Goal: Feedback & Contribution: Contribute content

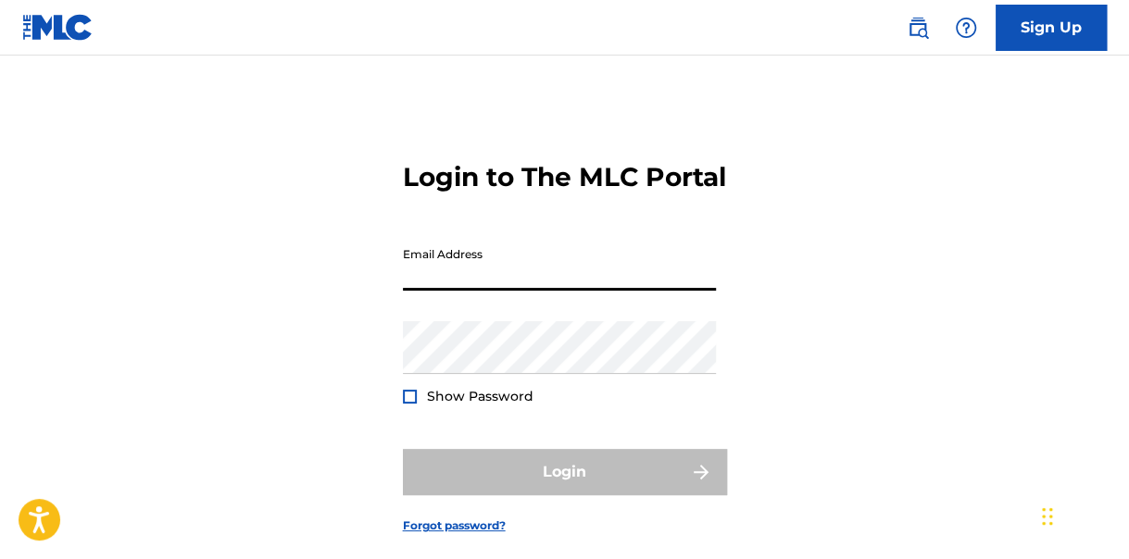
click at [542, 291] on input "Email Address" at bounding box center [559, 264] width 313 height 53
click at [514, 291] on input "Email Address" at bounding box center [559, 264] width 313 height 53
type input "[EMAIL_ADDRESS][DOMAIN_NAME]"
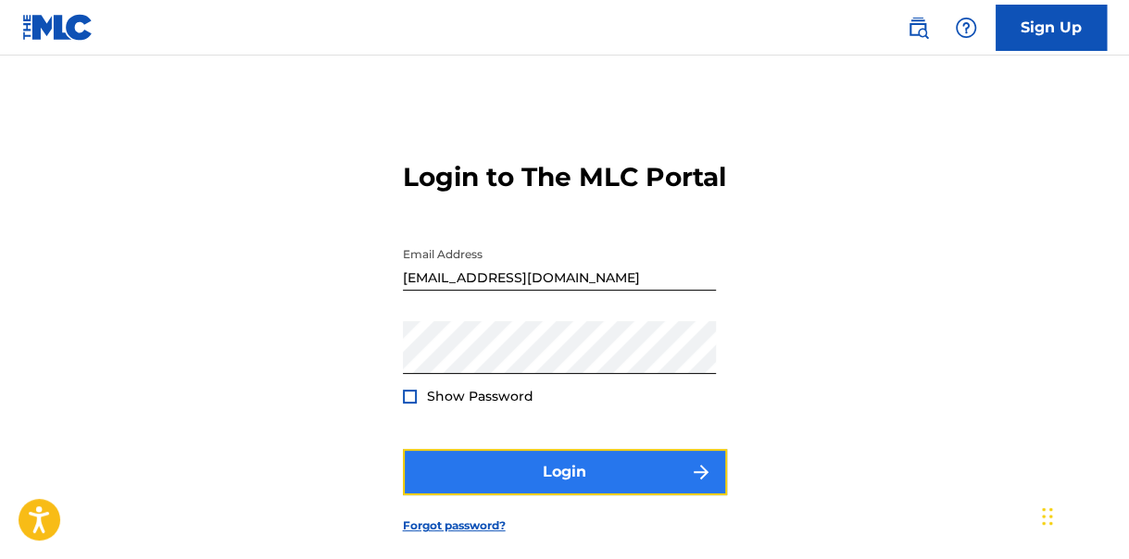
click at [603, 496] on button "Login" at bounding box center [565, 472] width 324 height 46
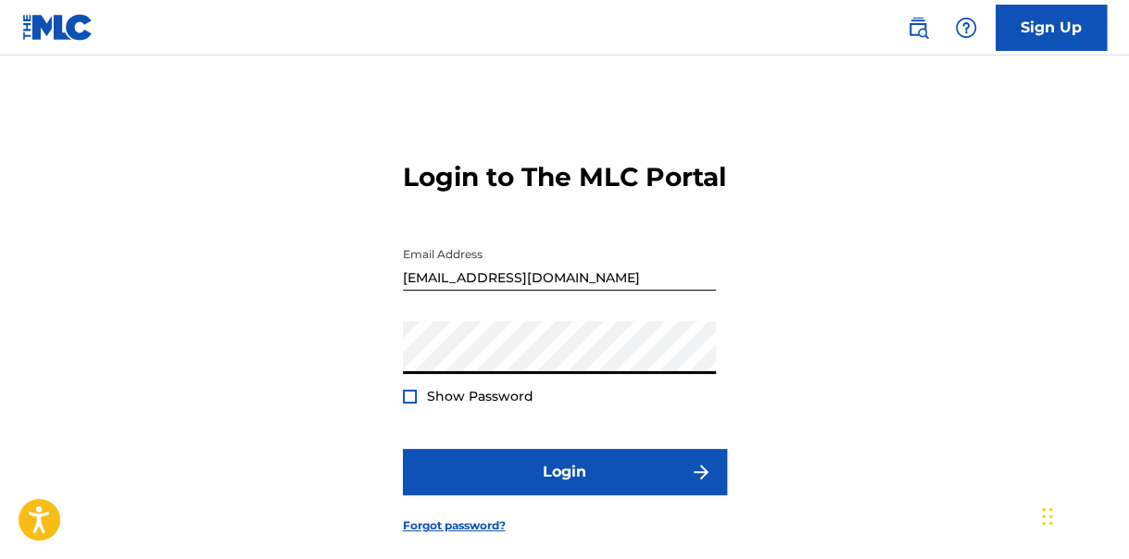
click at [359, 370] on div "Login to The MLC Portal Email Address [EMAIL_ADDRESS][DOMAIN_NAME] Password Sho…" at bounding box center [564, 333] width 1129 height 462
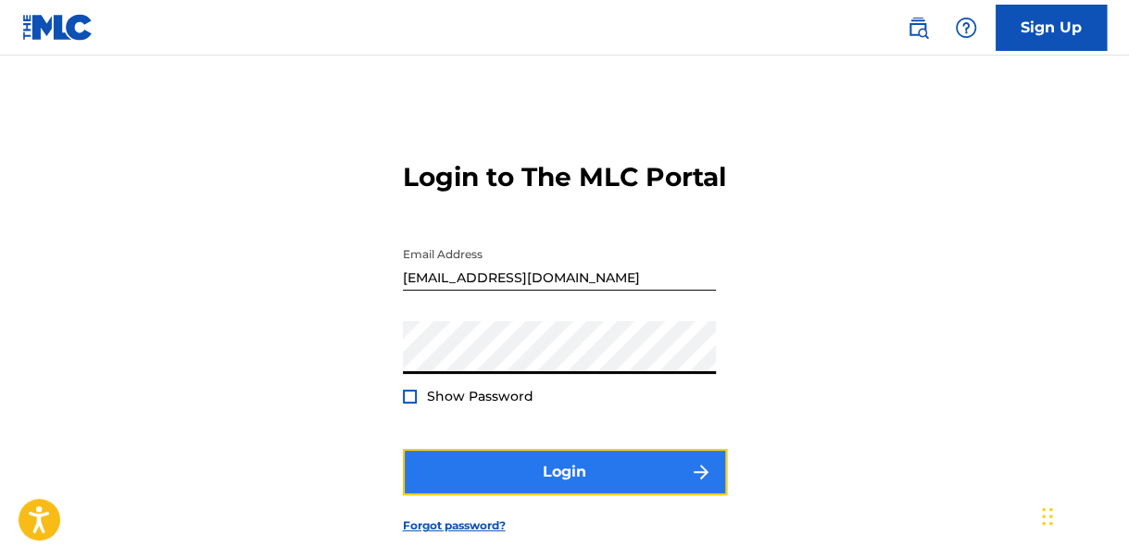
click at [564, 496] on button "Login" at bounding box center [565, 472] width 324 height 46
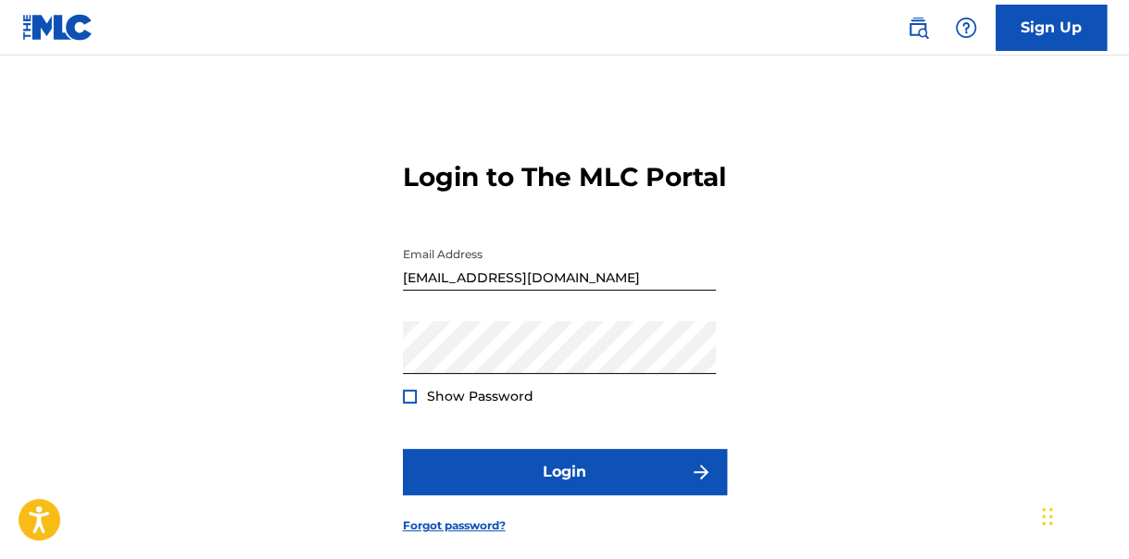
click at [412, 404] on div at bounding box center [410, 397] width 14 height 14
click at [408, 402] on img at bounding box center [410, 397] width 10 height 10
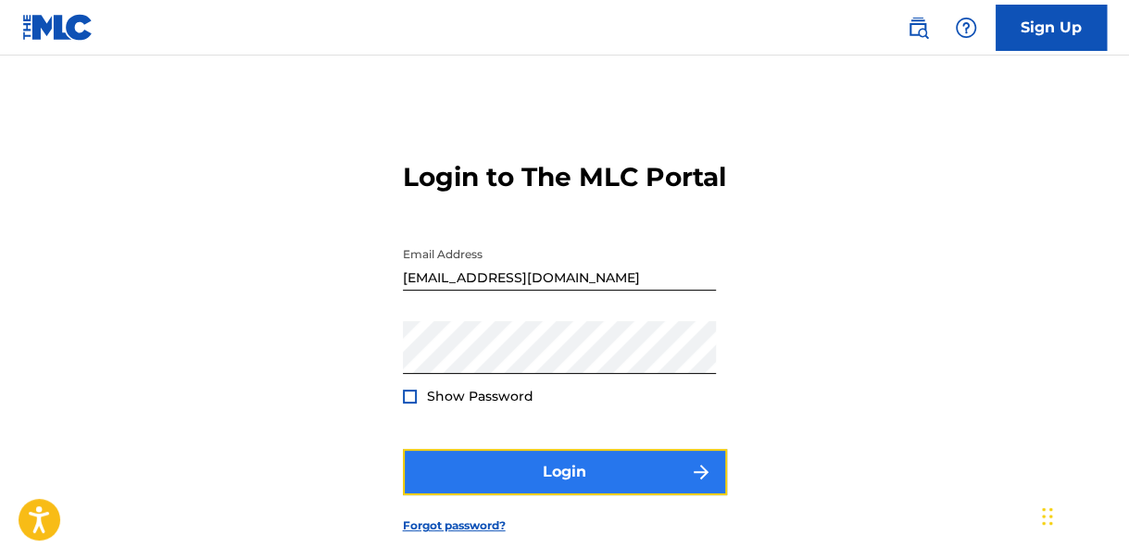
click at [577, 494] on button "Login" at bounding box center [565, 472] width 324 height 46
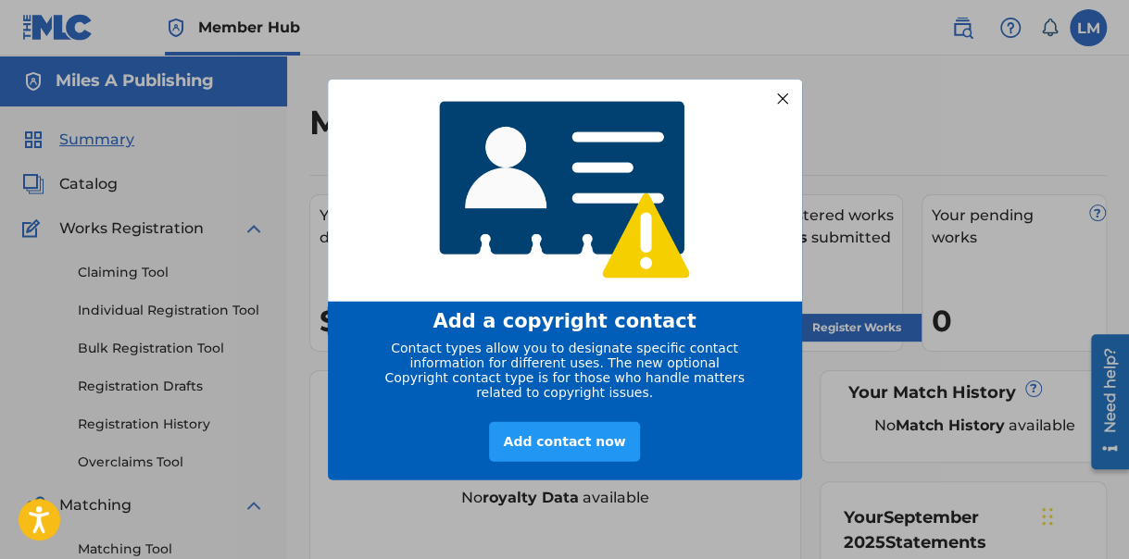
click at [782, 89] on div at bounding box center [782, 98] width 24 height 24
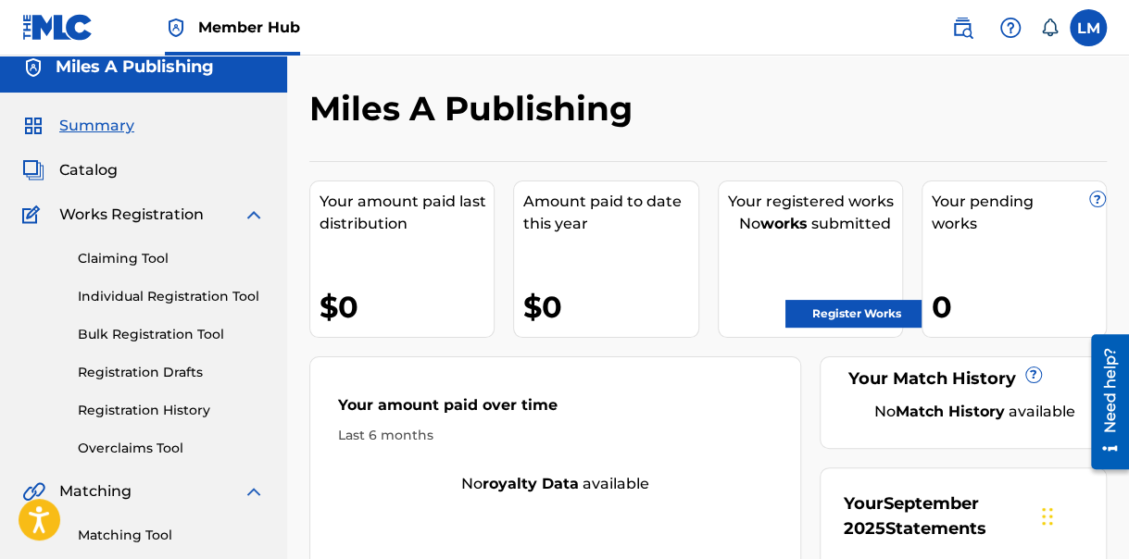
scroll to position [93, 0]
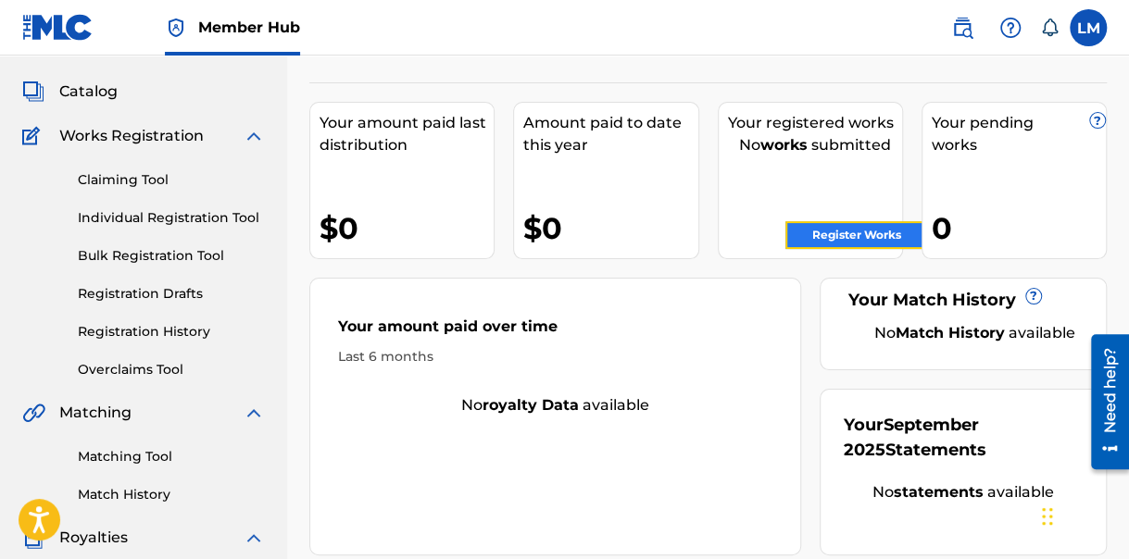
click at [848, 227] on link "Register Works" at bounding box center [856, 235] width 143 height 28
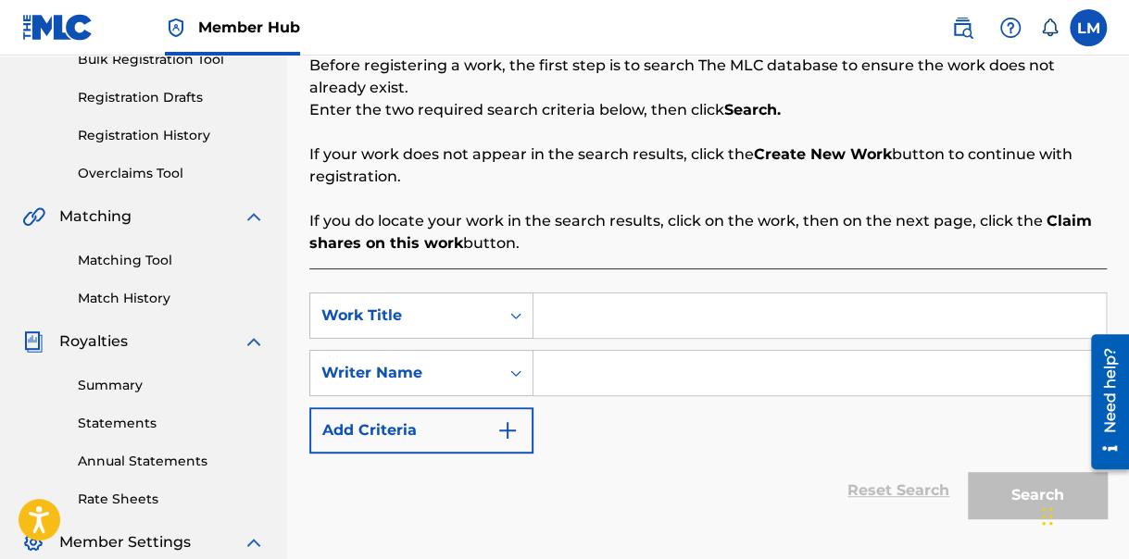
scroll to position [185, 0]
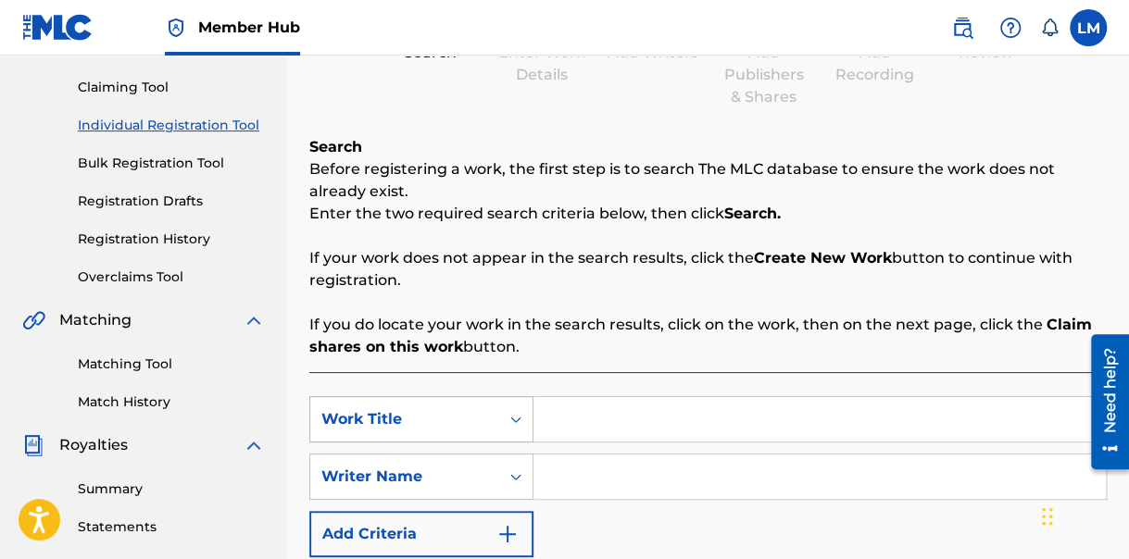
click at [507, 415] on icon "Search Form" at bounding box center [516, 419] width 19 height 19
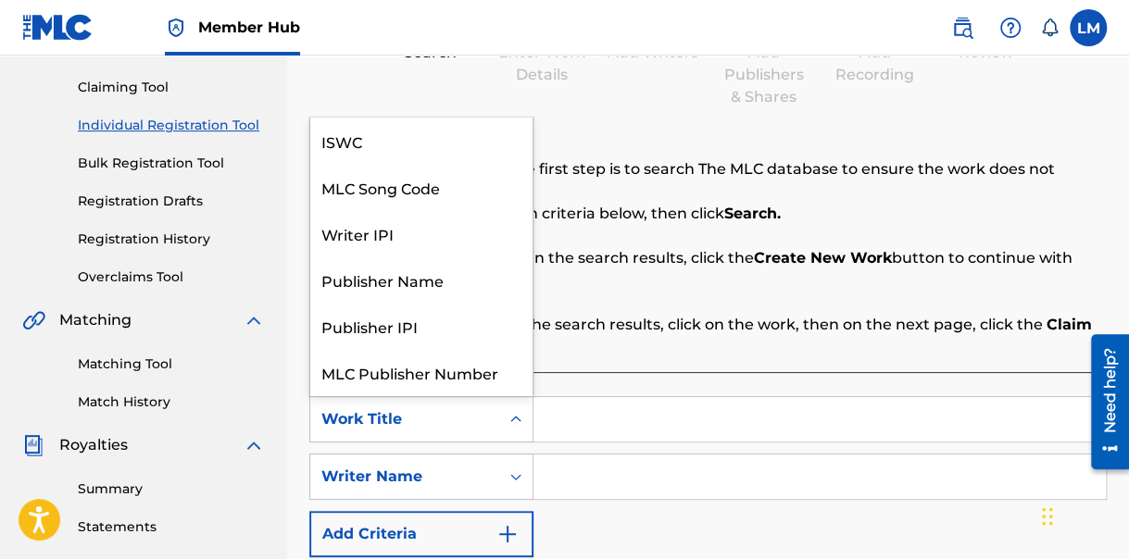
scroll to position [46, 0]
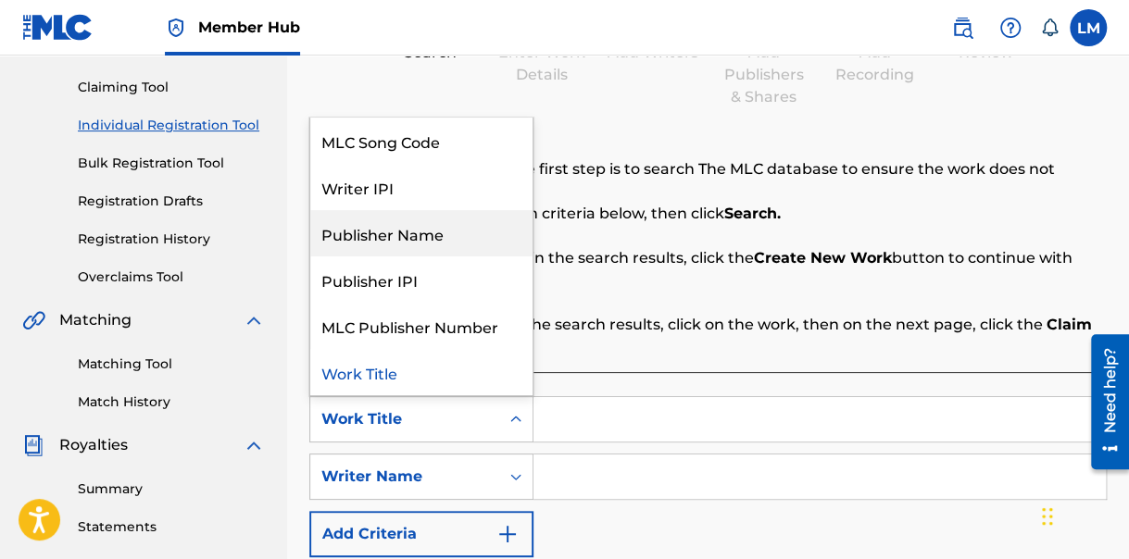
click at [429, 231] on div "Publisher Name" at bounding box center [421, 233] width 222 height 46
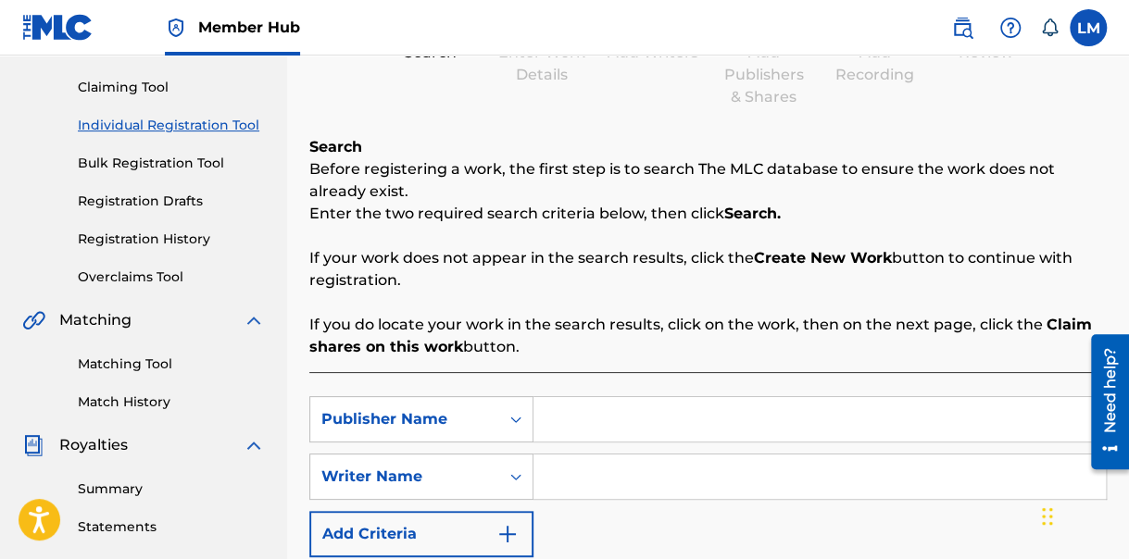
click at [583, 425] on input "Search Form" at bounding box center [820, 419] width 572 height 44
type input "Furcal R,"
click at [566, 477] on input "Search Form" at bounding box center [820, 477] width 572 height 44
type input "d"
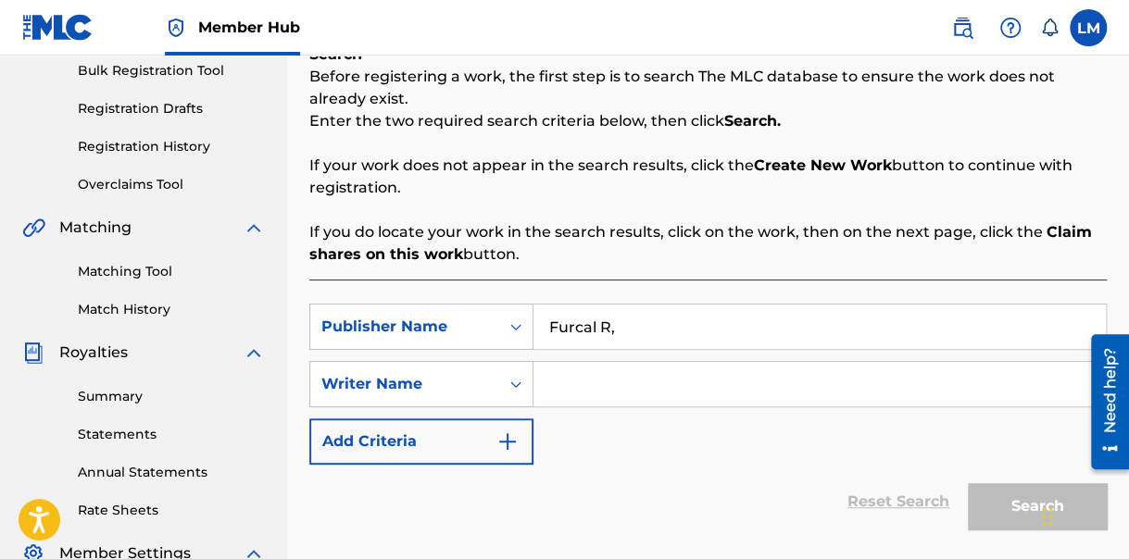
click at [559, 380] on input "Search Form" at bounding box center [820, 384] width 572 height 44
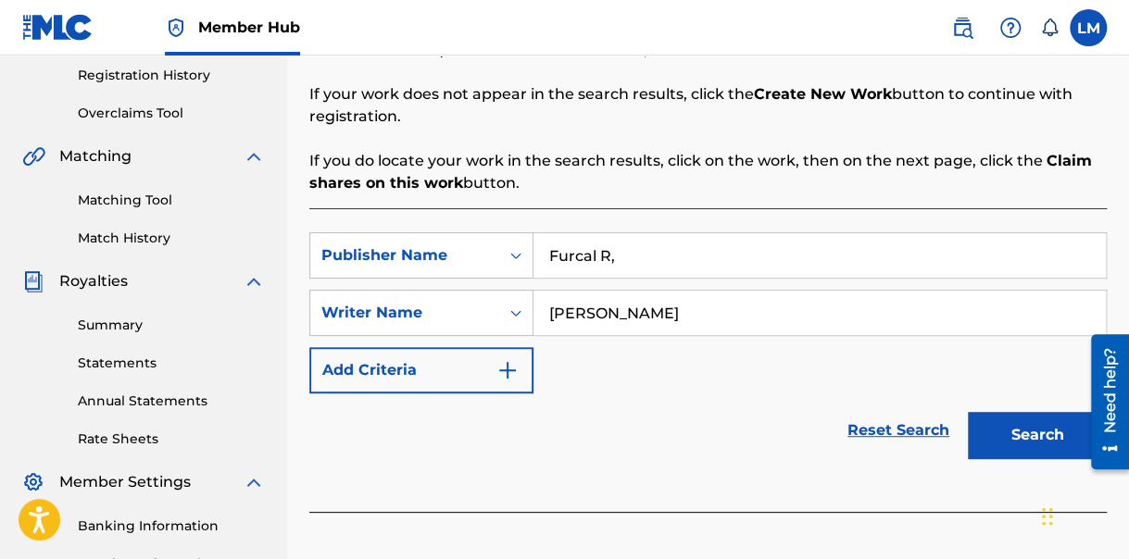
scroll to position [370, 0]
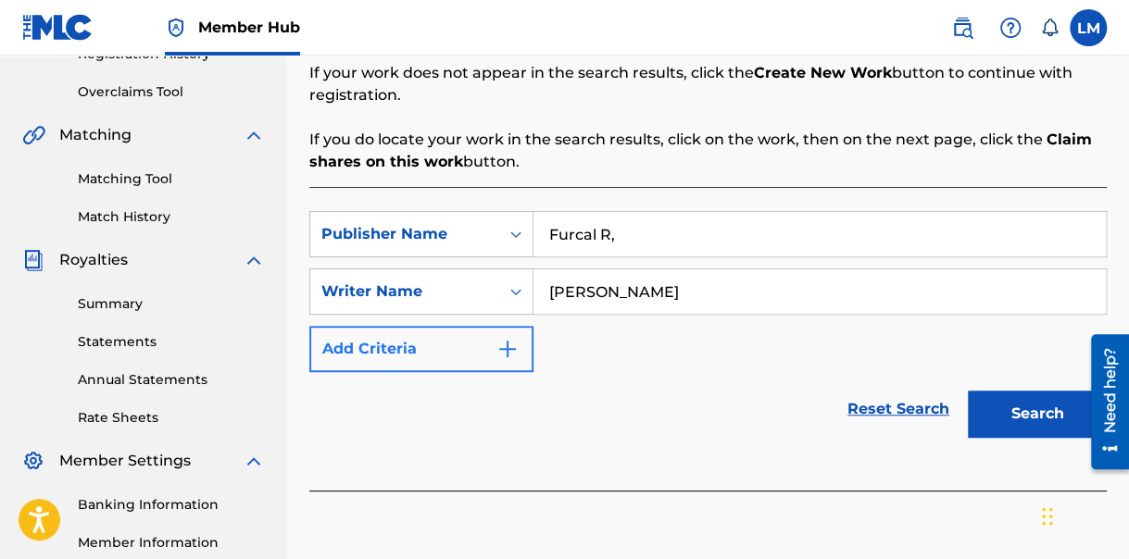
type input "[PERSON_NAME]"
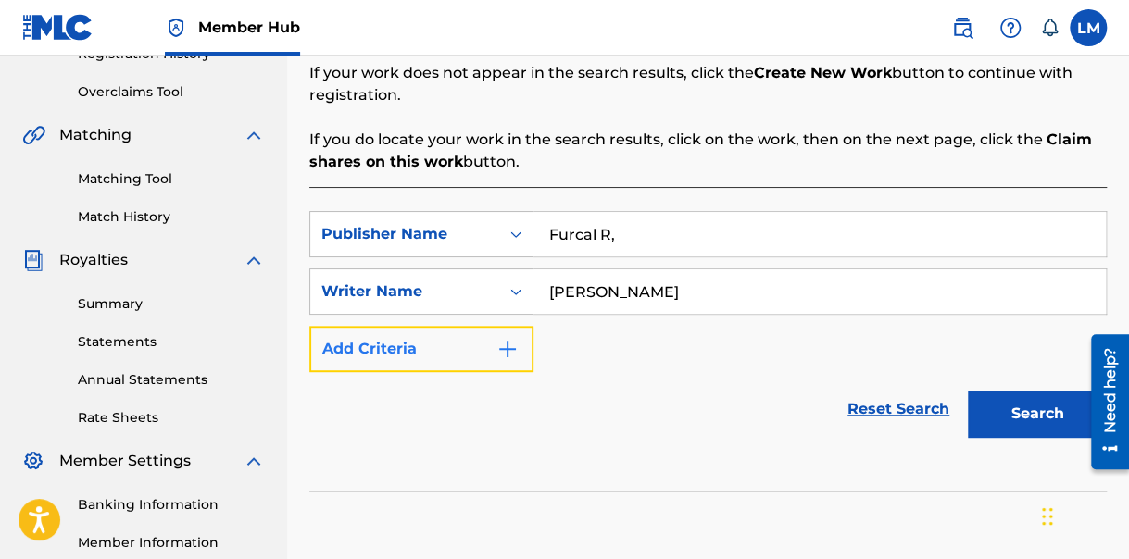
click at [509, 342] on img "Search Form" at bounding box center [507, 349] width 22 height 22
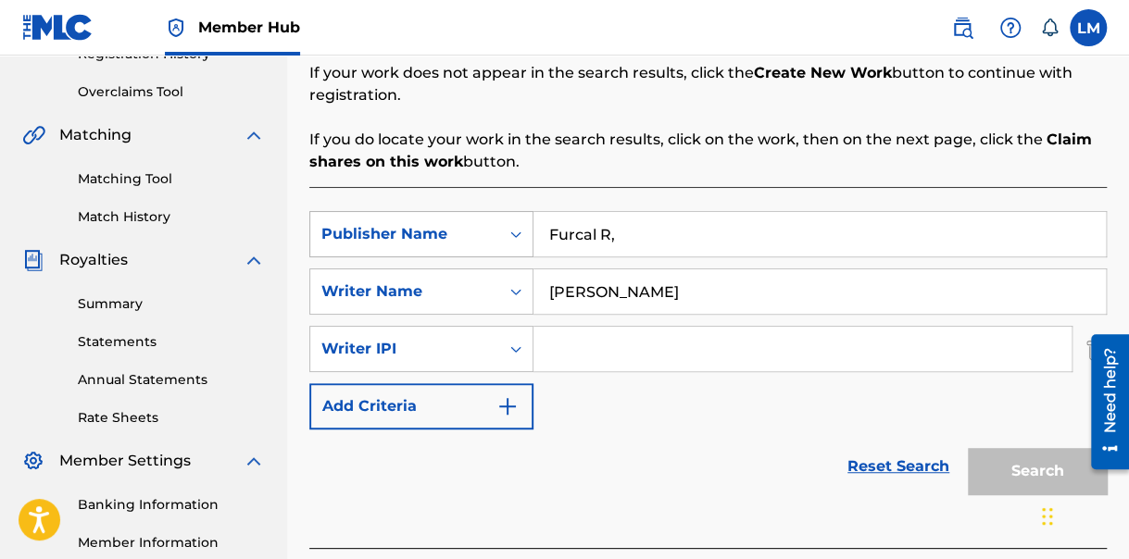
click at [512, 232] on icon "Search Form" at bounding box center [516, 234] width 19 height 19
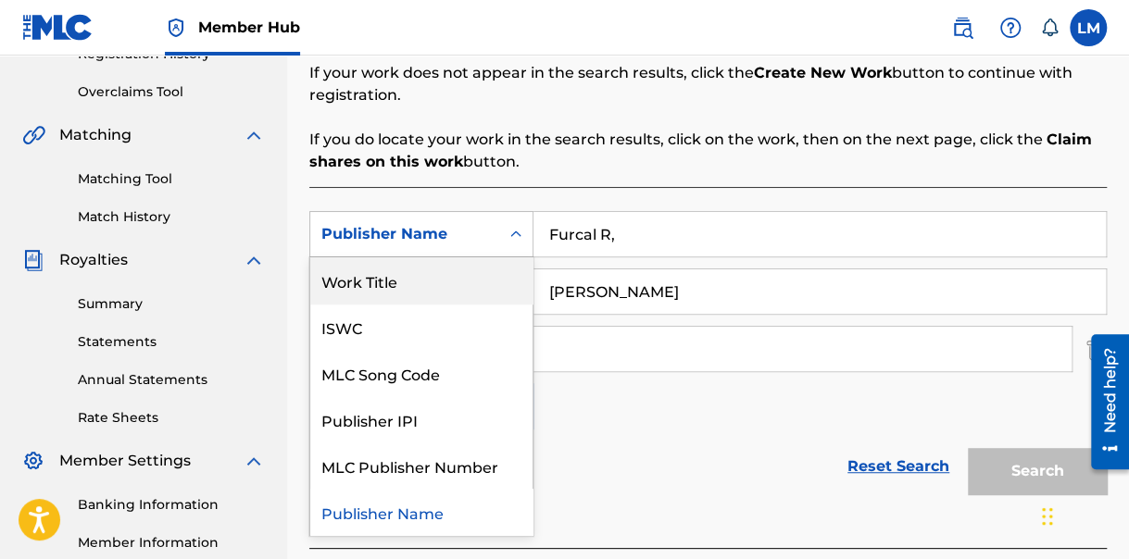
click at [451, 277] on div "Work Title" at bounding box center [421, 280] width 222 height 46
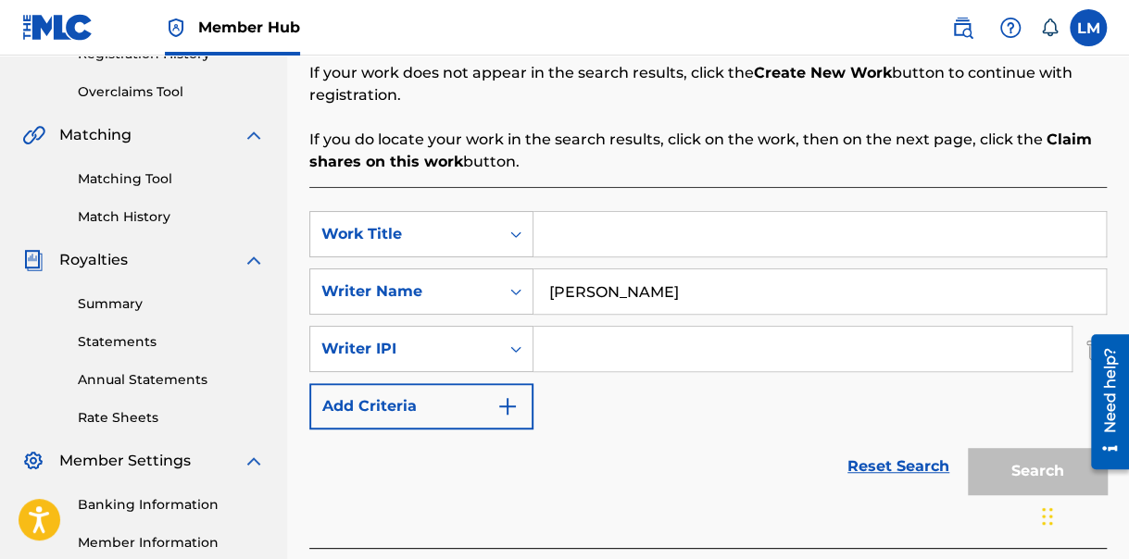
click at [584, 225] on input "Search Form" at bounding box center [820, 234] width 572 height 44
type input "Dolli Body"
click at [882, 461] on link "Reset Search" at bounding box center [898, 466] width 120 height 41
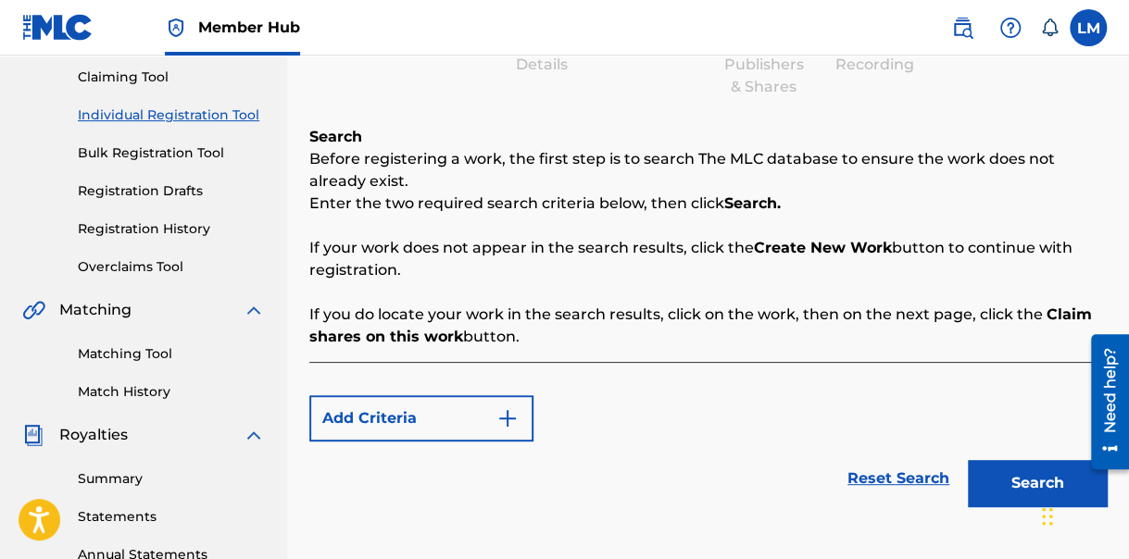
scroll to position [185, 0]
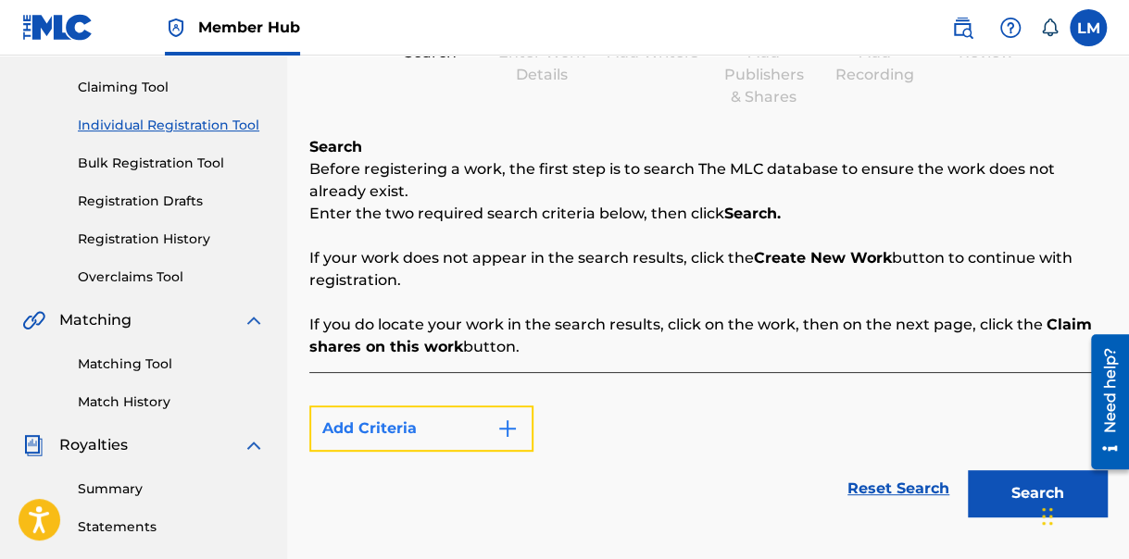
click at [509, 444] on button "Add Criteria" at bounding box center [421, 429] width 224 height 46
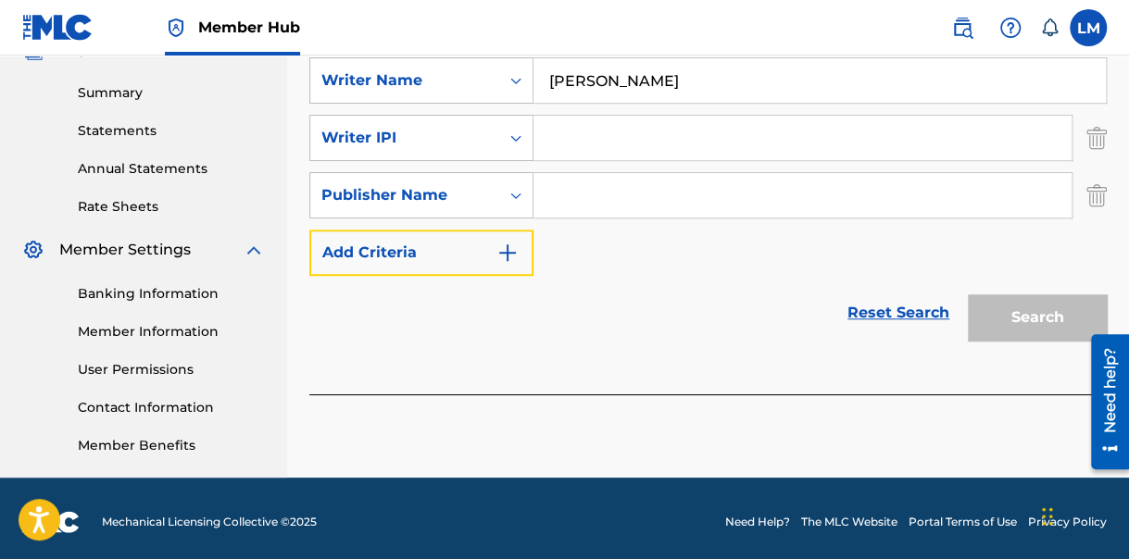
scroll to position [589, 0]
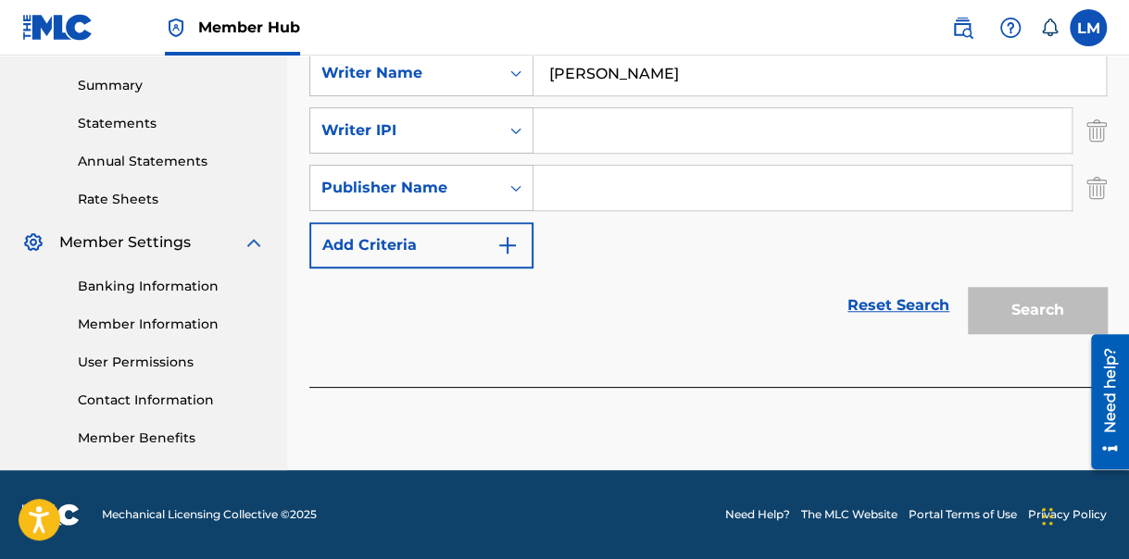
click at [582, 135] on input "Search Form" at bounding box center [803, 130] width 538 height 44
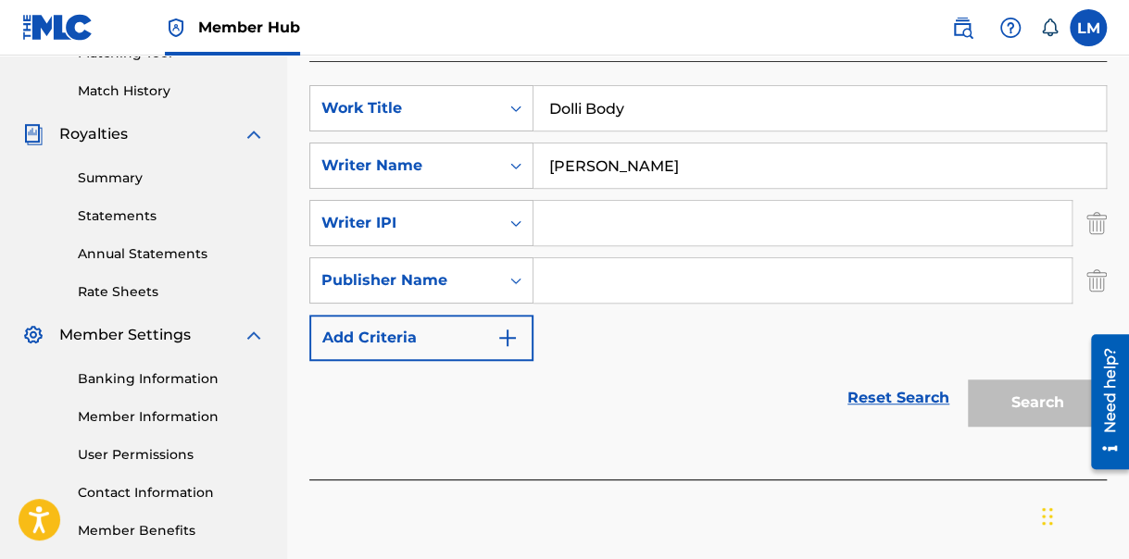
click at [569, 290] on input "Search Form" at bounding box center [803, 280] width 538 height 44
type input "Furcal R,"
click at [577, 228] on input "Search Form" at bounding box center [803, 223] width 538 height 44
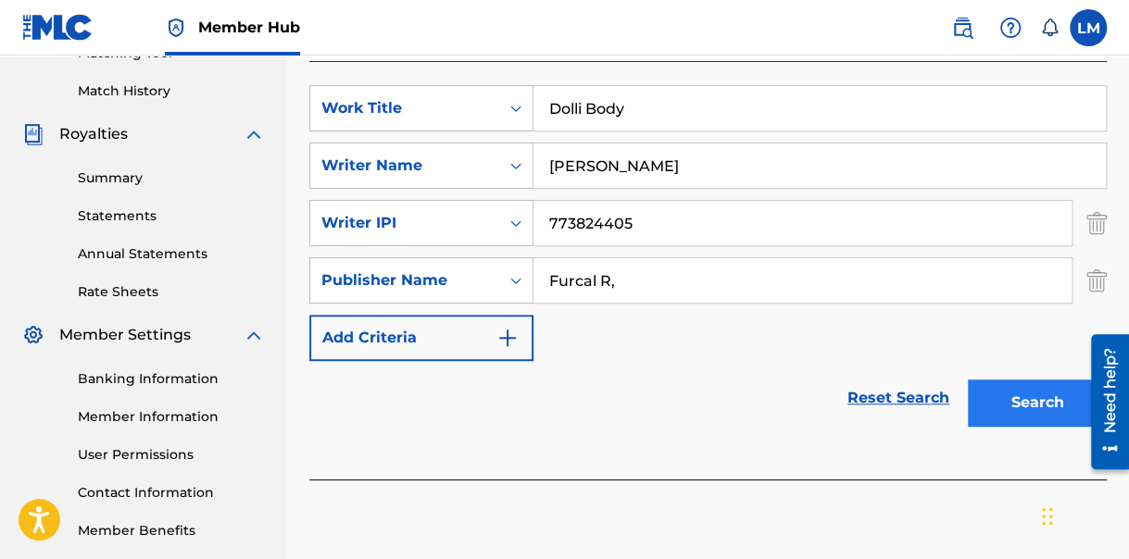
type input "773824405"
click at [1035, 404] on button "Search" at bounding box center [1037, 403] width 139 height 46
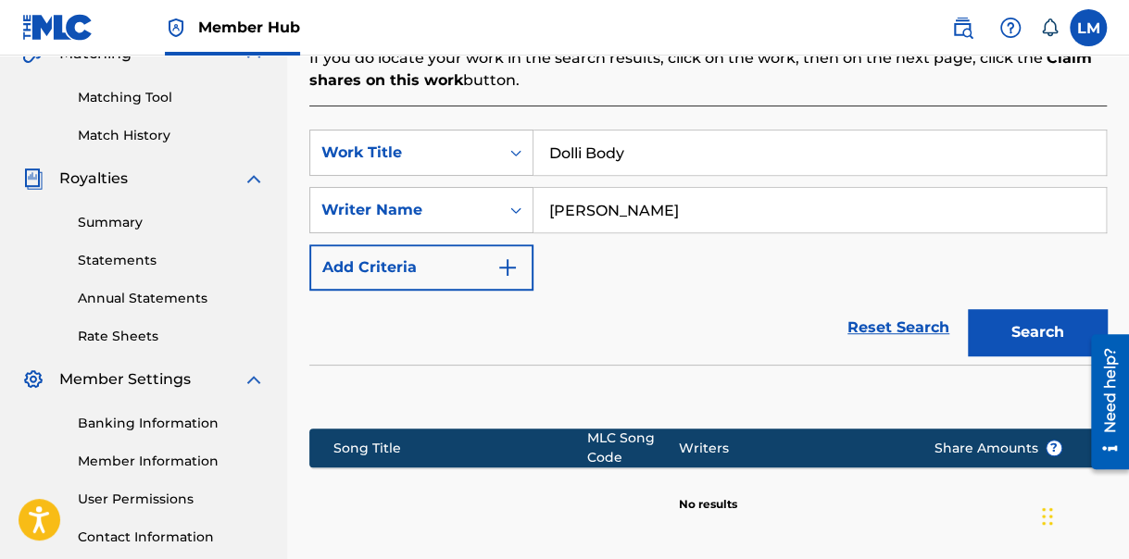
scroll to position [448, 0]
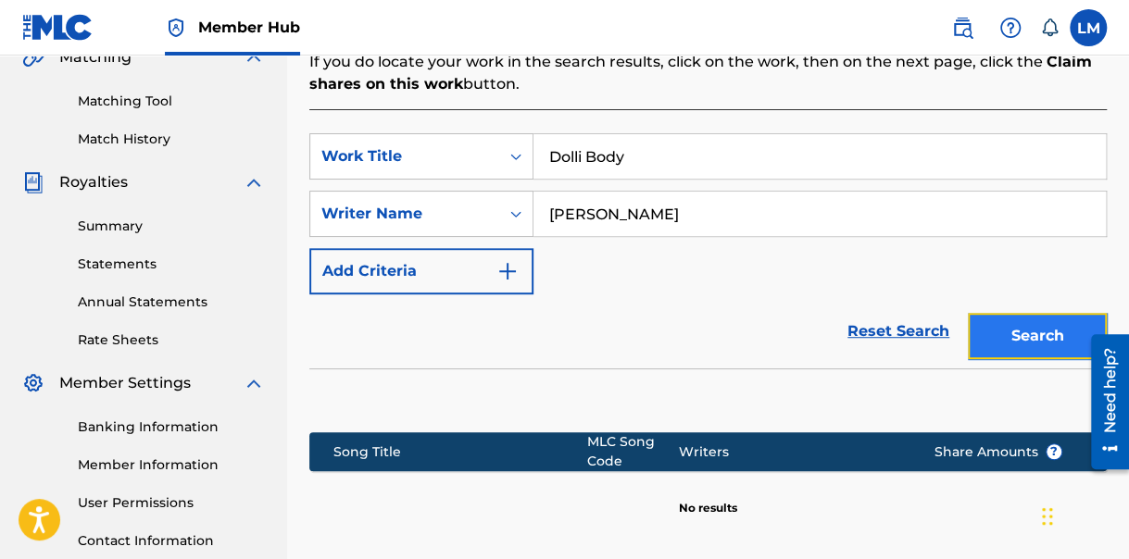
click at [1037, 328] on button "Search" at bounding box center [1037, 336] width 139 height 46
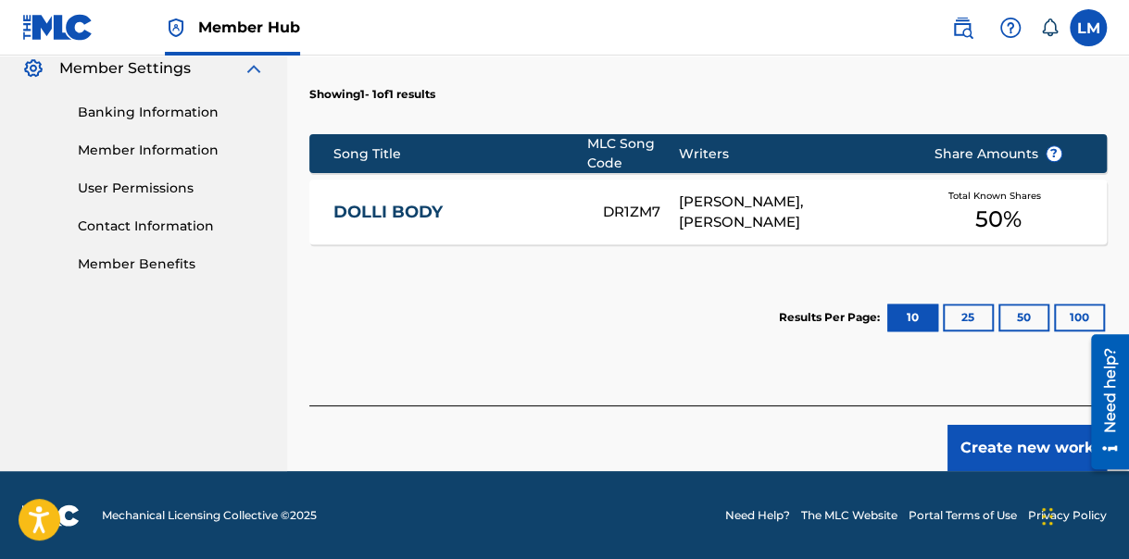
scroll to position [0, 0]
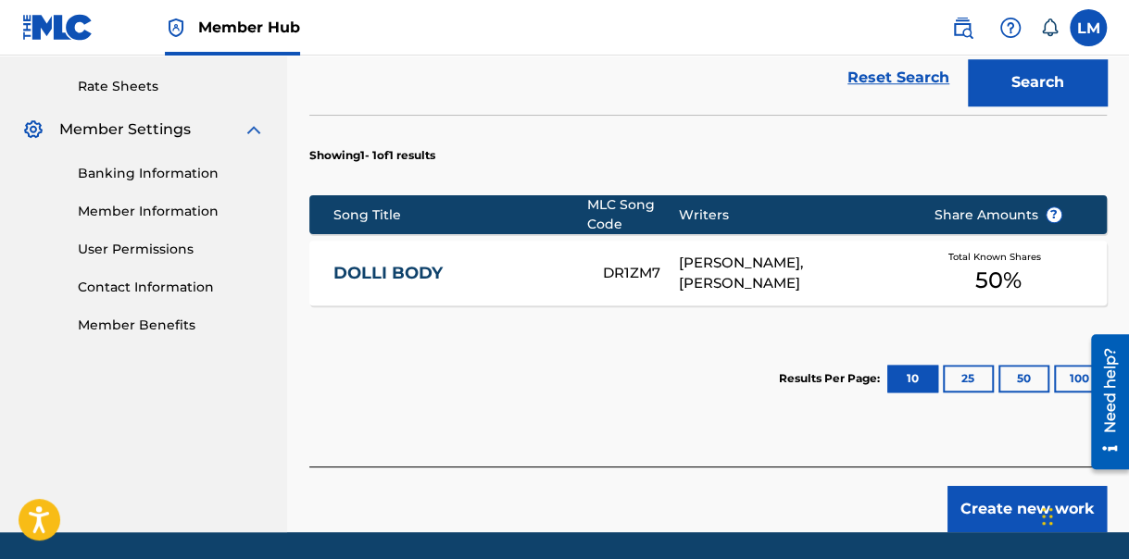
scroll to position [763, 0]
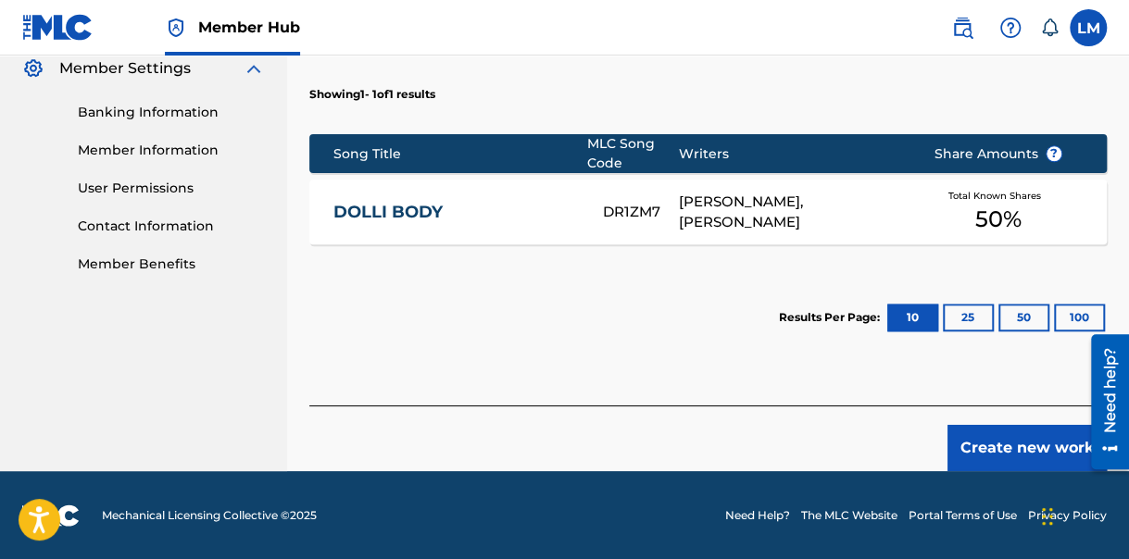
drag, startPoint x: 1131, startPoint y: 249, endPoint x: 9, endPoint y: 4, distance: 1148.2
click at [396, 212] on link "DOLLI BODY" at bounding box center [455, 212] width 245 height 21
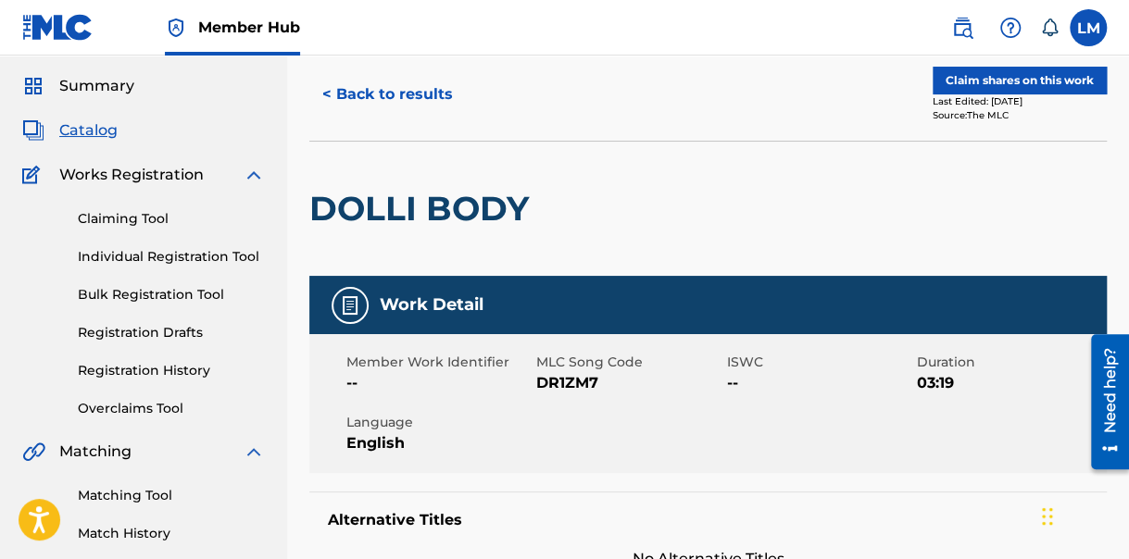
scroll to position [37, 0]
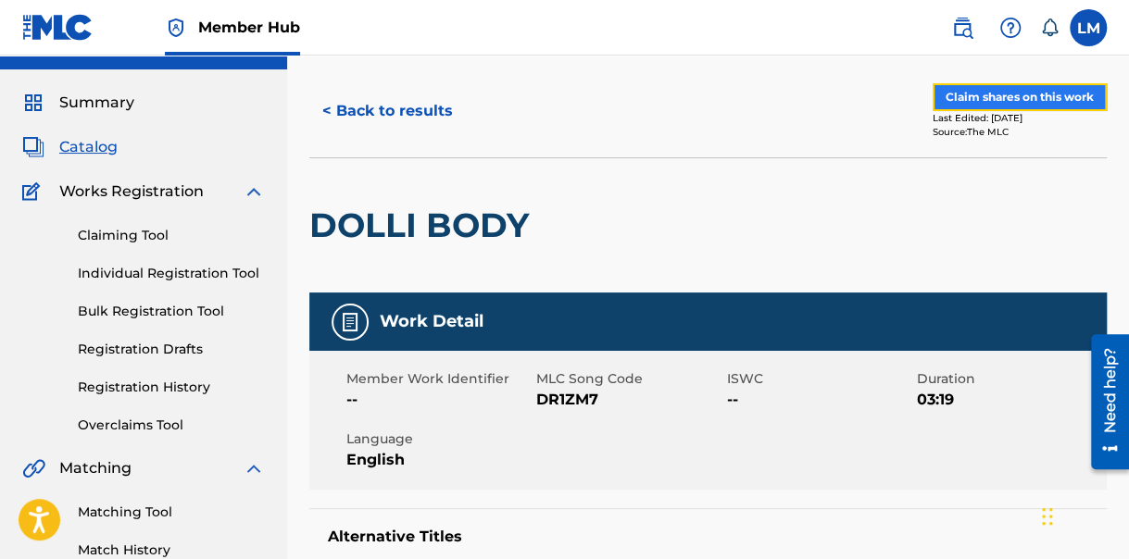
click at [1038, 96] on button "Claim shares on this work" at bounding box center [1020, 97] width 174 height 28
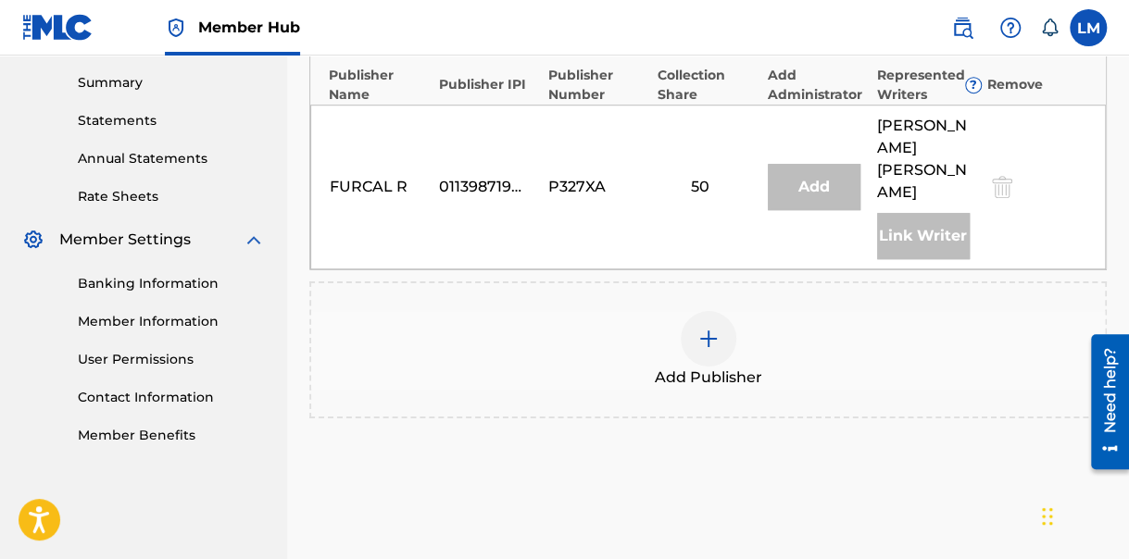
scroll to position [704, 0]
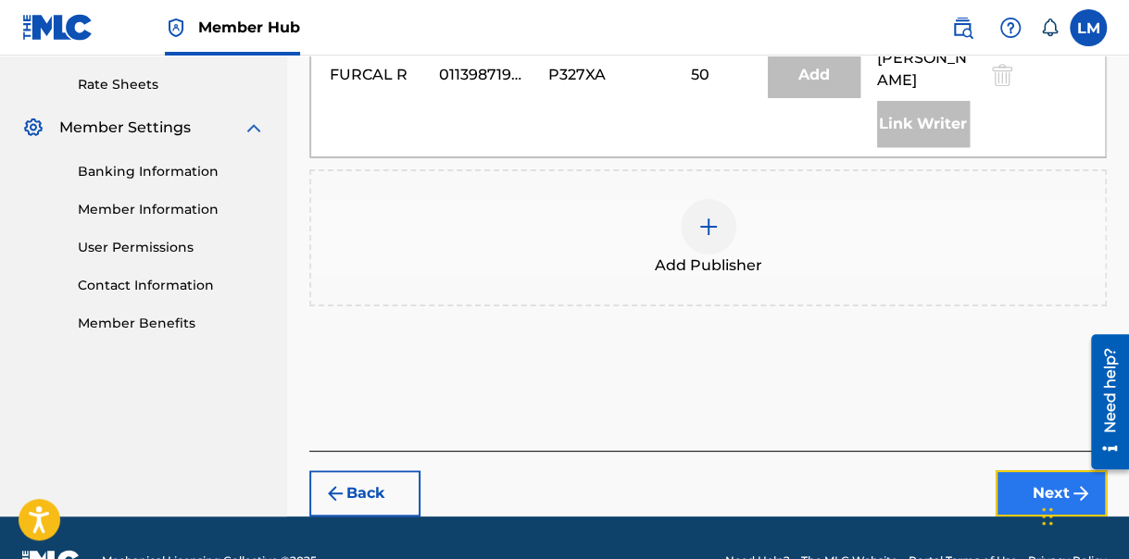
click at [1034, 471] on button "Next" at bounding box center [1051, 494] width 111 height 46
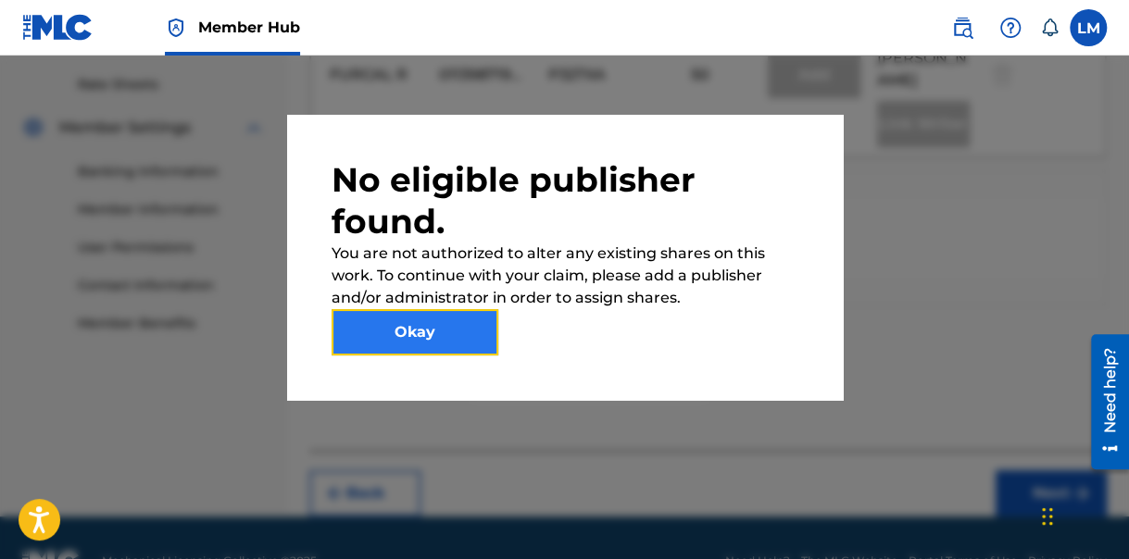
click at [425, 330] on button "Okay" at bounding box center [415, 332] width 167 height 46
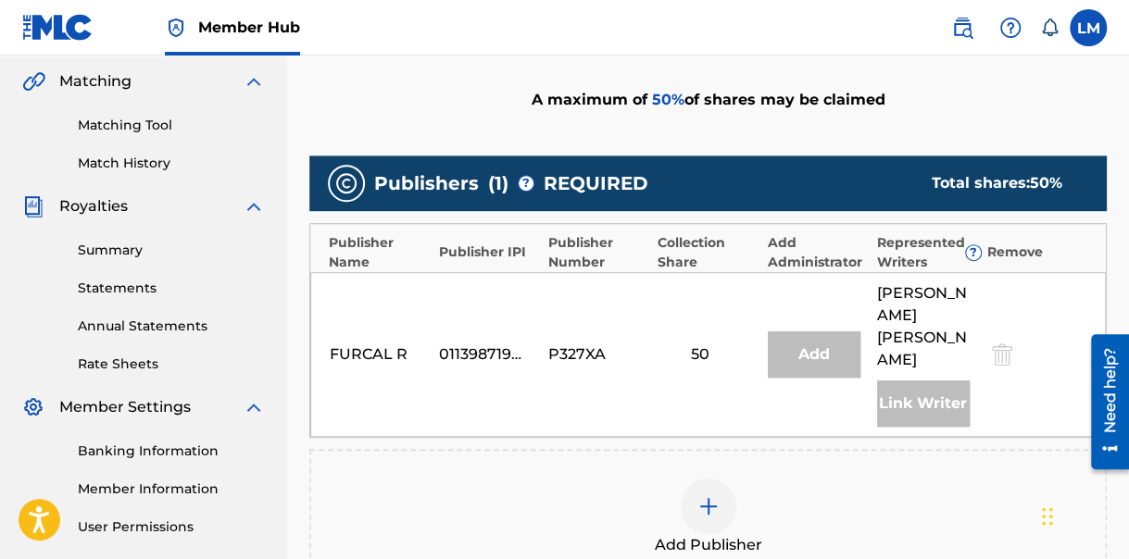
scroll to position [463, 0]
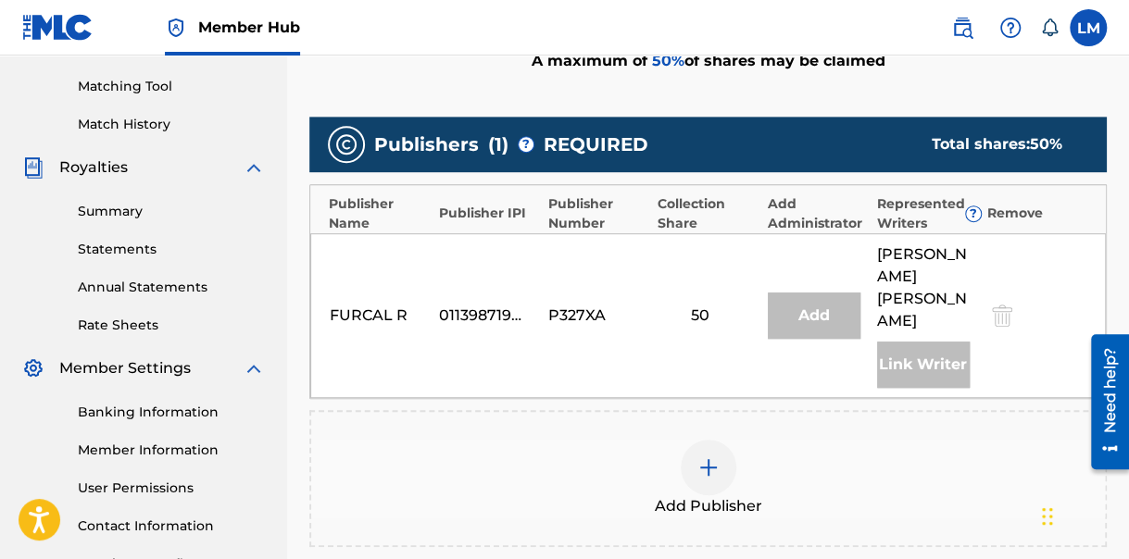
click at [707, 457] on img at bounding box center [708, 468] width 22 height 22
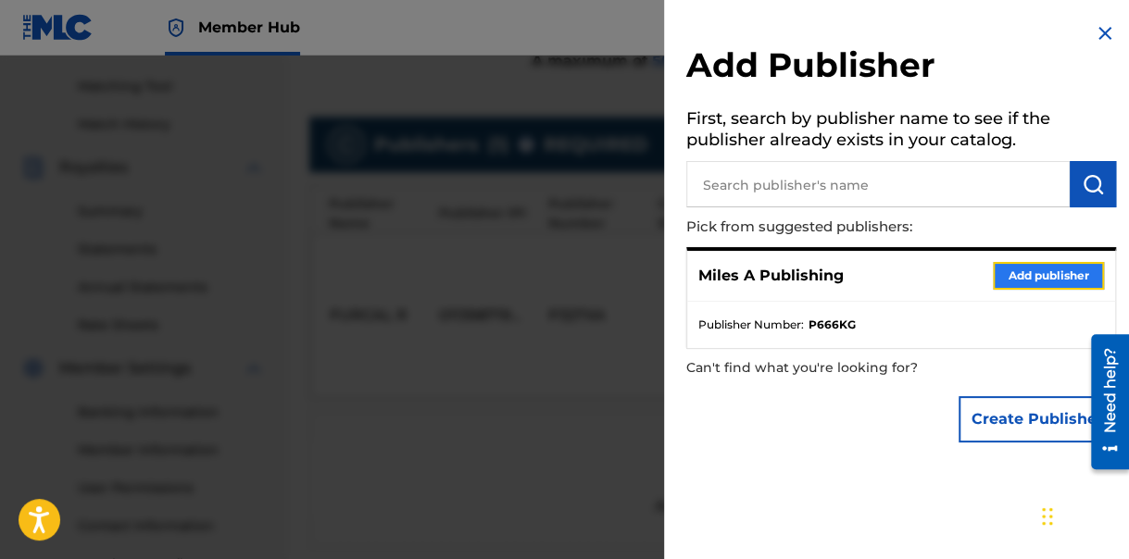
click at [1038, 272] on button "Add publisher" at bounding box center [1048, 276] width 111 height 28
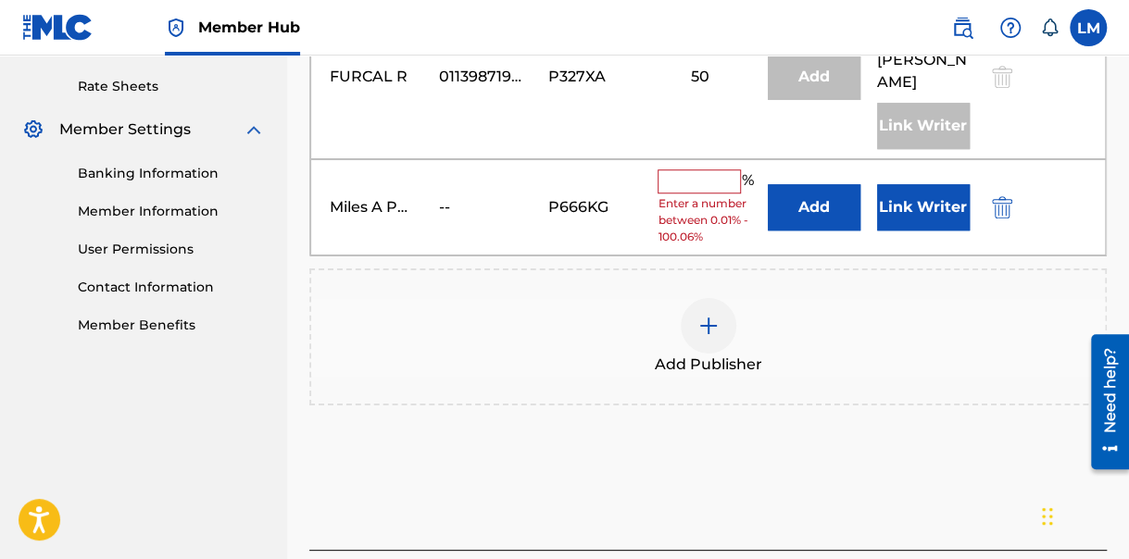
scroll to position [707, 0]
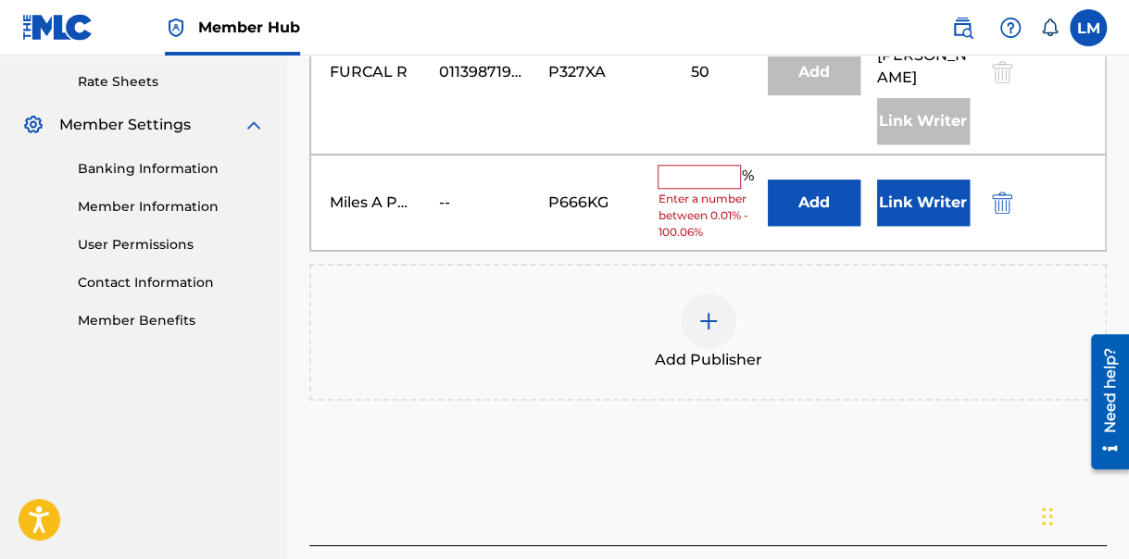
click at [670, 165] on input "text" at bounding box center [699, 177] width 83 height 24
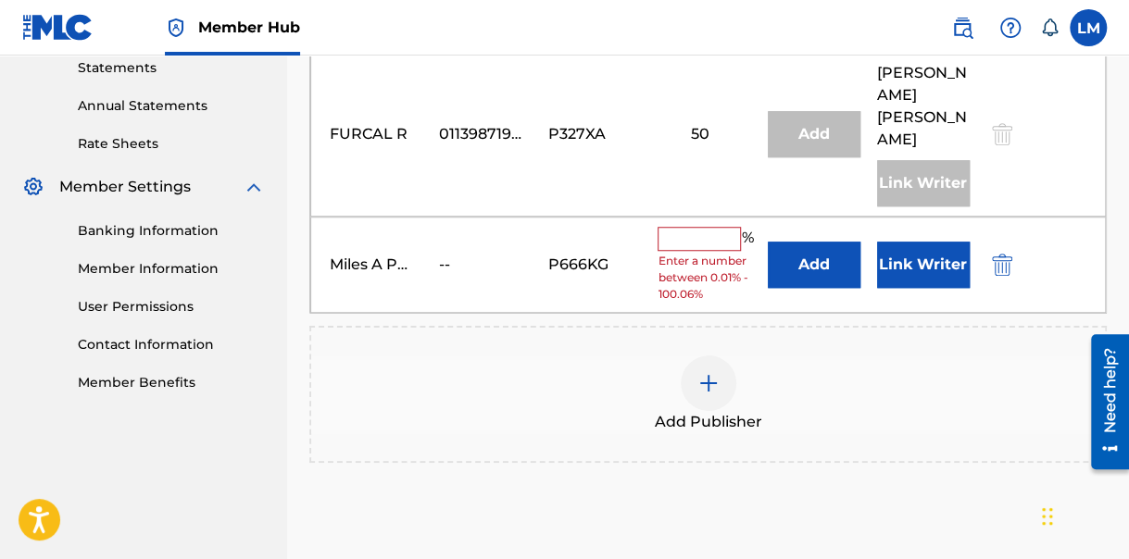
scroll to position [585, 0]
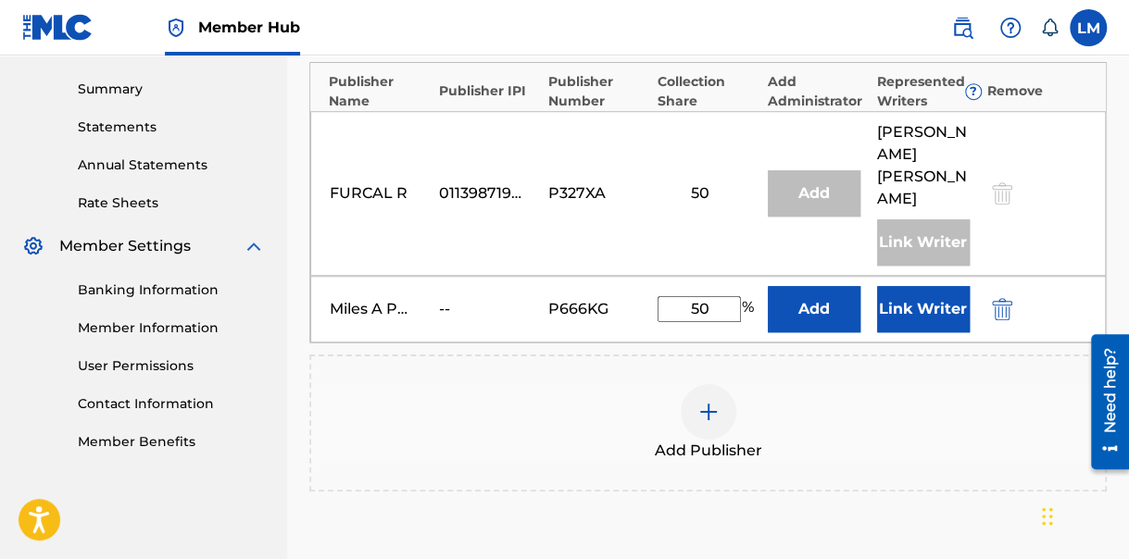
type input "50"
click at [938, 286] on button "Link Writer" at bounding box center [923, 309] width 93 height 46
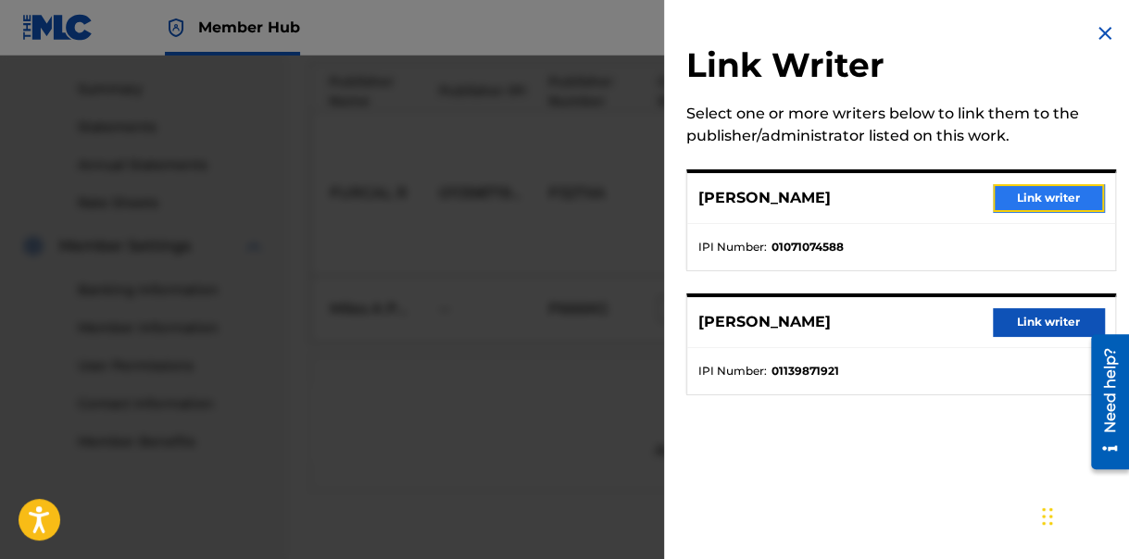
click at [1036, 188] on button "Link writer" at bounding box center [1048, 198] width 111 height 28
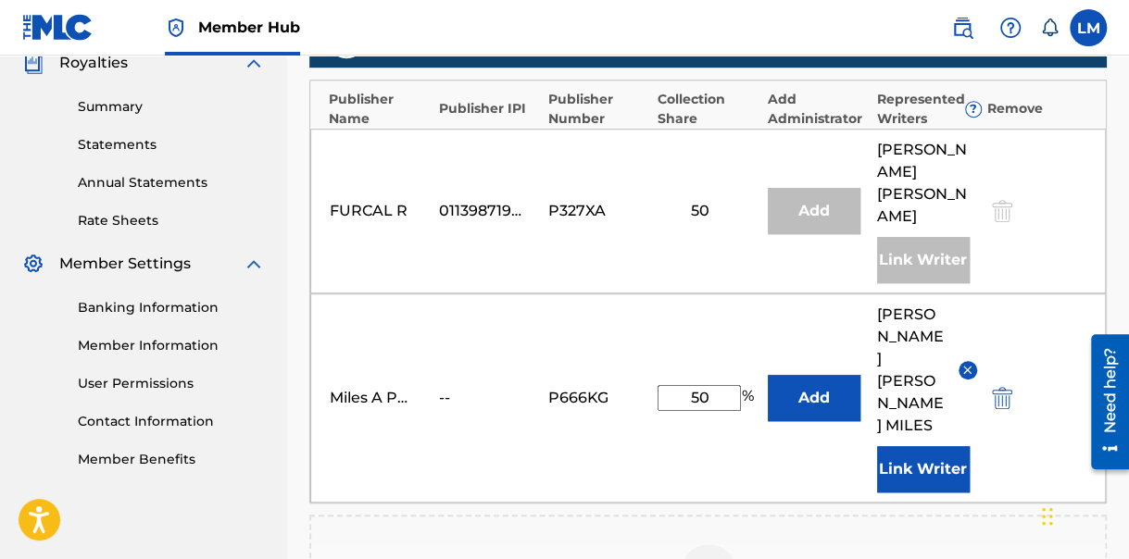
scroll to position [846, 0]
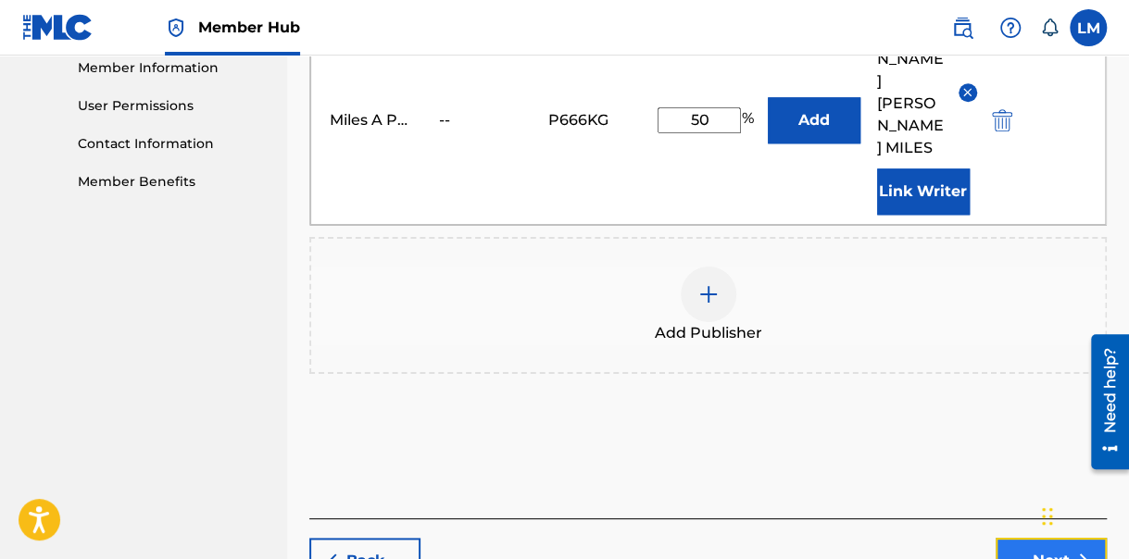
click at [1043, 538] on button "Next" at bounding box center [1051, 561] width 111 height 46
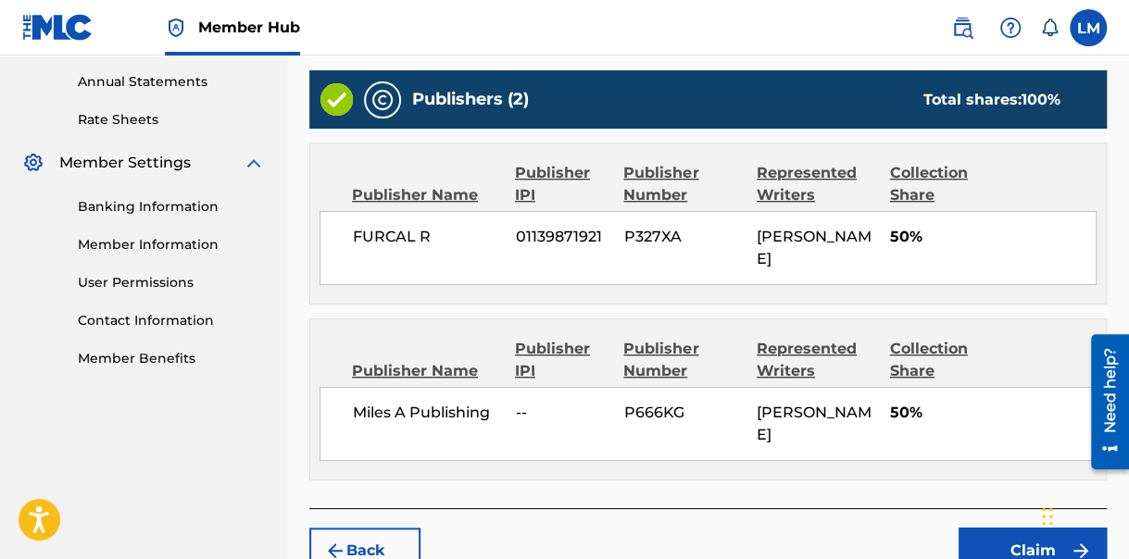
scroll to position [747, 0]
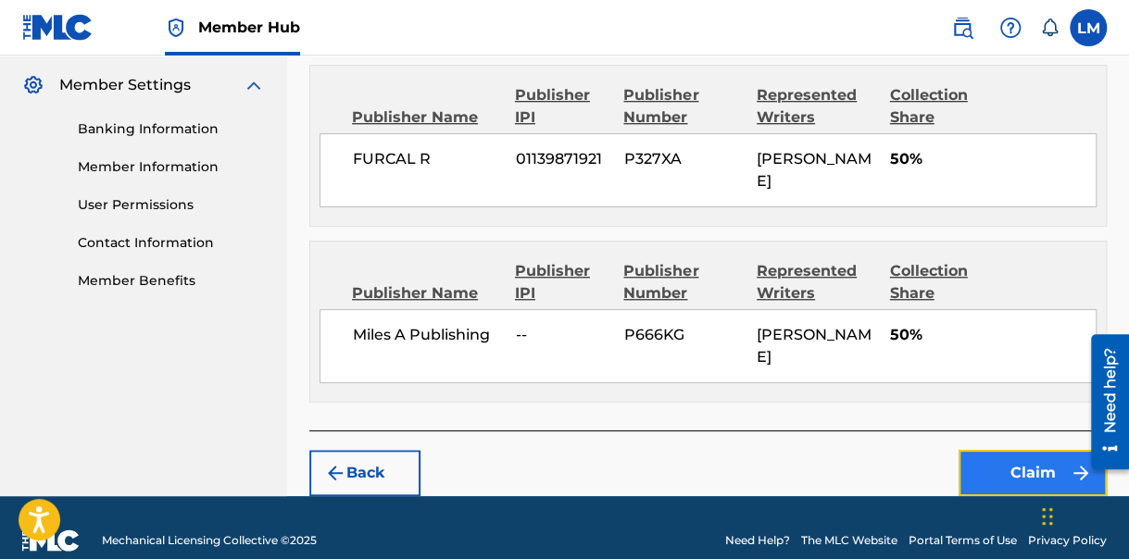
click at [1025, 450] on button "Claim" at bounding box center [1033, 473] width 148 height 46
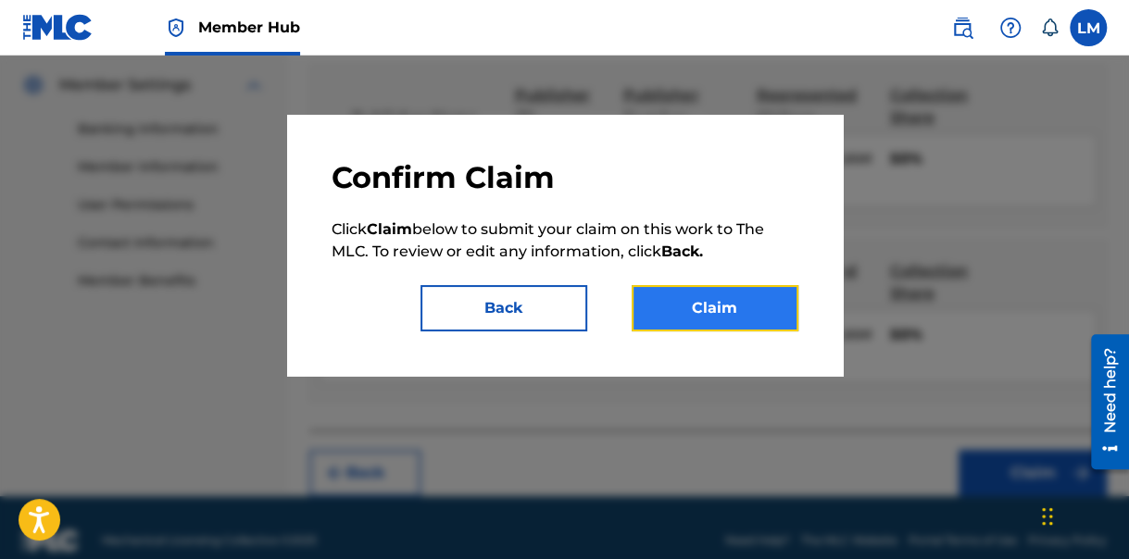
click at [744, 309] on button "Claim" at bounding box center [715, 308] width 167 height 46
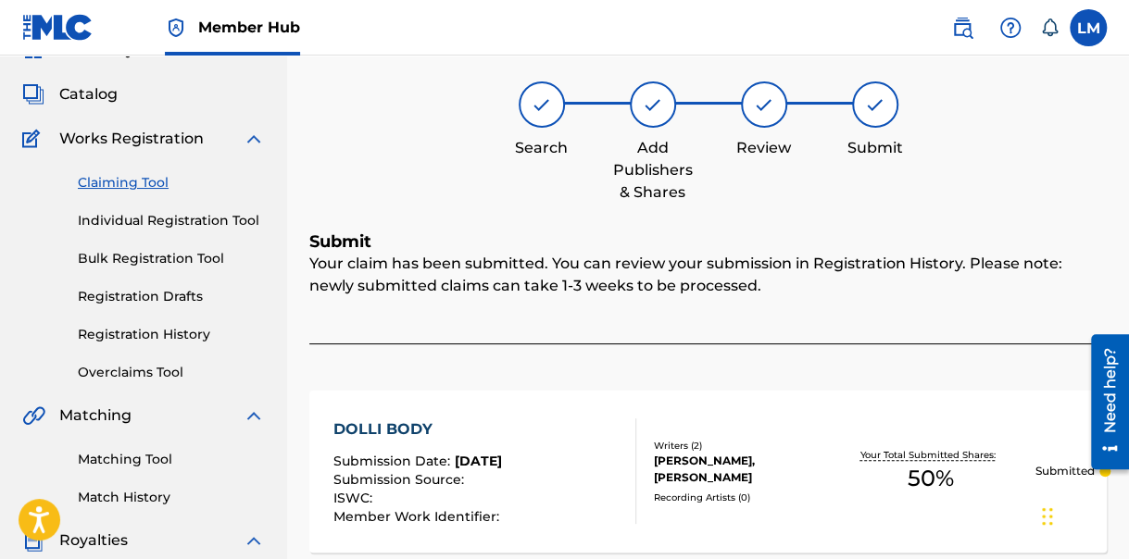
scroll to position [88, 0]
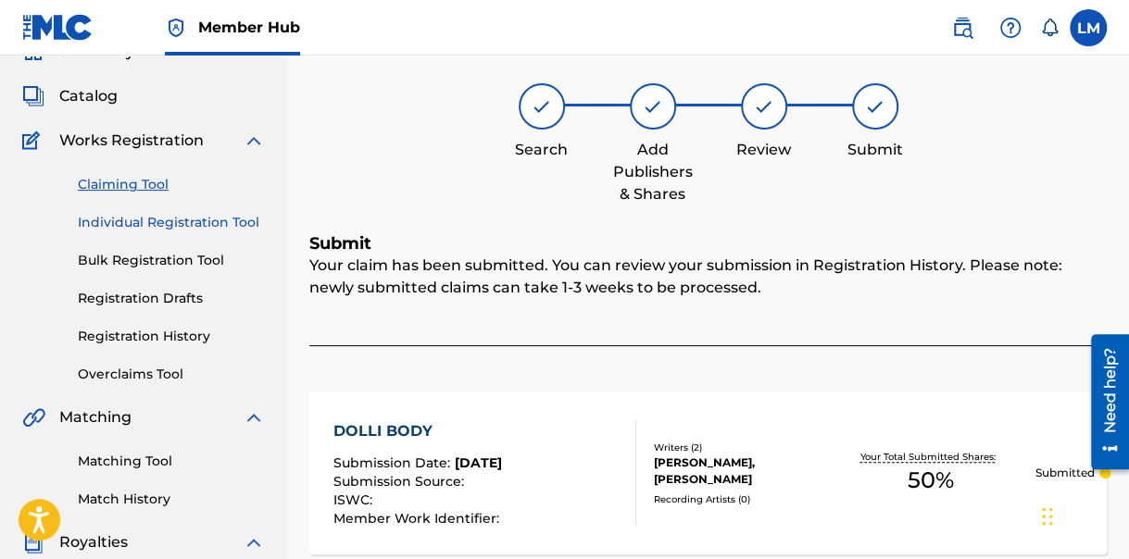
click at [212, 220] on link "Individual Registration Tool" at bounding box center [171, 222] width 187 height 19
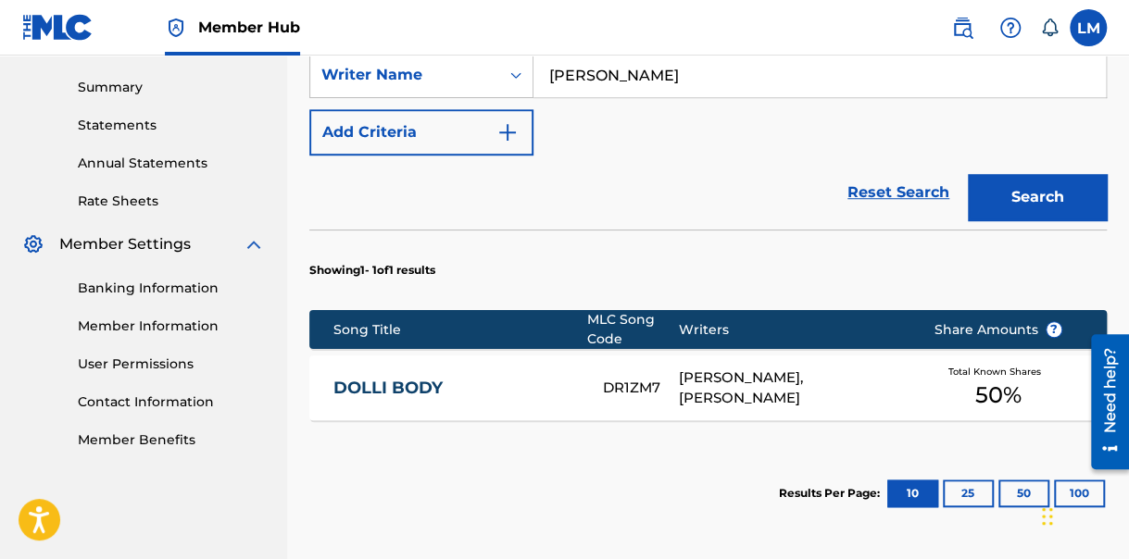
scroll to position [300, 0]
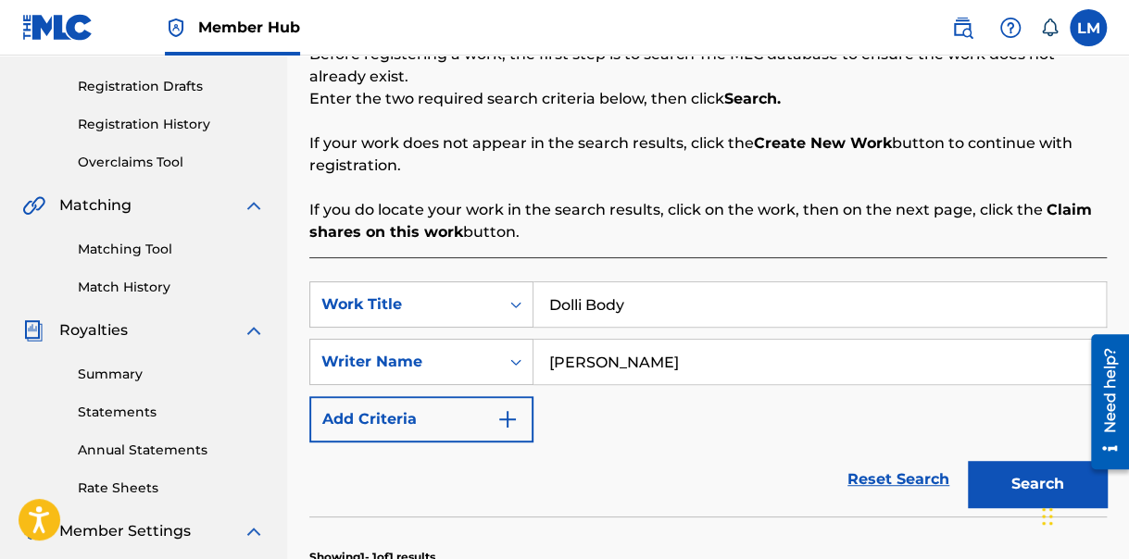
click at [628, 308] on input "Dolli Body" at bounding box center [820, 305] width 572 height 44
drag, startPoint x: 631, startPoint y: 300, endPoint x: 536, endPoint y: 293, distance: 94.8
click at [536, 293] on input "Dolli Body" at bounding box center [820, 305] width 572 height 44
click at [968, 461] on button "Search" at bounding box center [1037, 484] width 139 height 46
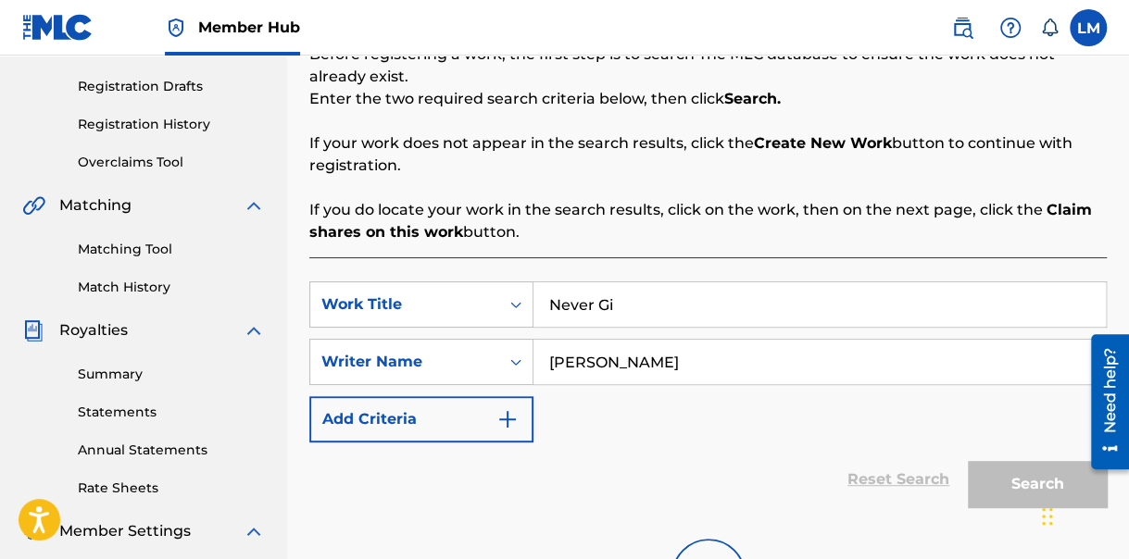
click at [968, 461] on button "Search" at bounding box center [1037, 484] width 139 height 46
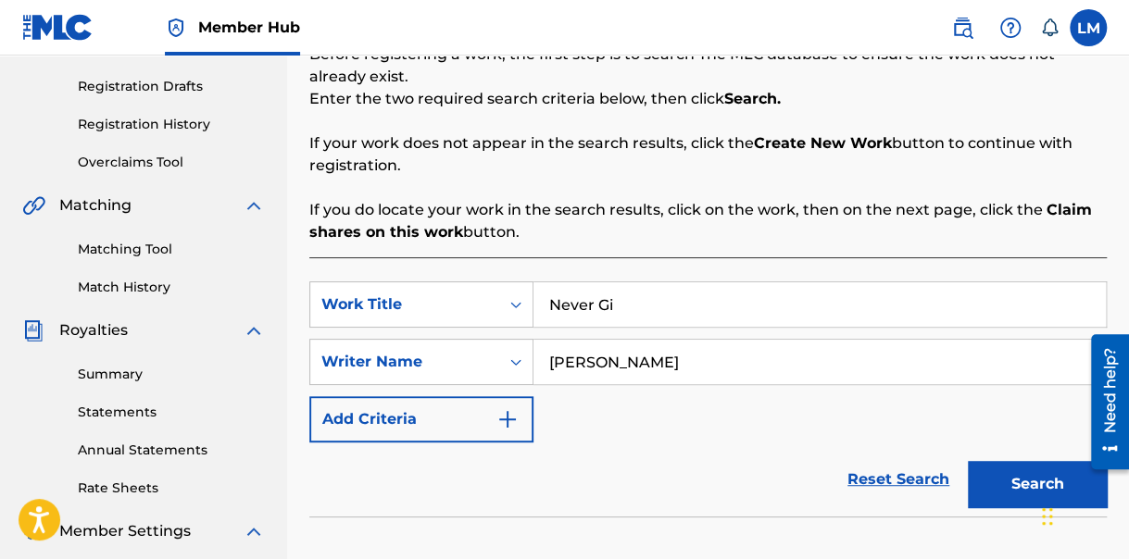
click at [968, 461] on button "Search" at bounding box center [1037, 484] width 139 height 46
click at [617, 311] on input "Never Gi" at bounding box center [820, 305] width 572 height 44
type input "N"
click at [643, 307] on input "Hot Gyal Stepout" at bounding box center [820, 305] width 572 height 44
click at [653, 304] on input "Hot Gyal Stepout" at bounding box center [820, 305] width 572 height 44
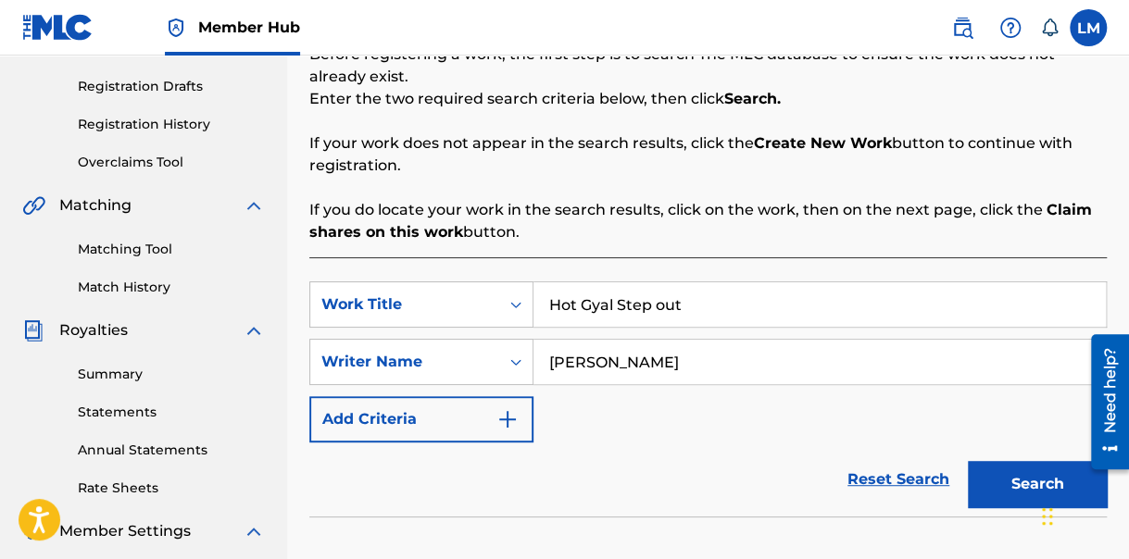
type input "Hot Gyal Step out"
click at [653, 361] on input "[PERSON_NAME]" at bounding box center [820, 362] width 572 height 44
drag, startPoint x: 647, startPoint y: 364, endPoint x: 549, endPoint y: 356, distance: 97.6
click at [549, 356] on input "[PERSON_NAME]" at bounding box center [820, 362] width 572 height 44
type input "[PERSON_NAME]"
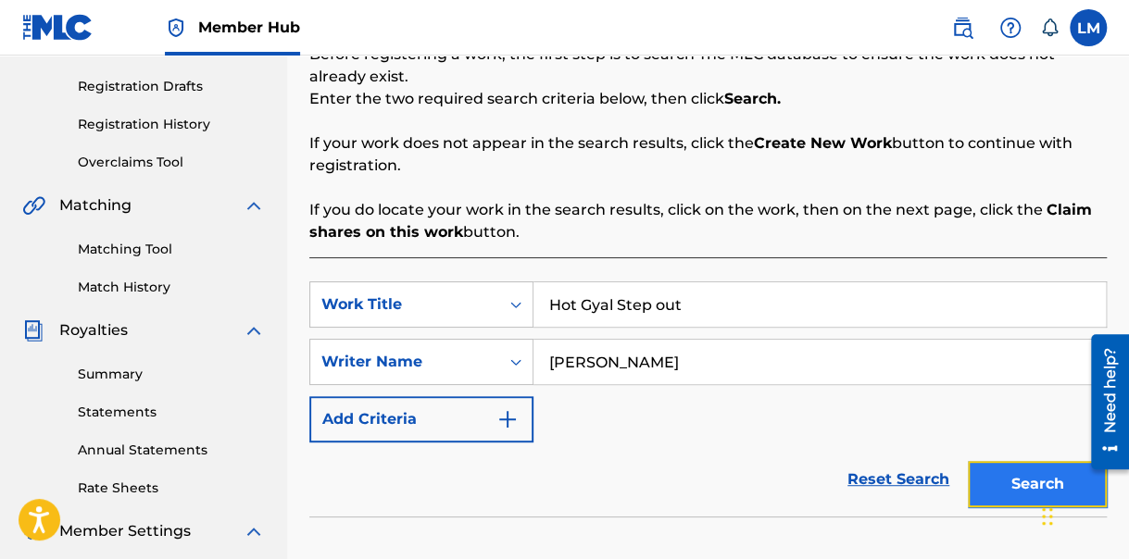
click at [1030, 480] on button "Search" at bounding box center [1037, 484] width 139 height 46
click at [1018, 482] on button "Search" at bounding box center [1037, 484] width 139 height 46
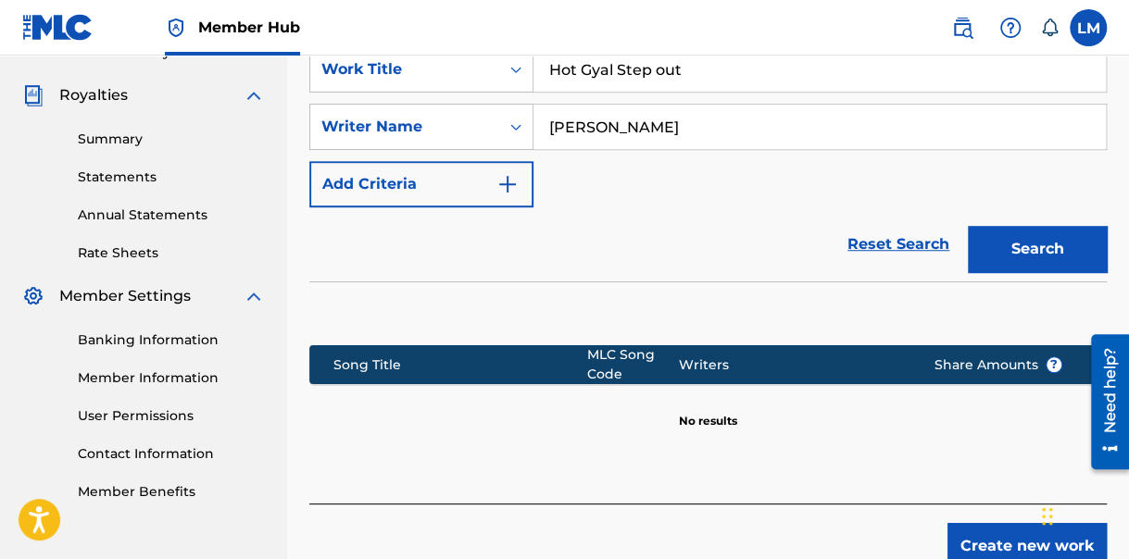
scroll to position [634, 0]
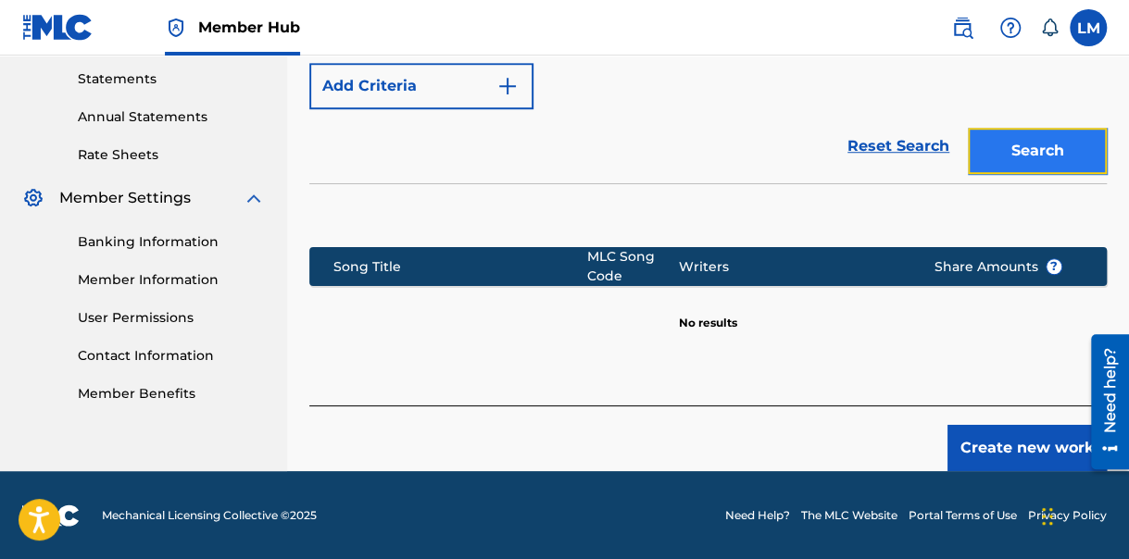
click at [1040, 154] on button "Search" at bounding box center [1037, 151] width 139 height 46
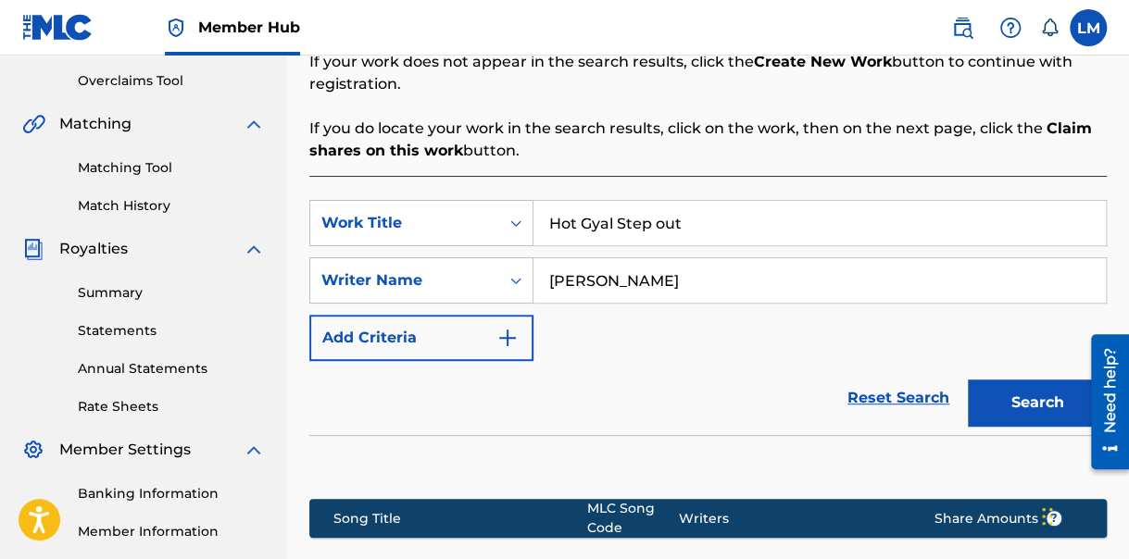
scroll to position [463, 0]
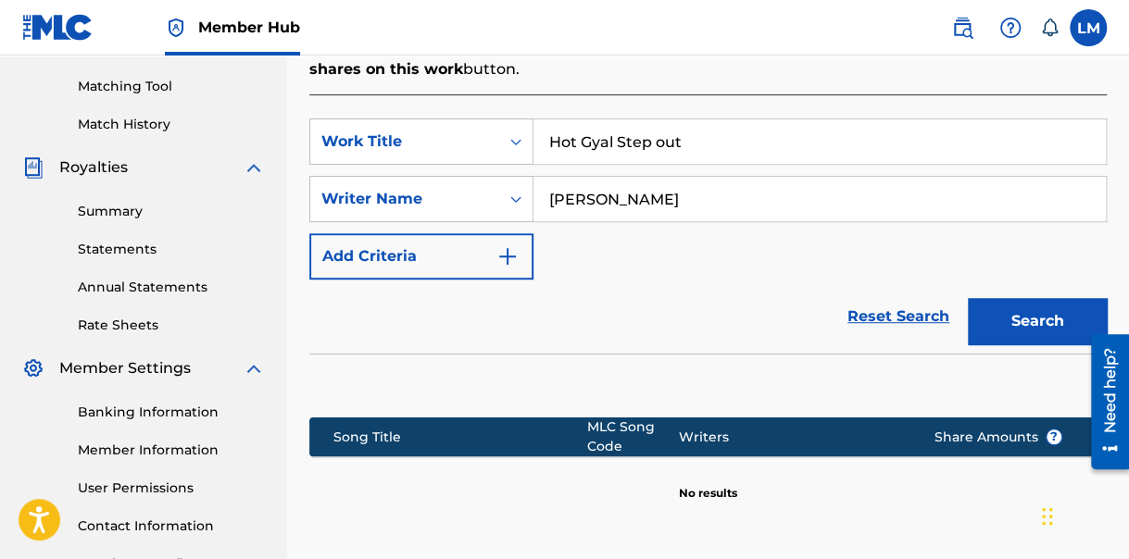
click at [657, 141] on input "Hot Gyal Step out" at bounding box center [820, 141] width 572 height 44
type input "Hot Gyal Stepout"
click at [1024, 311] on button "Search" at bounding box center [1037, 321] width 139 height 46
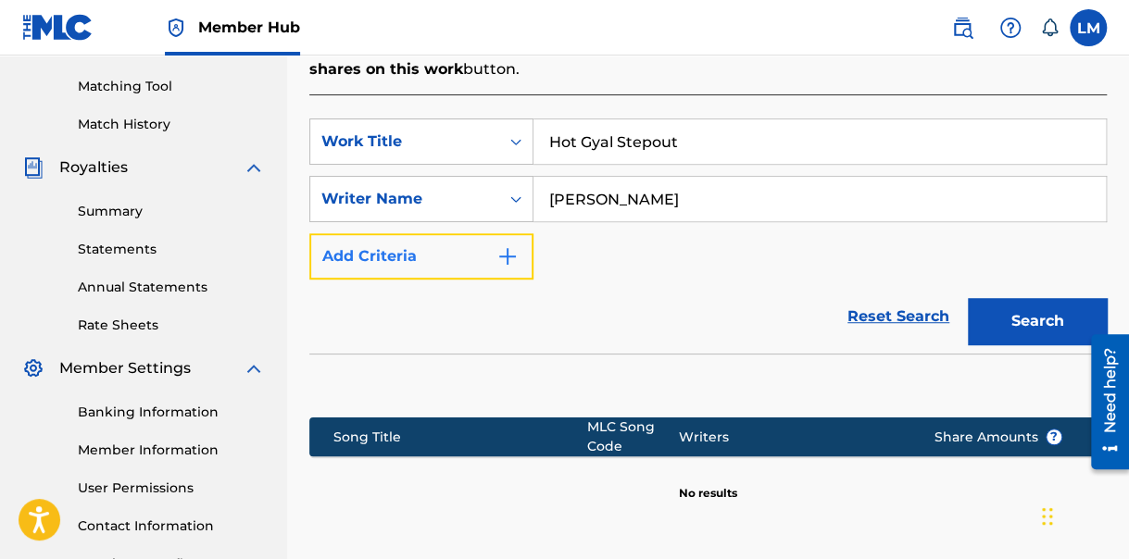
click at [517, 249] on img "Search Form" at bounding box center [507, 256] width 22 height 22
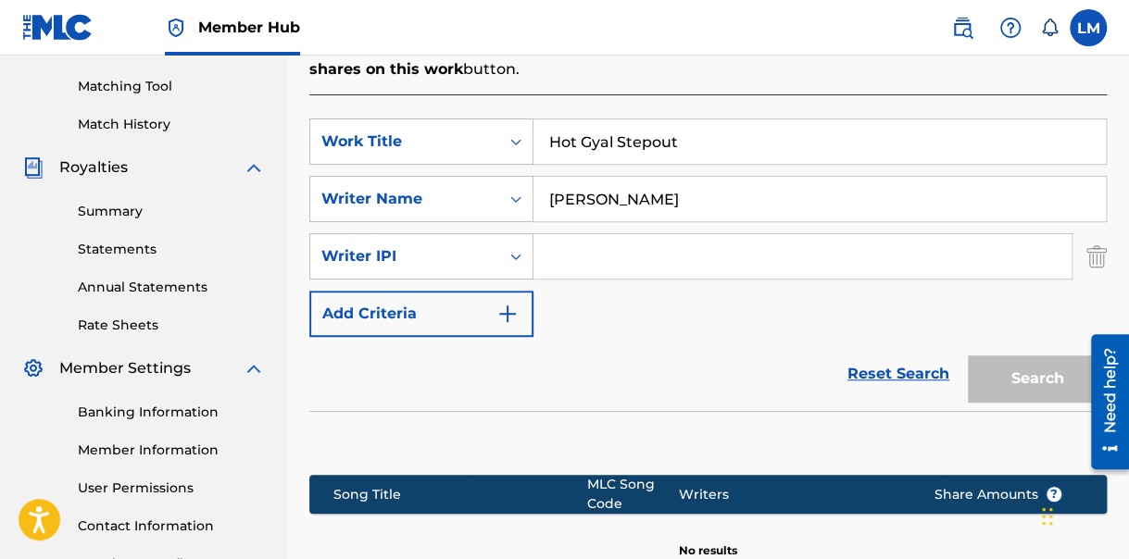
click at [573, 253] on input "Search Form" at bounding box center [803, 256] width 538 height 44
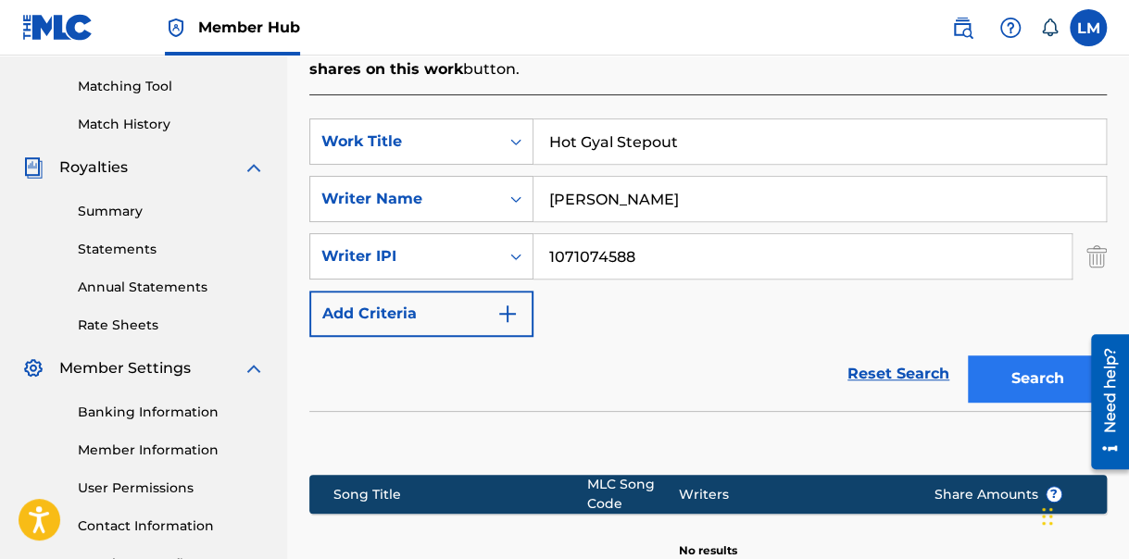
type input "1071074588"
click at [1036, 377] on button "Search" at bounding box center [1037, 379] width 139 height 46
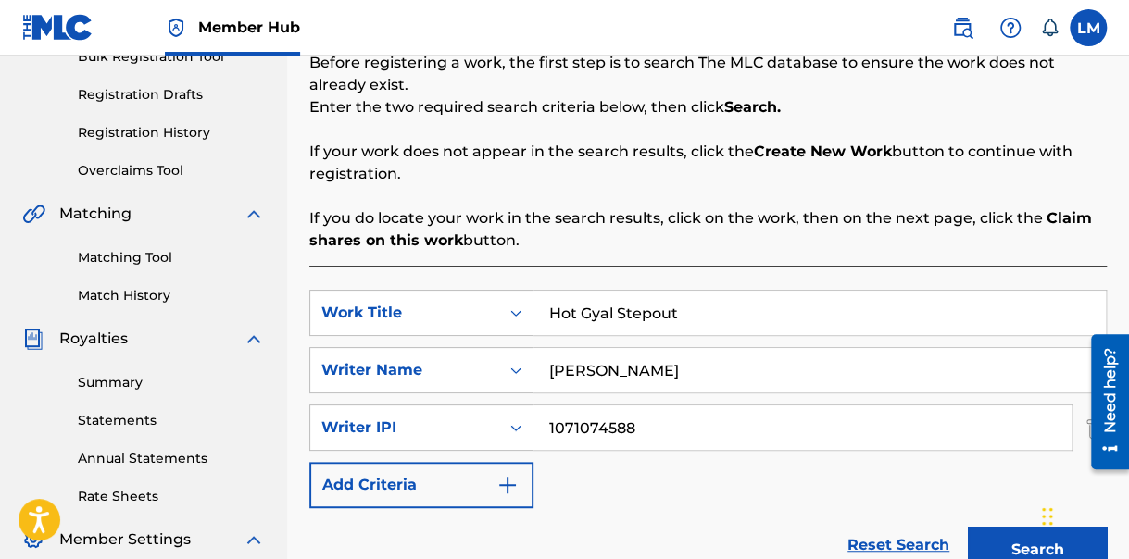
scroll to position [320, 0]
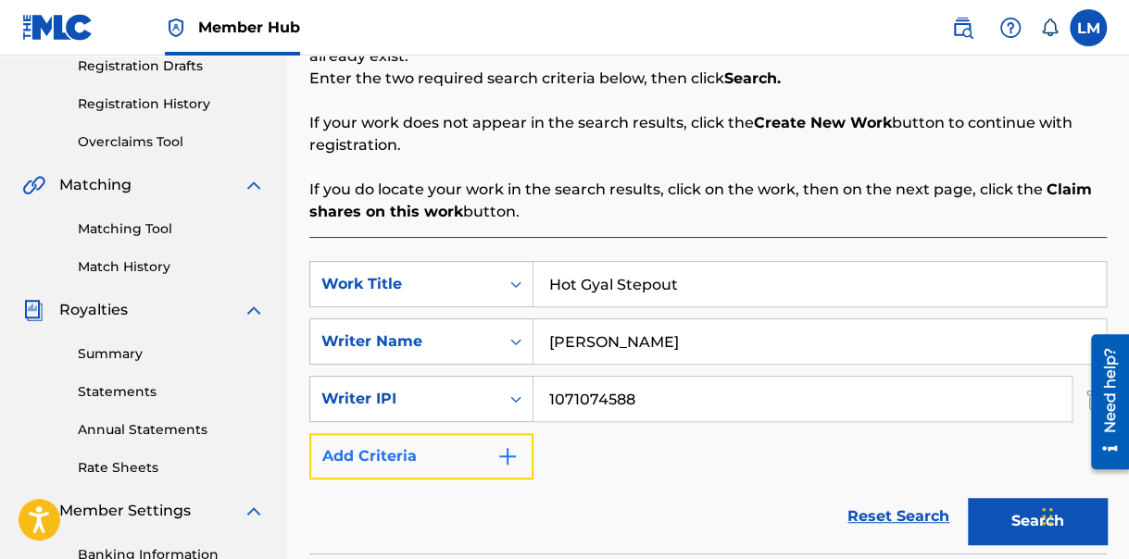
click at [509, 454] on img "Search Form" at bounding box center [507, 457] width 22 height 22
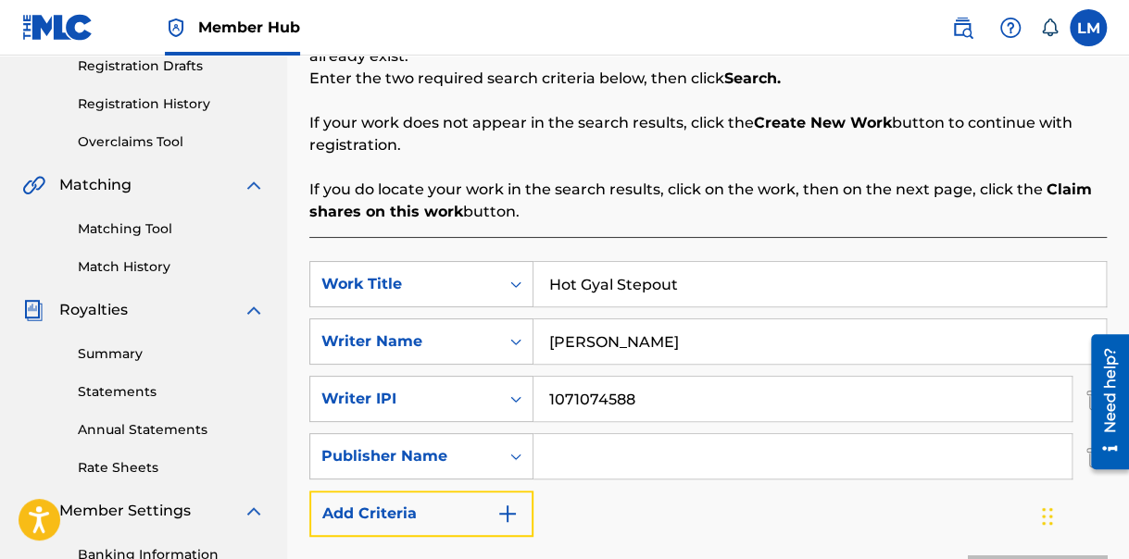
scroll to position [656, 0]
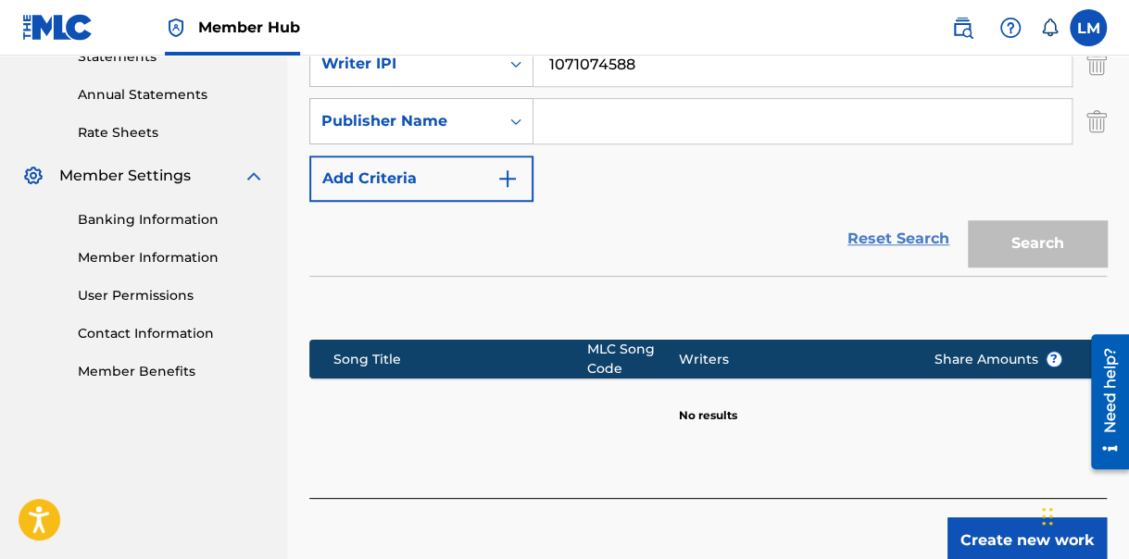
click at [898, 241] on link "Reset Search" at bounding box center [898, 239] width 120 height 41
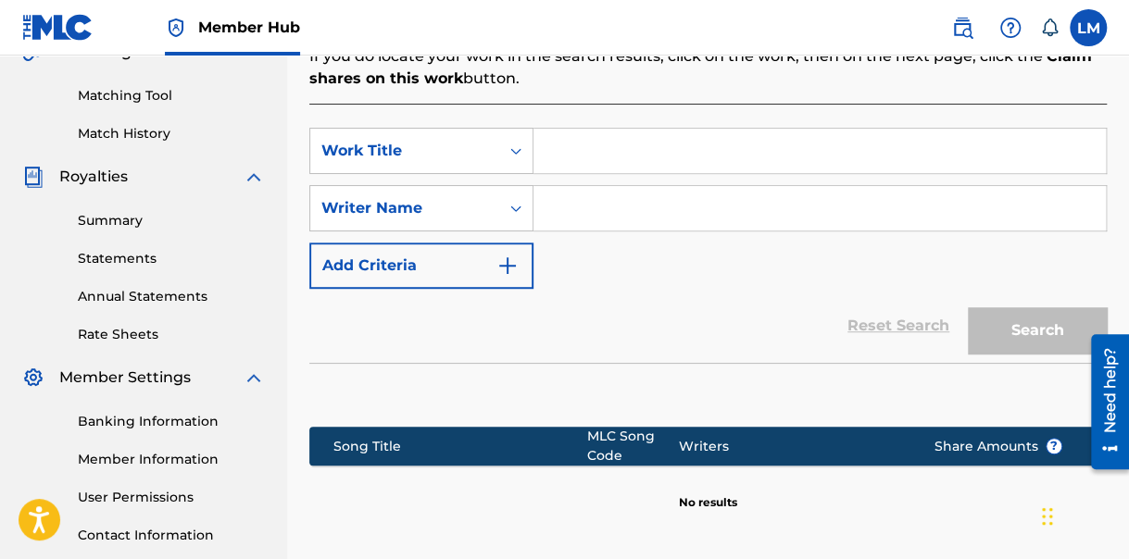
scroll to position [449, 0]
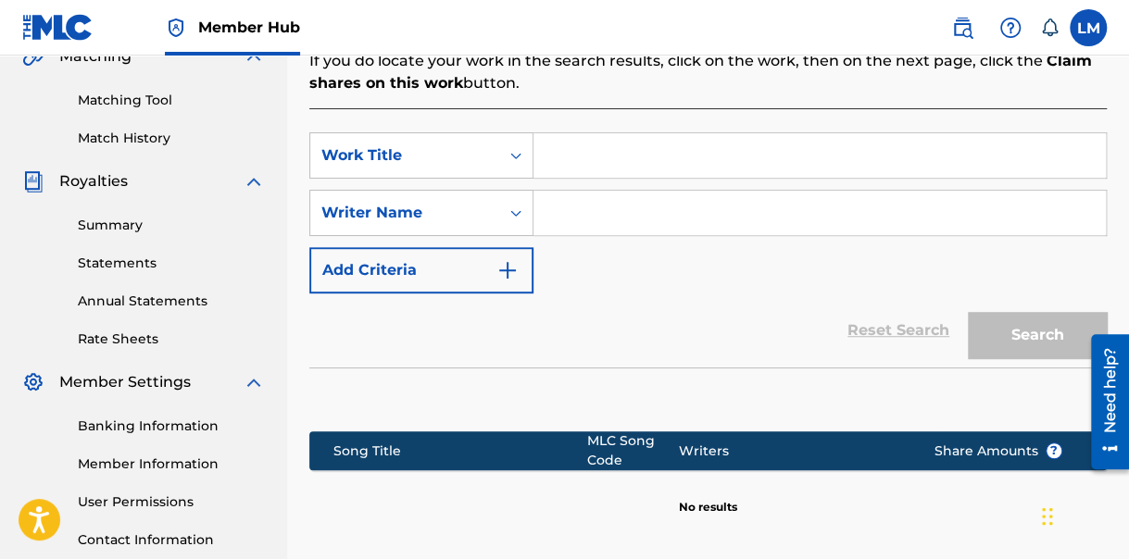
click at [586, 155] on input "Search Form" at bounding box center [820, 155] width 572 height 44
type input "Hot Gyal Step Out"
click at [595, 209] on input "Search Form" at bounding box center [820, 213] width 572 height 44
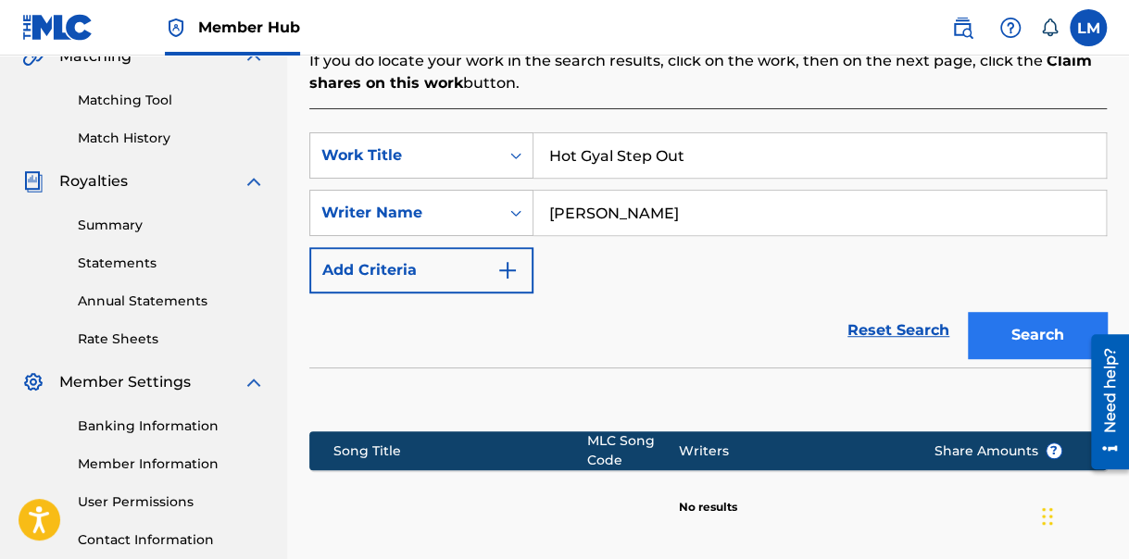
type input "[PERSON_NAME]"
click at [1023, 342] on button "Search" at bounding box center [1037, 335] width 139 height 46
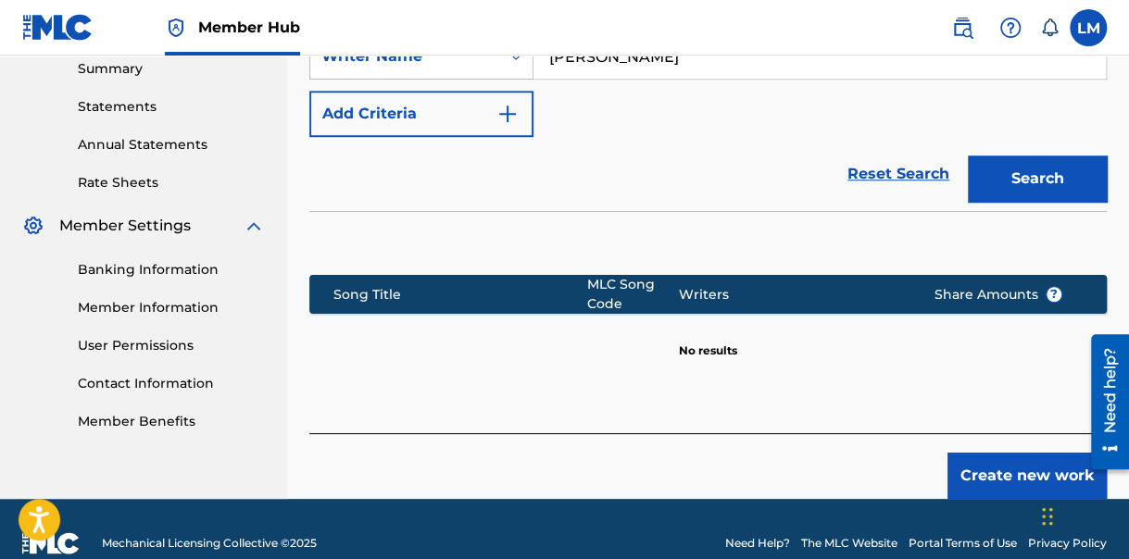
scroll to position [634, 0]
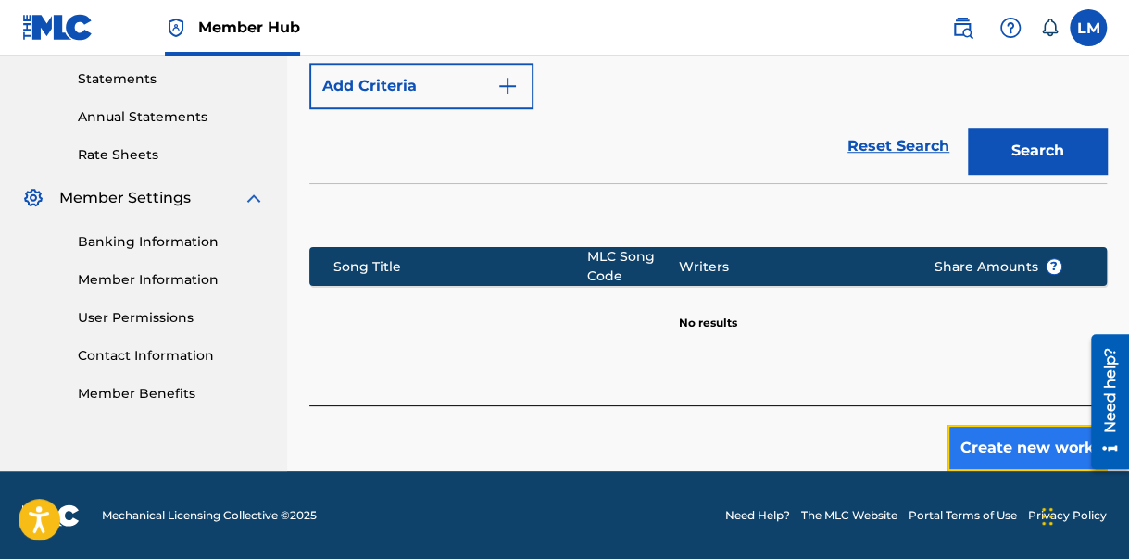
click at [1004, 441] on button "Create new work" at bounding box center [1027, 448] width 159 height 46
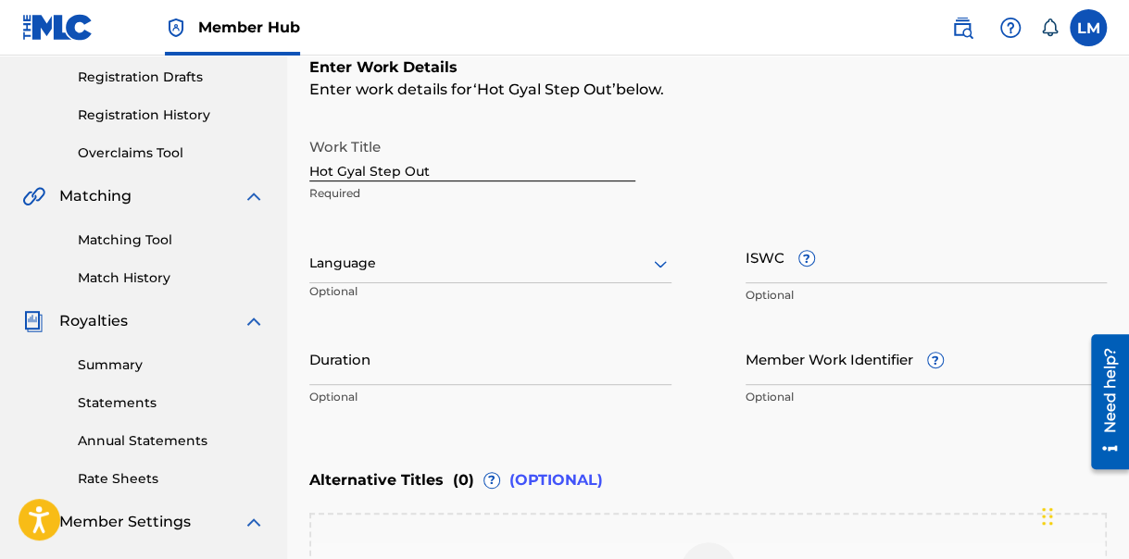
scroll to position [317, 0]
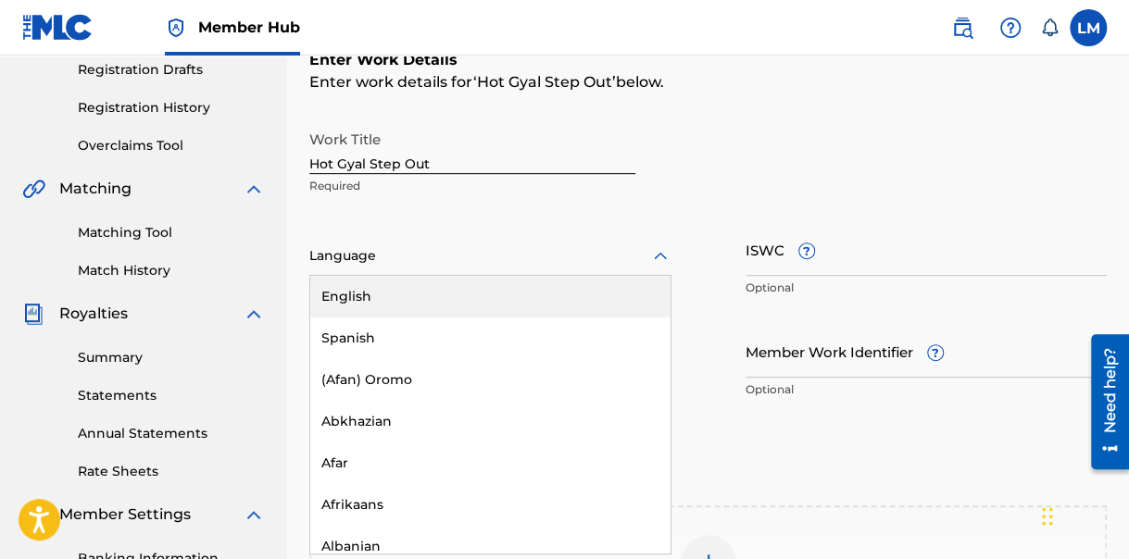
click at [657, 255] on icon at bounding box center [660, 255] width 13 height 7
click at [548, 294] on div "English" at bounding box center [490, 297] width 360 height 42
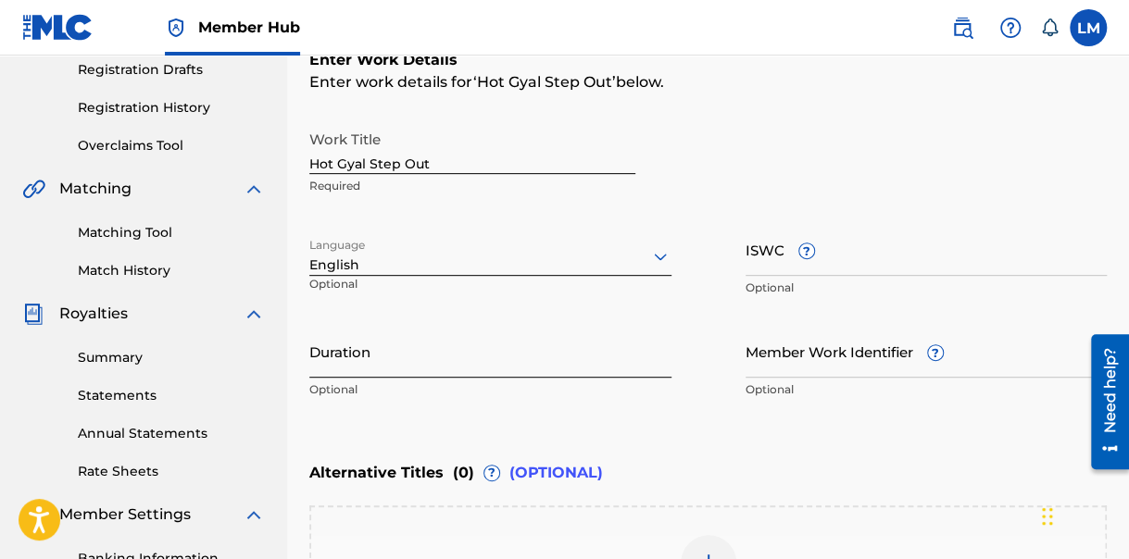
click at [458, 369] on input "Duration" at bounding box center [490, 351] width 362 height 53
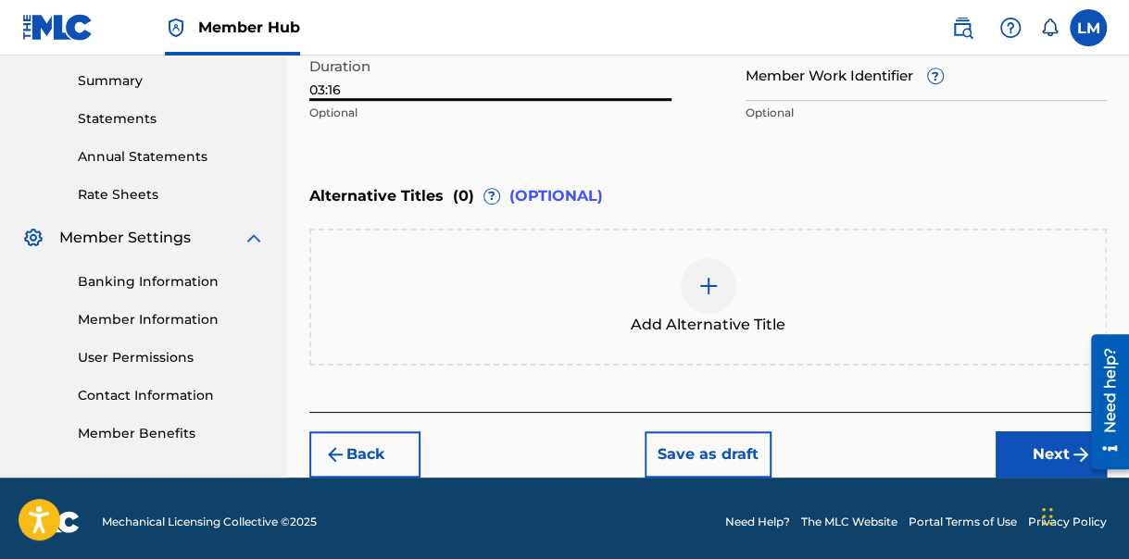
scroll to position [600, 0]
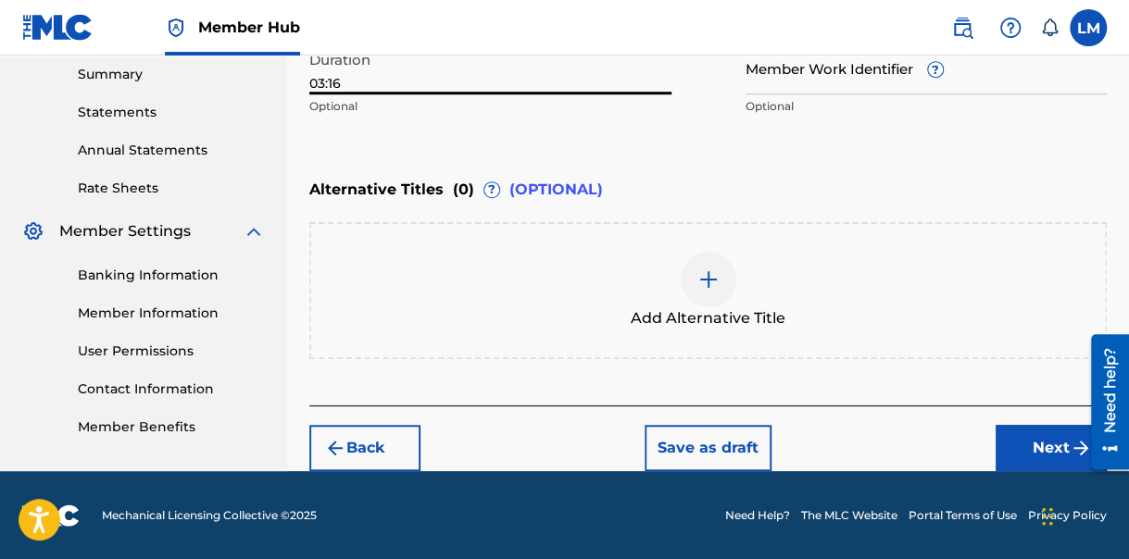
drag, startPoint x: 1134, startPoint y: 250, endPoint x: 21, endPoint y: 76, distance: 1126.0
type input "03:16"
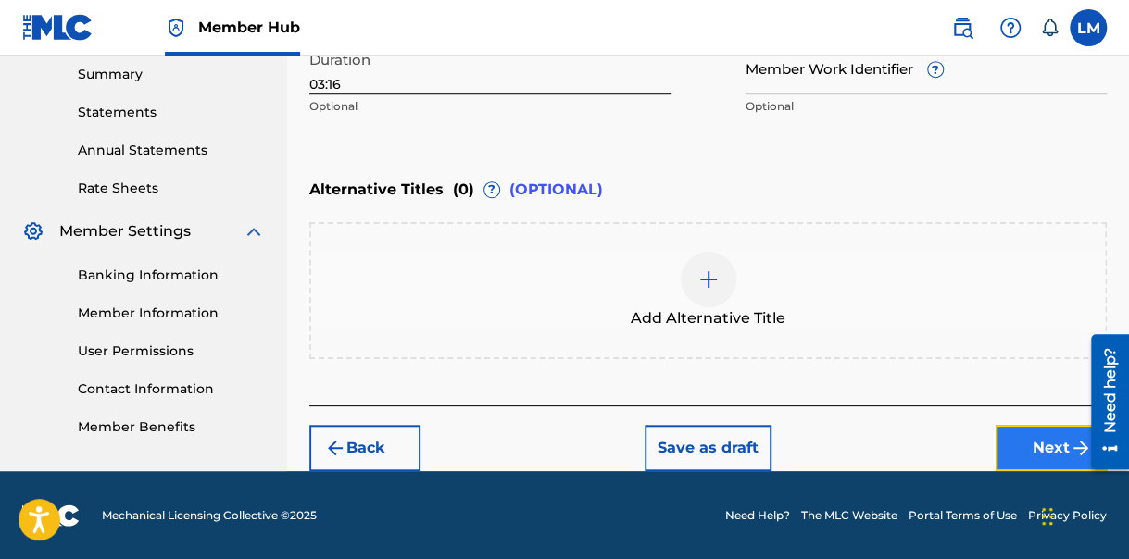
click at [1040, 440] on button "Next" at bounding box center [1051, 448] width 111 height 46
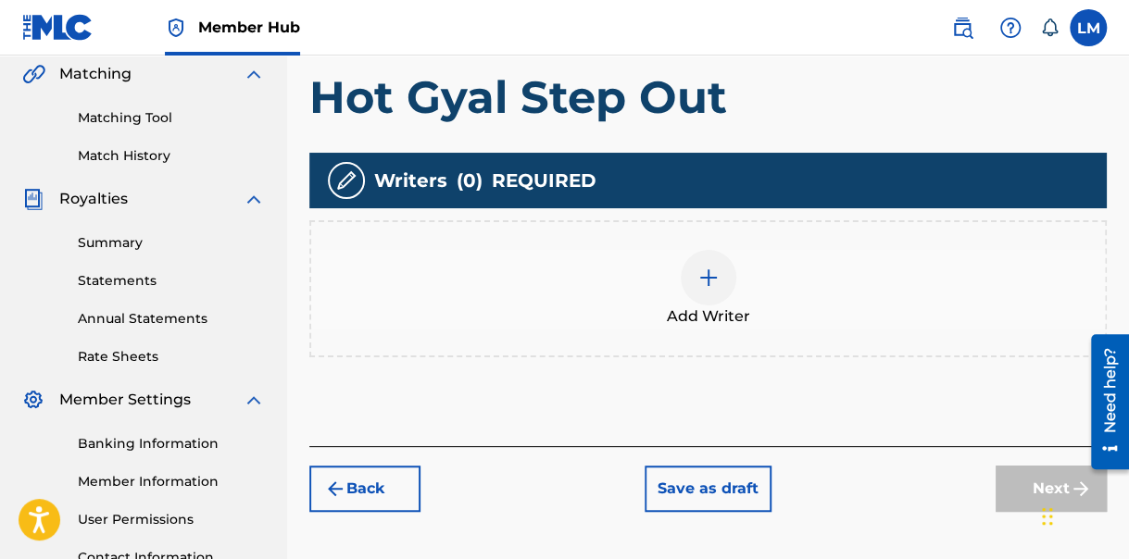
scroll to position [433, 0]
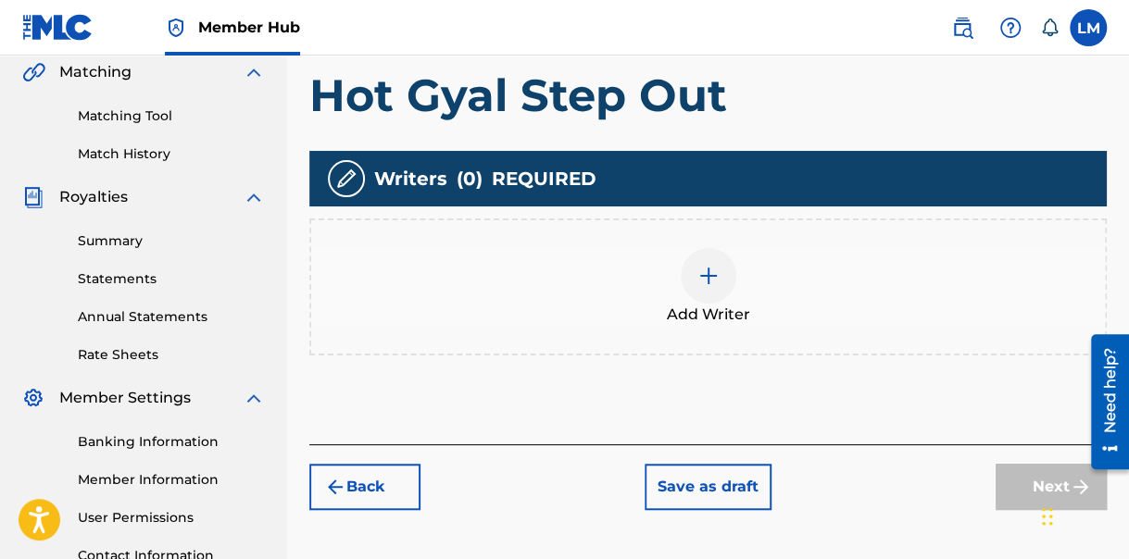
click at [709, 274] on img at bounding box center [708, 276] width 22 height 22
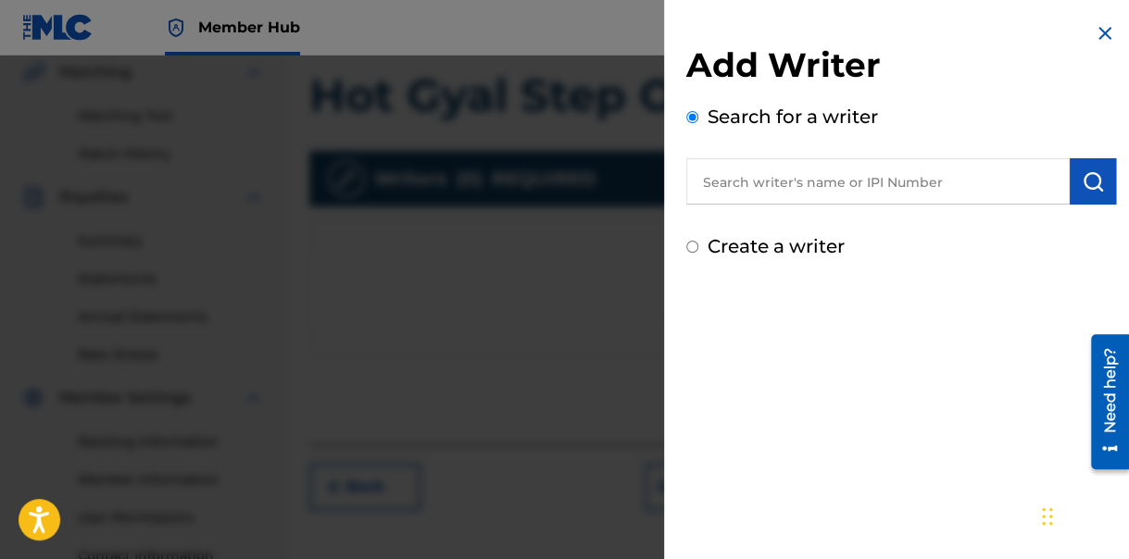
click at [936, 183] on input "text" at bounding box center [877, 181] width 383 height 46
click at [1088, 180] on img "submit" at bounding box center [1093, 181] width 22 height 22
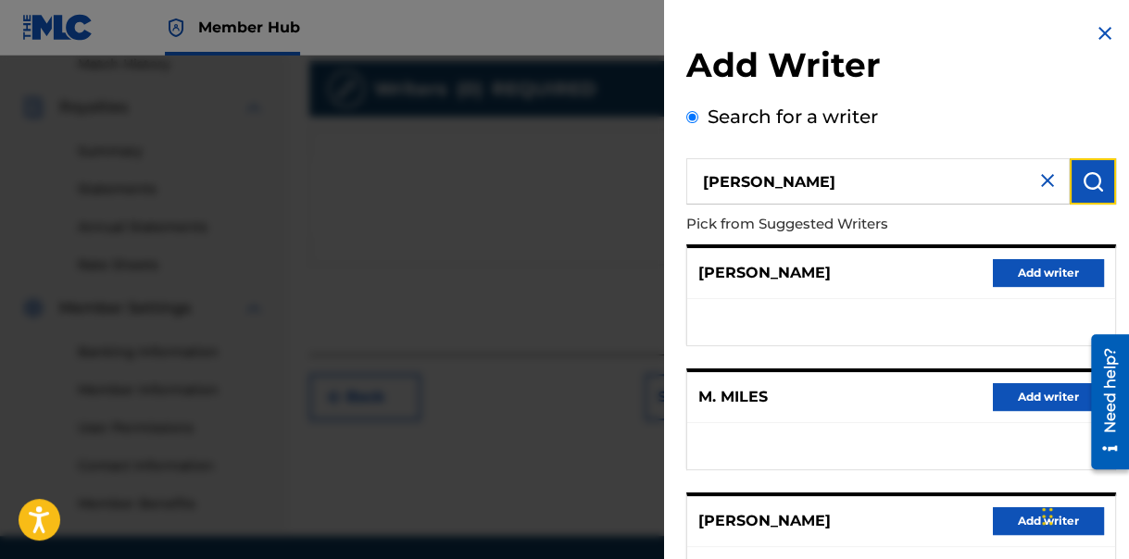
scroll to position [496, 0]
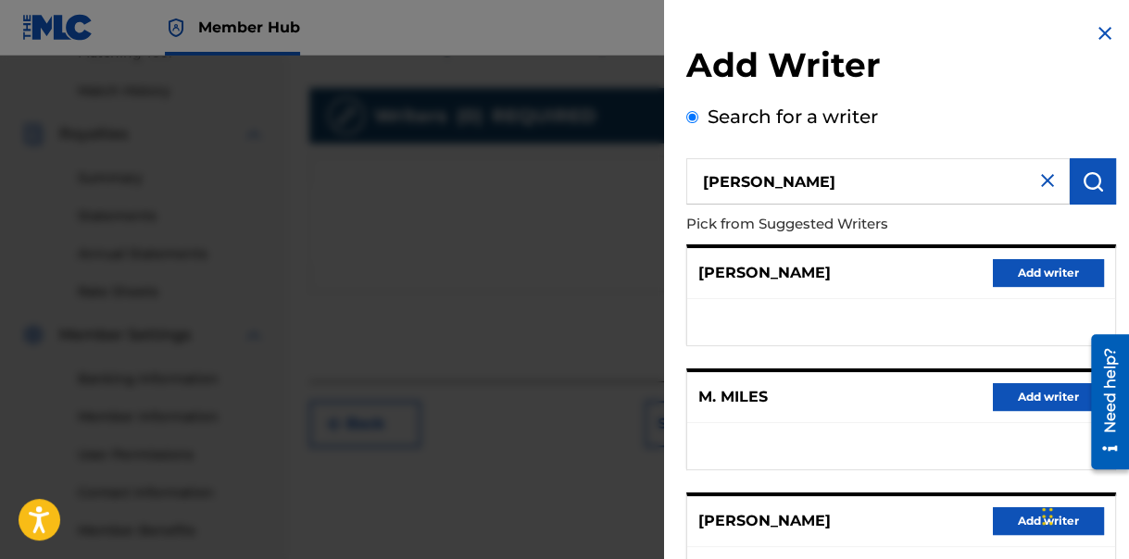
drag, startPoint x: 770, startPoint y: 182, endPoint x: 751, endPoint y: 182, distance: 18.5
click at [751, 182] on input "[PERSON_NAME]" at bounding box center [877, 181] width 383 height 46
click at [1082, 179] on img "submit" at bounding box center [1093, 181] width 22 height 22
click at [751, 185] on input "LormaN Miles" at bounding box center [877, 181] width 383 height 46
click at [1074, 172] on button "submit" at bounding box center [1093, 181] width 46 height 46
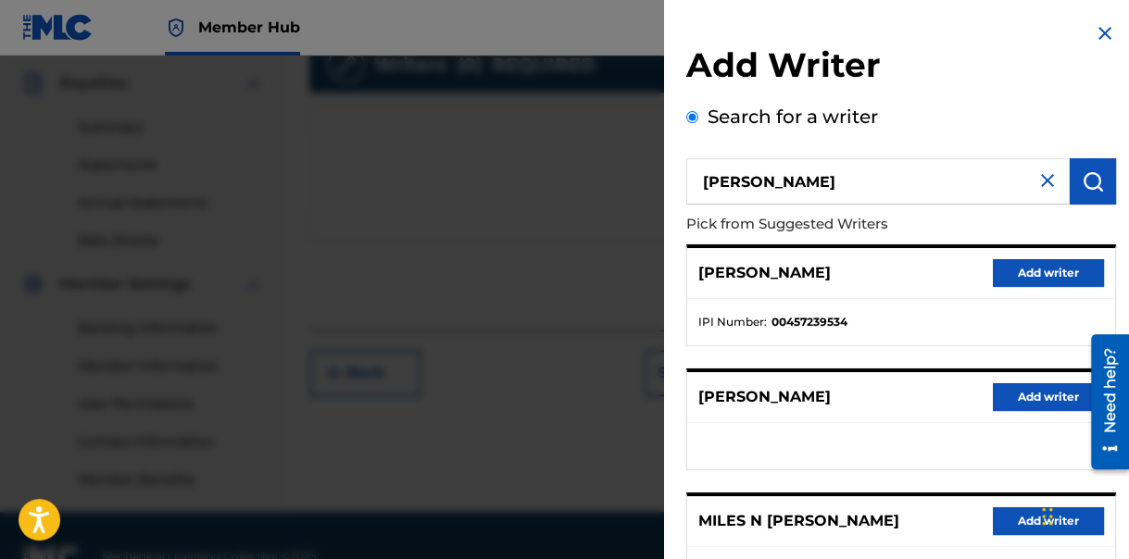
scroll to position [589, 0]
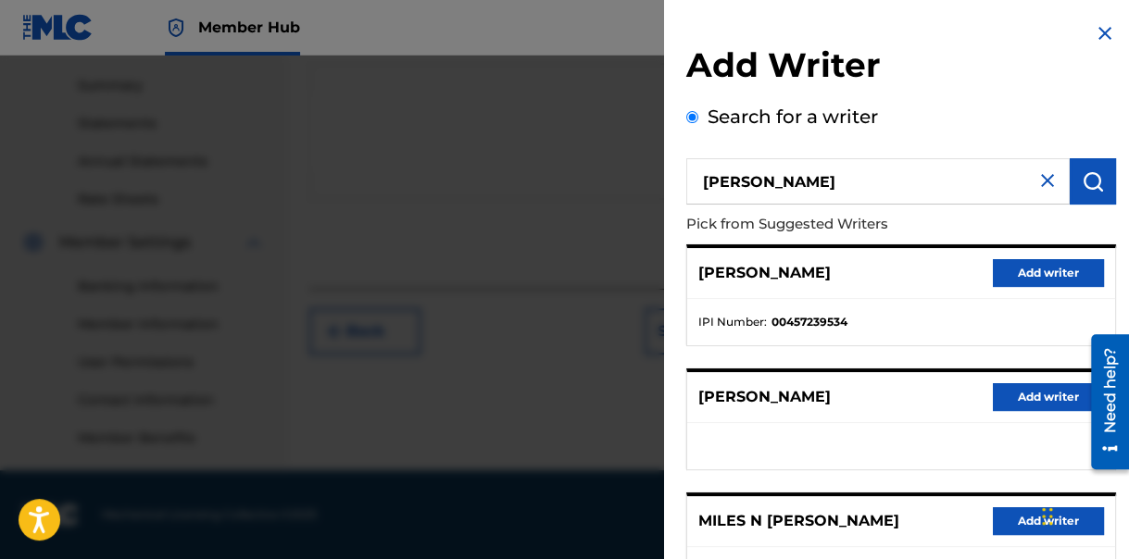
drag, startPoint x: 1132, startPoint y: 282, endPoint x: 44, endPoint y: 13, distance: 1121.0
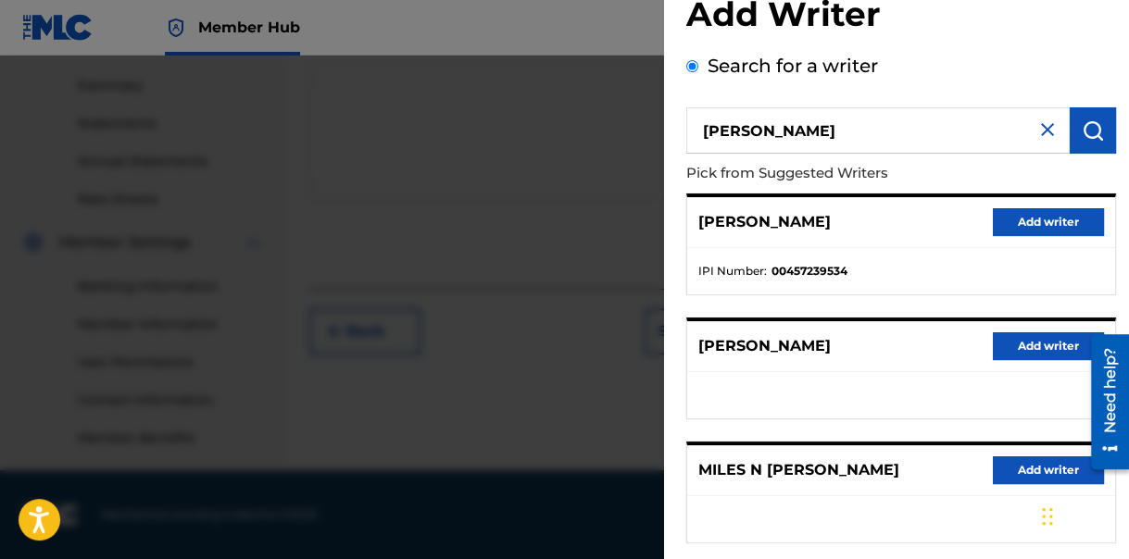
scroll to position [0, 0]
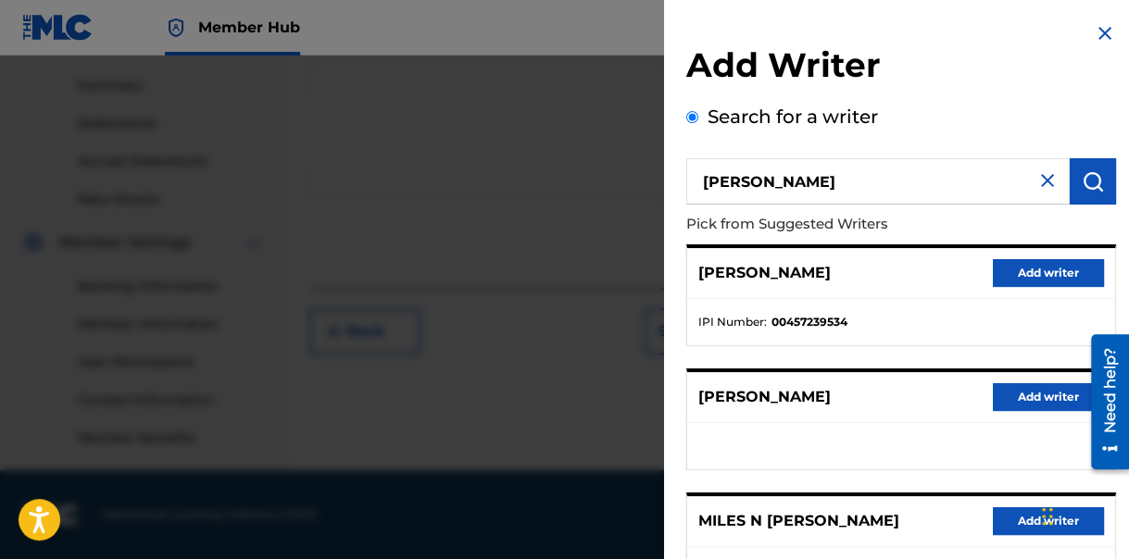
drag, startPoint x: 744, startPoint y: 185, endPoint x: 728, endPoint y: 185, distance: 15.7
click at [728, 185] on input "[PERSON_NAME]" at bounding box center [877, 181] width 383 height 46
type input "[PERSON_NAME]"
click at [1082, 185] on img "submit" at bounding box center [1093, 181] width 22 height 22
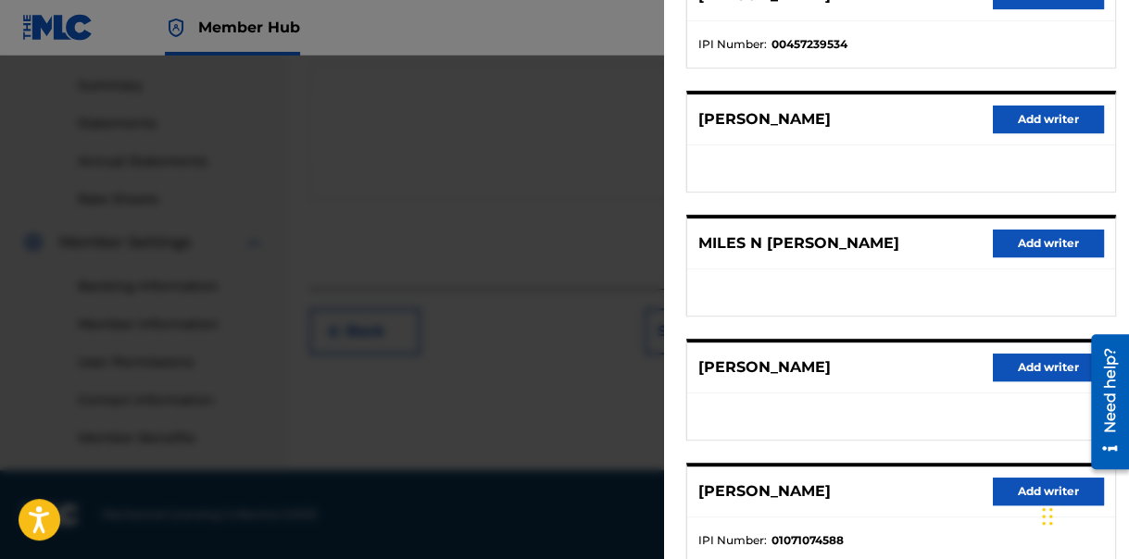
scroll to position [370, 0]
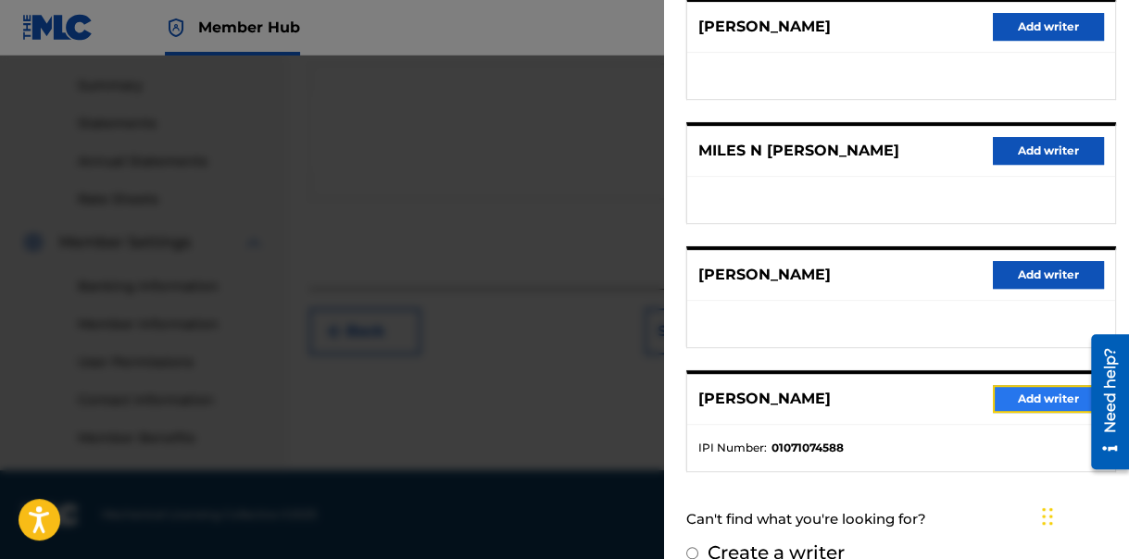
click at [1031, 393] on button "Add writer" at bounding box center [1048, 399] width 111 height 28
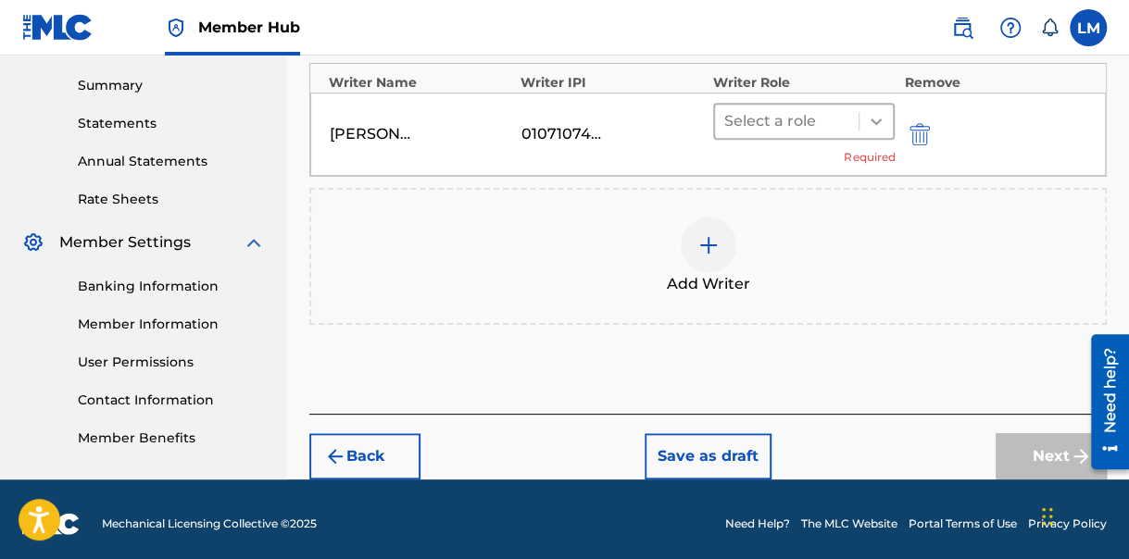
click at [874, 119] on icon at bounding box center [876, 121] width 19 height 19
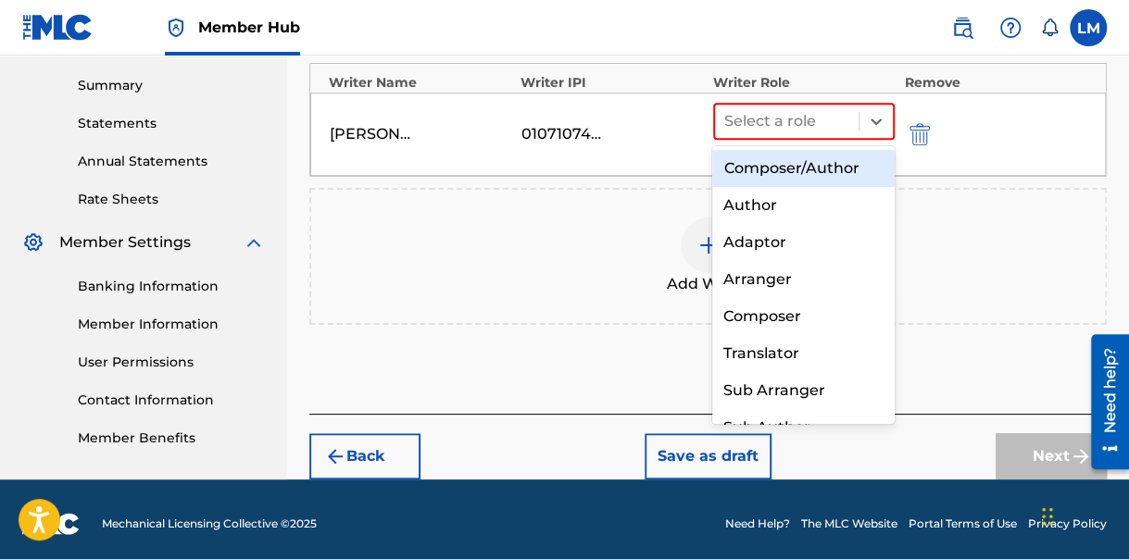
click at [784, 167] on div "Composer/Author" at bounding box center [803, 168] width 182 height 37
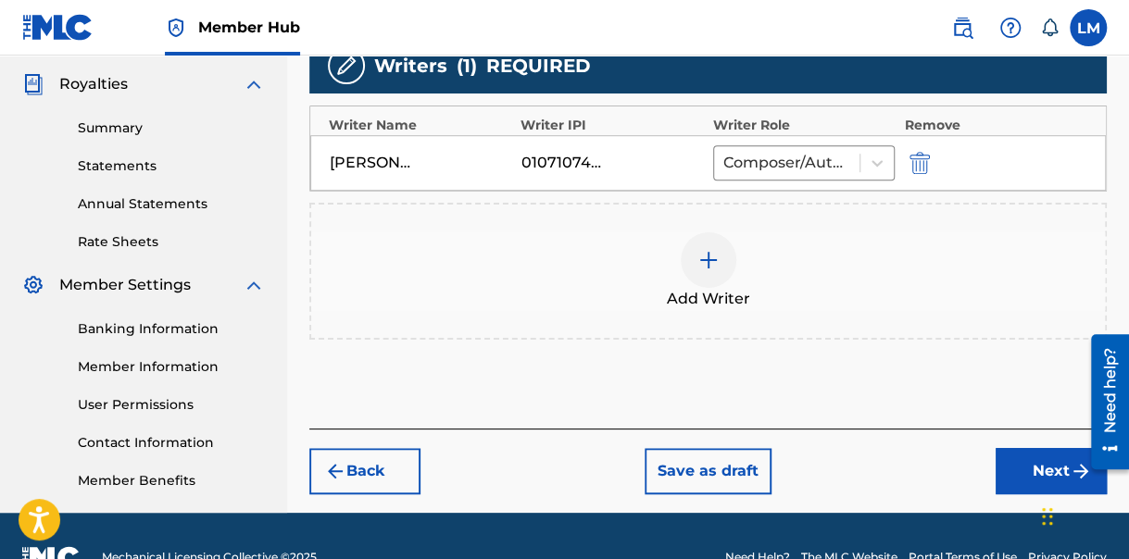
scroll to position [589, 0]
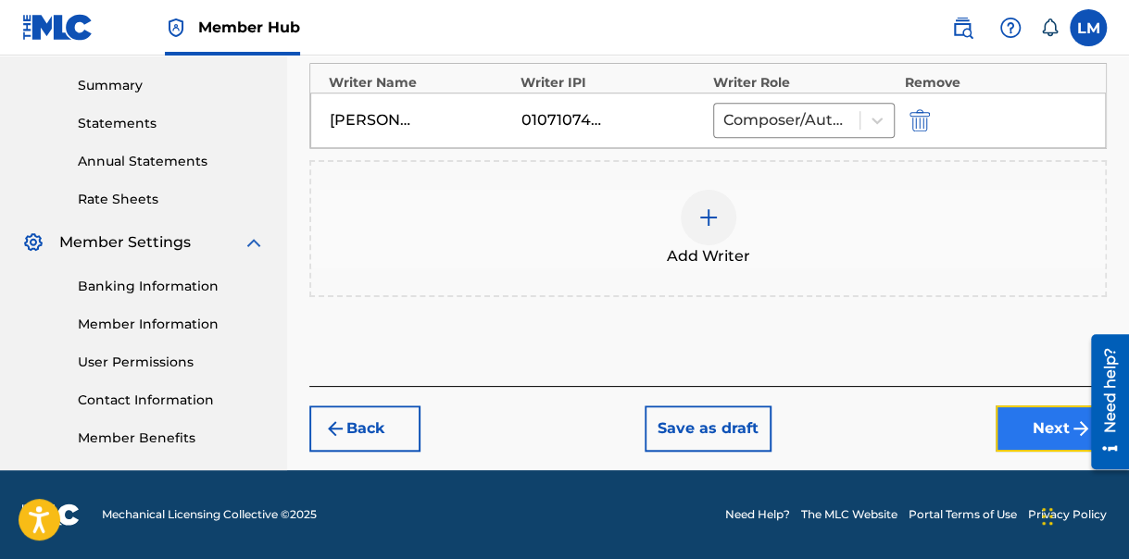
click at [1038, 421] on button "Next" at bounding box center [1051, 429] width 111 height 46
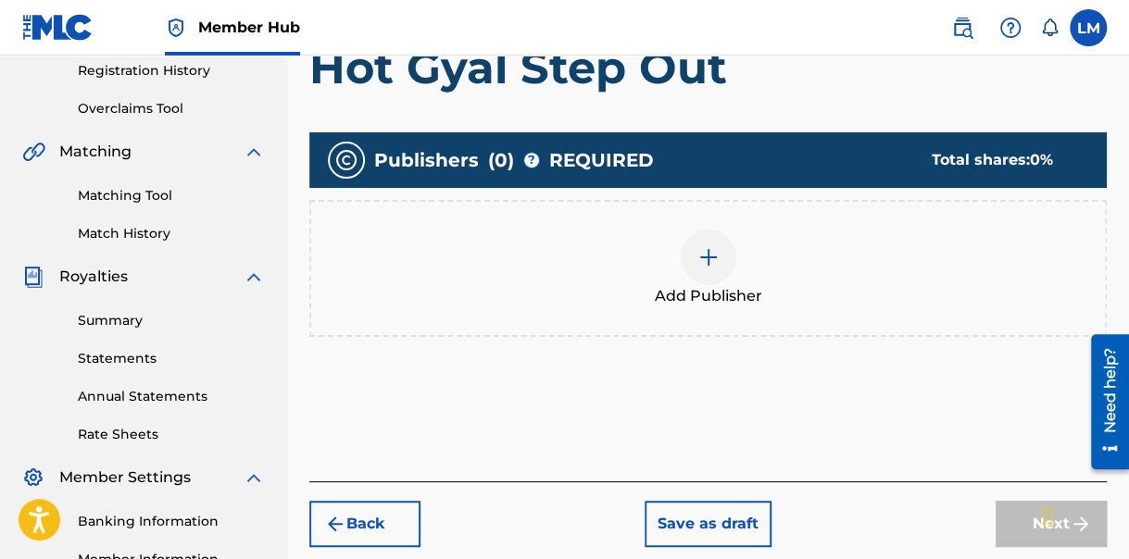
scroll to position [352, 0]
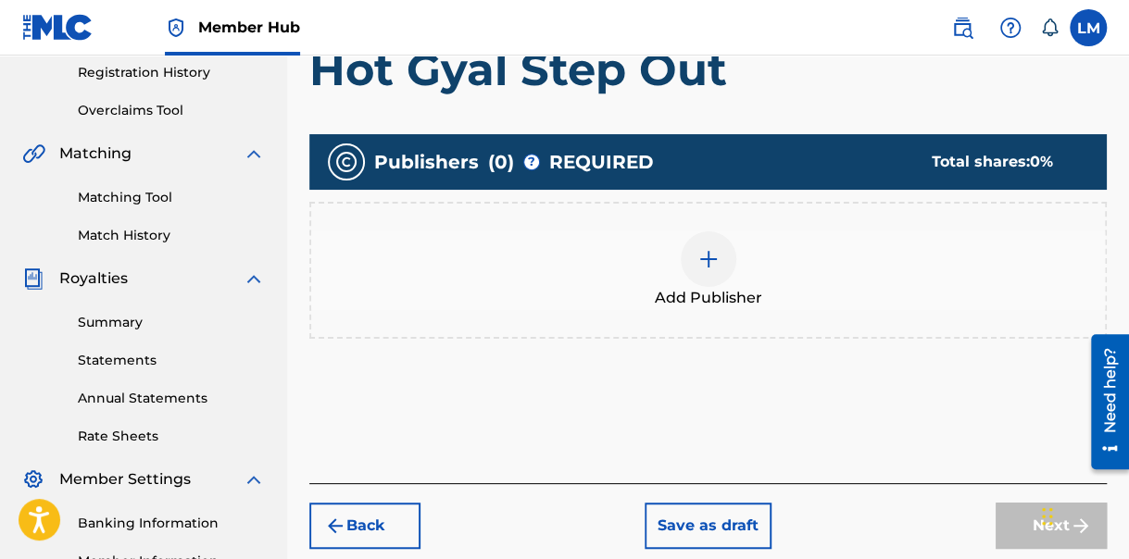
click at [710, 257] on img at bounding box center [708, 259] width 22 height 22
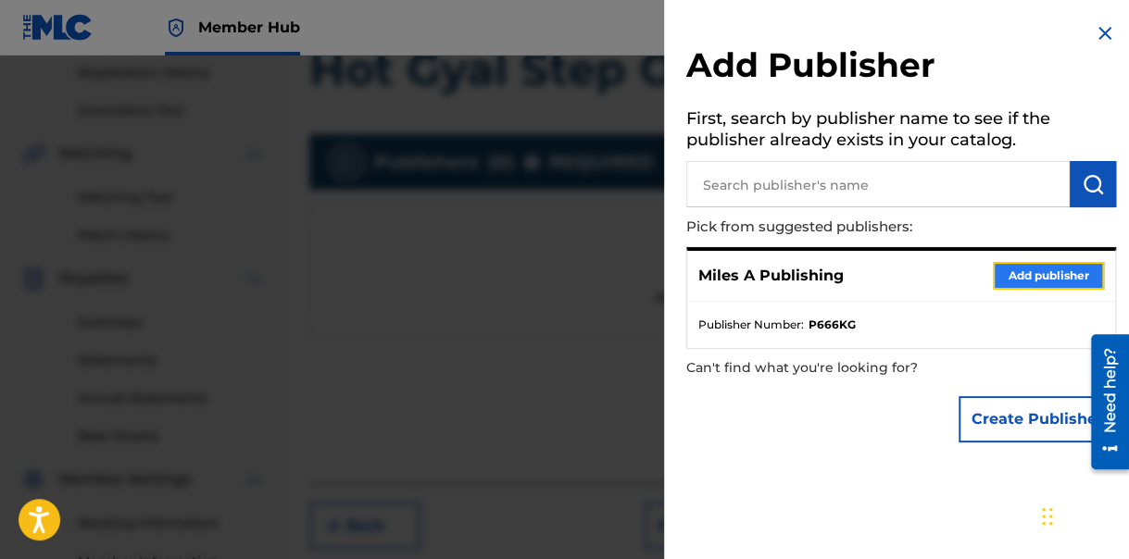
click at [1025, 272] on button "Add publisher" at bounding box center [1048, 276] width 111 height 28
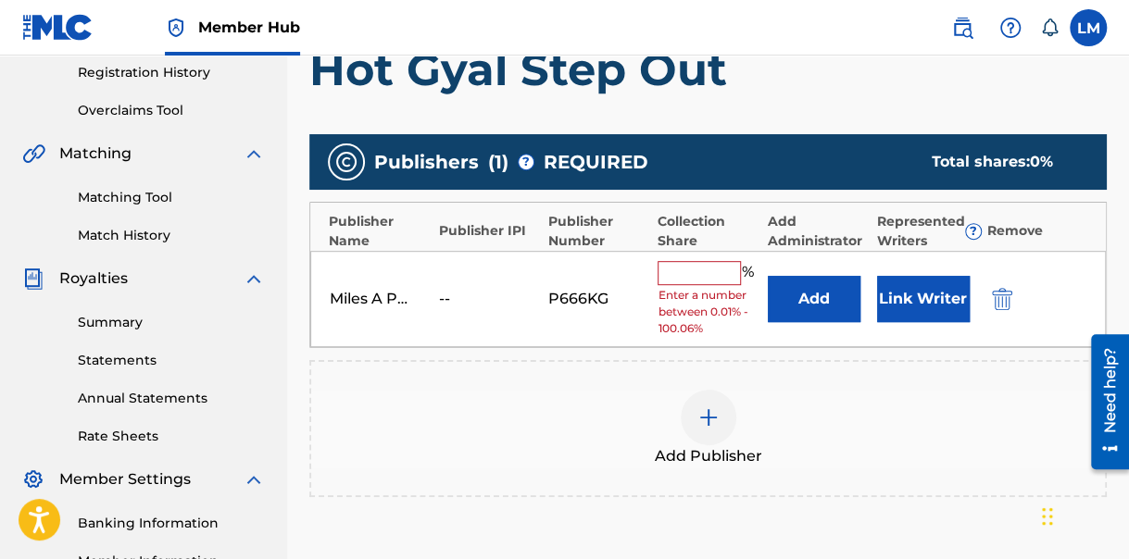
click at [680, 269] on input "text" at bounding box center [699, 273] width 83 height 24
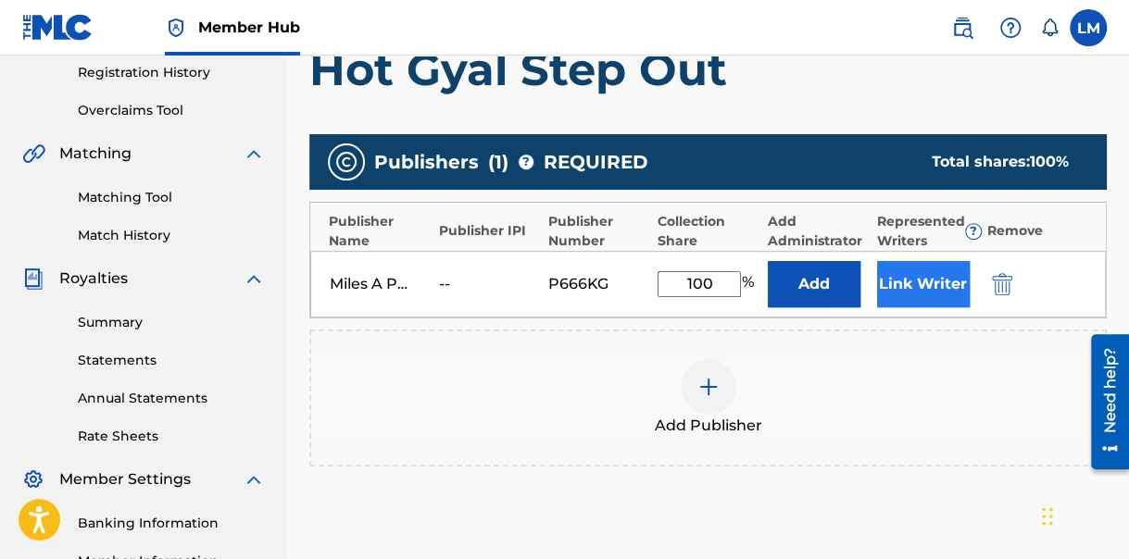
type input "100"
click at [906, 281] on button "Link Writer" at bounding box center [923, 284] width 93 height 46
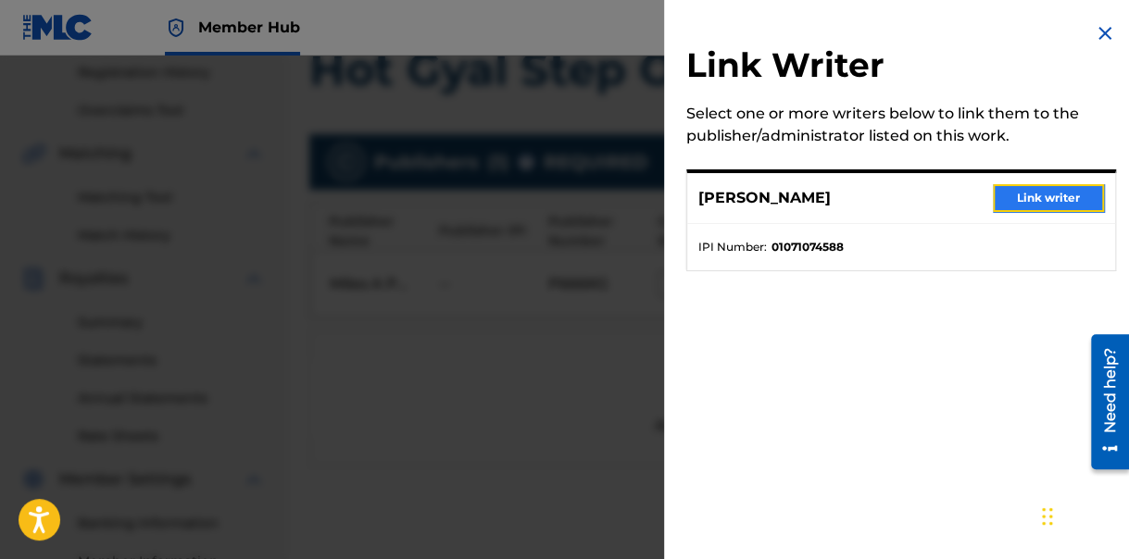
click at [1032, 189] on button "Link writer" at bounding box center [1048, 198] width 111 height 28
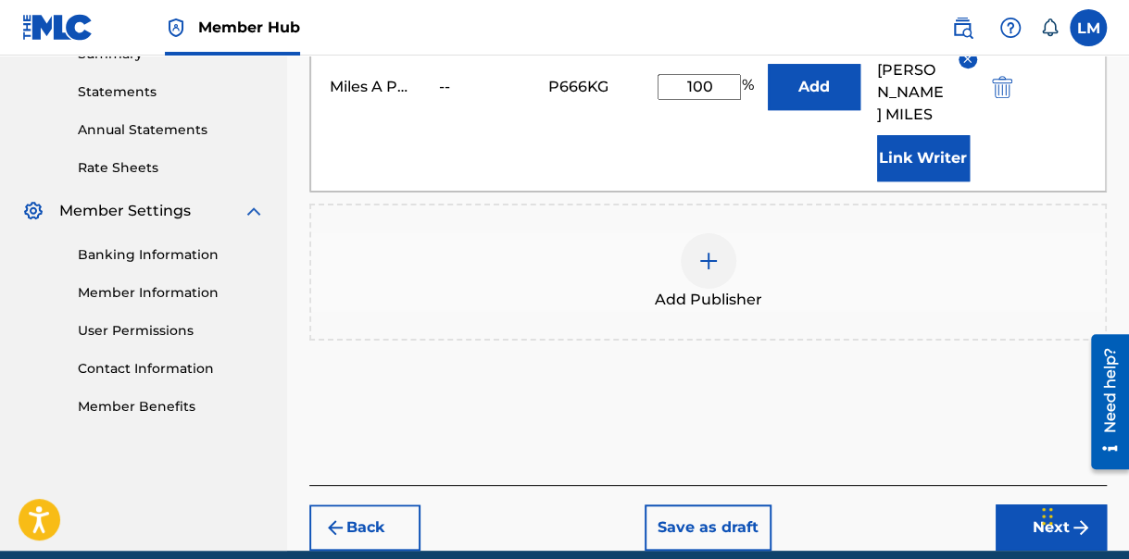
scroll to position [633, 0]
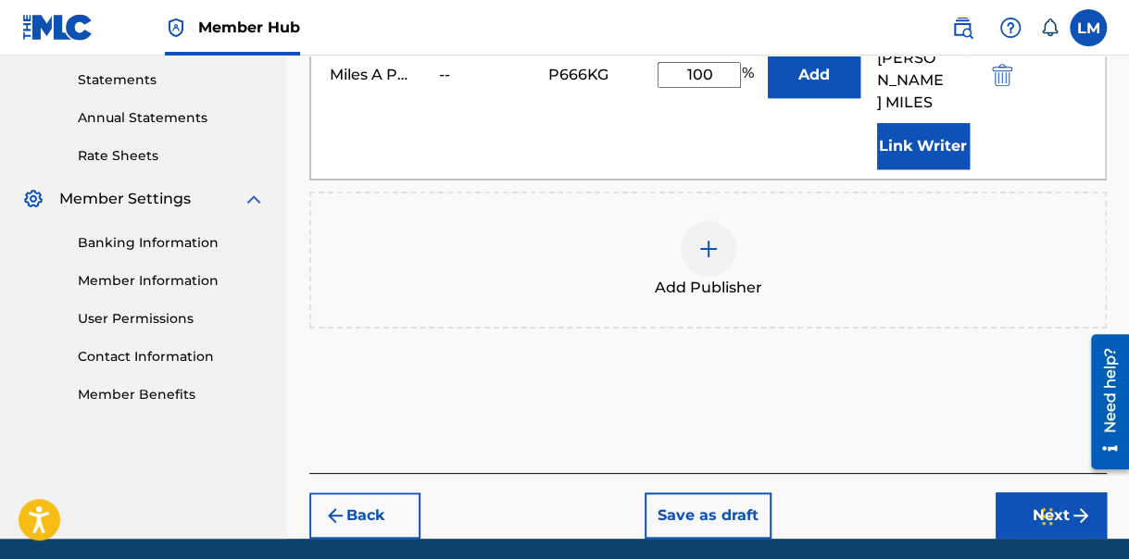
drag, startPoint x: 1131, startPoint y: 233, endPoint x: 5, endPoint y: 103, distance: 1133.9
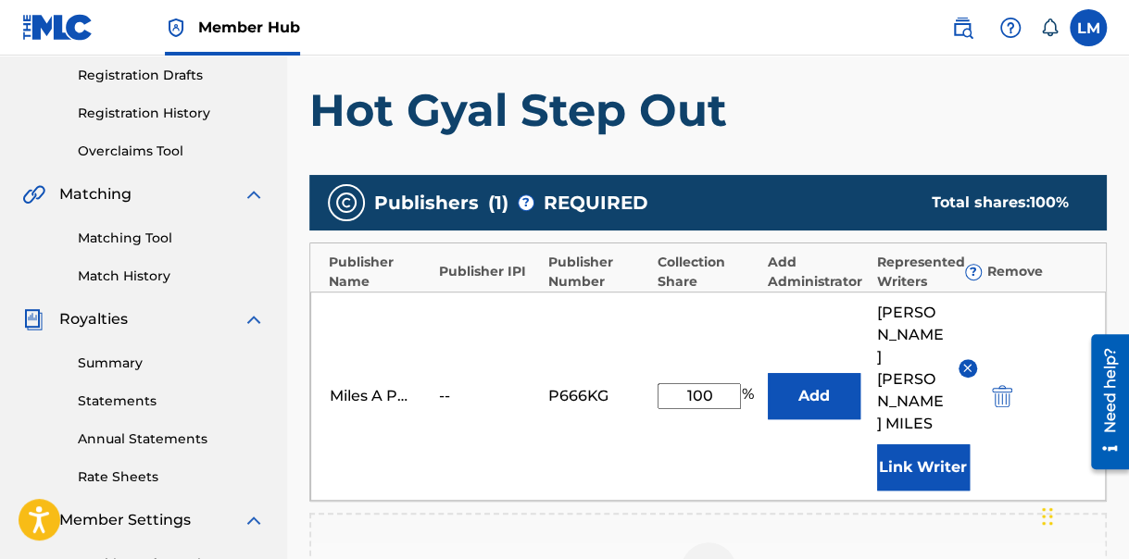
scroll to position [317, 0]
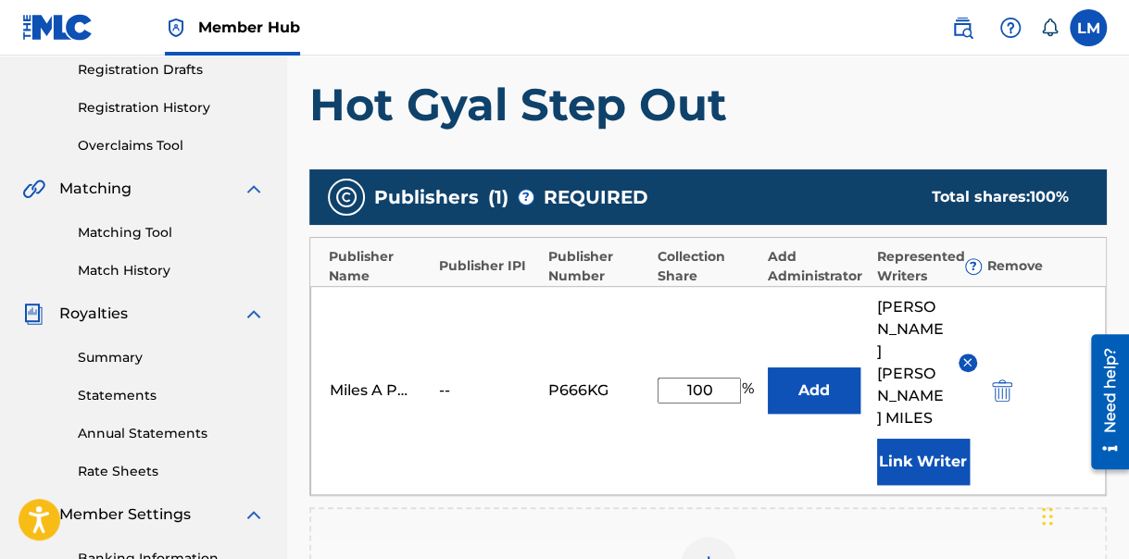
drag, startPoint x: 1128, startPoint y: 221, endPoint x: 49, endPoint y: 2, distance: 1101.2
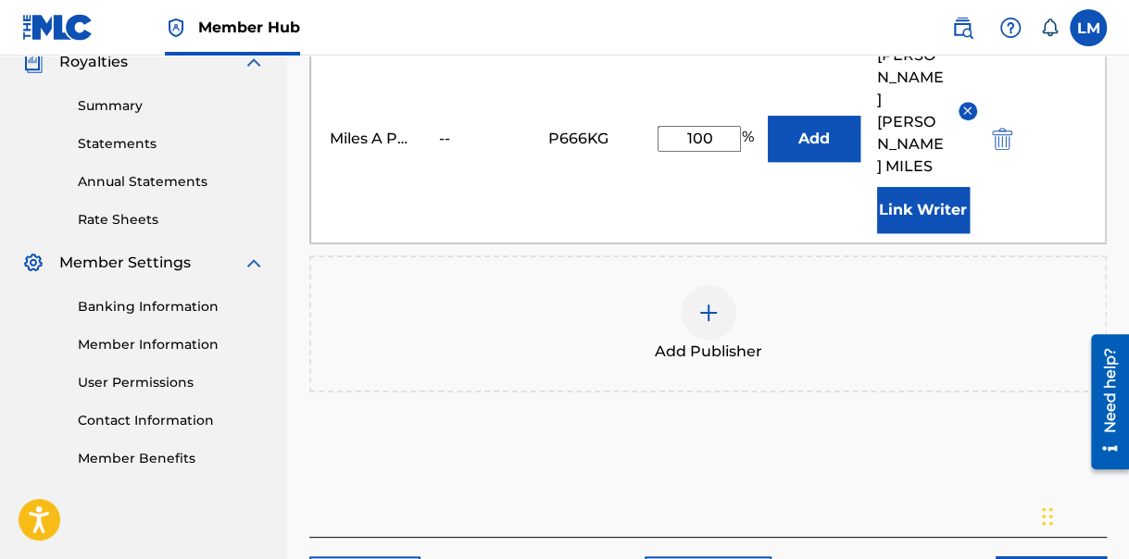
scroll to position [633, 0]
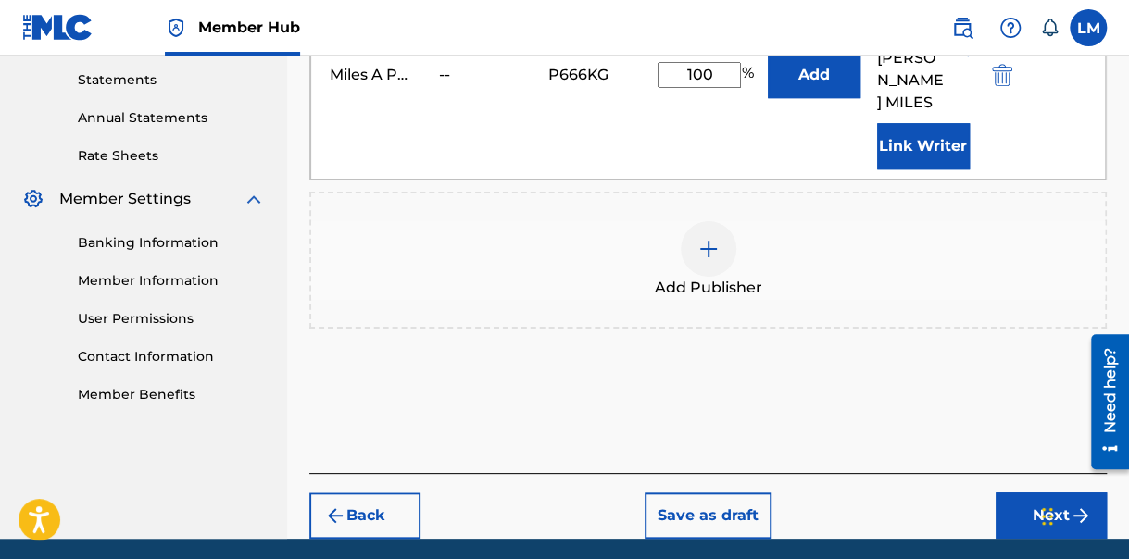
drag, startPoint x: 1131, startPoint y: 258, endPoint x: 42, endPoint y: 133, distance: 1096.4
click at [1056, 493] on button "Next" at bounding box center [1051, 516] width 111 height 46
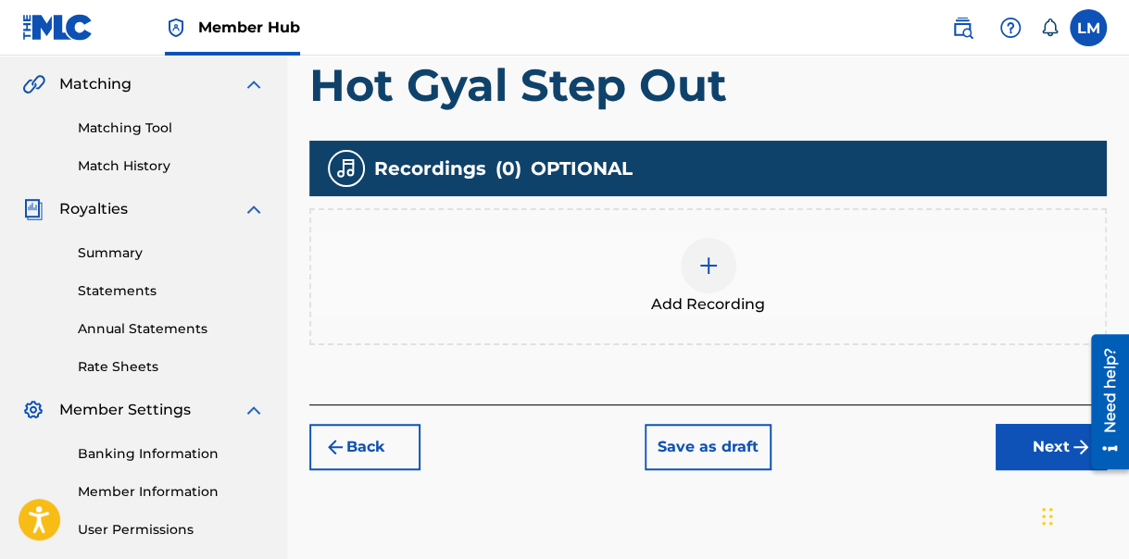
scroll to position [424, 0]
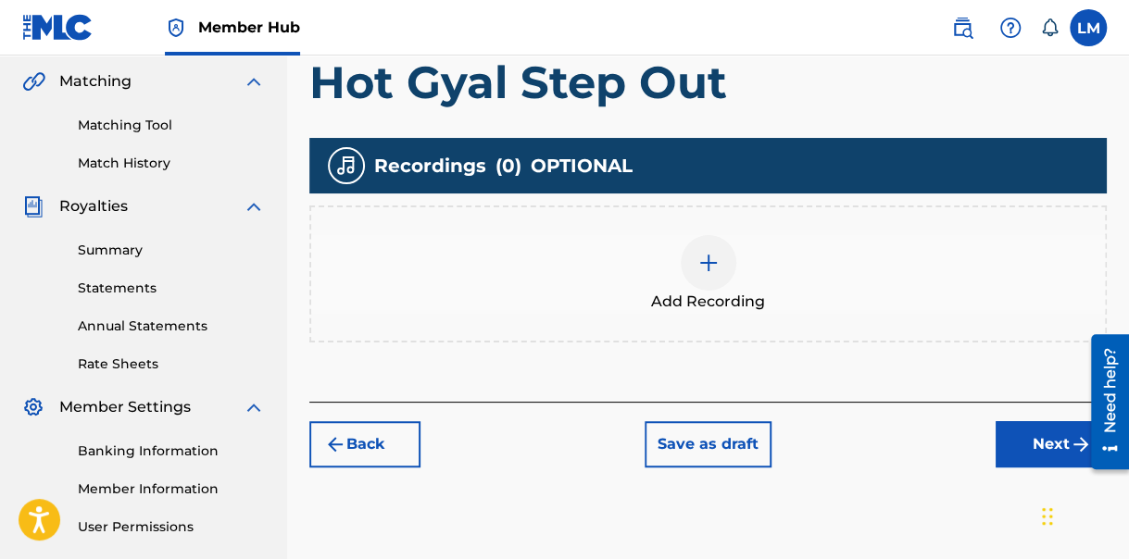
drag, startPoint x: 1131, startPoint y: 178, endPoint x: 30, endPoint y: 48, distance: 1108.9
click at [709, 253] on img at bounding box center [708, 263] width 22 height 22
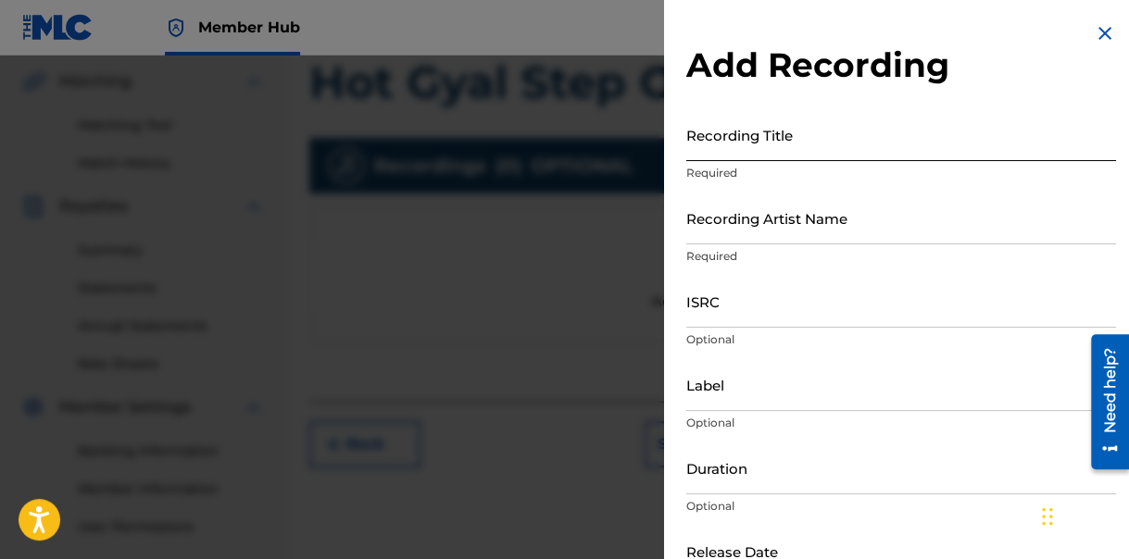
click at [812, 150] on input "Recording Title" at bounding box center [901, 134] width 430 height 53
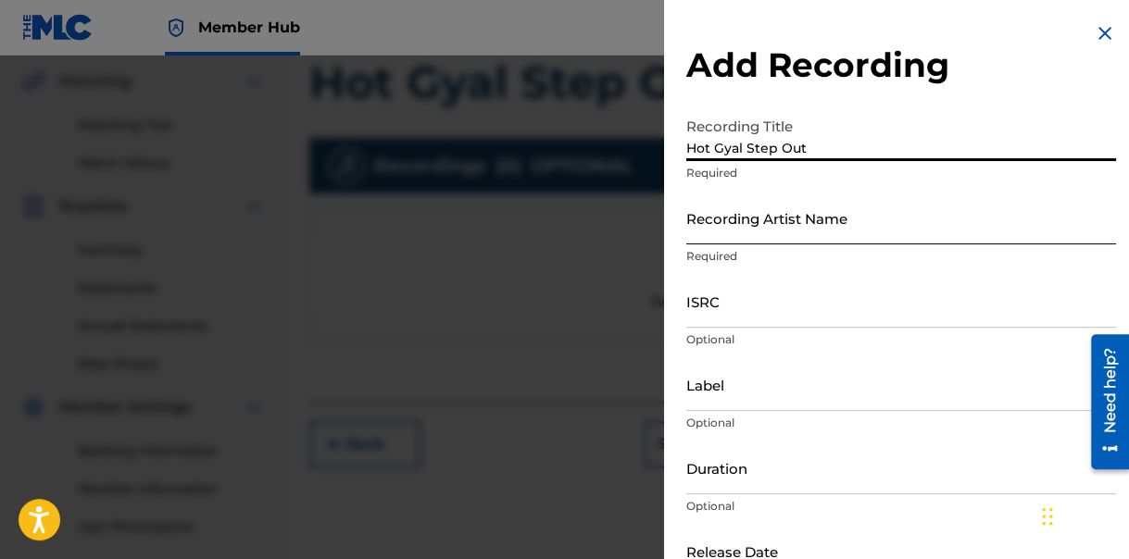
type input "Hot Gyal Step Out"
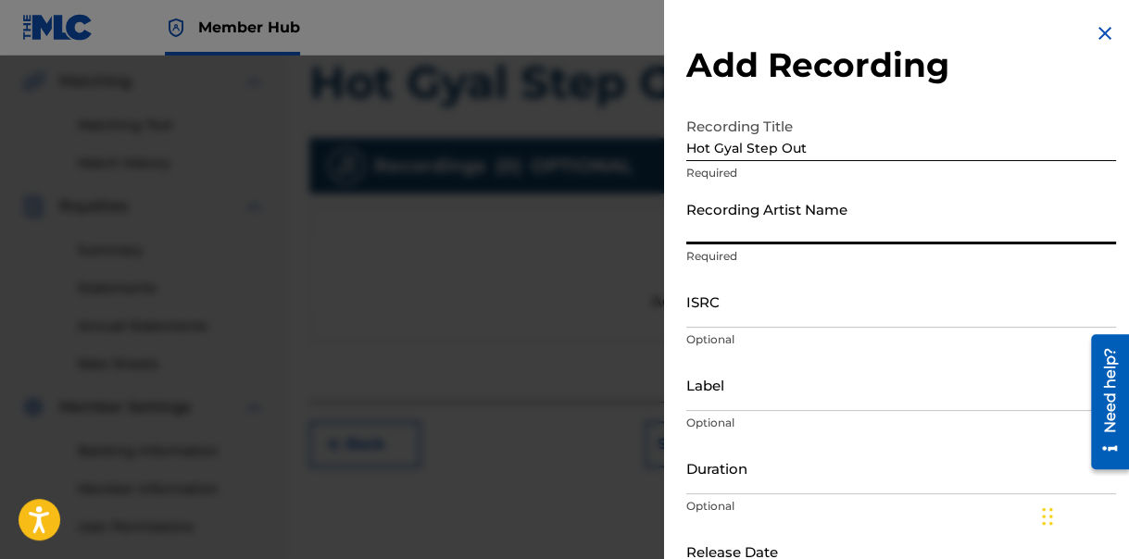
click at [804, 230] on input "Recording Artist Name" at bounding box center [901, 218] width 430 height 53
type input "[PERSON_NAME]"
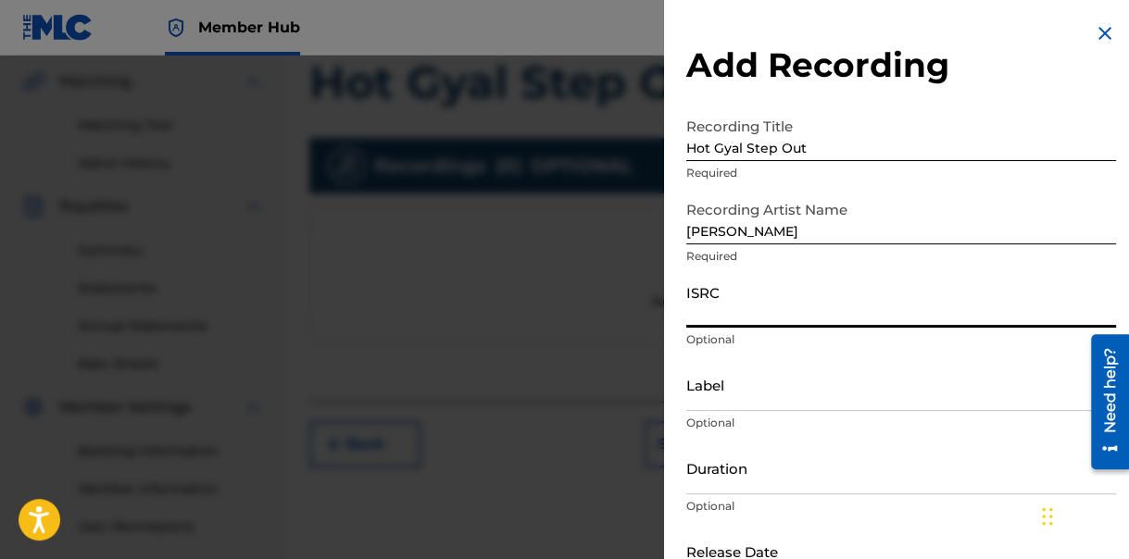
click at [747, 312] on input "ISRC" at bounding box center [901, 301] width 430 height 53
type input "UKZK92200021"
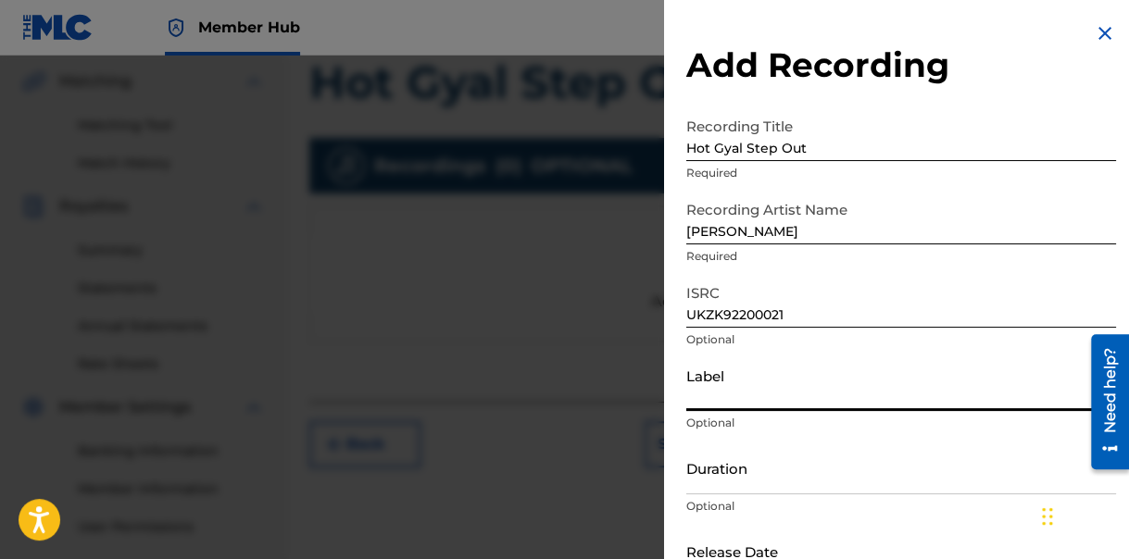
click at [772, 402] on input "Label" at bounding box center [901, 384] width 430 height 53
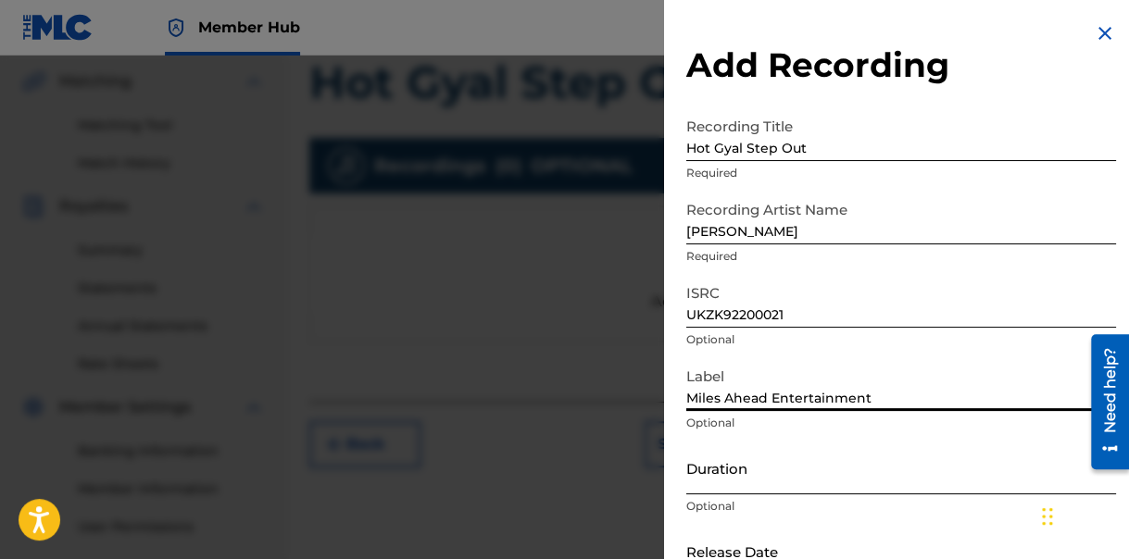
scroll to position [54, 0]
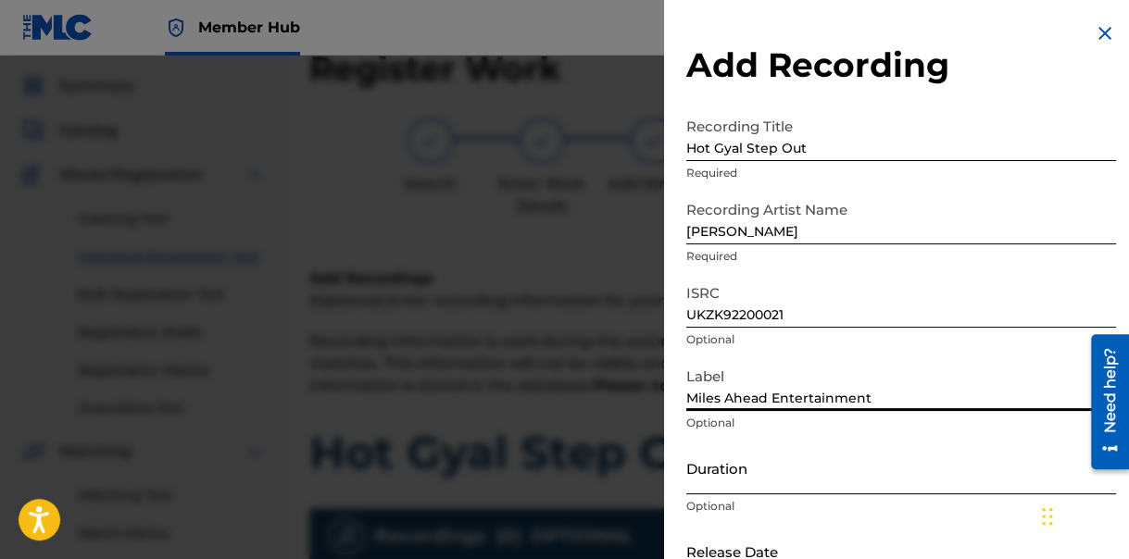
type input "Miles Ahead Entertainment"
click at [732, 485] on input "Duration" at bounding box center [901, 468] width 430 height 53
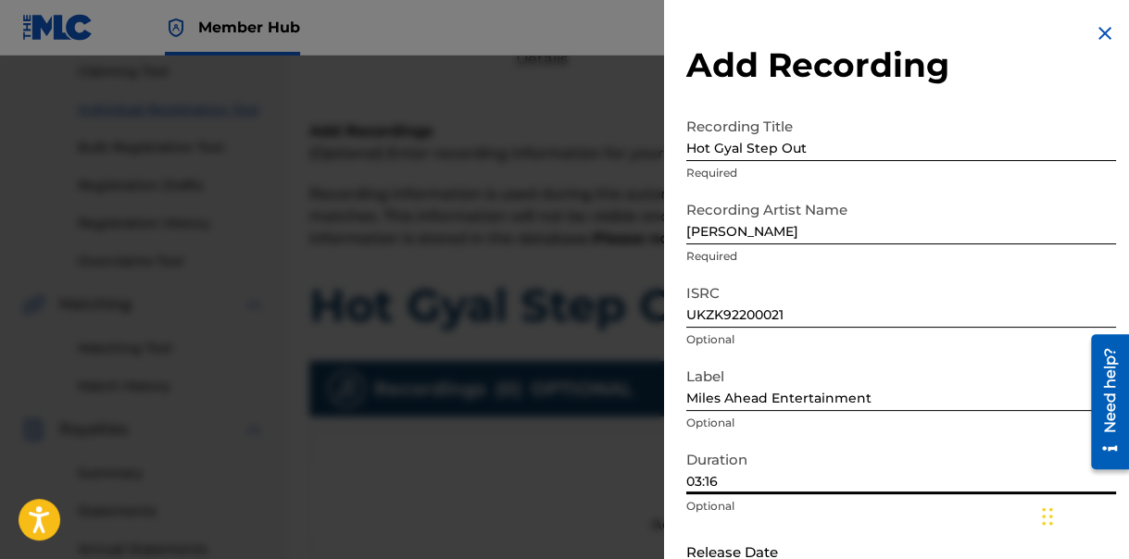
drag, startPoint x: 1129, startPoint y: 257, endPoint x: 49, endPoint y: 4, distance: 1109.4
type input "03:16"
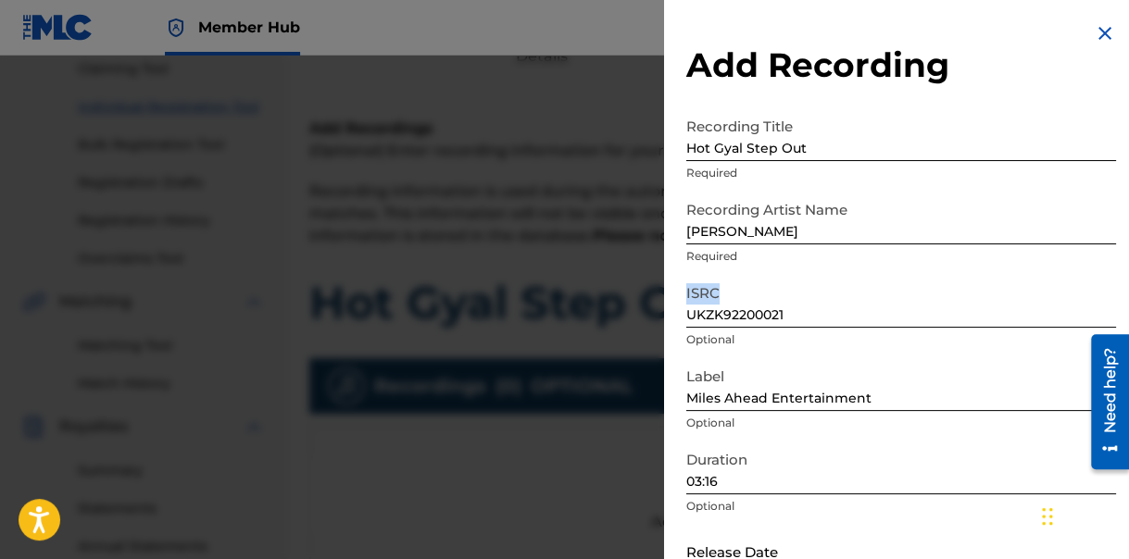
drag, startPoint x: 1125, startPoint y: 264, endPoint x: 1128, endPoint y: 298, distance: 34.4
click at [1128, 298] on html "Accessibility Screen-Reader Guide, Feedback, and Issue Reporting | New window C…" at bounding box center [564, 75] width 1129 height 559
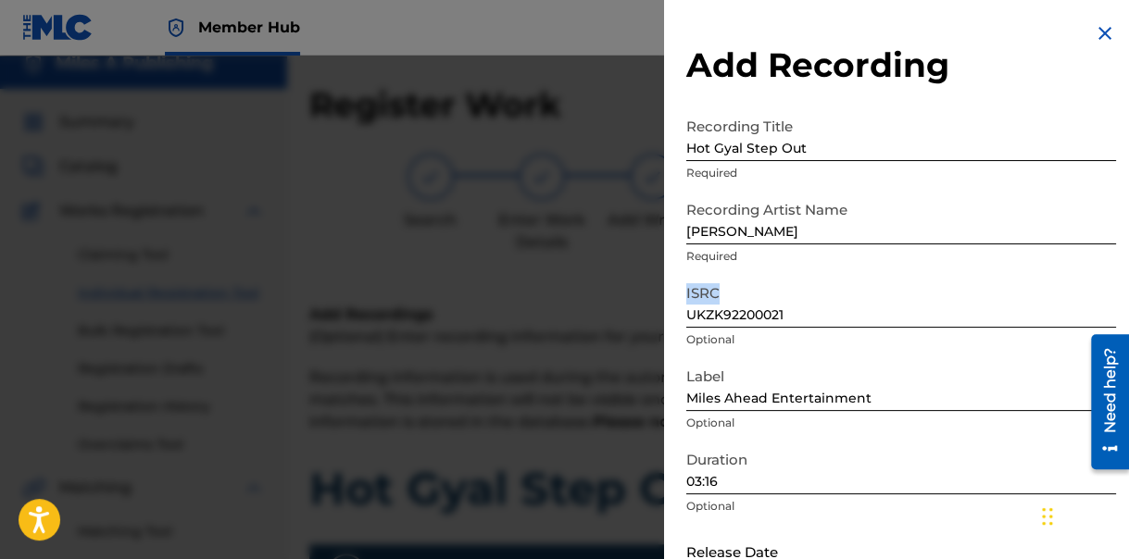
scroll to position [556, 0]
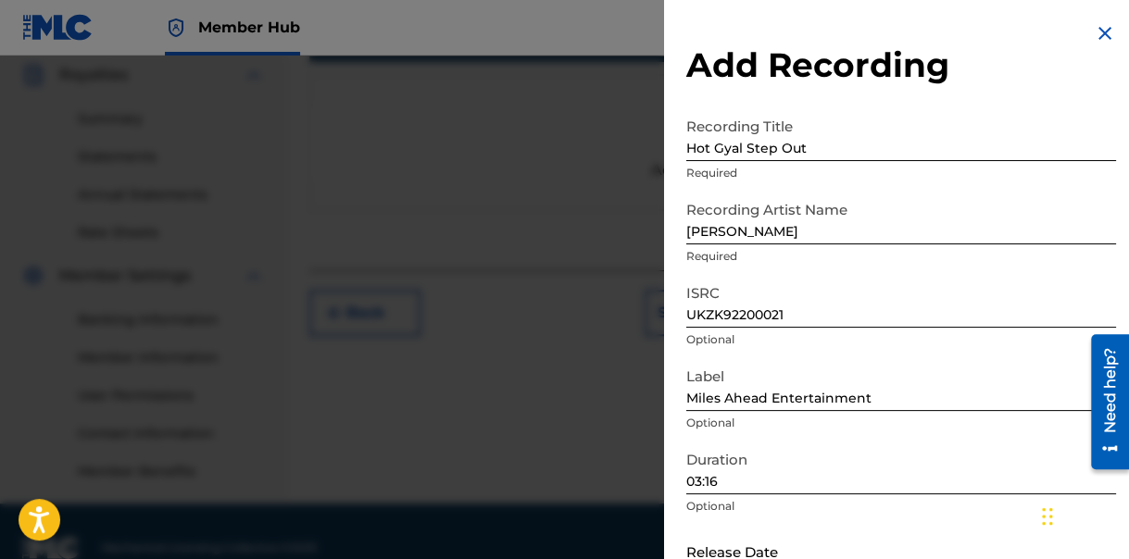
click at [848, 518] on div "Duration 03:16 Optional" at bounding box center [901, 483] width 430 height 83
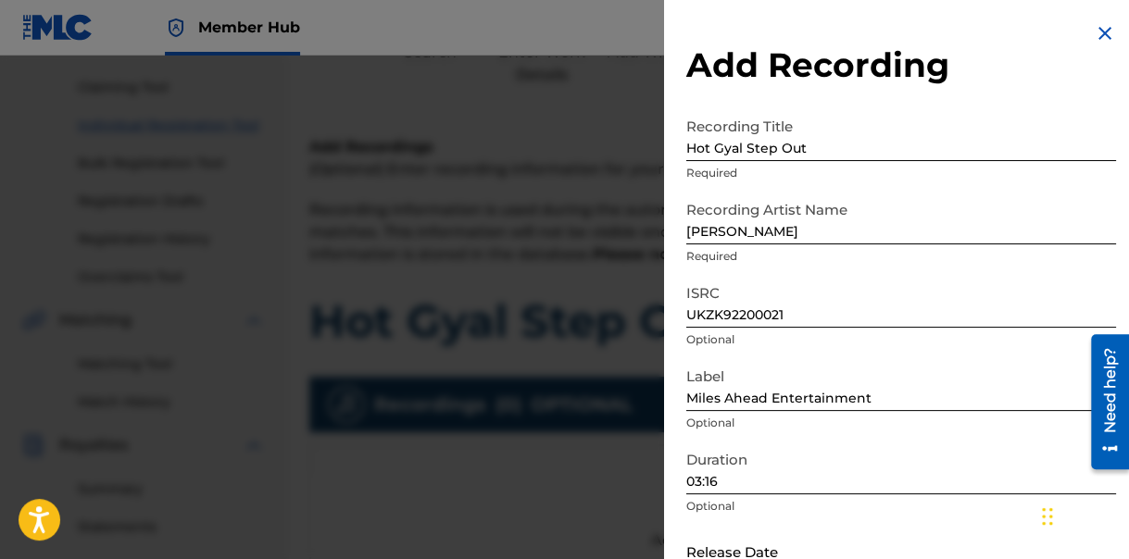
scroll to position [278, 0]
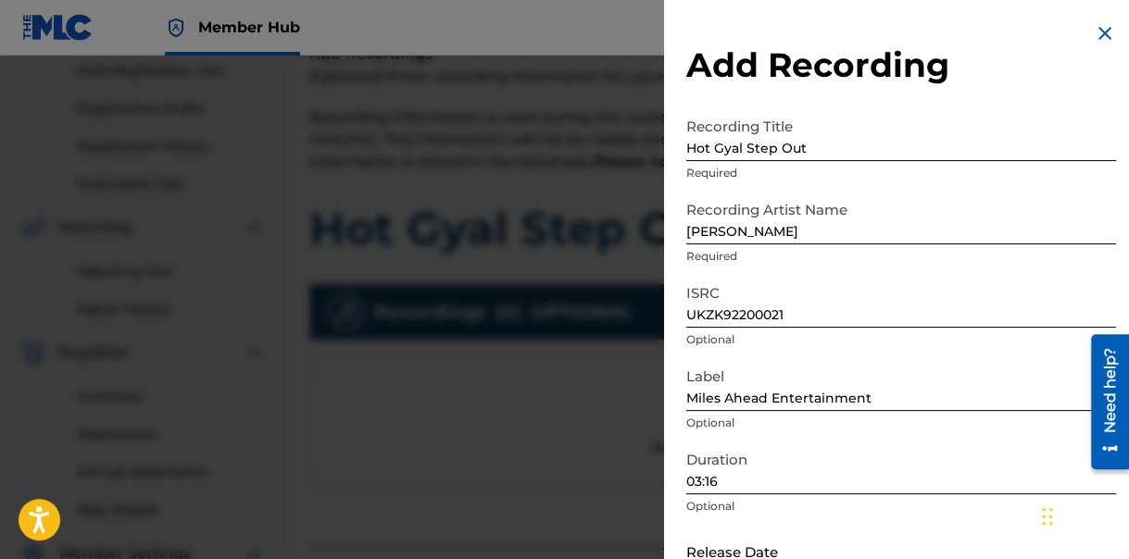
click at [774, 548] on input "text" at bounding box center [764, 551] width 157 height 53
select select "8"
select select "2025"
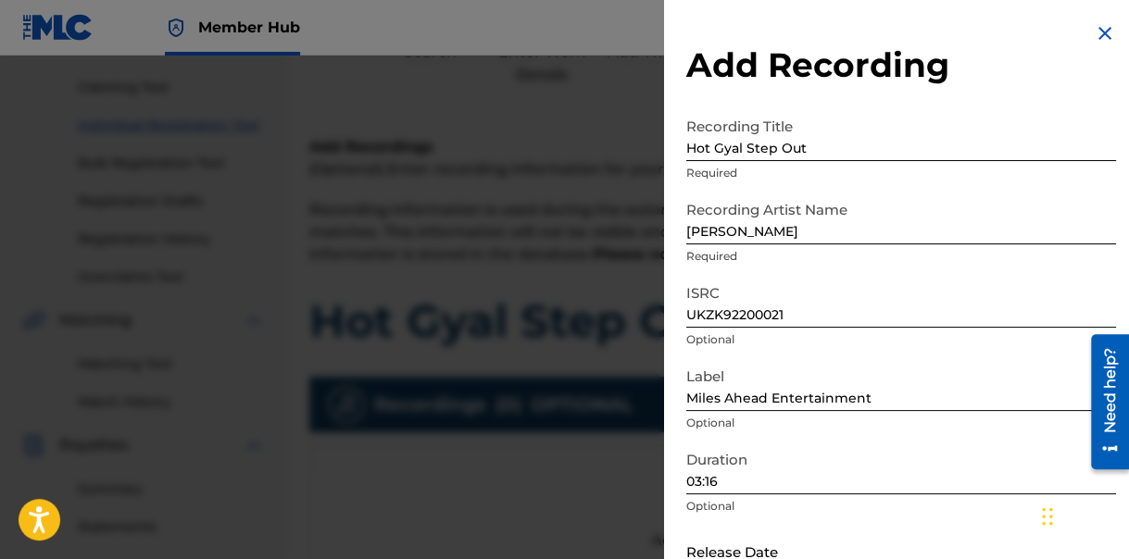
click at [835, 552] on input "text" at bounding box center [764, 551] width 157 height 53
click at [743, 551] on input "text" at bounding box center [764, 551] width 157 height 53
click at [741, 552] on input "text" at bounding box center [764, 551] width 157 height 53
click at [744, 552] on input "text" at bounding box center [764, 551] width 157 height 53
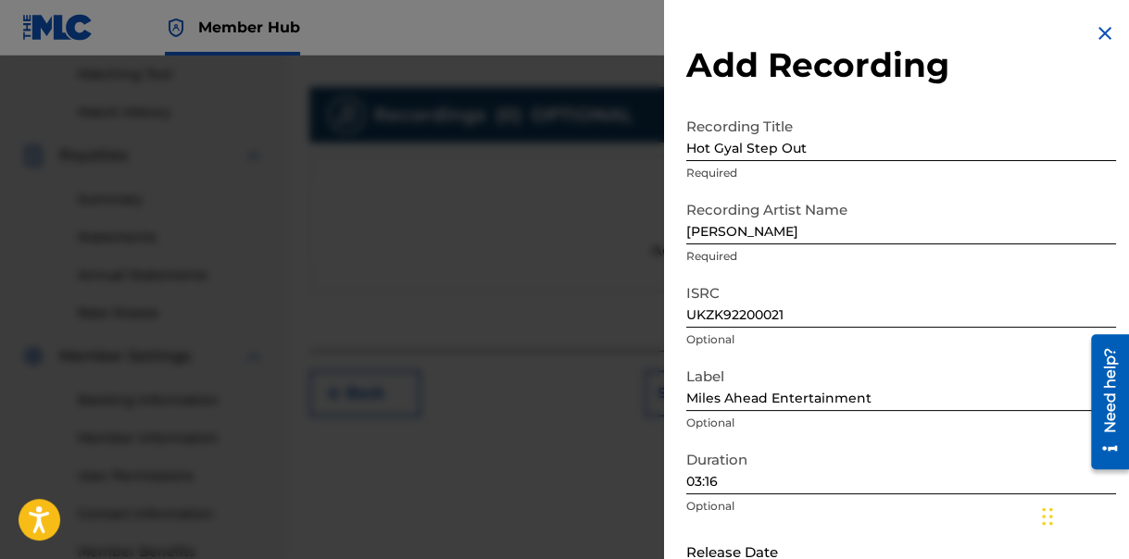
scroll to position [589, 0]
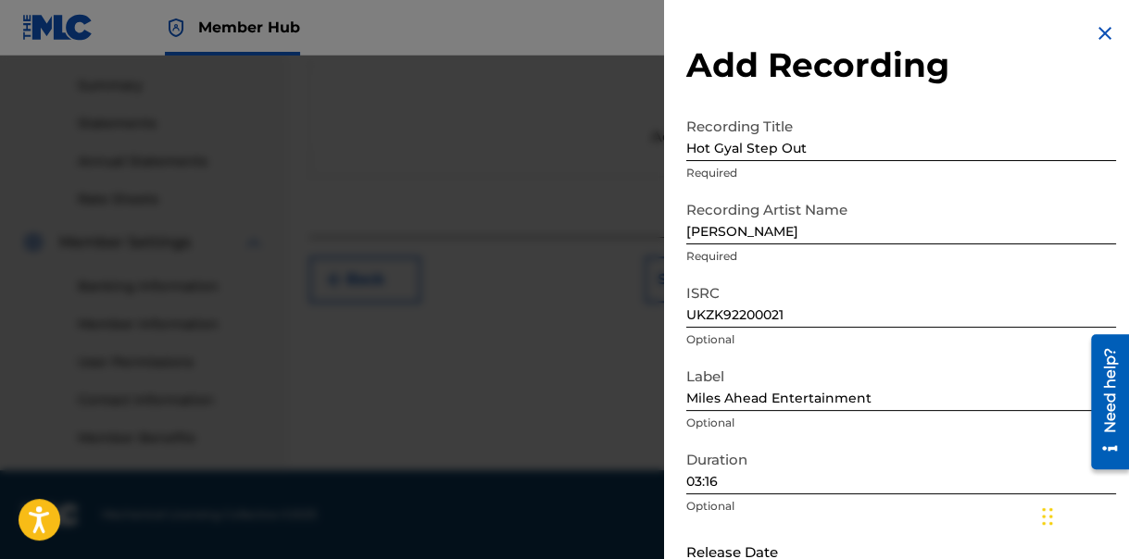
click at [975, 259] on p "Required" at bounding box center [901, 256] width 430 height 17
drag, startPoint x: 107, startPoint y: 135, endPoint x: 125, endPoint y: 177, distance: 45.2
click at [107, 135] on div at bounding box center [564, 335] width 1129 height 559
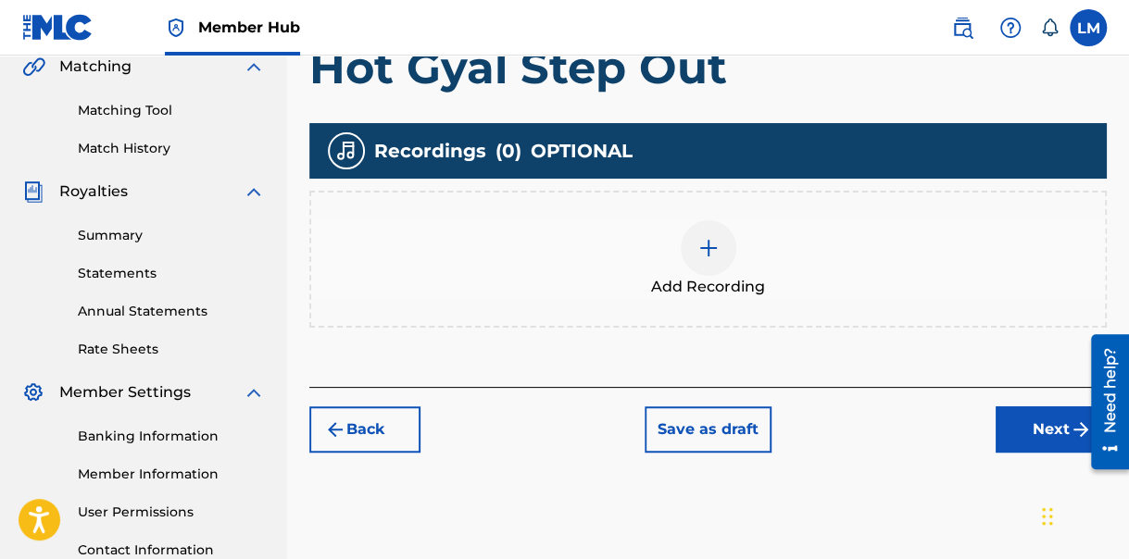
scroll to position [474, 0]
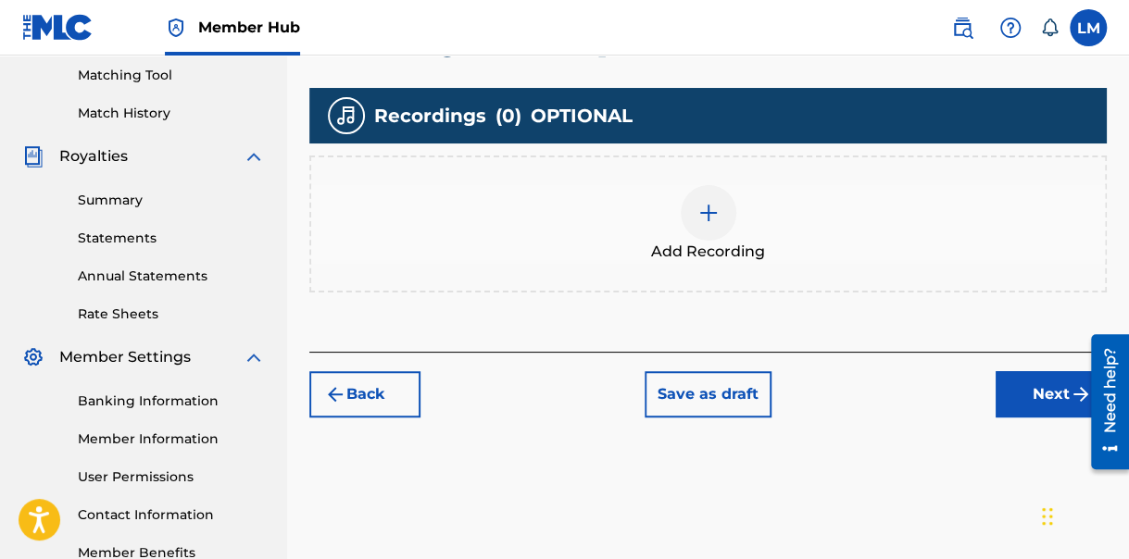
click at [703, 213] on img at bounding box center [708, 213] width 22 height 22
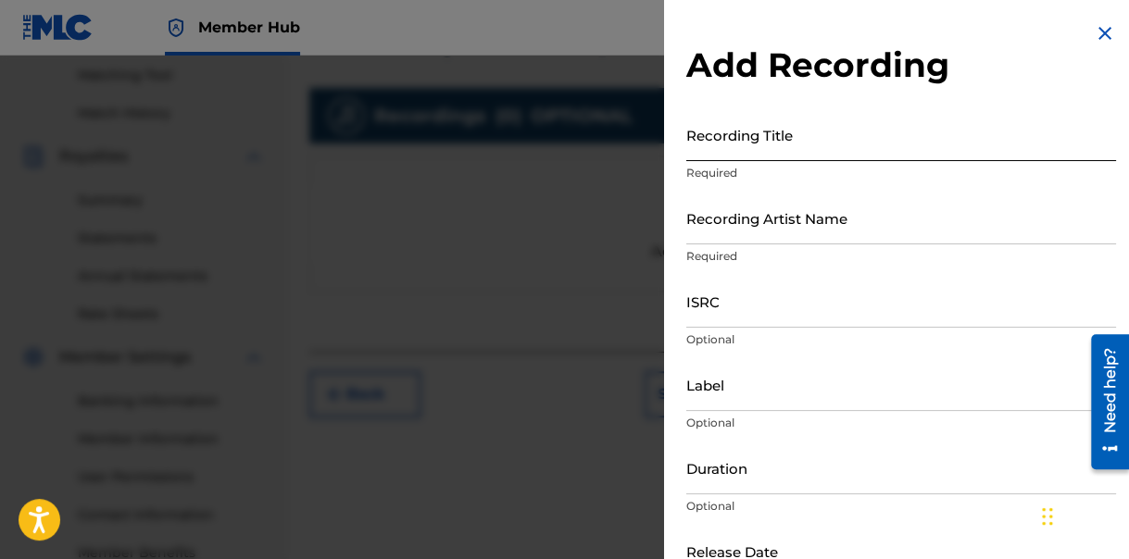
click at [814, 150] on input "Recording Title" at bounding box center [901, 134] width 430 height 53
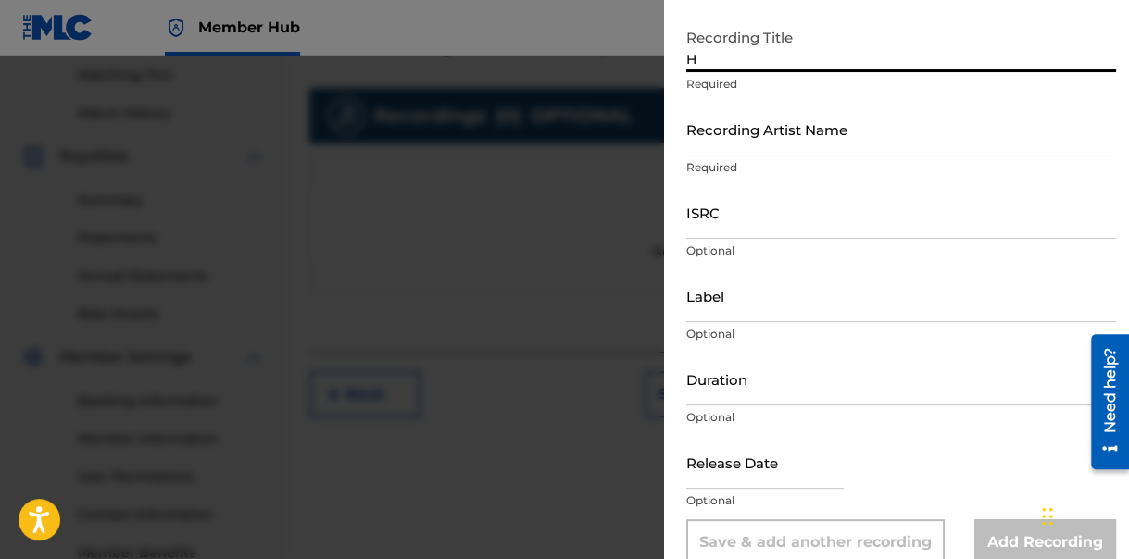
scroll to position [93, 0]
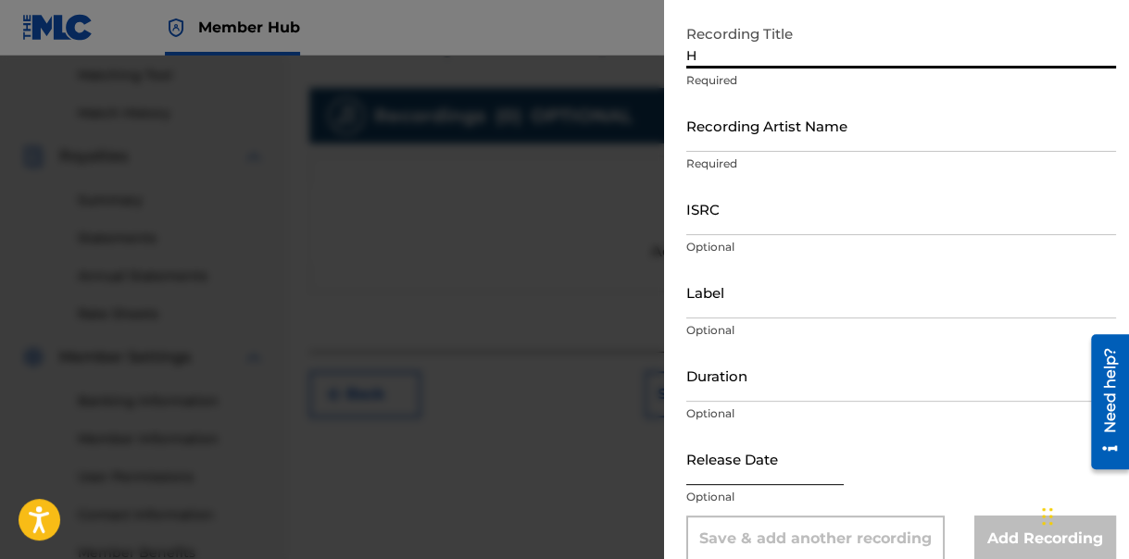
type input "H"
select select "8"
select select "2025"
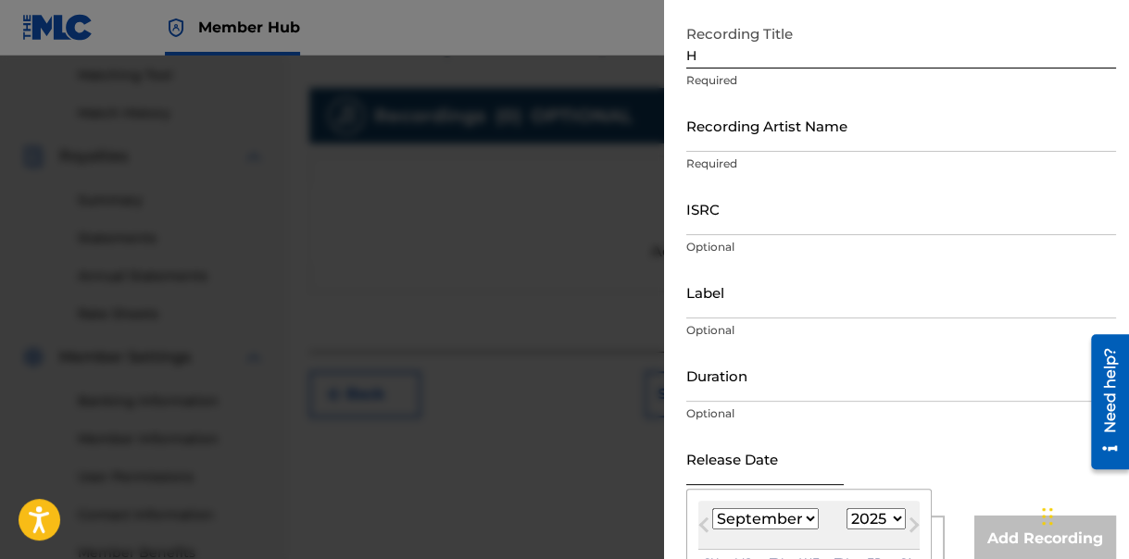
click at [784, 472] on input "text" at bounding box center [764, 459] width 157 height 53
click at [810, 517] on select "January February March April May June July August September October November De…" at bounding box center [765, 519] width 107 height 21
select select "10"
click at [712, 509] on select "January February March April May June July August September October November De…" at bounding box center [765, 519] width 107 height 21
click at [894, 517] on select "1900 1901 1902 1903 1904 1905 1906 1907 1908 1909 1910 1911 1912 1913 1914 1915…" at bounding box center [876, 519] width 59 height 21
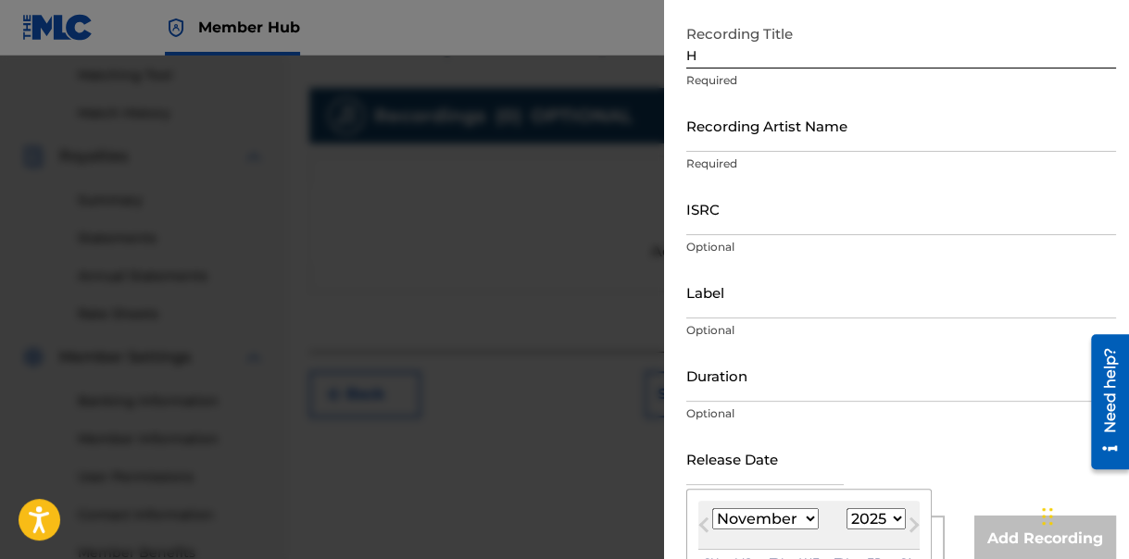
select select "2022"
click at [847, 509] on select "1900 1901 1902 1903 1904 1905 1906 1907 1908 1909 1910 1911 1912 1913 1914 1915…" at bounding box center [876, 519] width 59 height 21
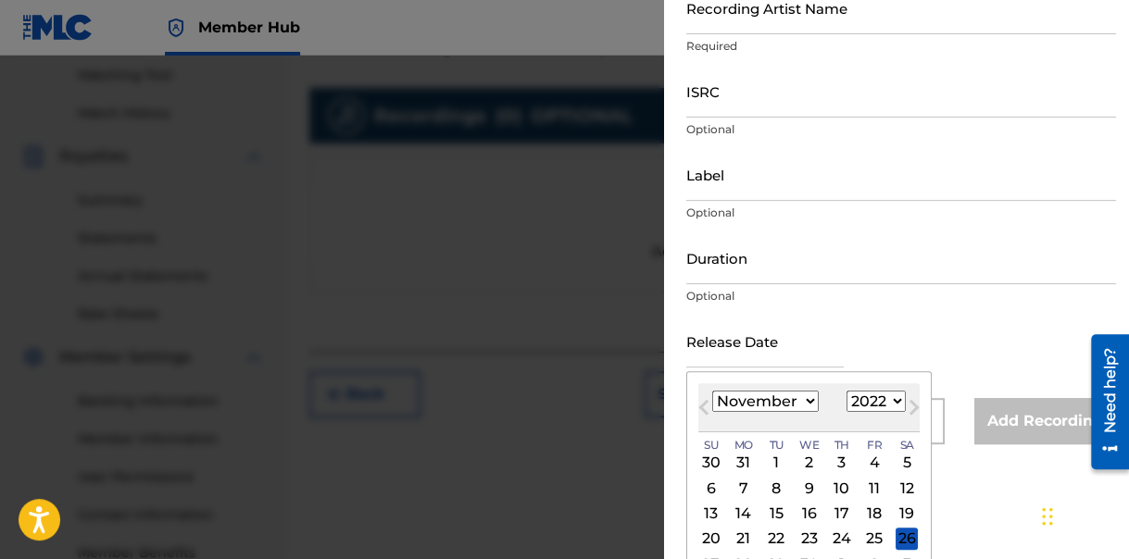
scroll to position [264, 0]
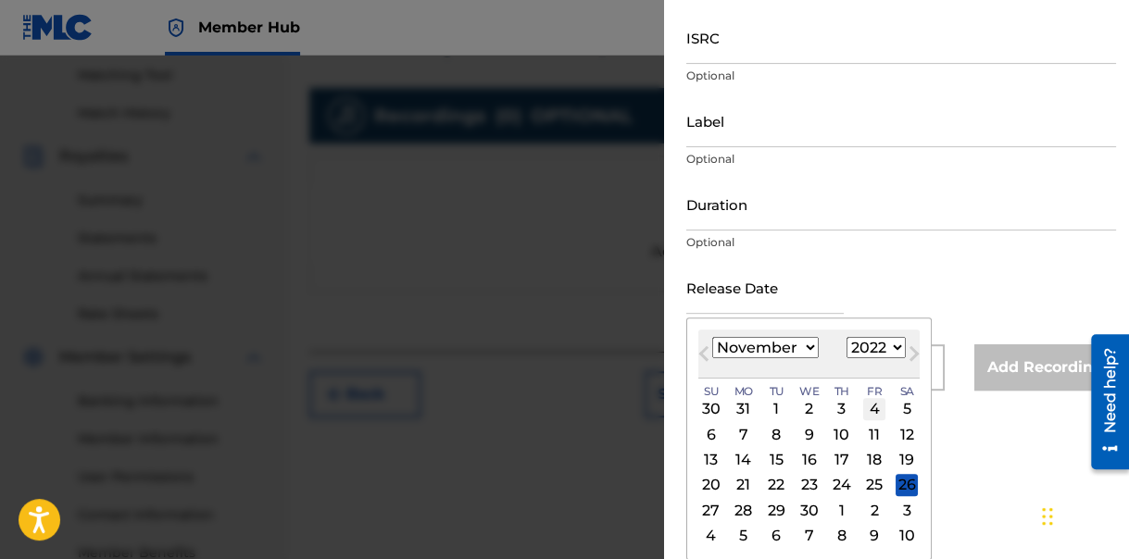
click at [873, 407] on div "4" at bounding box center [874, 409] width 22 height 22
type input "[DATE]"
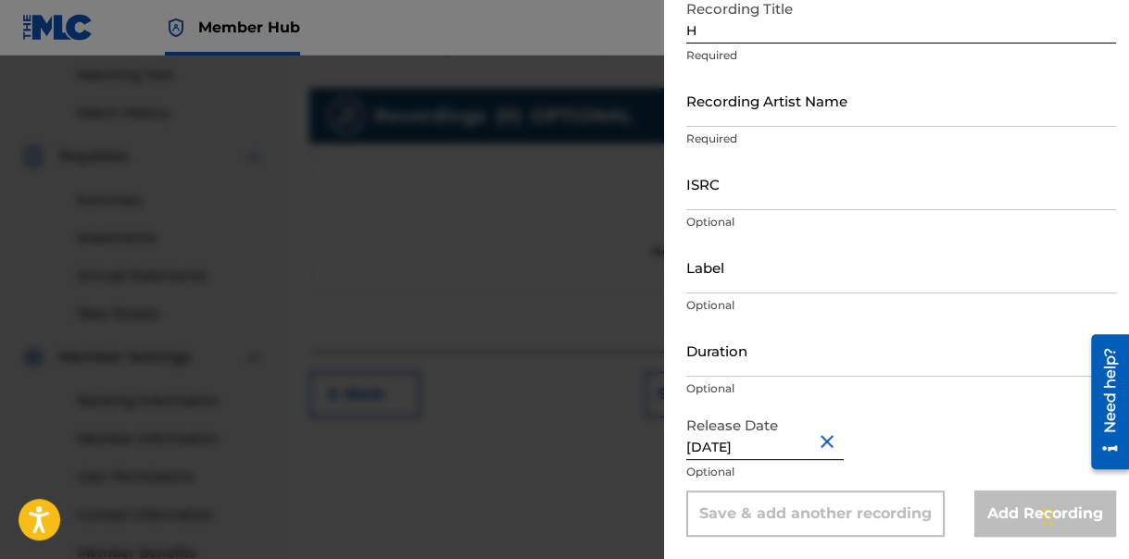
scroll to position [118, 0]
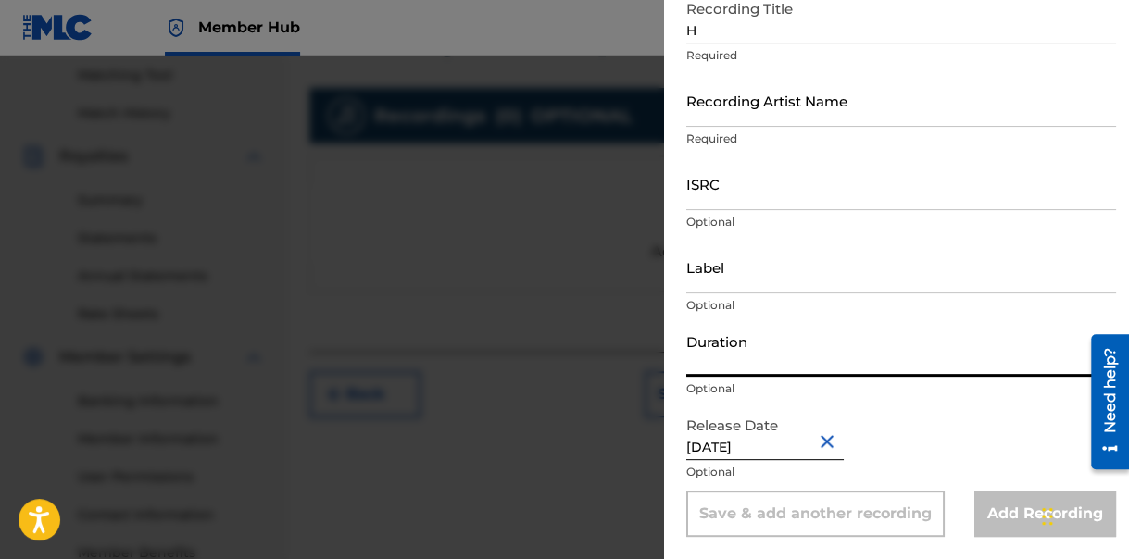
click at [815, 366] on input "Duration" at bounding box center [901, 350] width 430 height 53
type input "03:16"
click at [785, 278] on input "Label" at bounding box center [901, 267] width 430 height 53
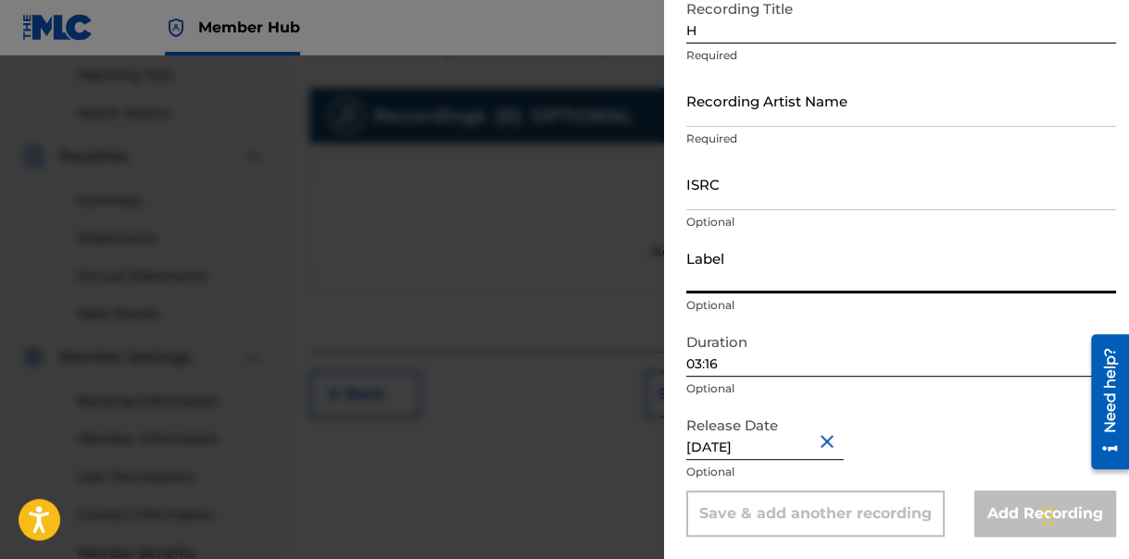
type input "Miles Ahead Entertainment"
type input "[PERSON_NAME]"
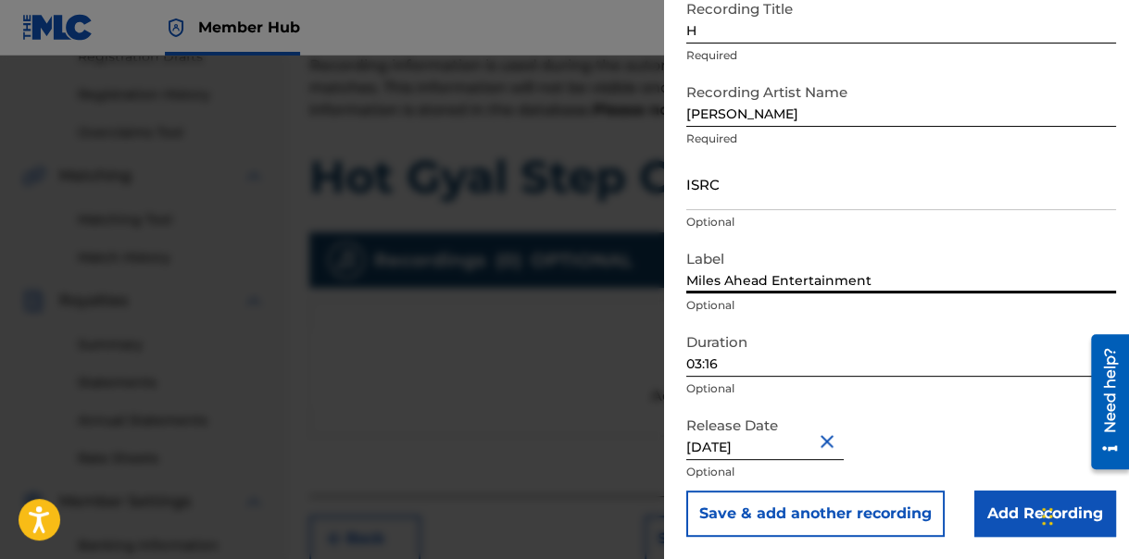
scroll to position [183, 0]
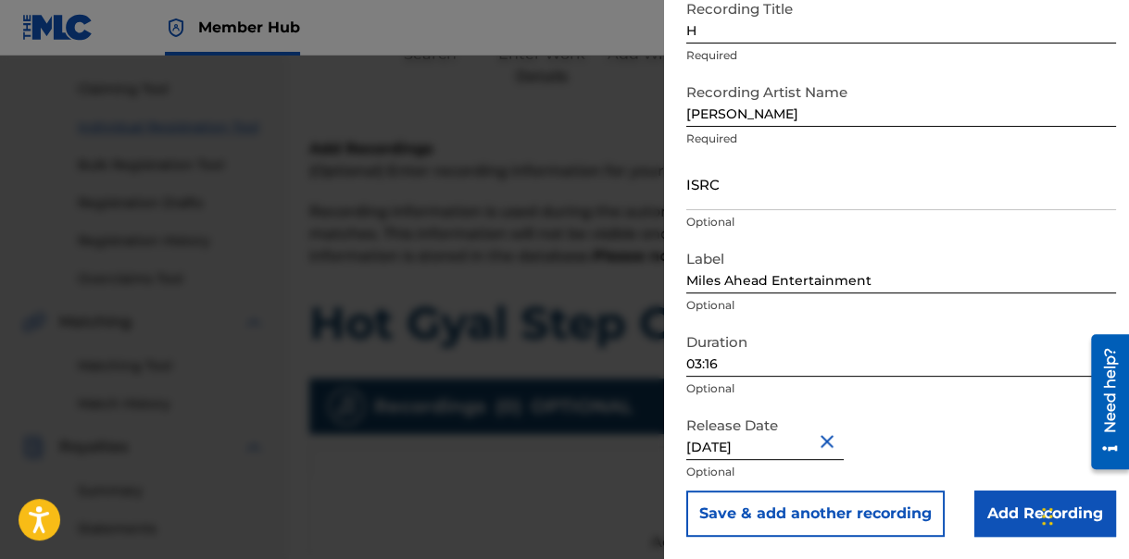
click at [965, 226] on p "Optional" at bounding box center [901, 222] width 430 height 17
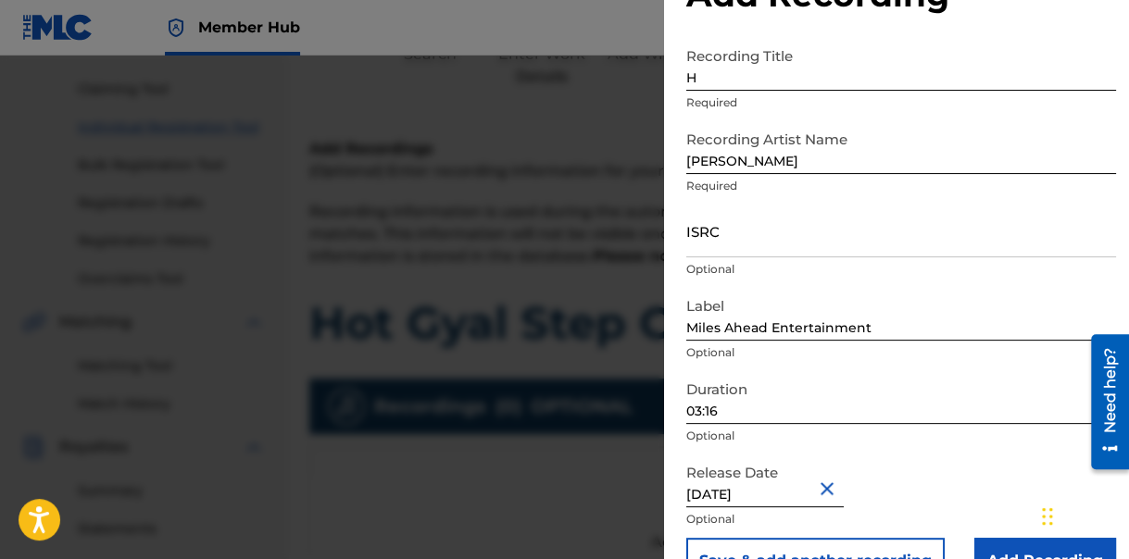
scroll to position [0, 0]
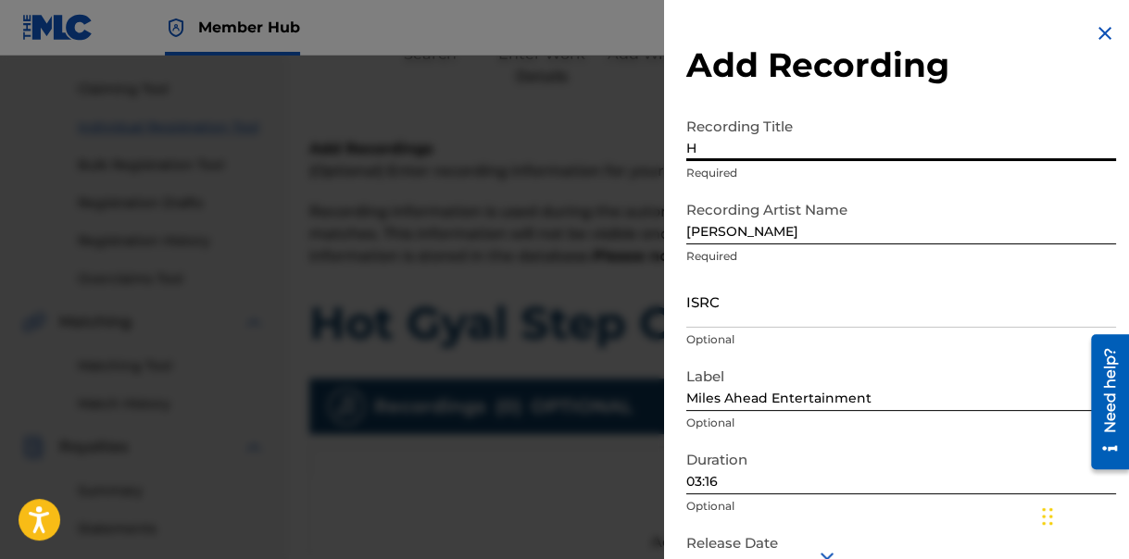
click at [696, 144] on input "H" at bounding box center [901, 134] width 430 height 53
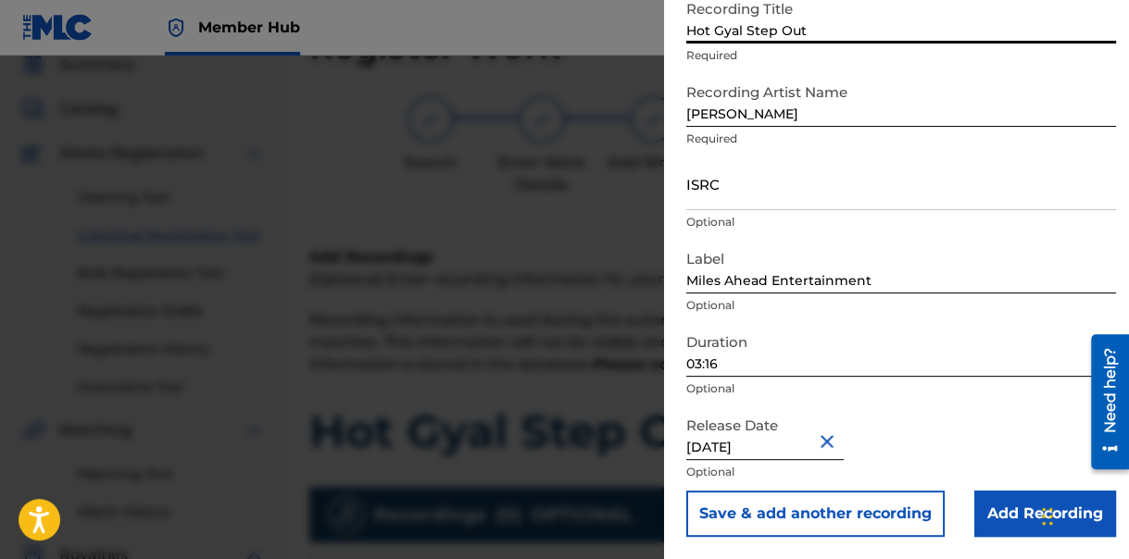
scroll to position [93, 0]
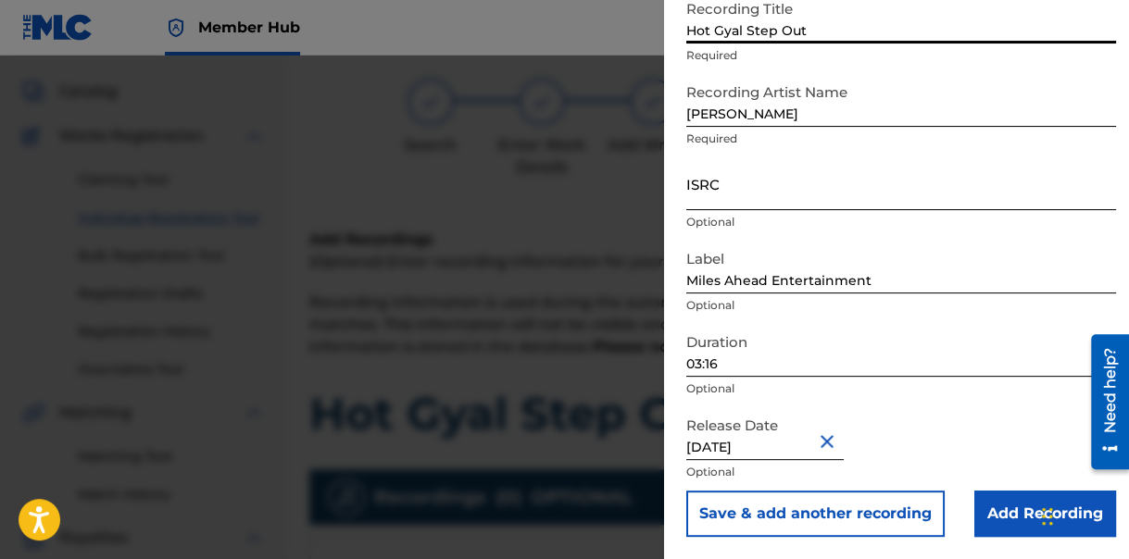
type input "Hot Gyal Step Out"
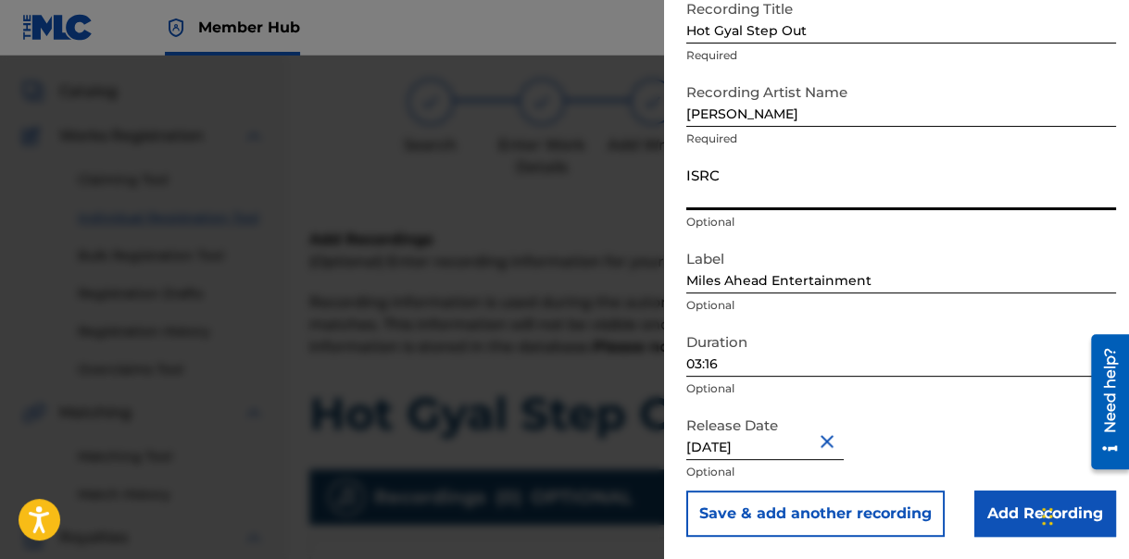
click at [735, 206] on input "ISRC" at bounding box center [901, 183] width 430 height 53
type input "UKZK92200021"
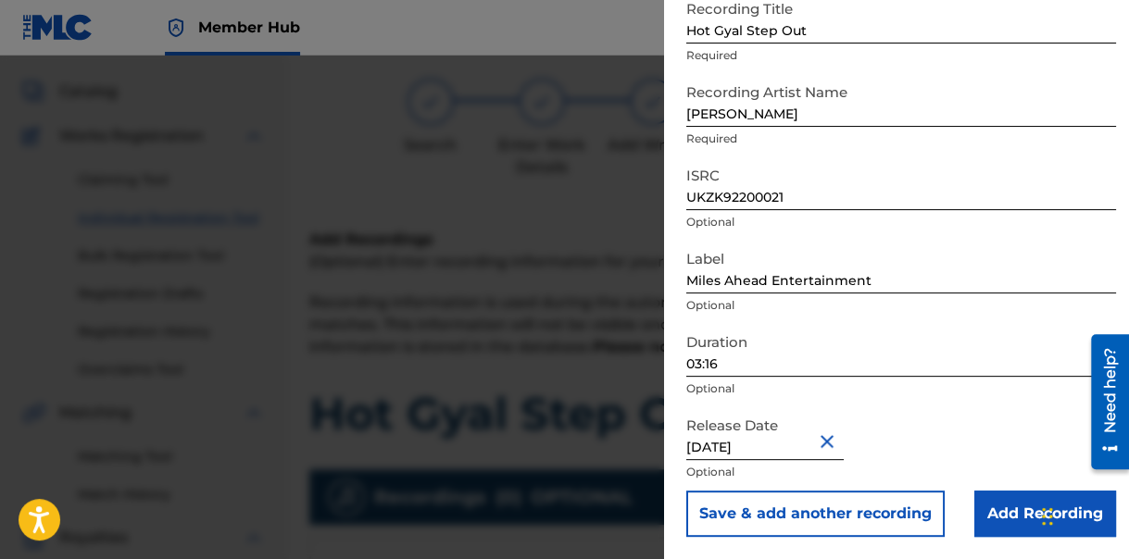
click at [846, 315] on div "Label Miles Ahead Entertainment Optional" at bounding box center [901, 282] width 430 height 83
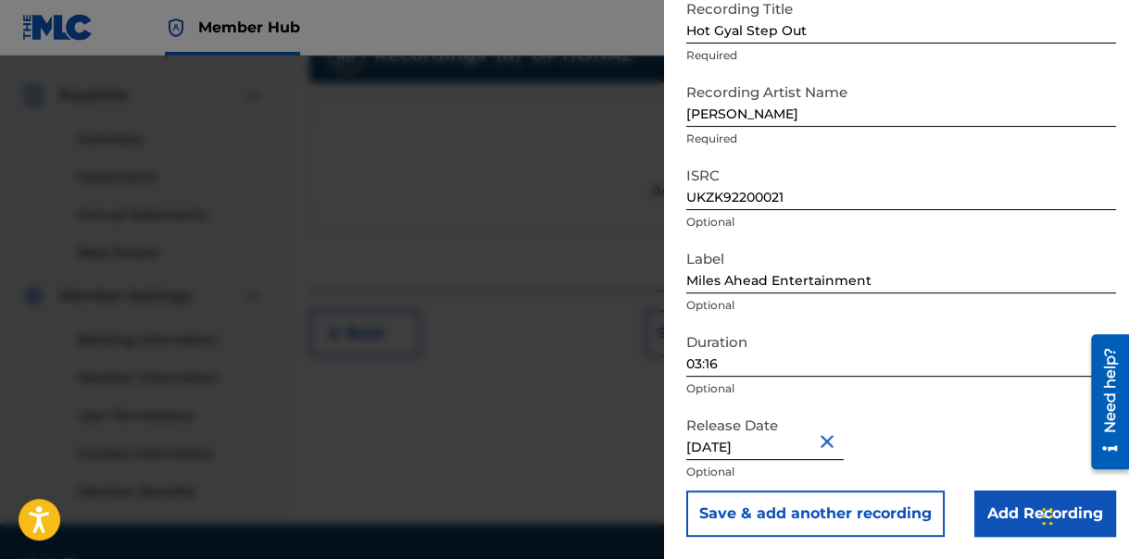
scroll to position [589, 0]
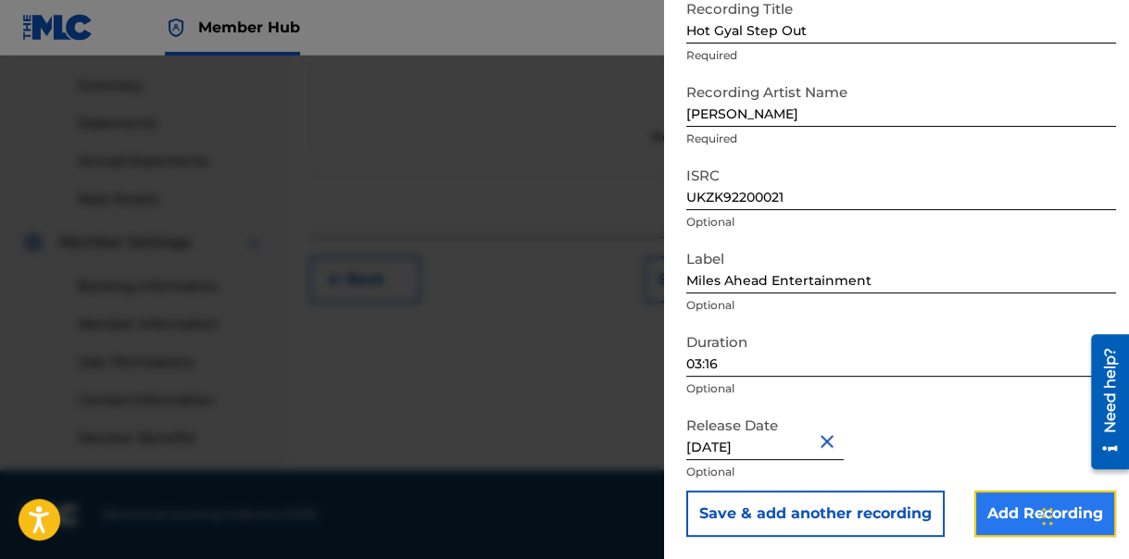
click at [978, 522] on input "Add Recording" at bounding box center [1045, 514] width 142 height 46
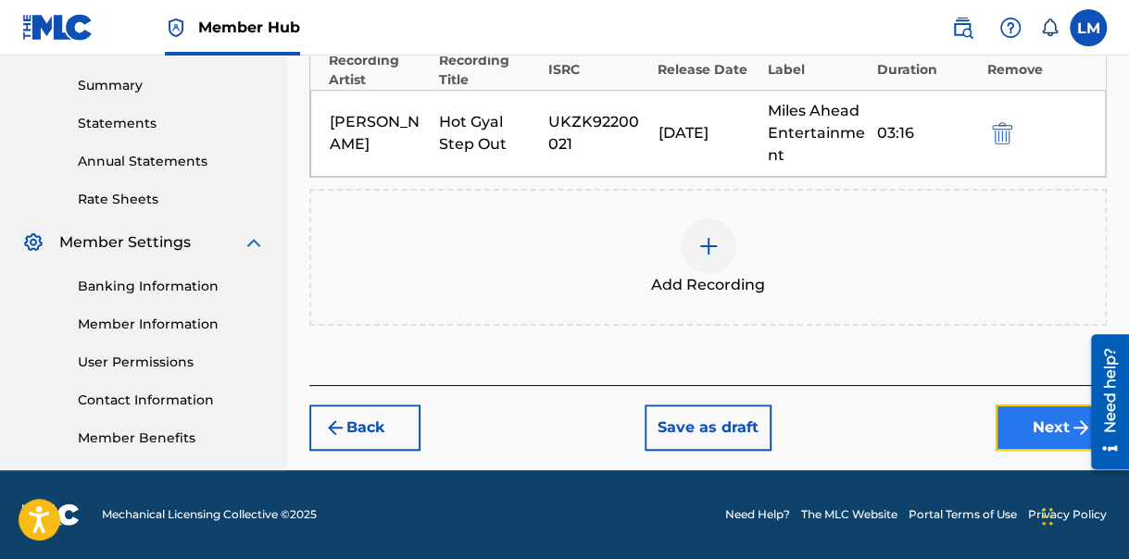
click at [1033, 438] on button "Next" at bounding box center [1051, 428] width 111 height 46
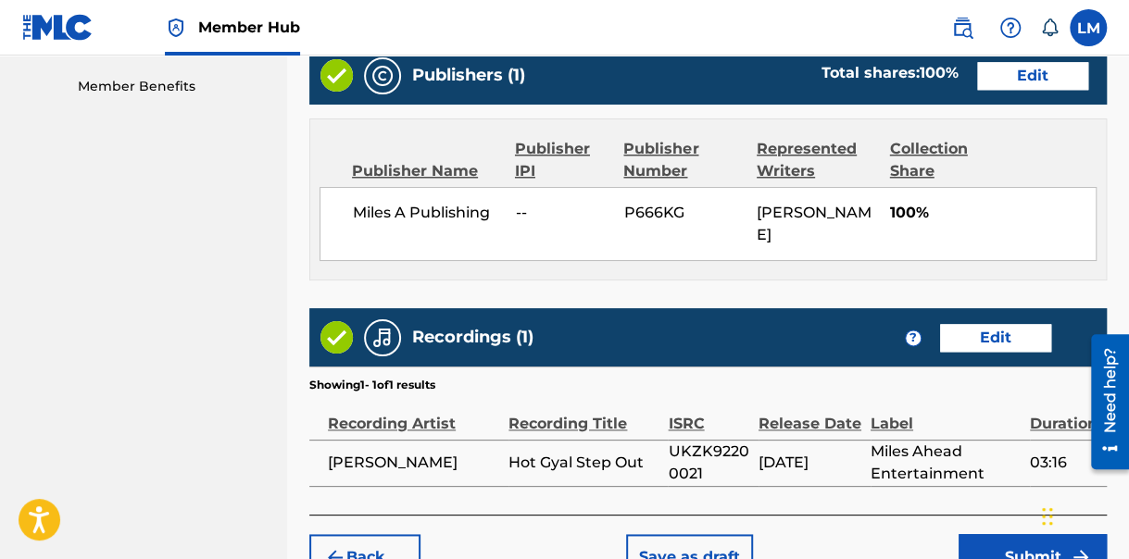
scroll to position [936, 0]
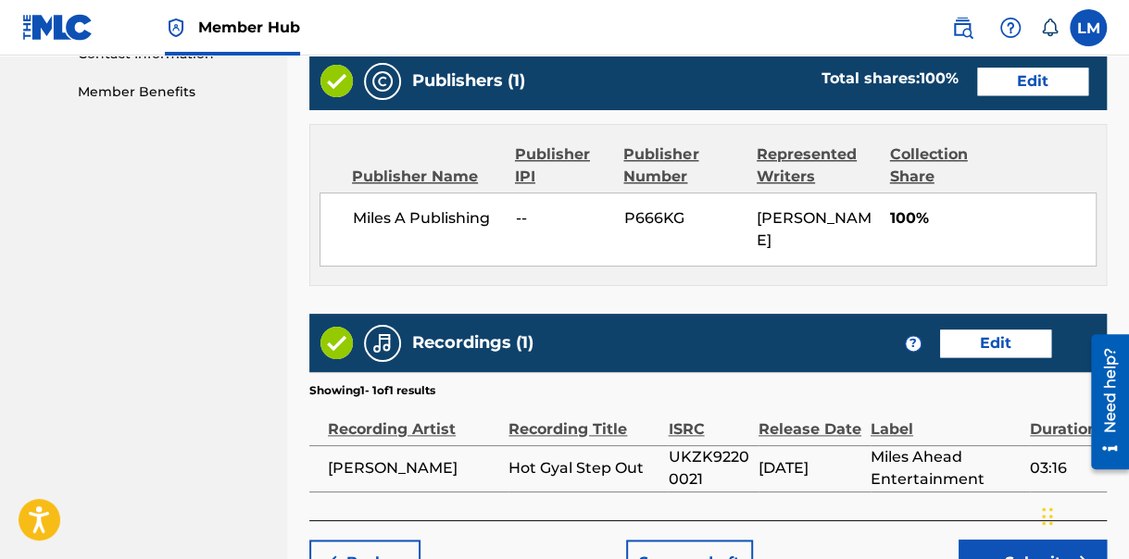
drag, startPoint x: 1133, startPoint y: 177, endPoint x: 34, endPoint y: 145, distance: 1099.0
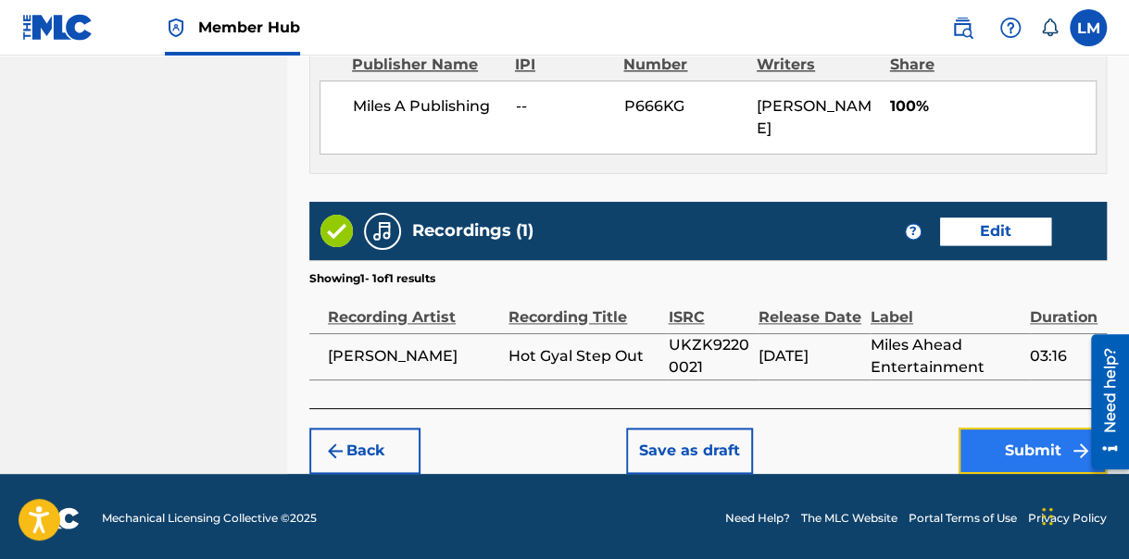
click at [1038, 442] on button "Submit" at bounding box center [1033, 451] width 148 height 46
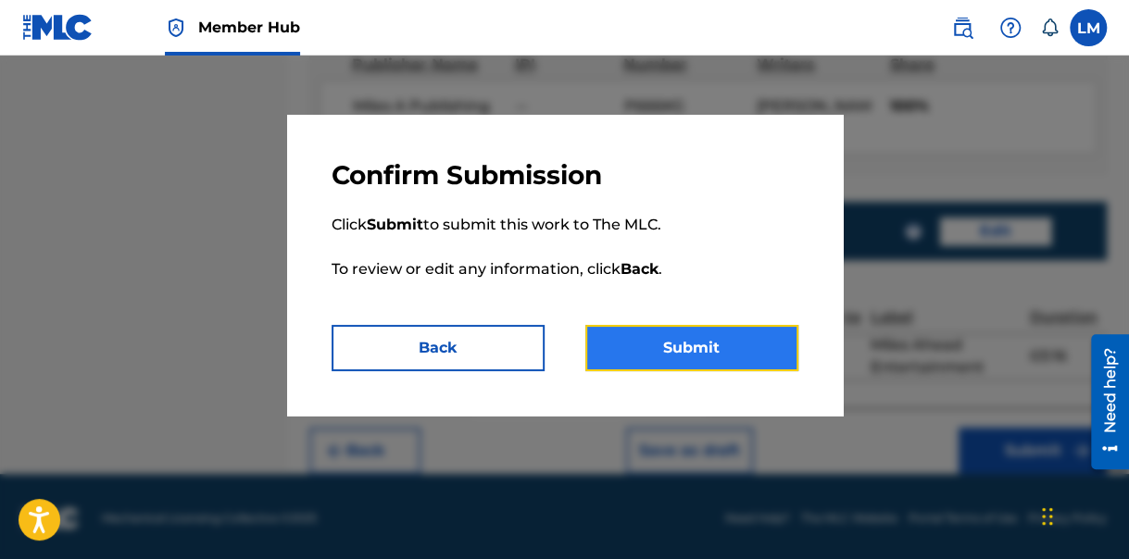
click at [735, 351] on button "Submit" at bounding box center [691, 348] width 213 height 46
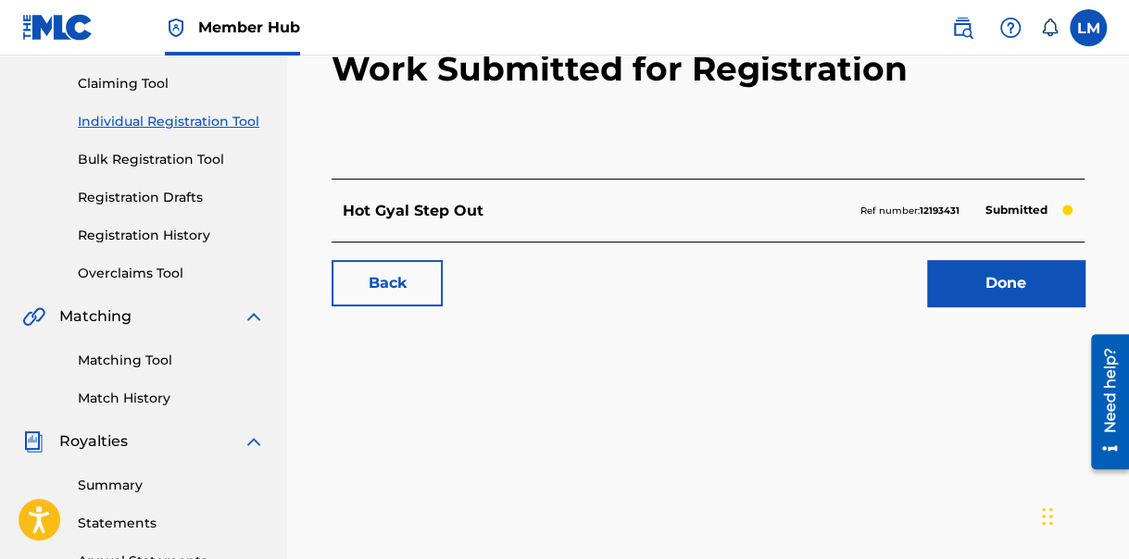
scroll to position [185, 0]
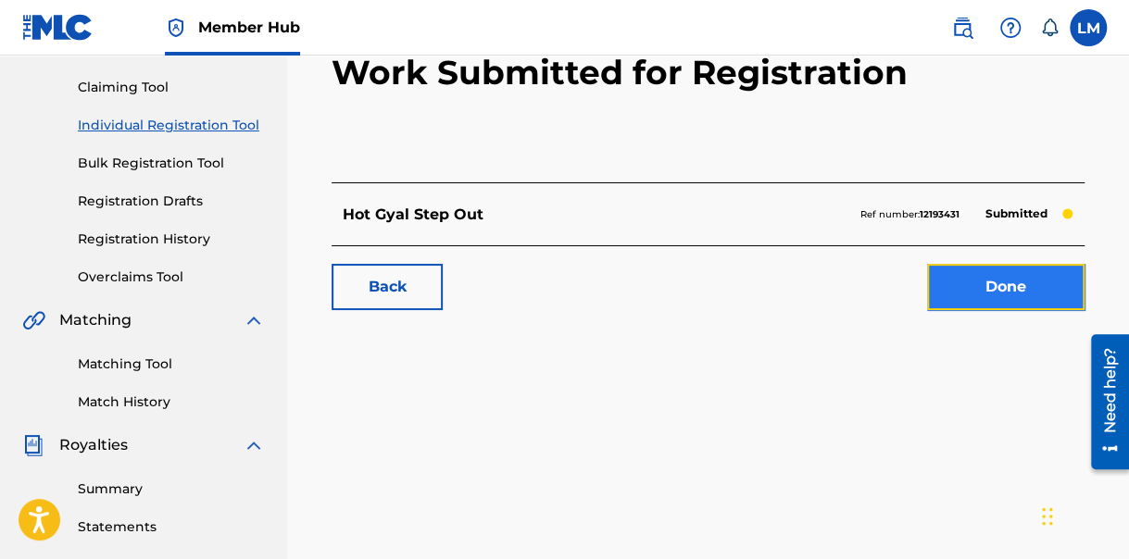
click at [998, 286] on link "Done" at bounding box center [1005, 287] width 157 height 46
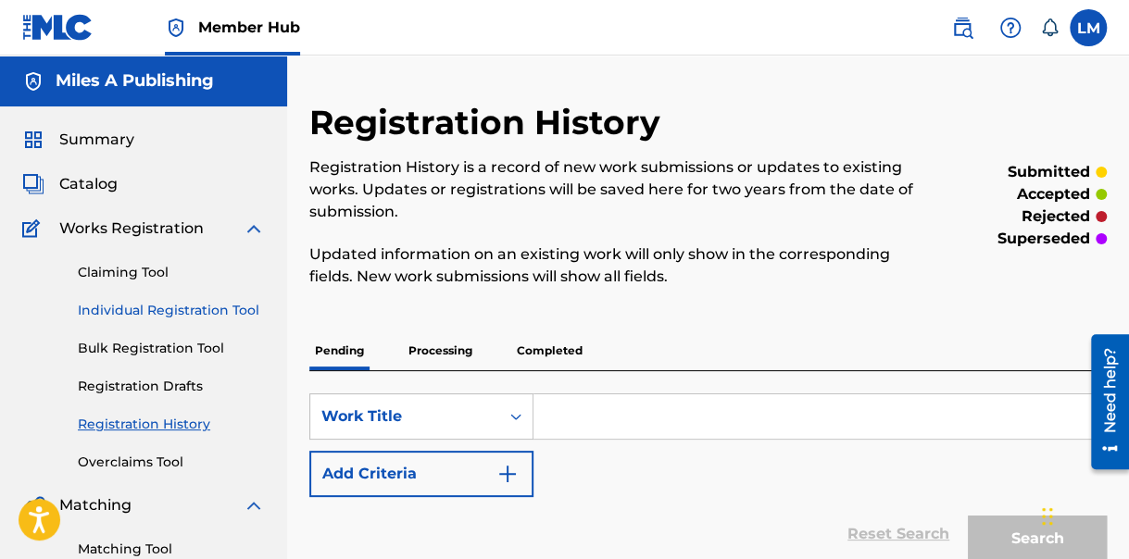
click at [238, 308] on link "Individual Registration Tool" at bounding box center [171, 310] width 187 height 19
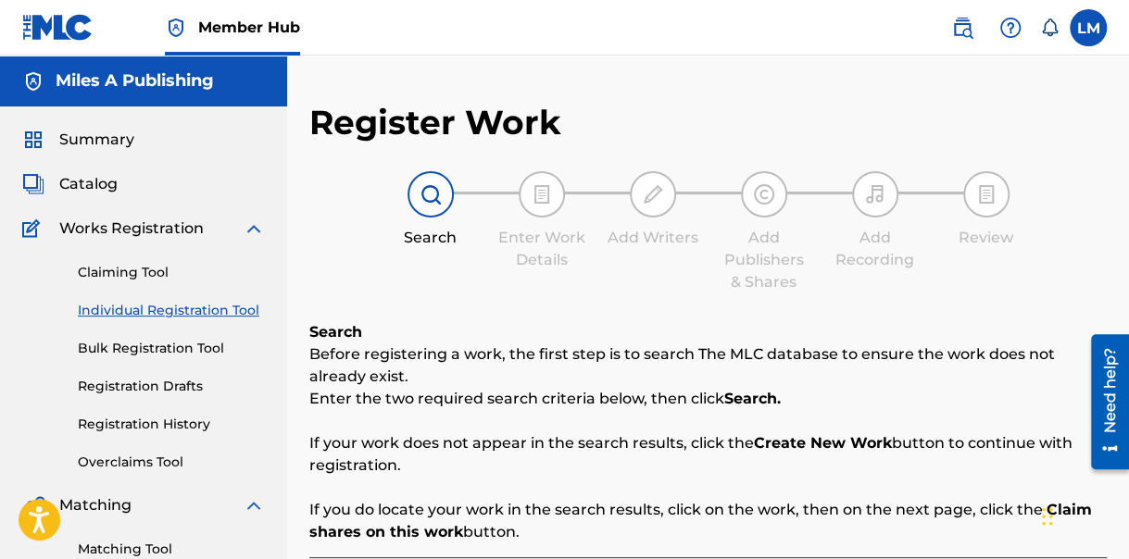
scroll to position [311, 0]
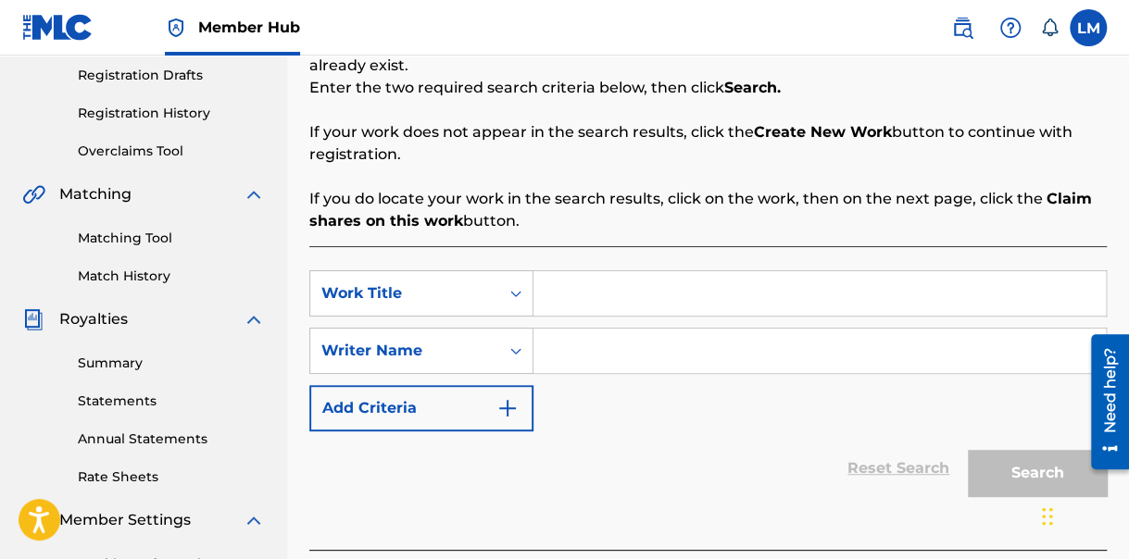
click at [575, 289] on input "Search Form" at bounding box center [820, 293] width 572 height 44
type input "Never Give Up"
click at [595, 360] on input "Search Form" at bounding box center [820, 351] width 572 height 44
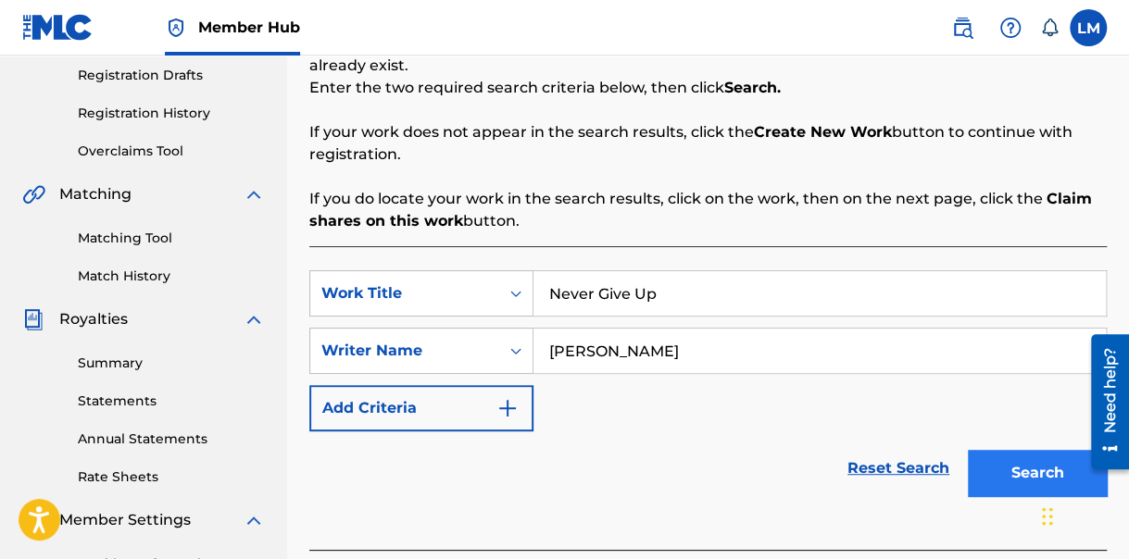
type input "[PERSON_NAME]"
click at [1025, 471] on button "Search" at bounding box center [1037, 473] width 139 height 46
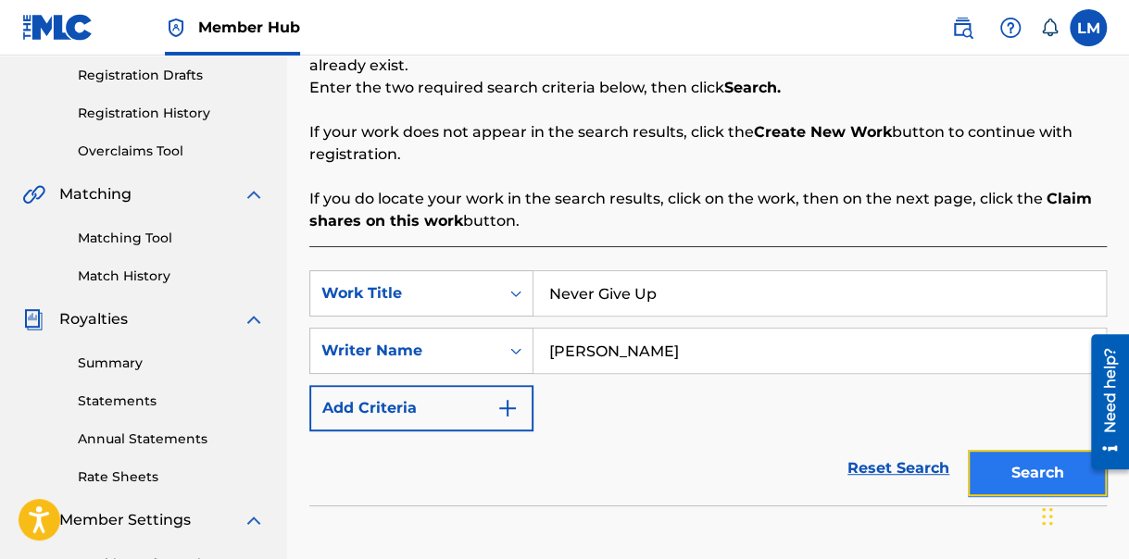
click at [1023, 485] on button "Search" at bounding box center [1037, 473] width 139 height 46
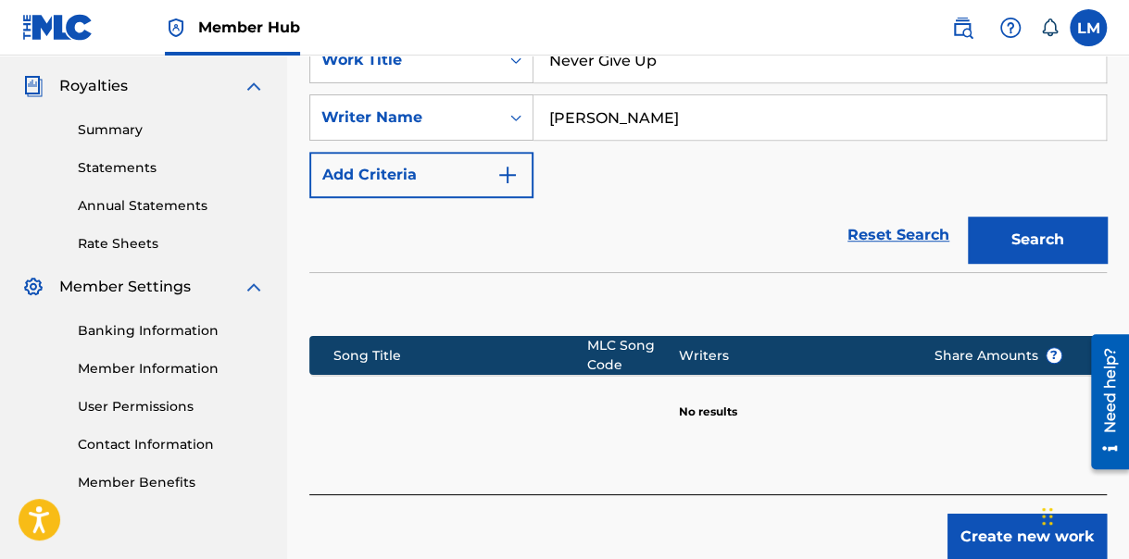
scroll to position [634, 0]
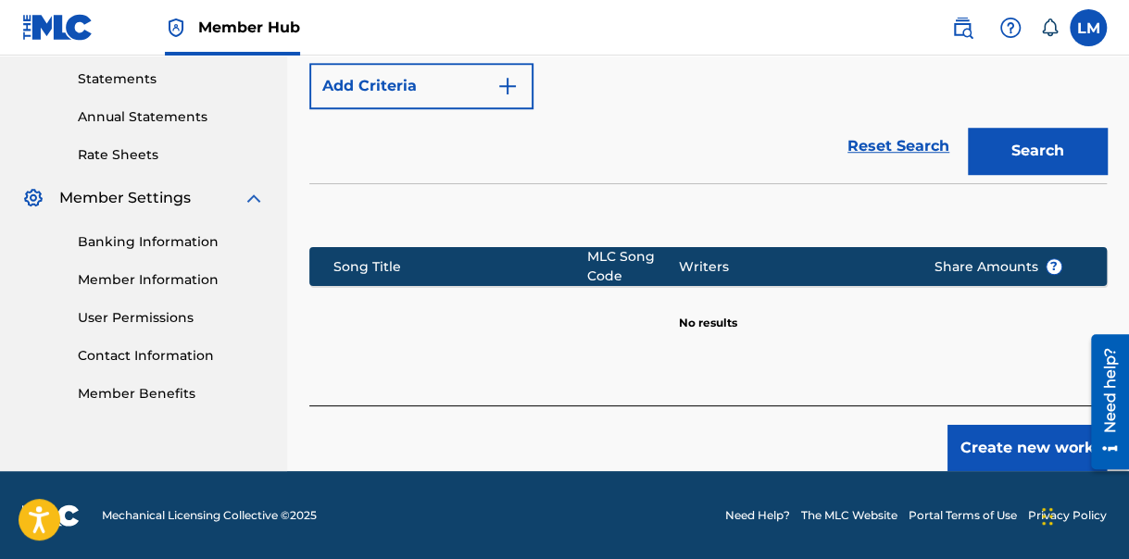
drag, startPoint x: 1133, startPoint y: 291, endPoint x: 18, endPoint y: 7, distance: 1150.6
click at [987, 437] on button "Create new work" at bounding box center [1027, 448] width 159 height 46
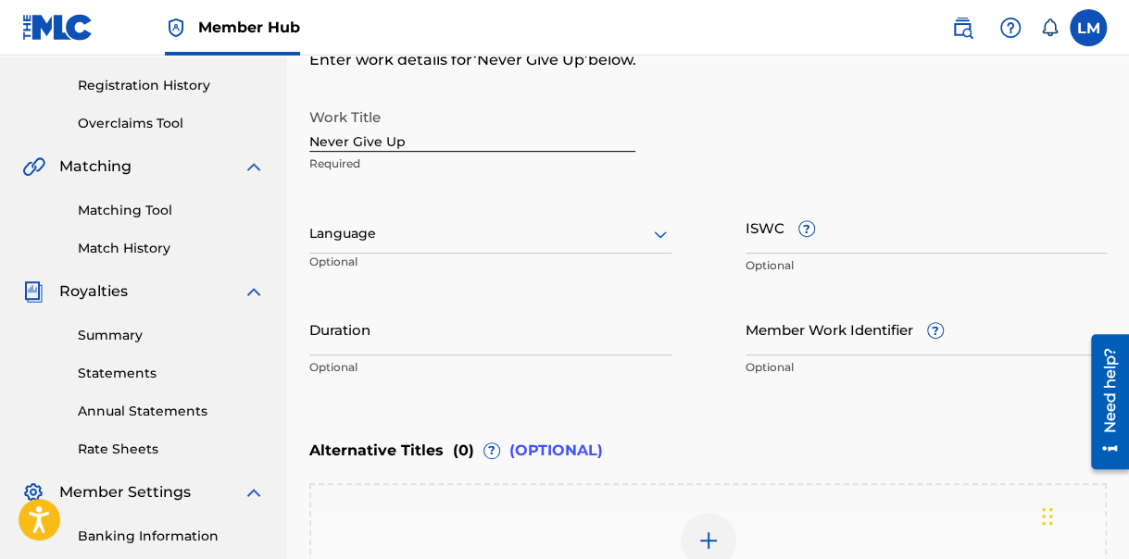
scroll to position [343, 0]
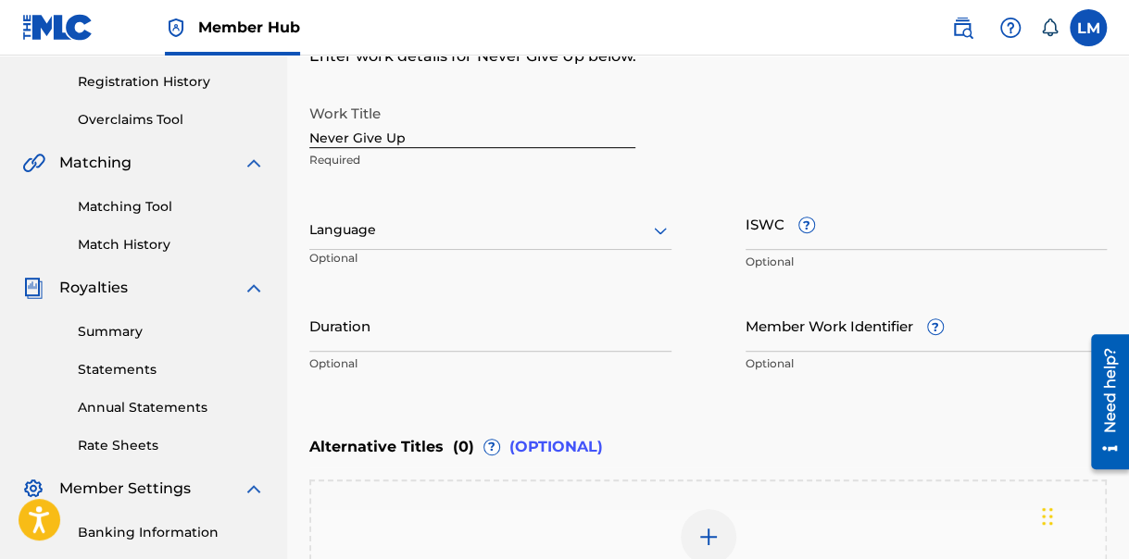
click at [658, 237] on icon at bounding box center [660, 231] width 22 height 22
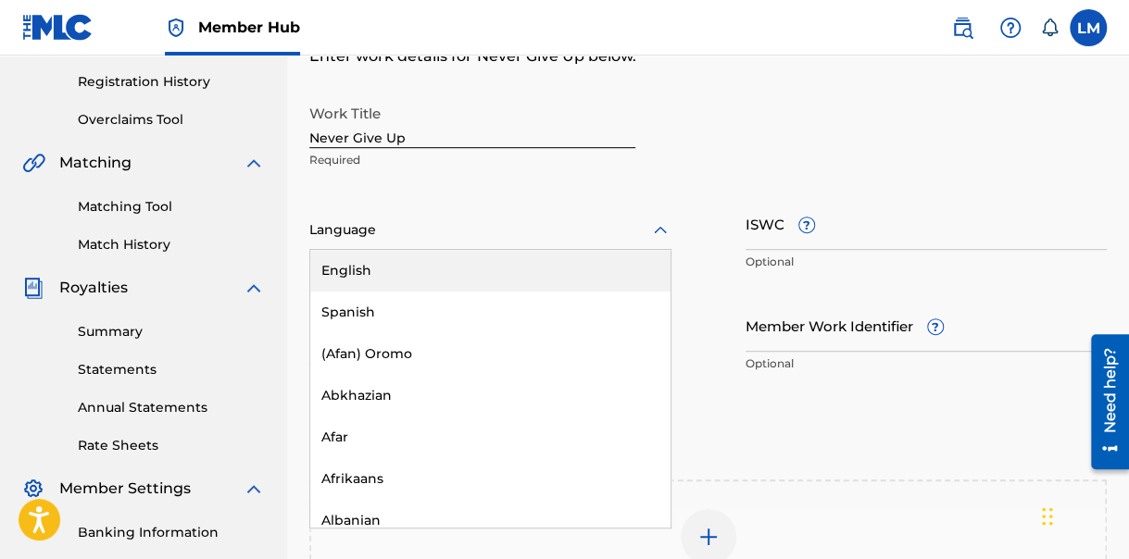
click at [544, 268] on div "English" at bounding box center [490, 271] width 360 height 42
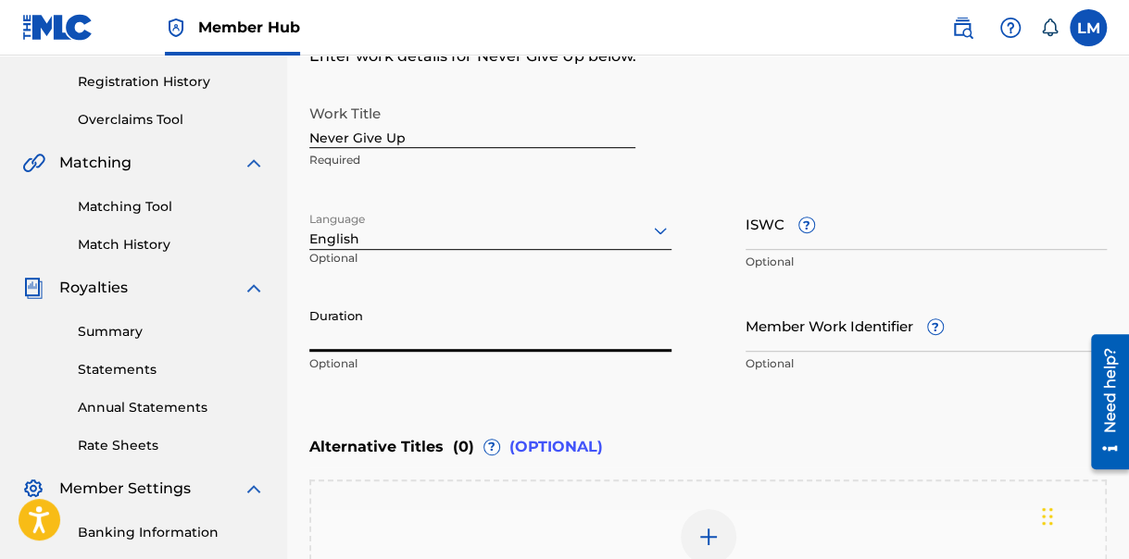
click at [484, 346] on input "Duration" at bounding box center [490, 325] width 362 height 53
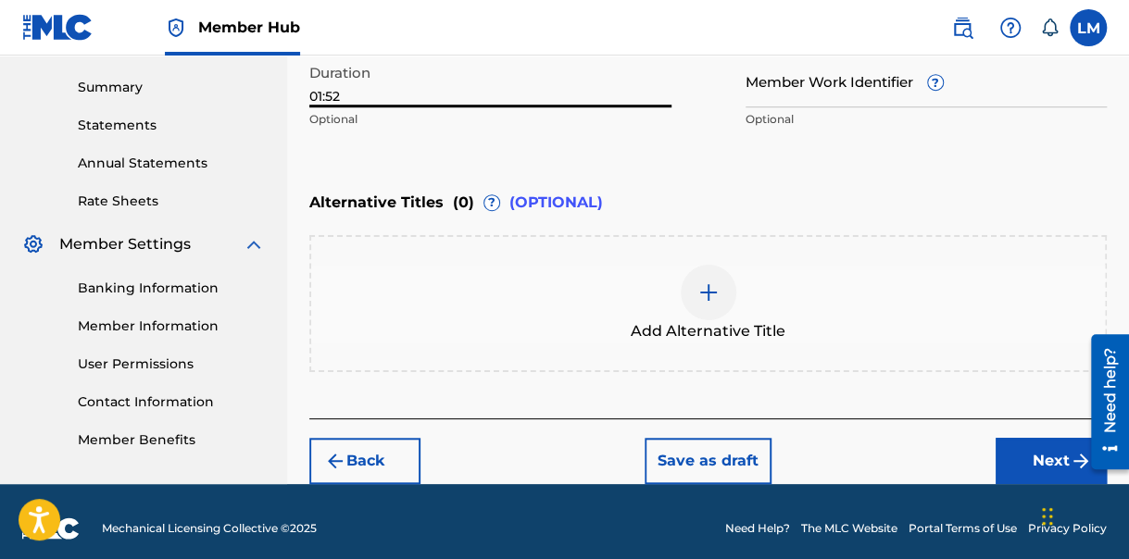
scroll to position [600, 0]
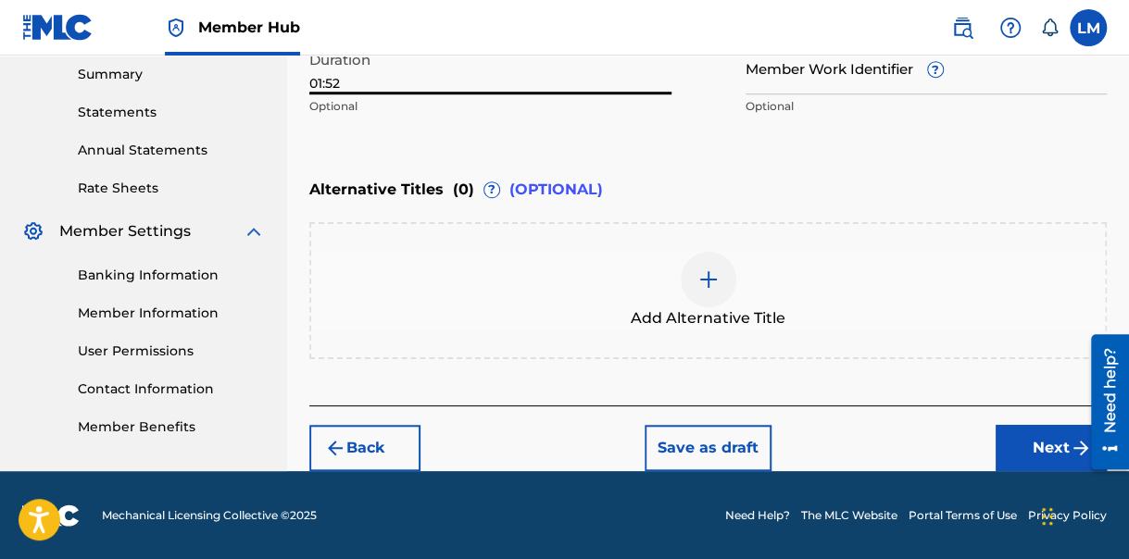
drag, startPoint x: 1133, startPoint y: 237, endPoint x: 5, endPoint y: 71, distance: 1140.3
type input "01:52"
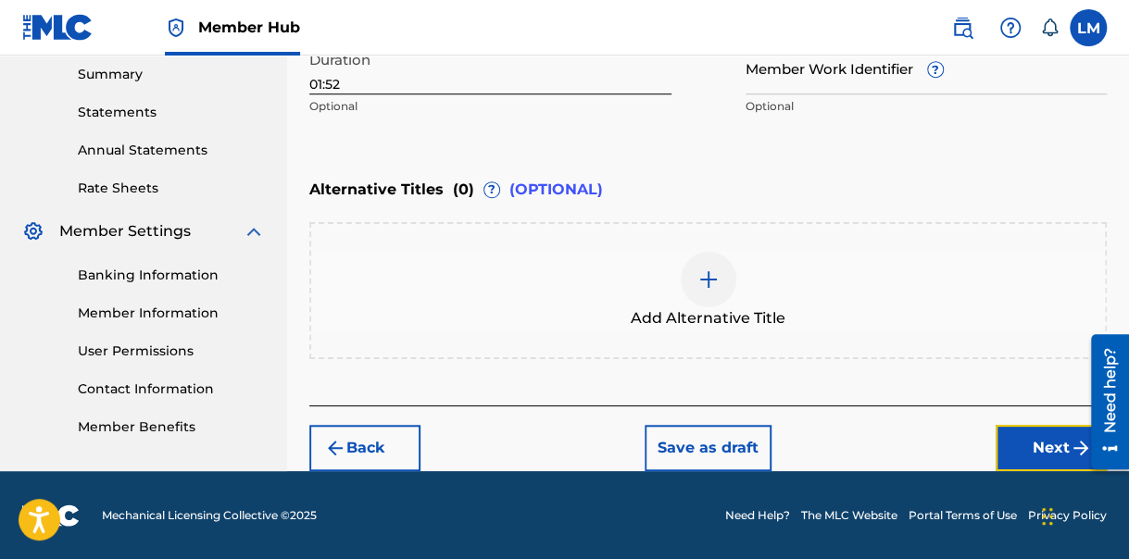
click at [1048, 448] on button "Next" at bounding box center [1051, 448] width 111 height 46
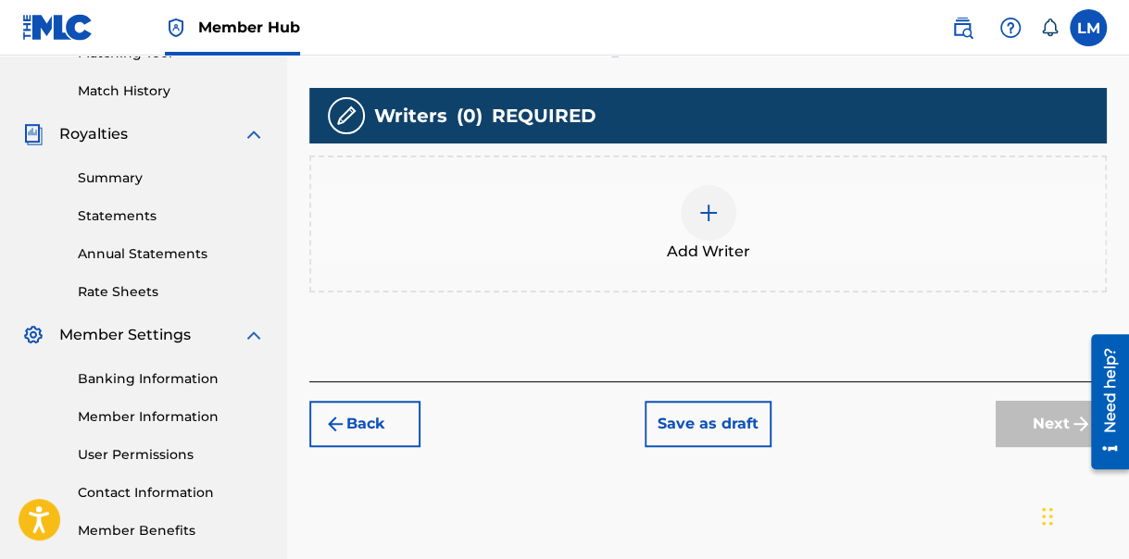
scroll to position [404, 0]
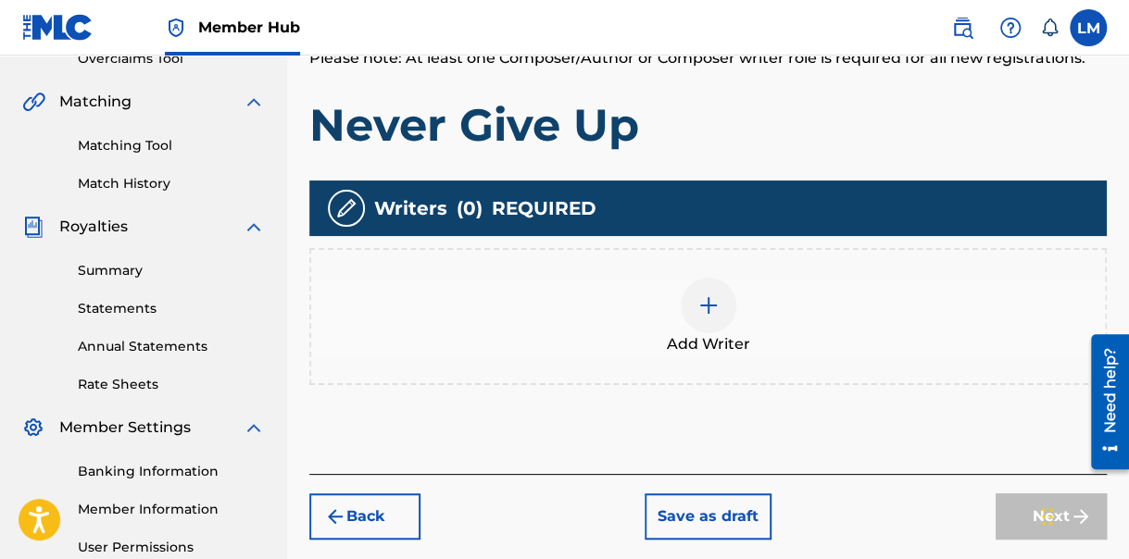
click at [706, 305] on img at bounding box center [708, 306] width 22 height 22
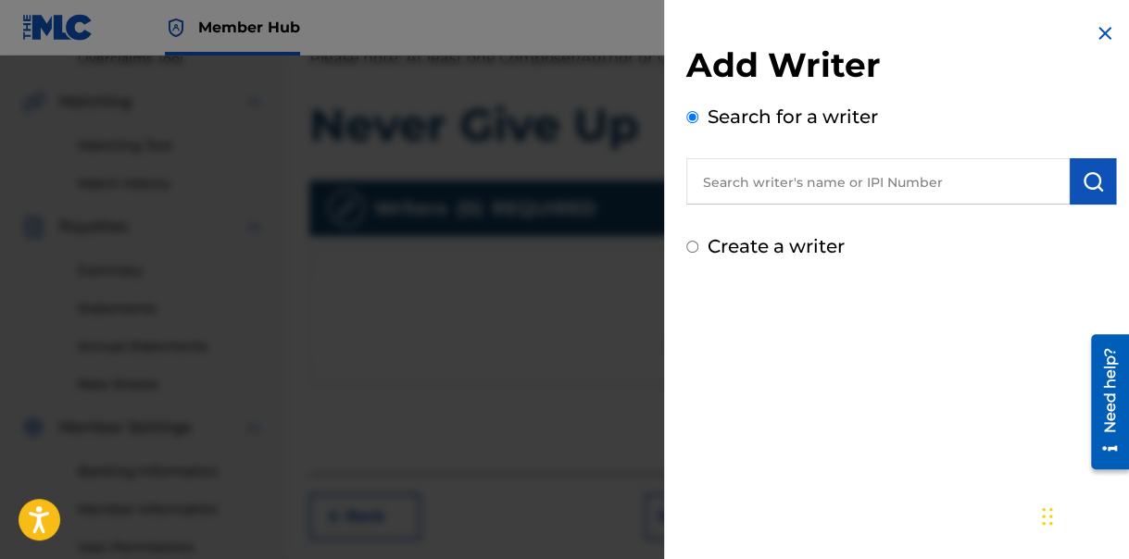
scroll to position [496, 0]
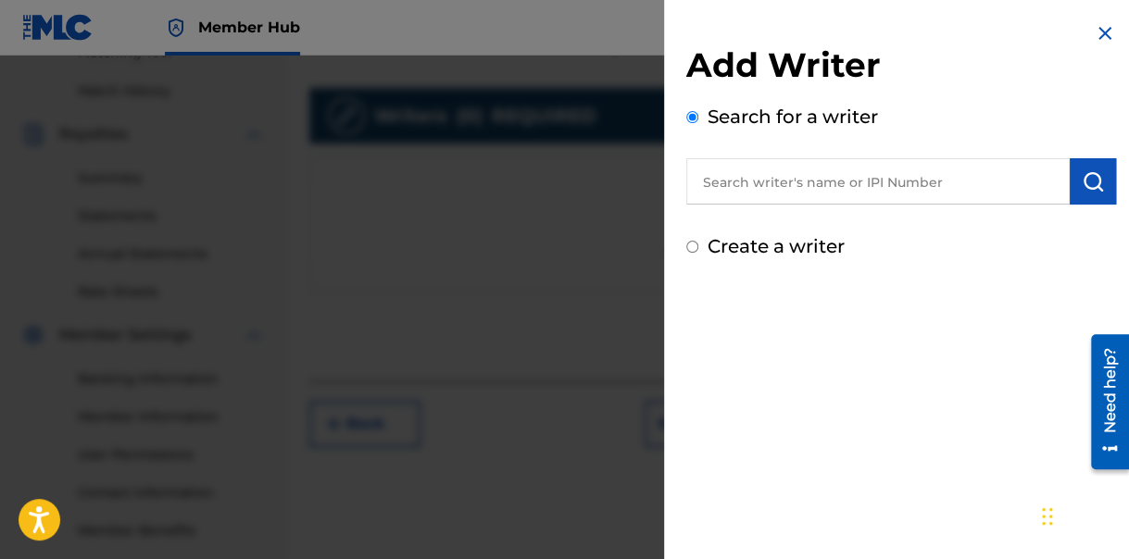
click at [775, 190] on input "text" at bounding box center [877, 181] width 383 height 46
click at [820, 185] on input "text" at bounding box center [877, 181] width 383 height 46
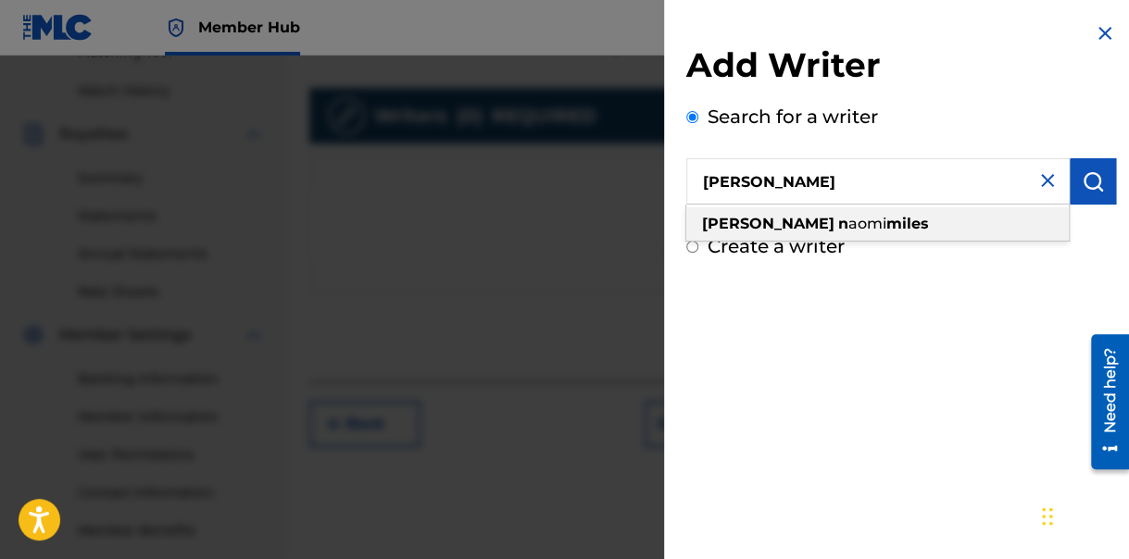
click at [863, 219] on div "[PERSON_NAME] n aomi miles" at bounding box center [877, 223] width 383 height 33
type input "[PERSON_NAME]"
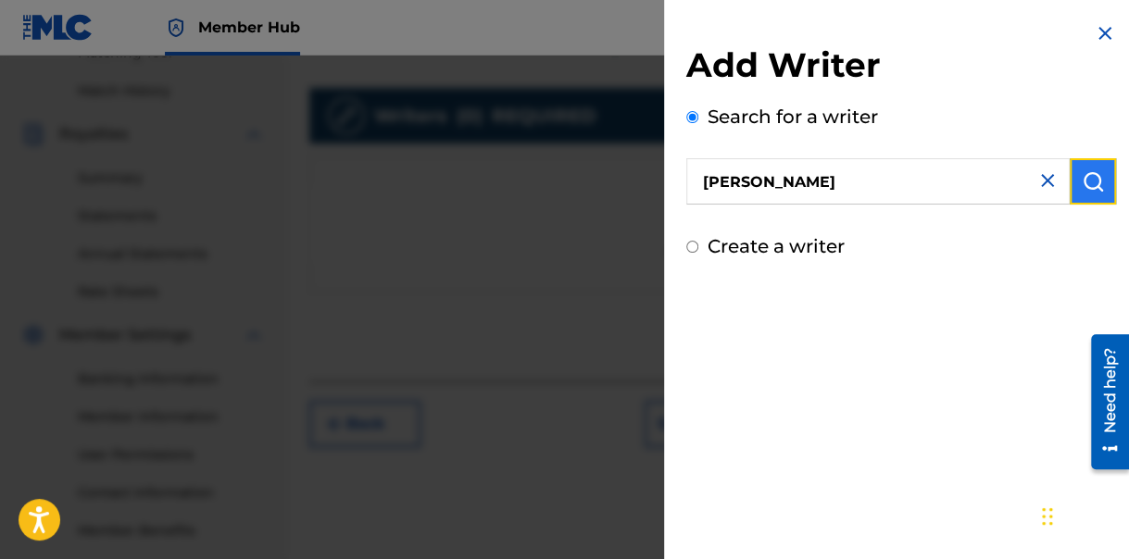
click at [1082, 179] on img "submit" at bounding box center [1093, 181] width 22 height 22
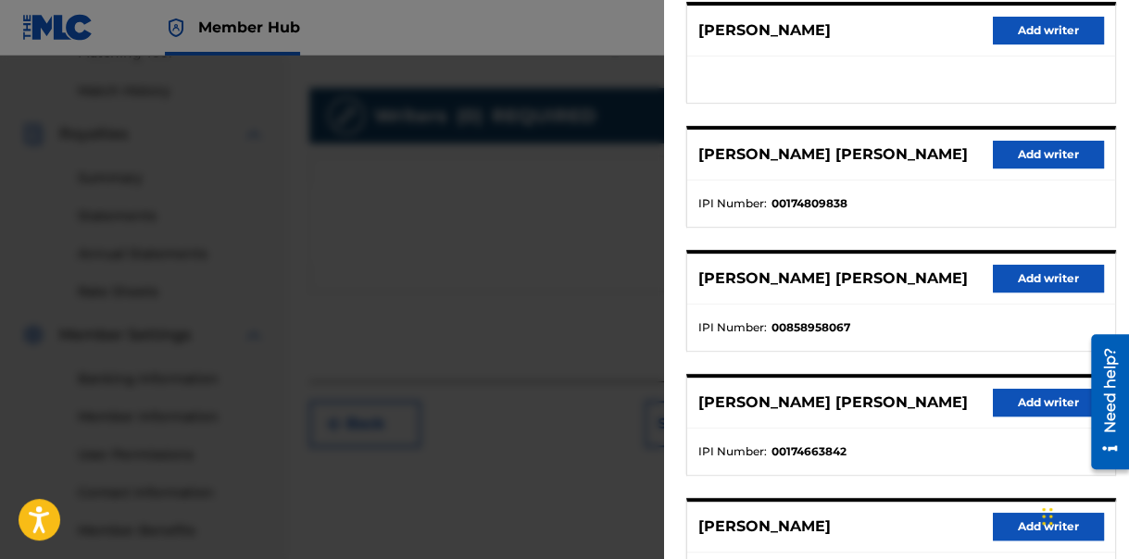
scroll to position [278, 0]
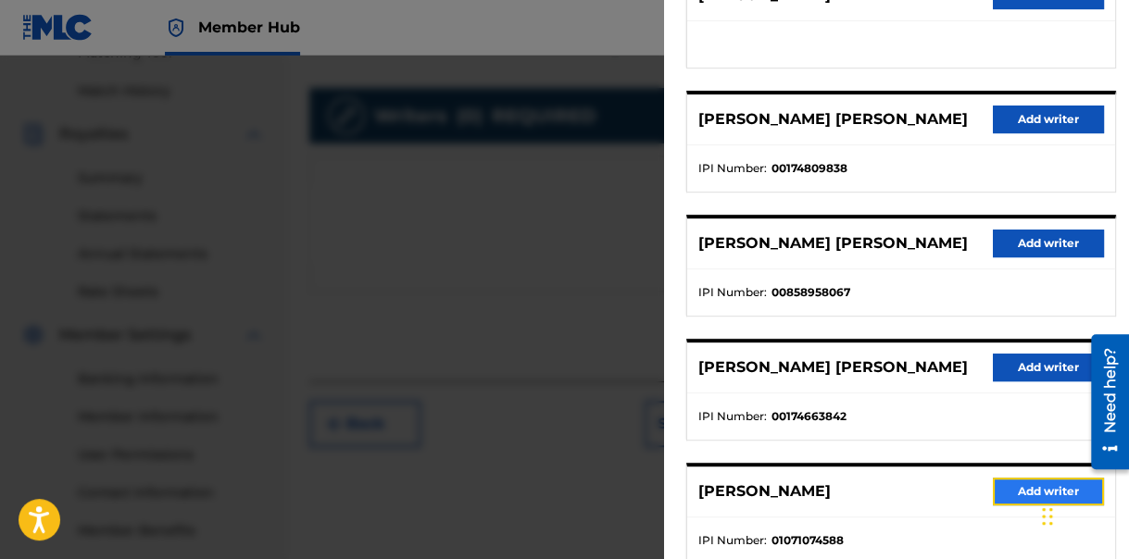
click at [1009, 478] on button "Add writer" at bounding box center [1048, 492] width 111 height 28
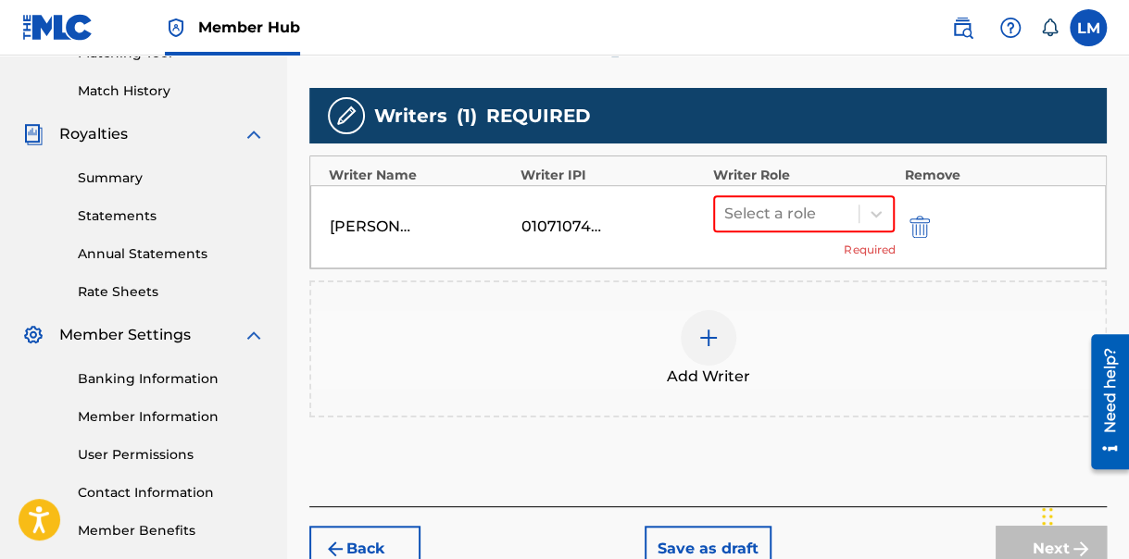
click at [768, 192] on div "[PERSON_NAME] 01071074588 Select a role Required" at bounding box center [708, 226] width 796 height 83
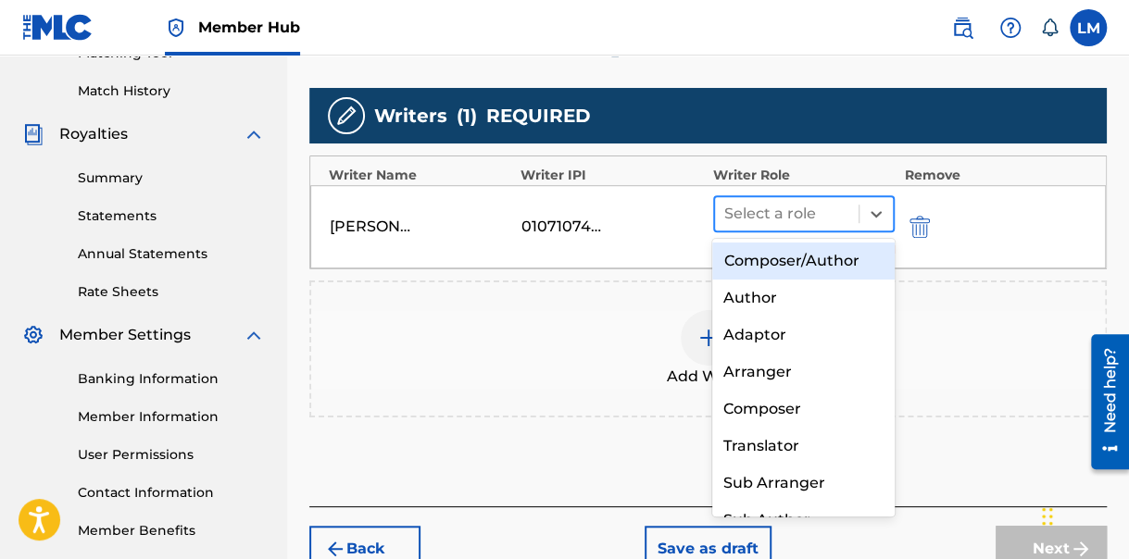
click at [727, 203] on input "text" at bounding box center [726, 214] width 4 height 22
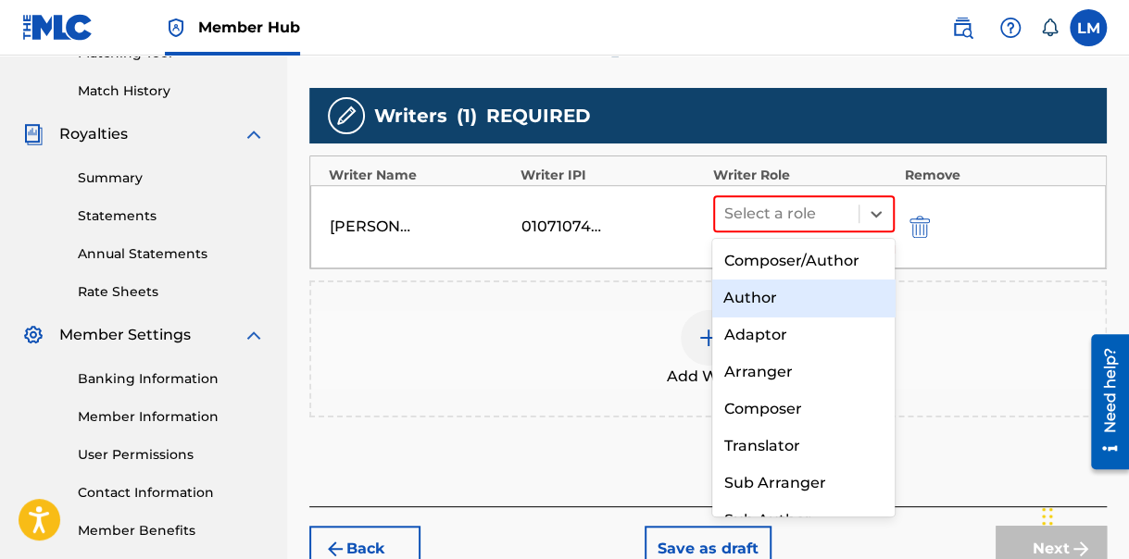
click at [752, 294] on div "Author" at bounding box center [803, 298] width 182 height 37
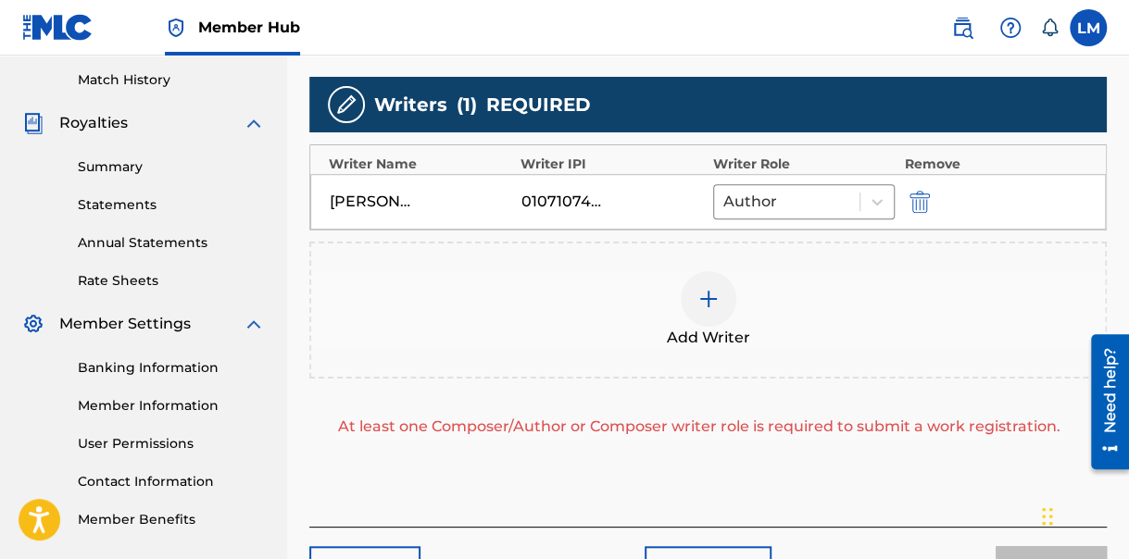
scroll to position [548, 0]
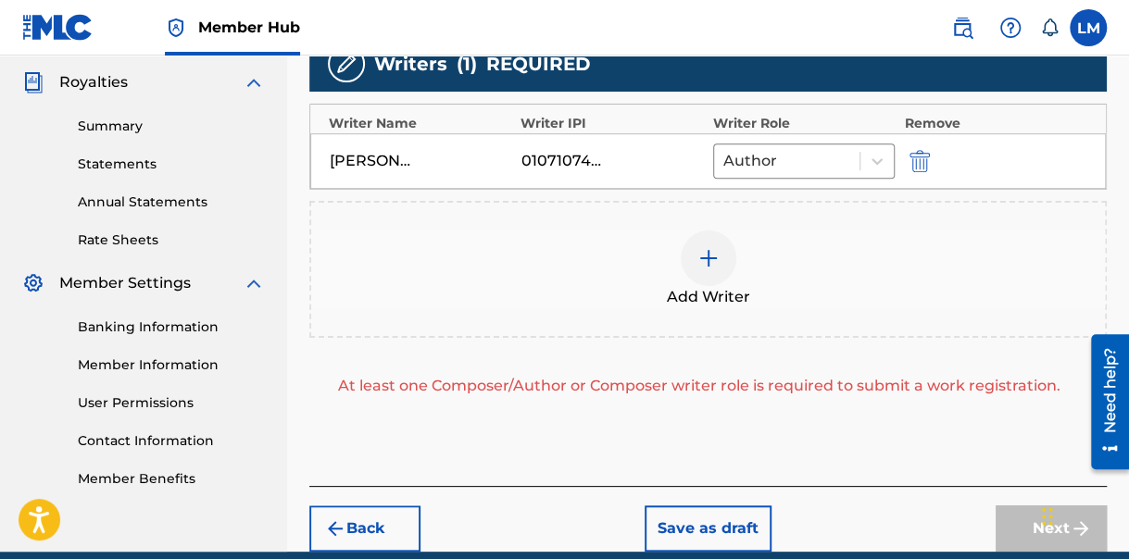
click at [709, 259] on img at bounding box center [708, 258] width 22 height 22
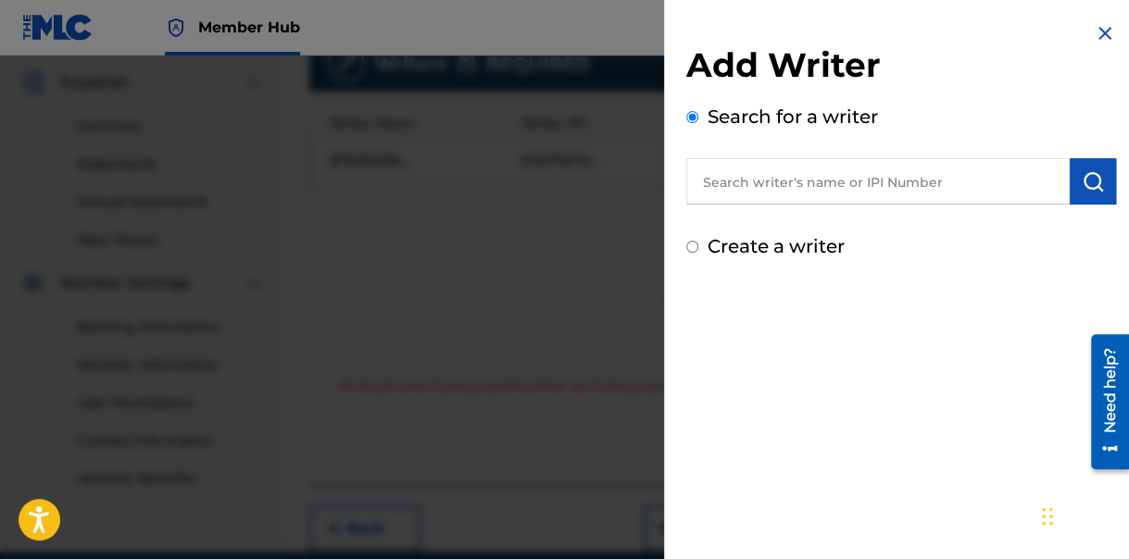
click at [837, 181] on input "text" at bounding box center [877, 181] width 383 height 46
click at [1072, 182] on button "submit" at bounding box center [1093, 181] width 46 height 46
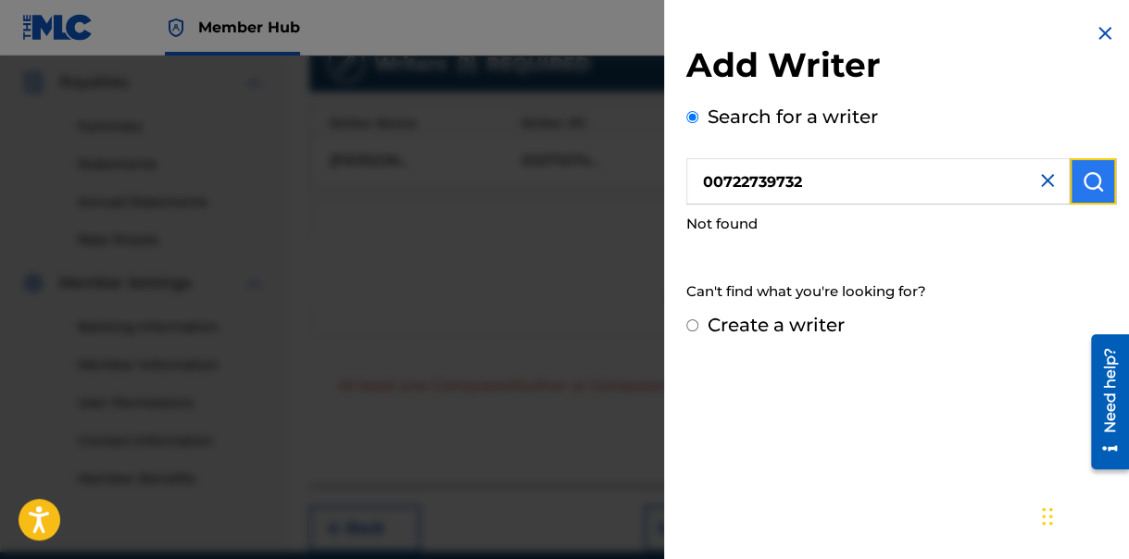
click at [1085, 182] on img "submit" at bounding box center [1093, 181] width 22 height 22
click at [803, 180] on input "00722739732" at bounding box center [877, 181] width 383 height 46
drag, startPoint x: 805, startPoint y: 180, endPoint x: 780, endPoint y: 176, distance: 25.3
click at [780, 176] on input "00722739732" at bounding box center [877, 181] width 383 height 46
click at [796, 182] on input "0072273963" at bounding box center [877, 181] width 383 height 46
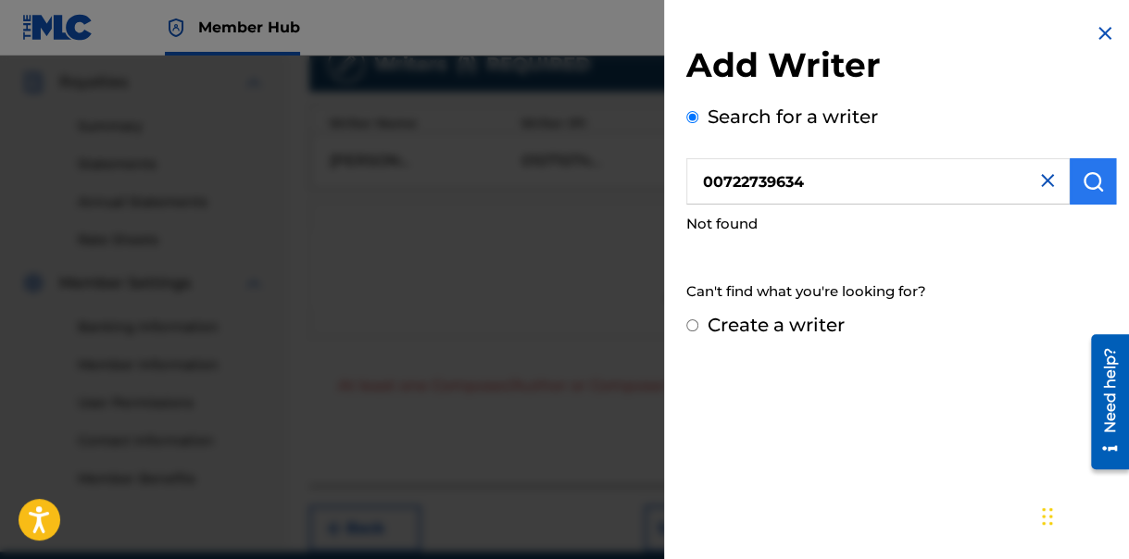
type input "00722739634"
click at [1086, 176] on img "submit" at bounding box center [1093, 181] width 22 height 22
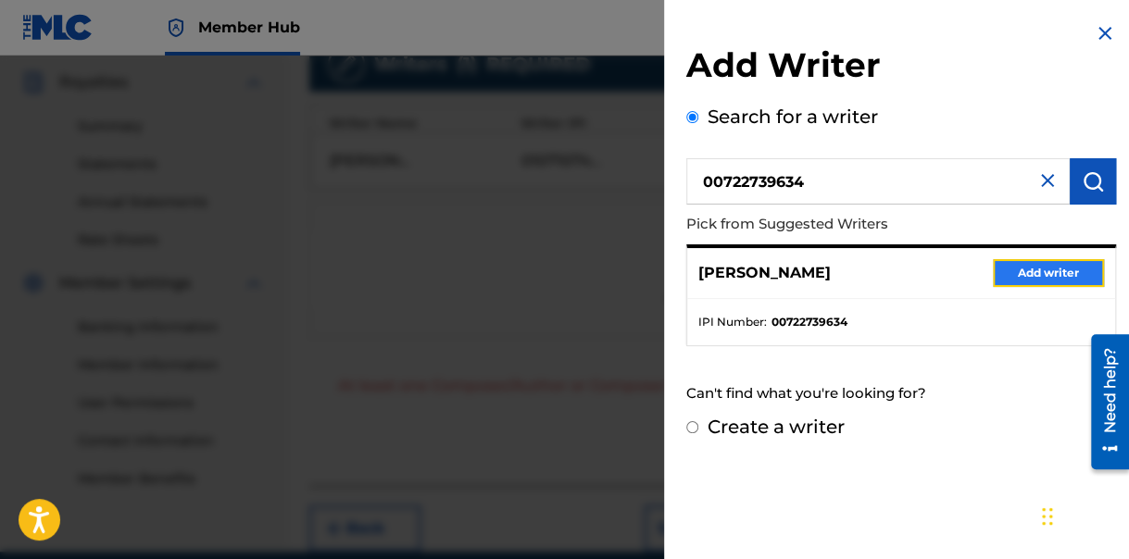
click at [1031, 276] on button "Add writer" at bounding box center [1048, 273] width 111 height 28
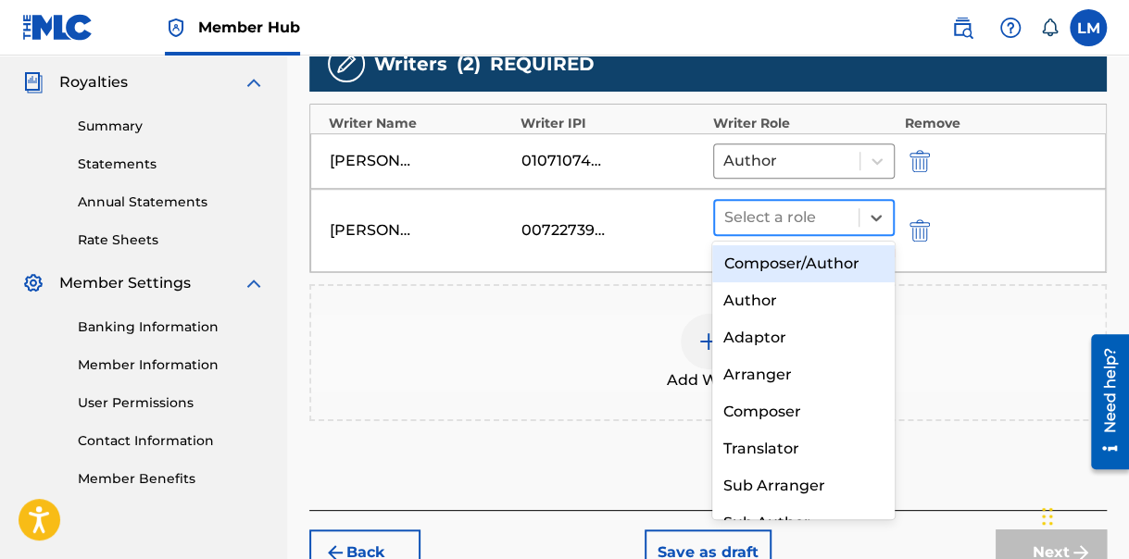
click at [764, 206] on div at bounding box center [787, 218] width 126 height 26
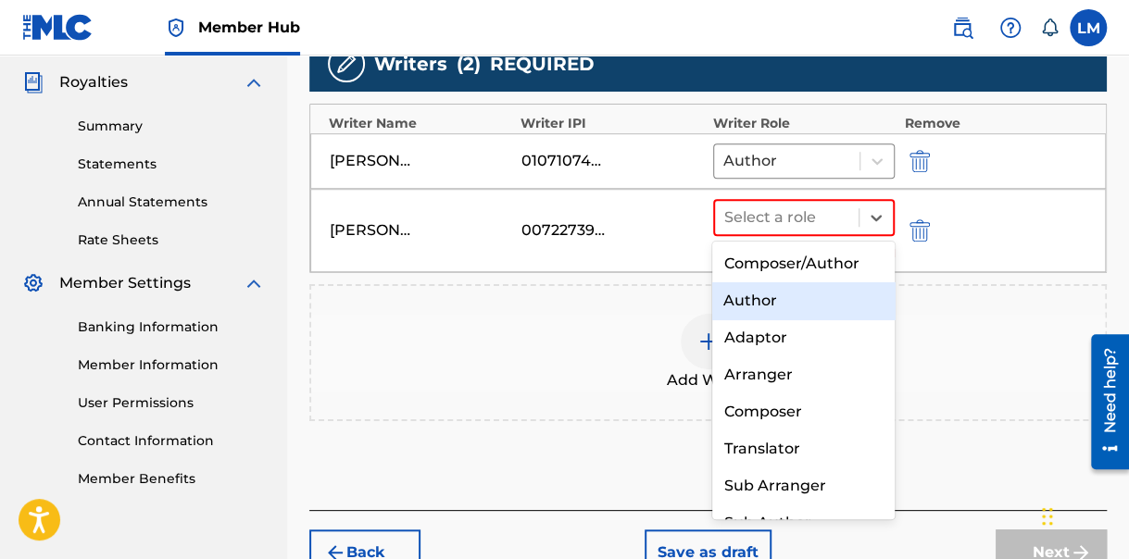
click at [768, 298] on div "Author" at bounding box center [803, 301] width 182 height 37
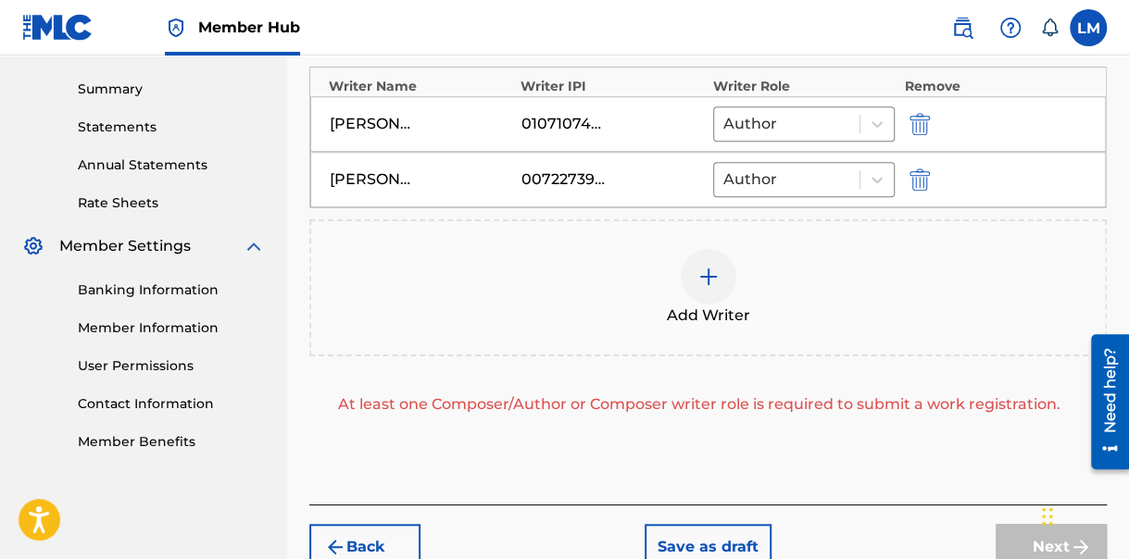
scroll to position [594, 0]
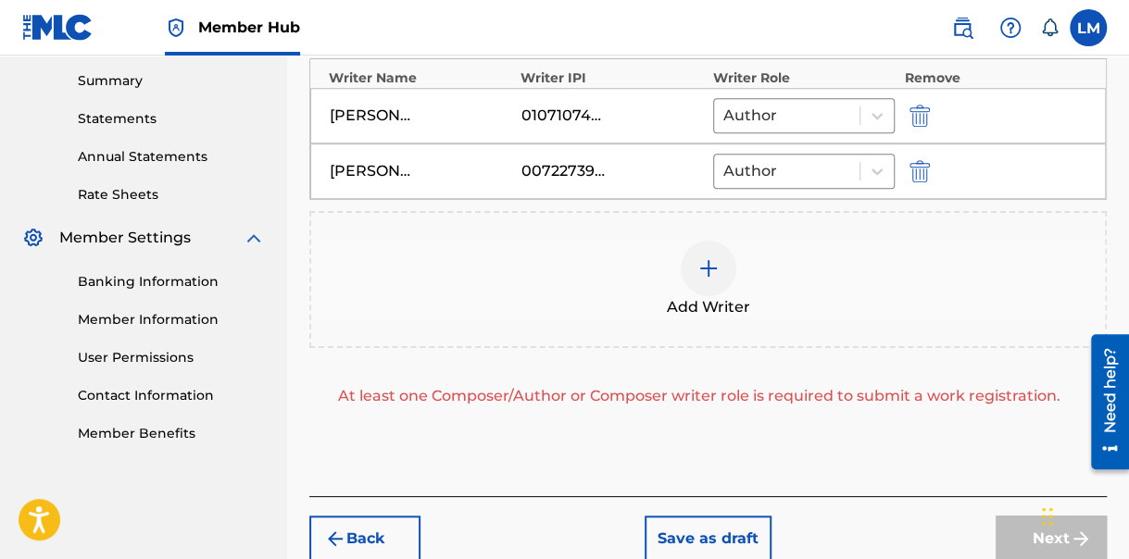
click at [708, 259] on img at bounding box center [708, 268] width 22 height 22
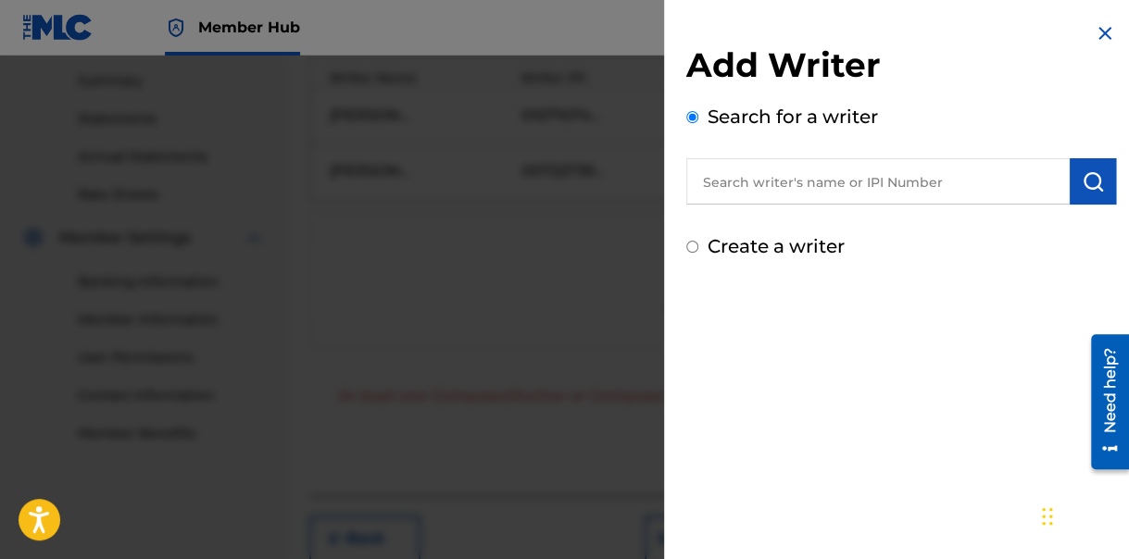
click at [824, 184] on input "text" at bounding box center [877, 181] width 383 height 46
click at [742, 185] on input "text" at bounding box center [877, 181] width 383 height 46
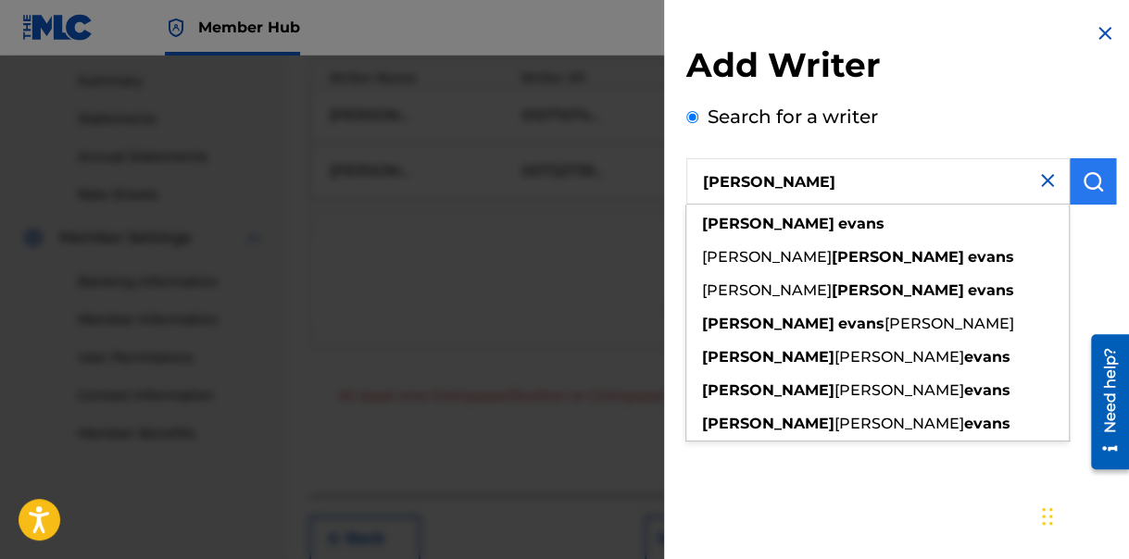
type input "[PERSON_NAME]"
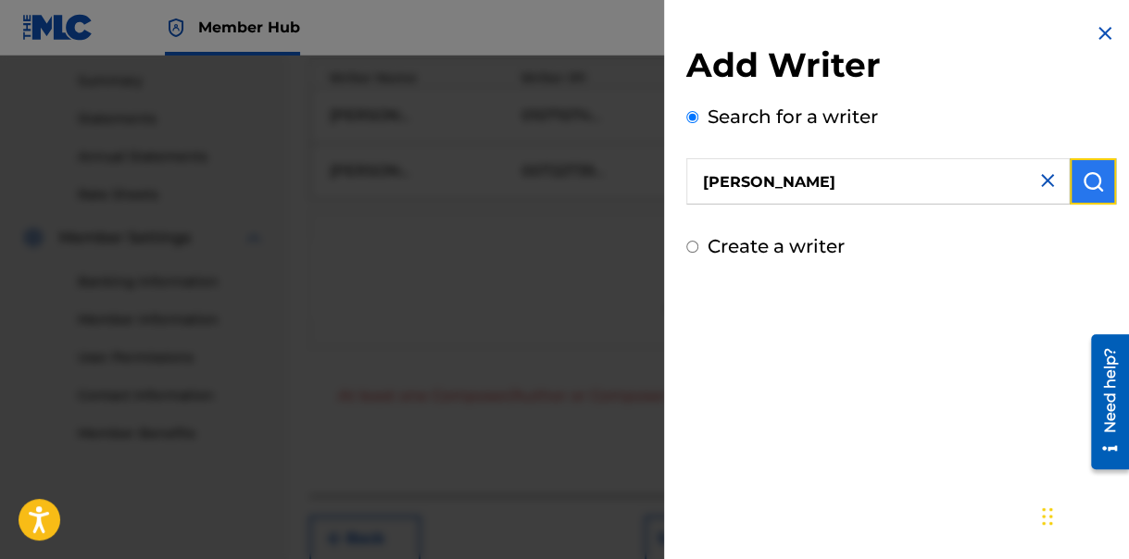
click at [1088, 174] on img "submit" at bounding box center [1093, 181] width 22 height 22
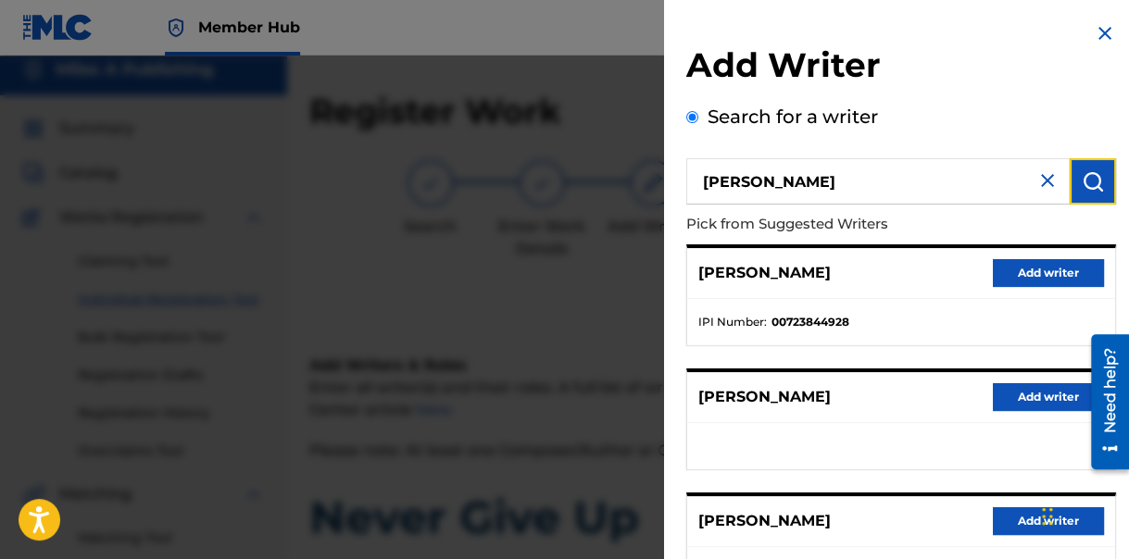
scroll to position [0, 0]
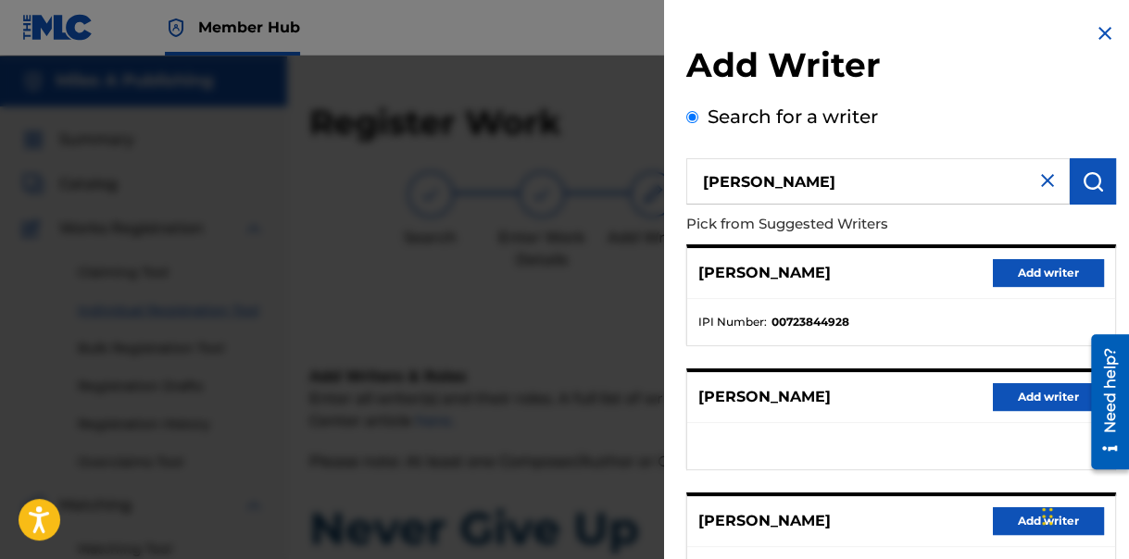
click at [838, 402] on div "[PERSON_NAME] Add writer" at bounding box center [901, 397] width 428 height 51
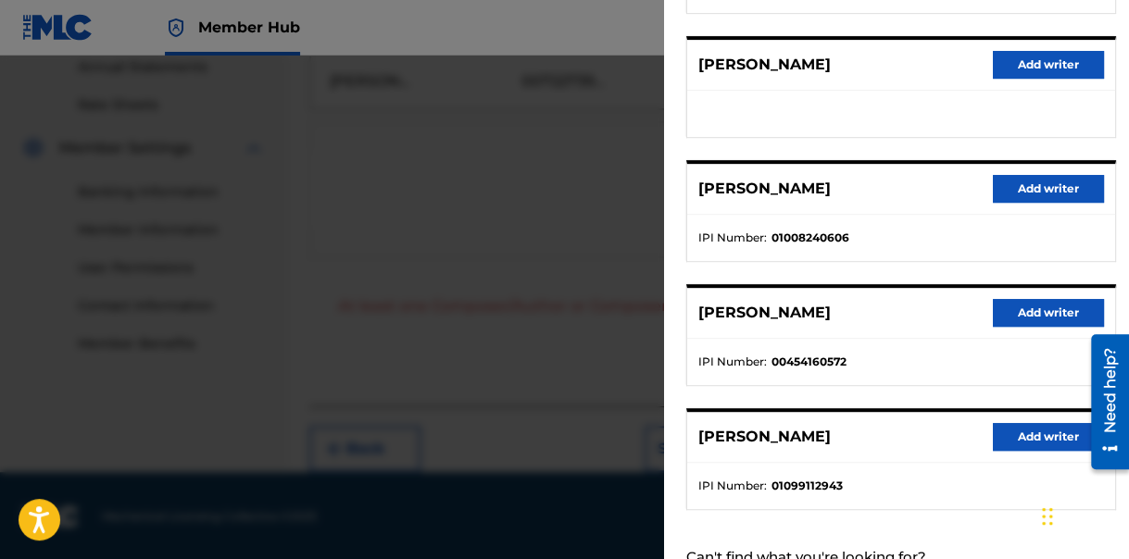
scroll to position [304, 0]
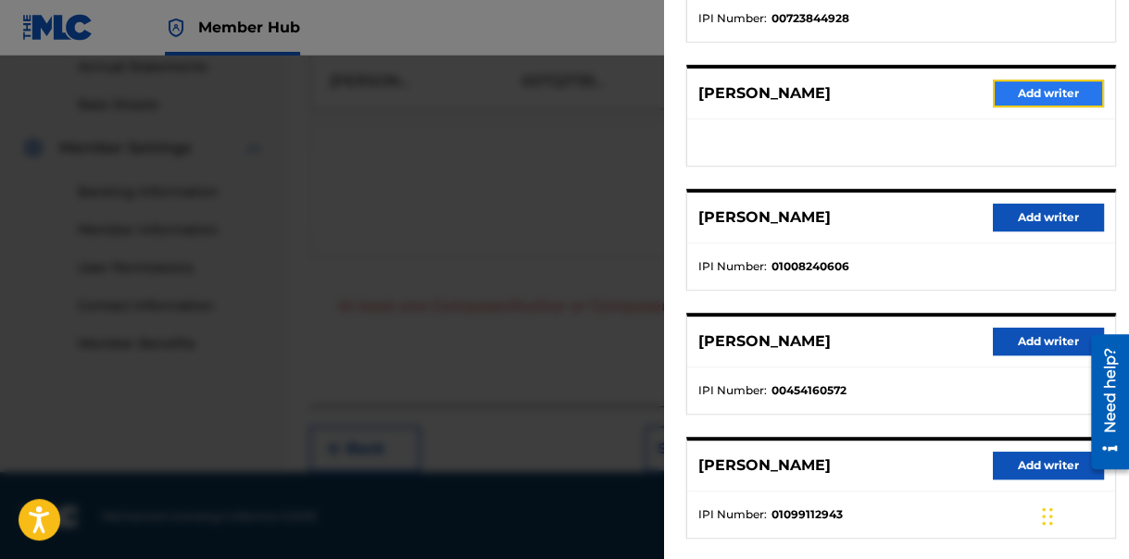
click at [1051, 83] on button "Add writer" at bounding box center [1048, 94] width 111 height 28
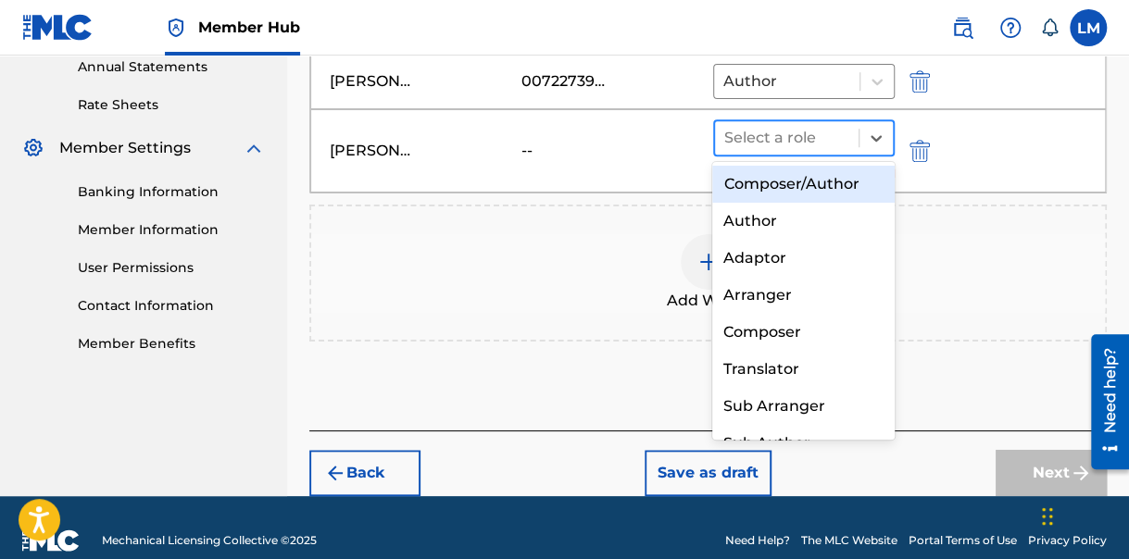
click at [752, 128] on div at bounding box center [787, 138] width 126 height 26
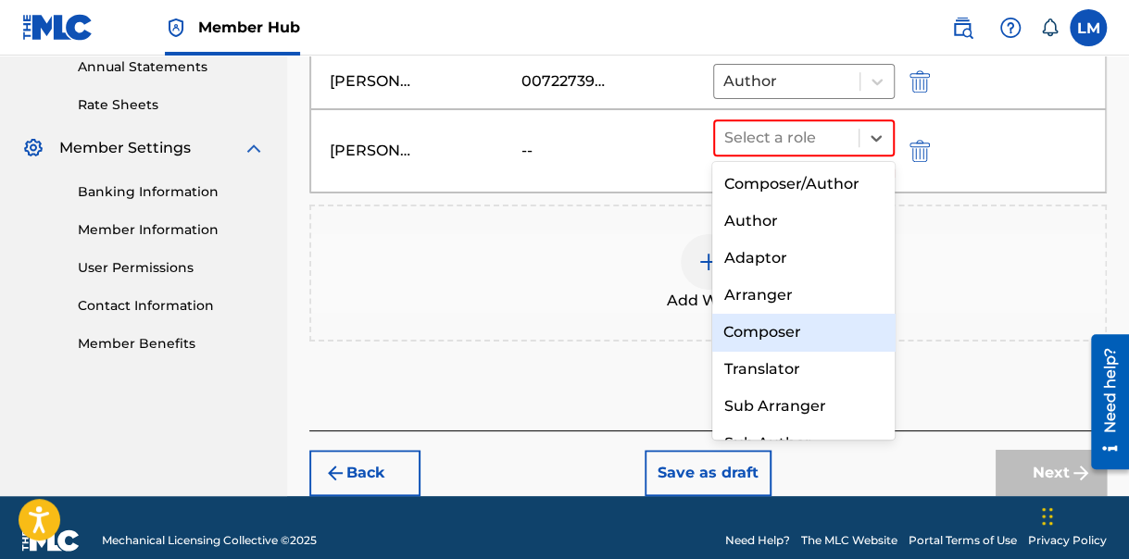
click at [791, 324] on div "Composer" at bounding box center [803, 332] width 182 height 37
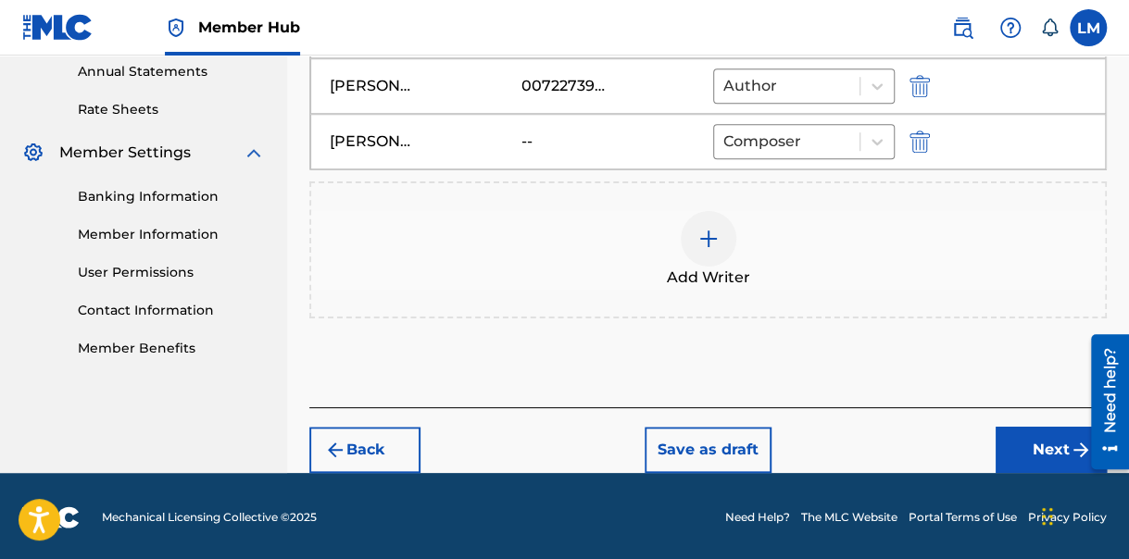
click at [707, 232] on img at bounding box center [708, 239] width 22 height 22
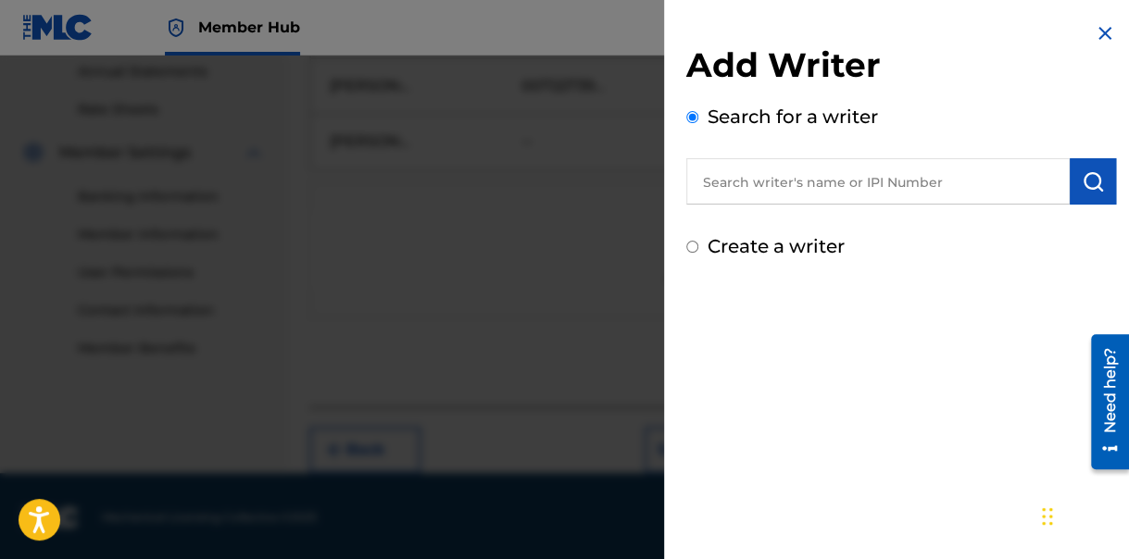
click at [810, 172] on input "text" at bounding box center [877, 181] width 383 height 46
type input "[PERSON_NAME]"
click at [1090, 170] on img "submit" at bounding box center [1093, 181] width 22 height 22
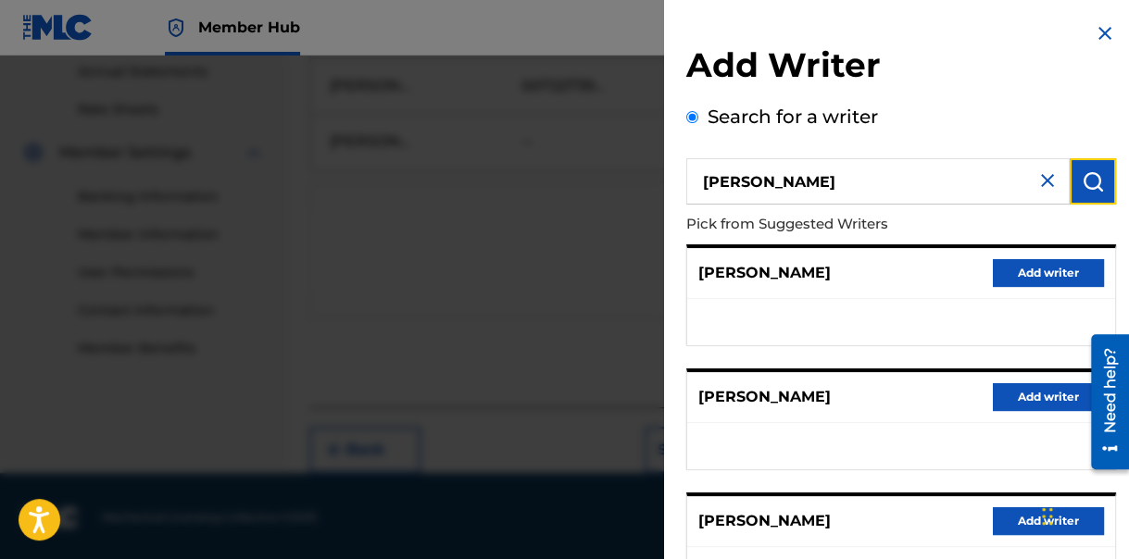
scroll to position [396, 0]
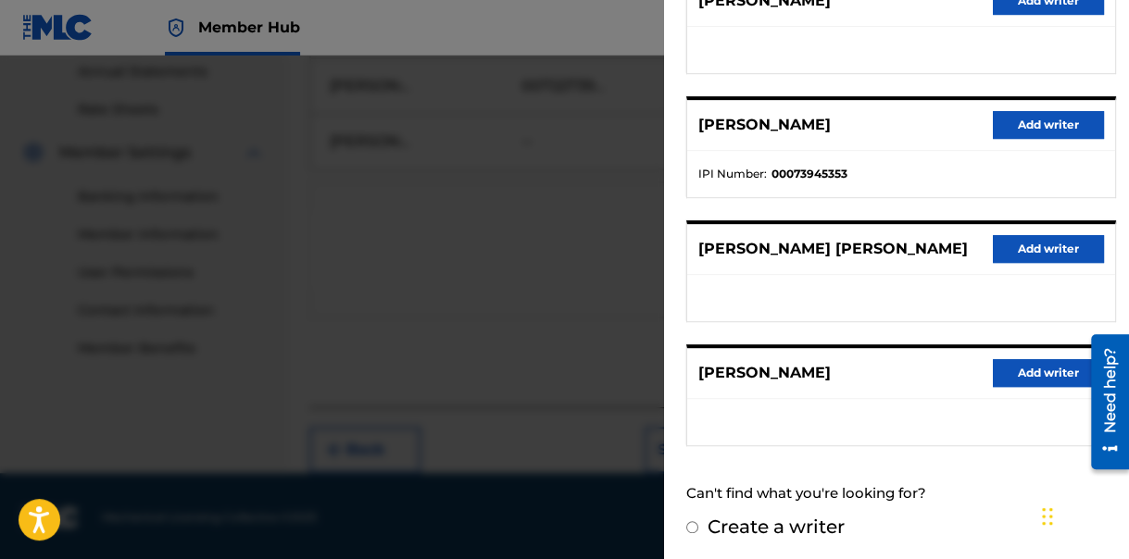
click at [691, 526] on input "Create a writer" at bounding box center [692, 527] width 12 height 12
radio input "false"
radio input "true"
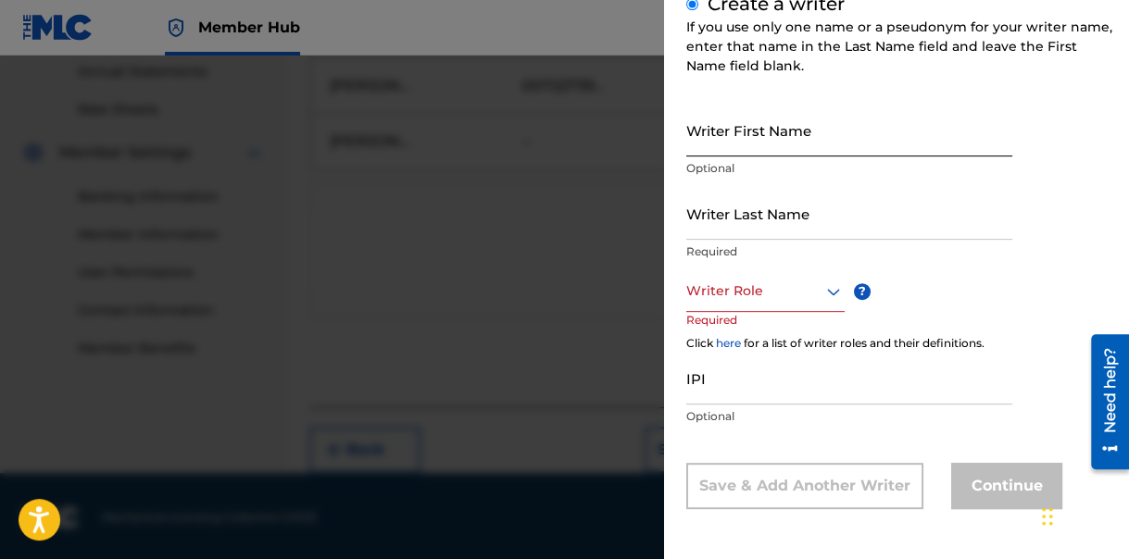
click at [813, 133] on input "Writer First Name" at bounding box center [849, 130] width 326 height 53
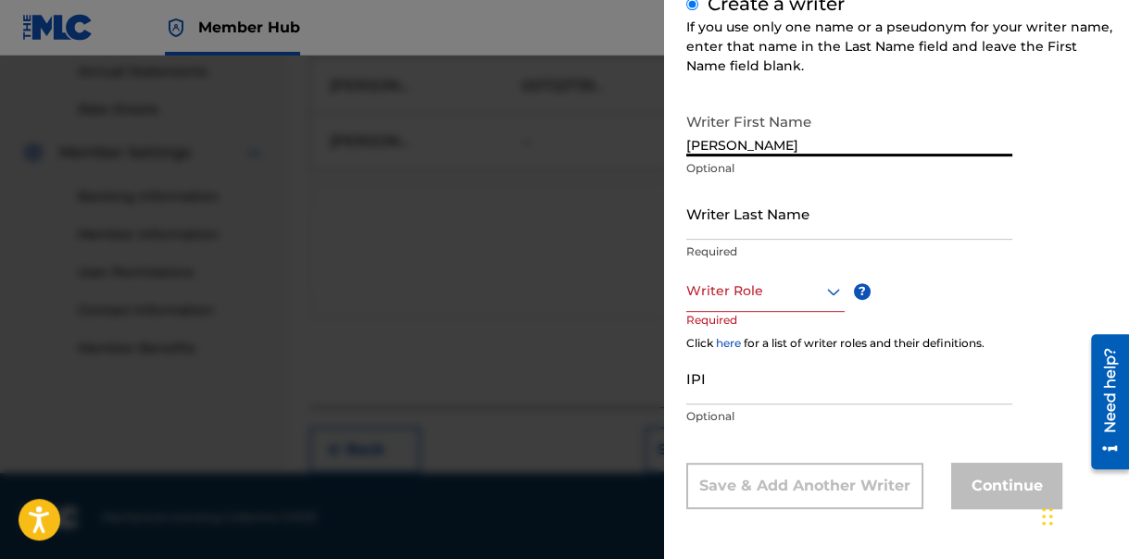
type input "[PERSON_NAME]"
click at [755, 256] on p "Required" at bounding box center [849, 252] width 326 height 17
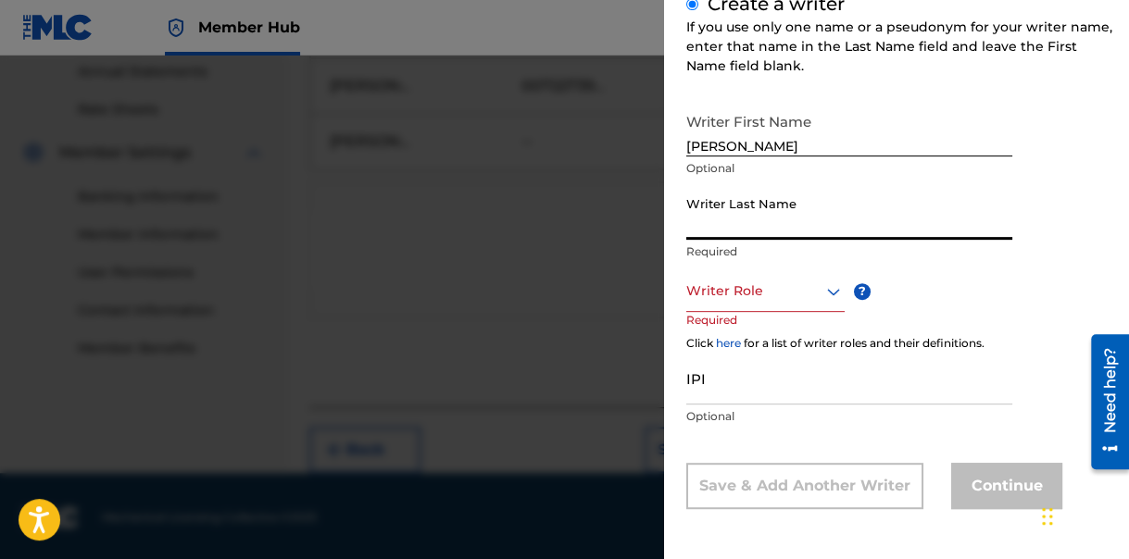
click at [758, 221] on input "Writer Last Name" at bounding box center [849, 213] width 326 height 53
type input "[PERSON_NAME]"
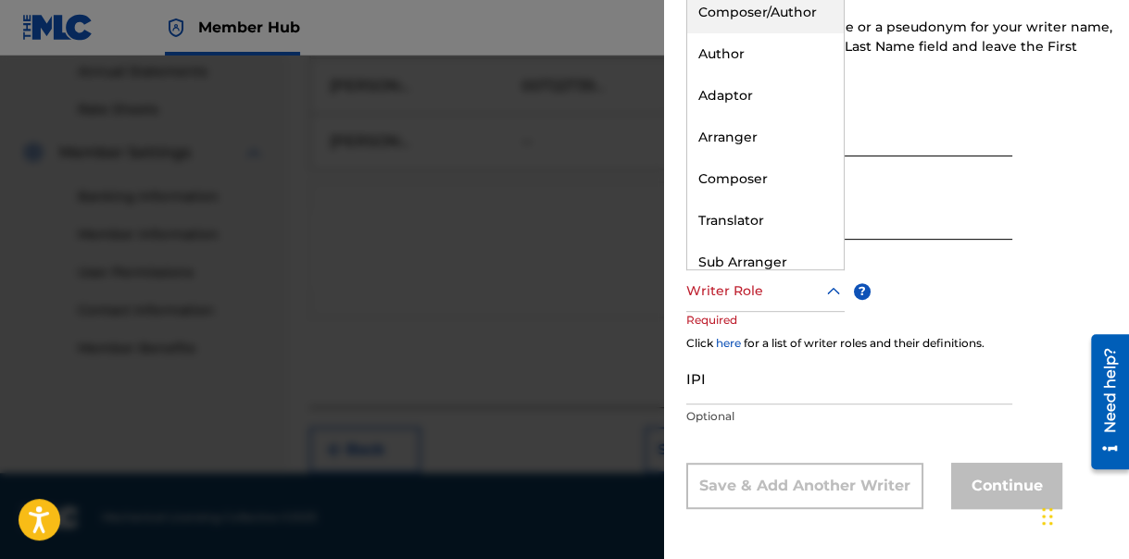
click at [833, 289] on icon at bounding box center [834, 292] width 22 height 22
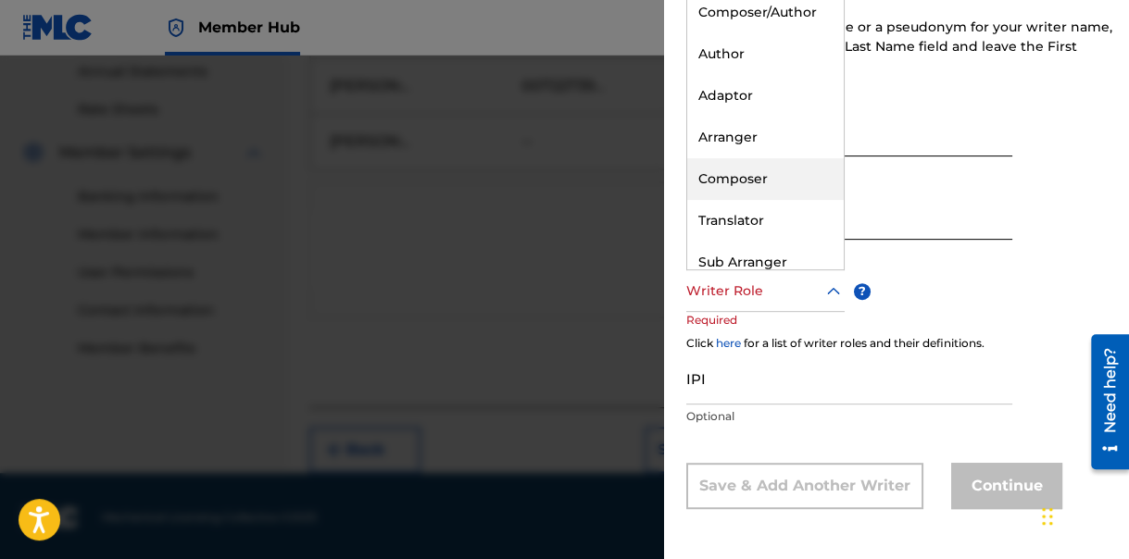
click at [768, 178] on div "Composer" at bounding box center [765, 179] width 157 height 42
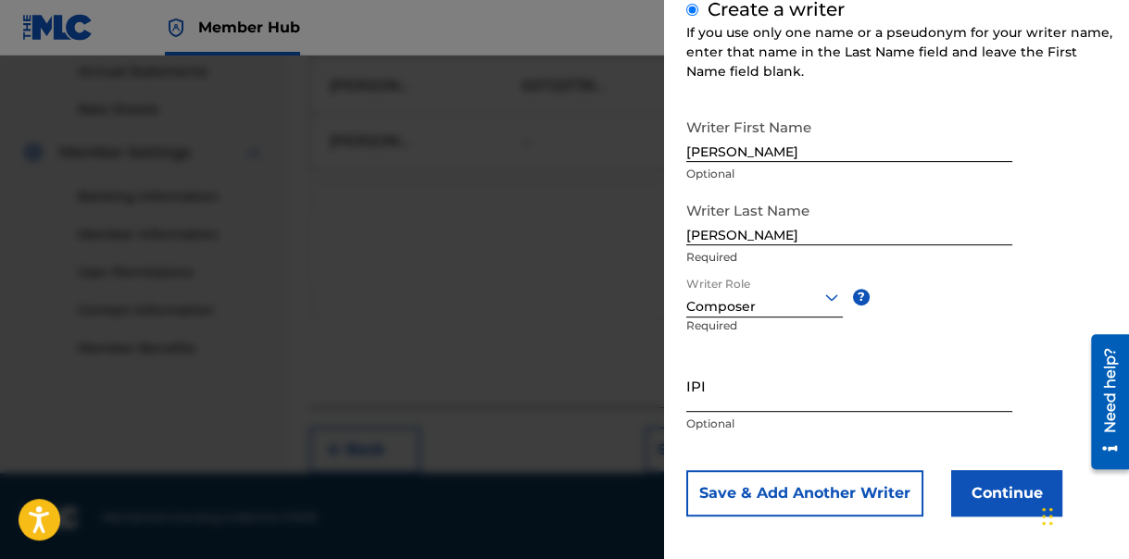
scroll to position [245, 0]
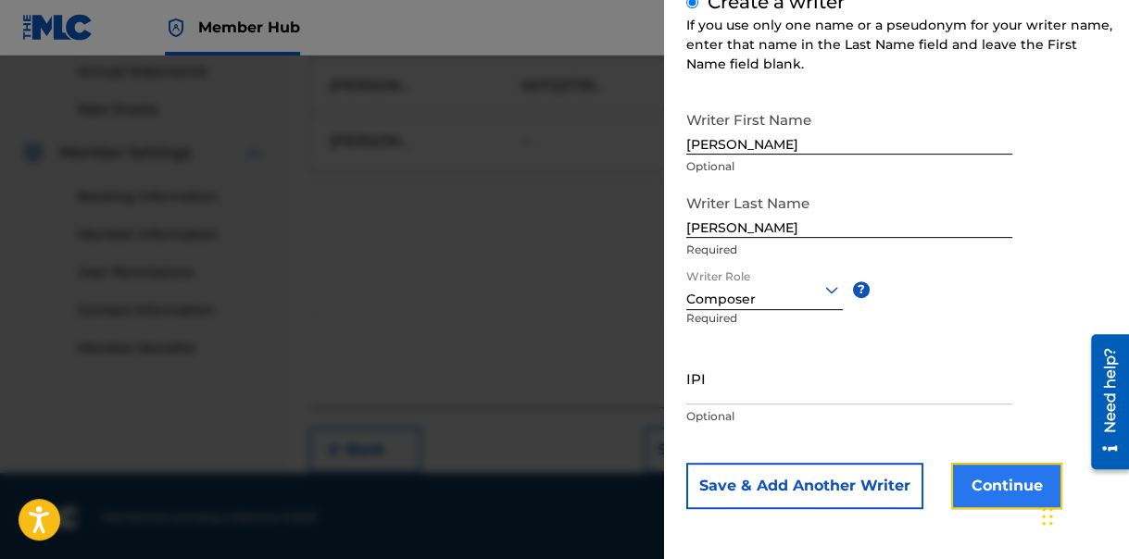
click at [973, 472] on button "Continue" at bounding box center [1006, 486] width 111 height 46
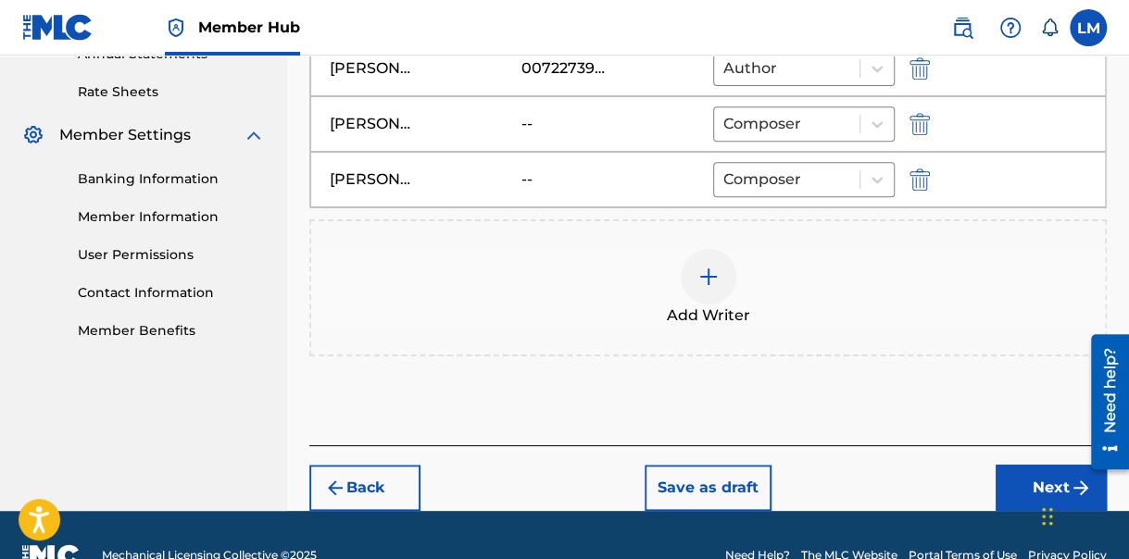
scroll to position [734, 0]
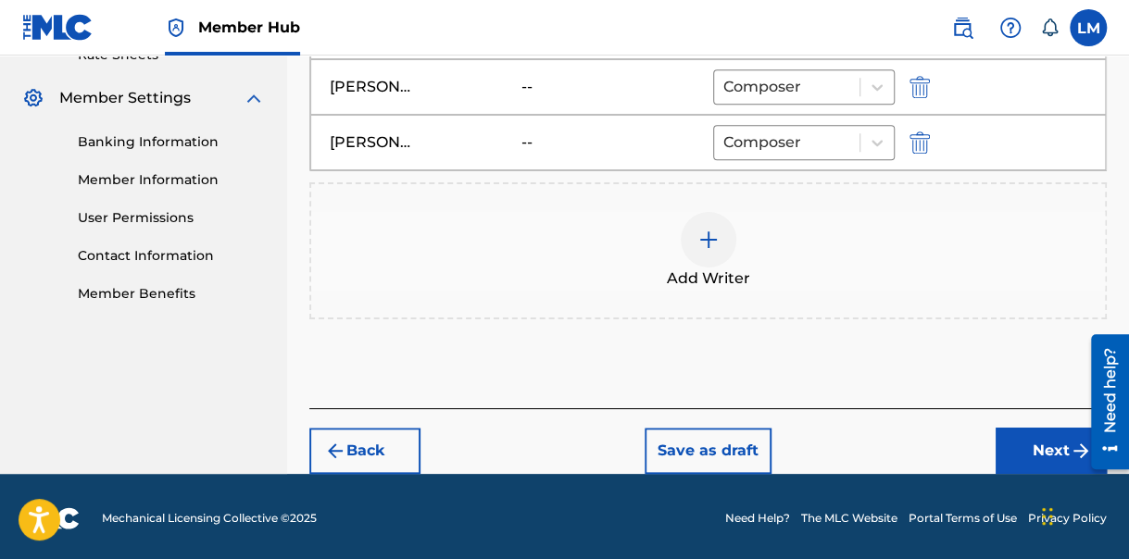
drag, startPoint x: 1131, startPoint y: 280, endPoint x: 19, endPoint y: 35, distance: 1138.1
click at [1043, 445] on button "Next" at bounding box center [1051, 451] width 111 height 46
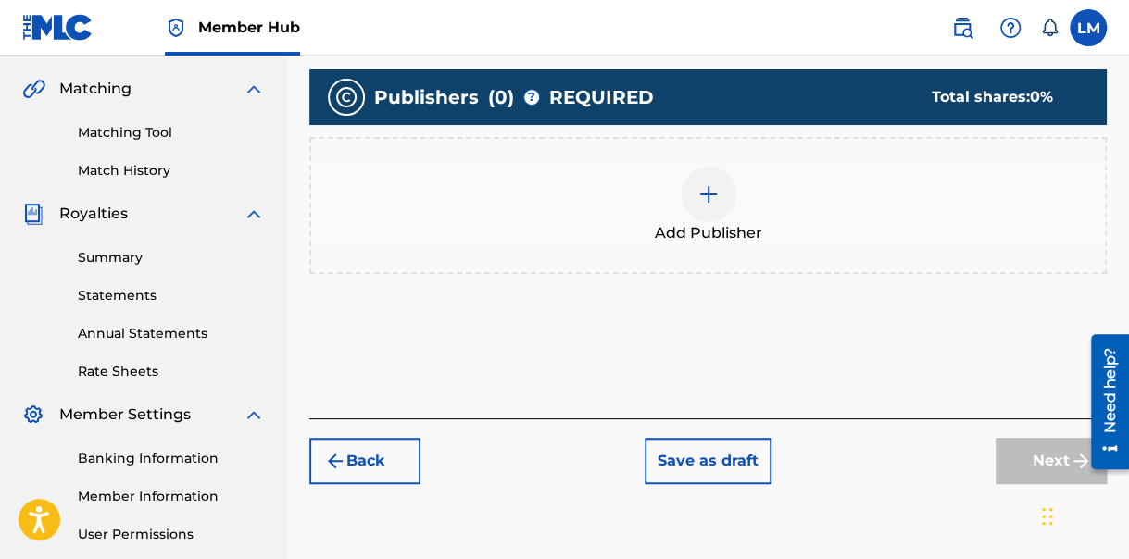
scroll to position [454, 0]
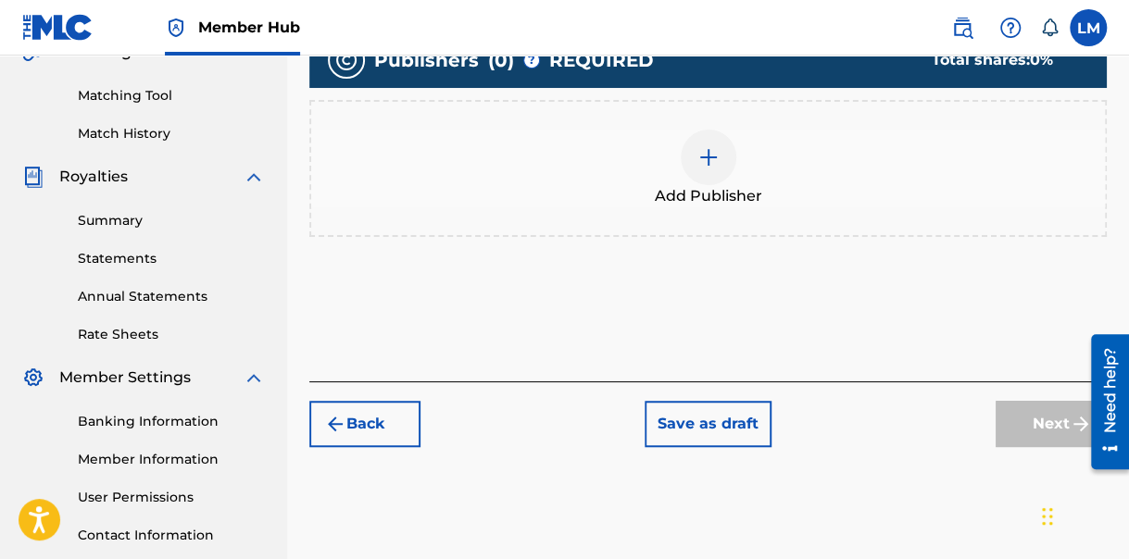
click at [710, 153] on img at bounding box center [708, 157] width 22 height 22
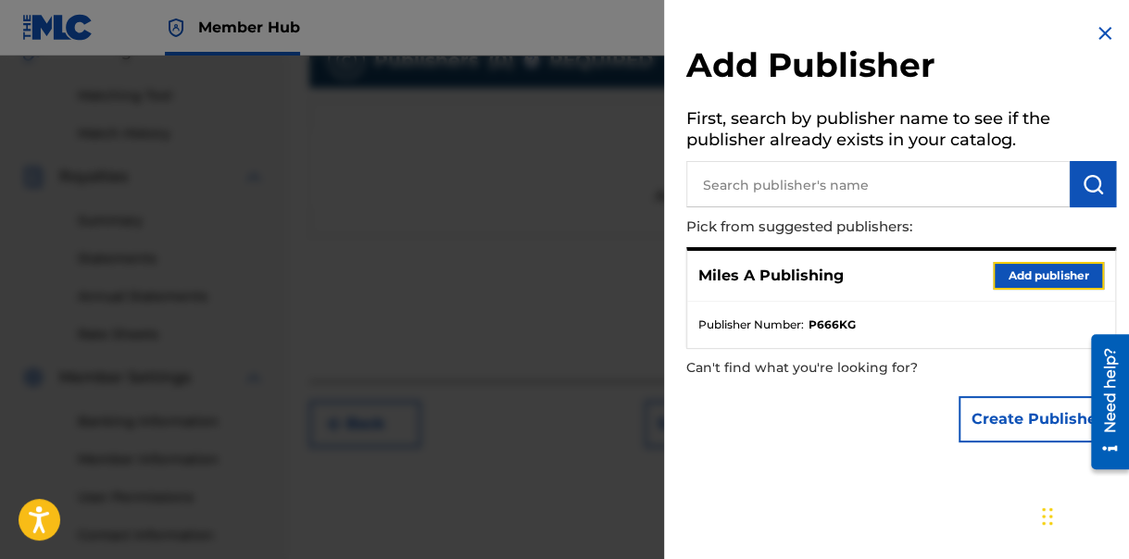
click at [1032, 266] on button "Add publisher" at bounding box center [1048, 276] width 111 height 28
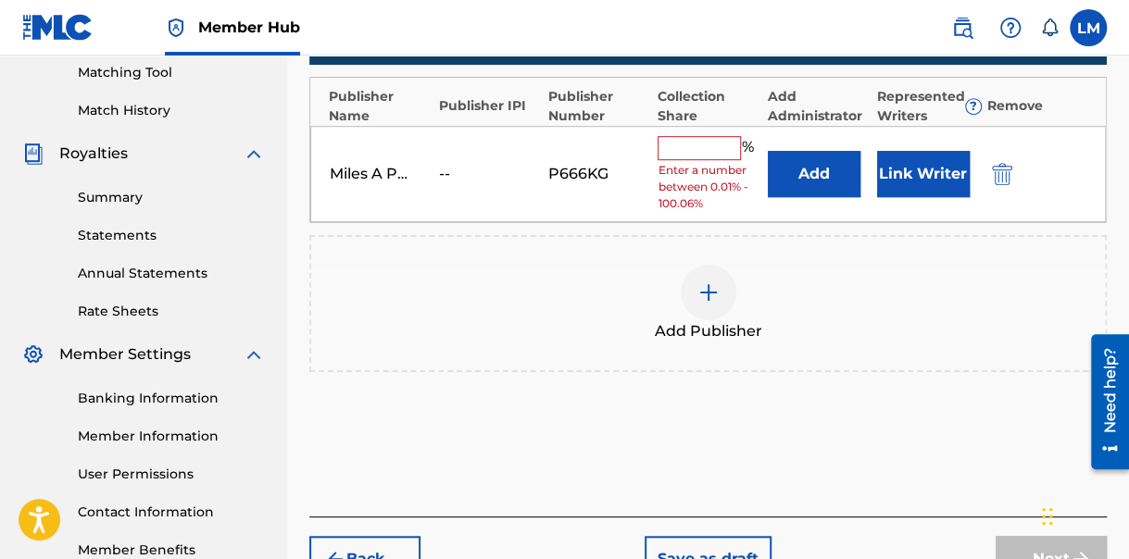
scroll to position [496, 0]
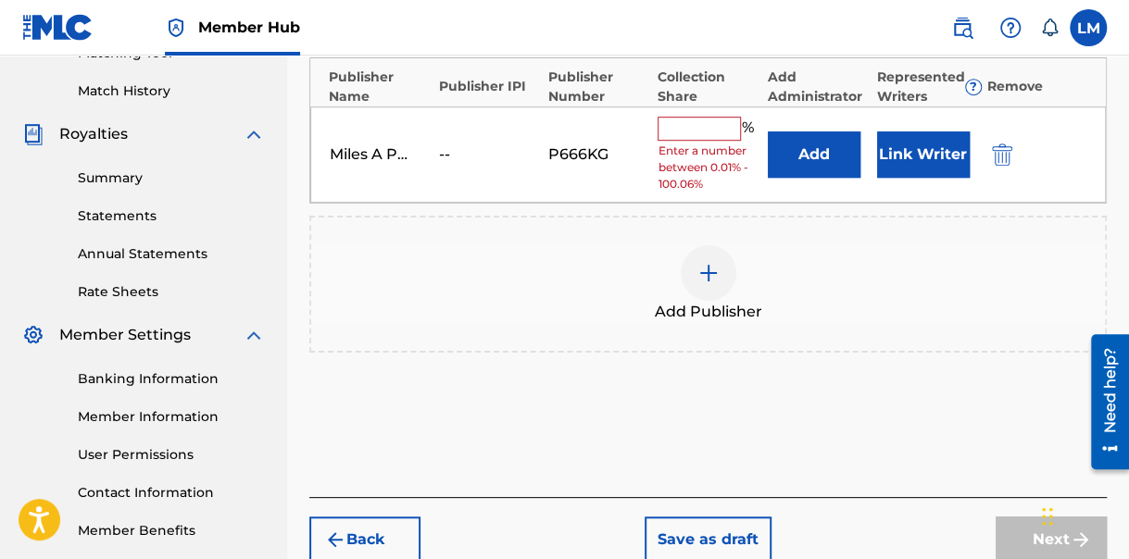
click at [684, 126] on input "text" at bounding box center [699, 129] width 83 height 24
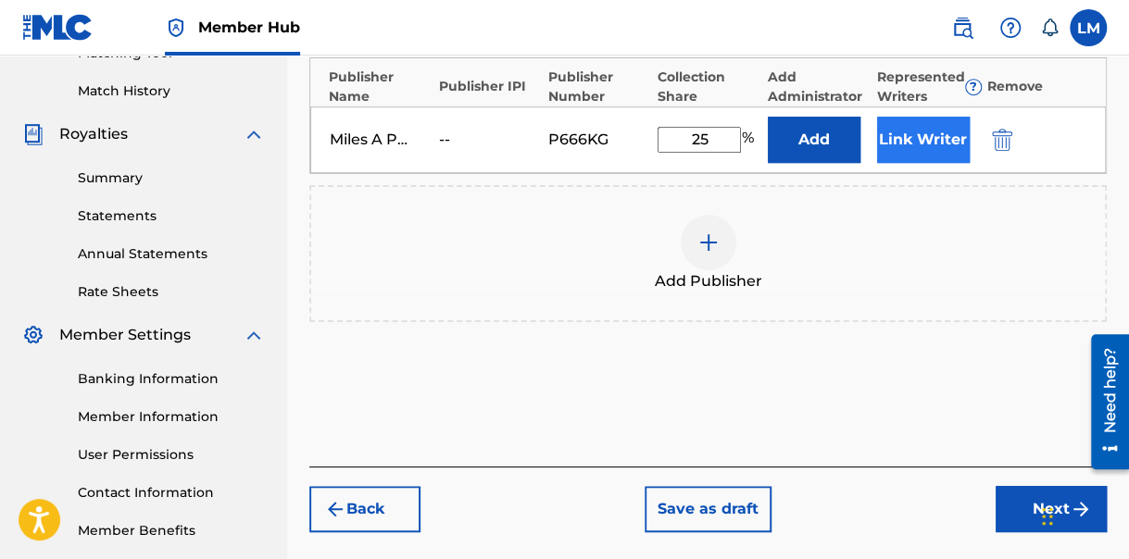
type input "25"
click at [938, 132] on button "Link Writer" at bounding box center [923, 140] width 93 height 46
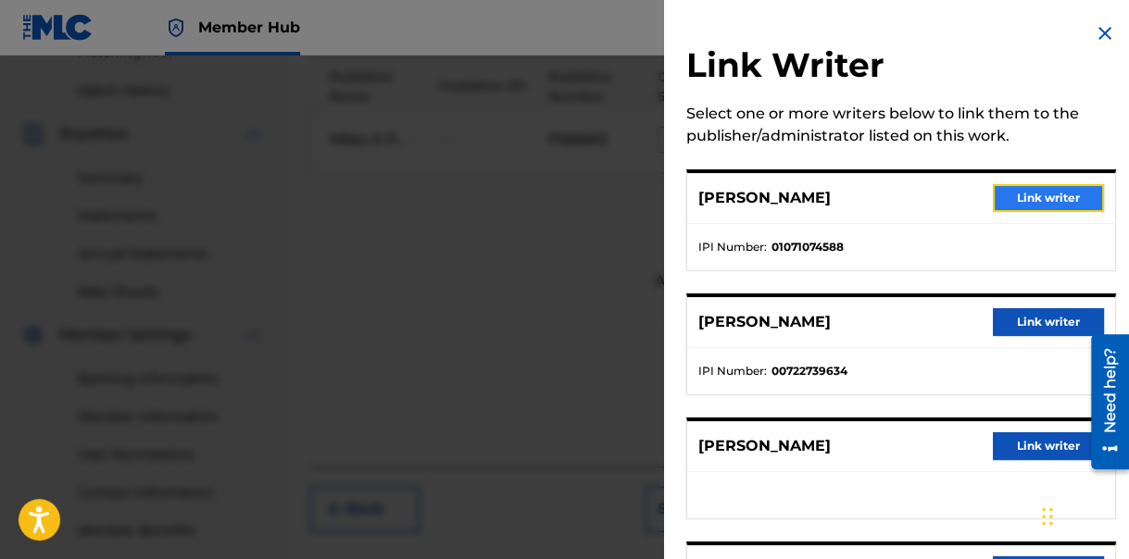
click at [1048, 195] on button "Link writer" at bounding box center [1048, 198] width 111 height 28
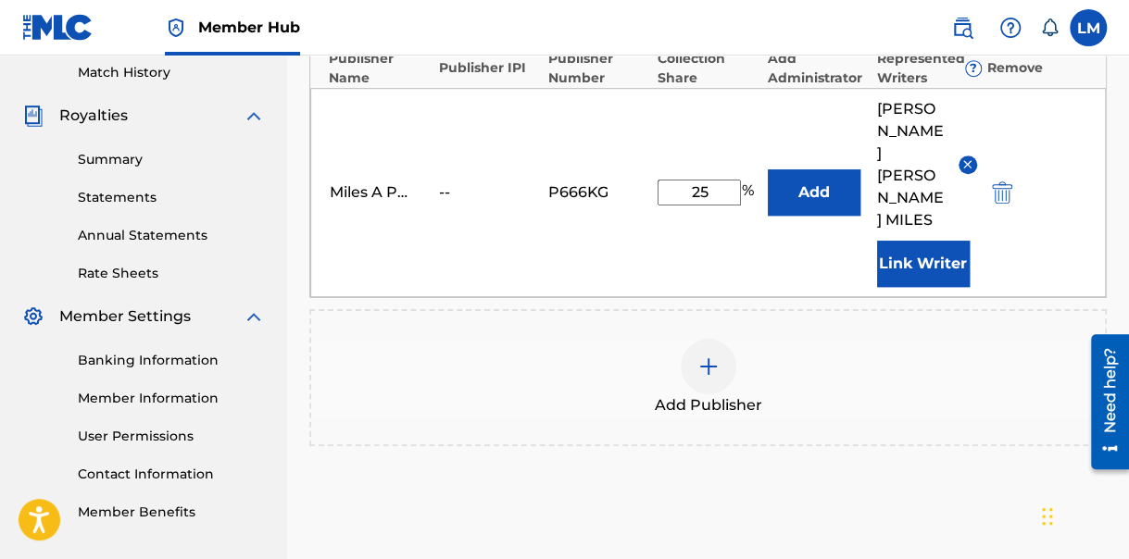
scroll to position [633, 0]
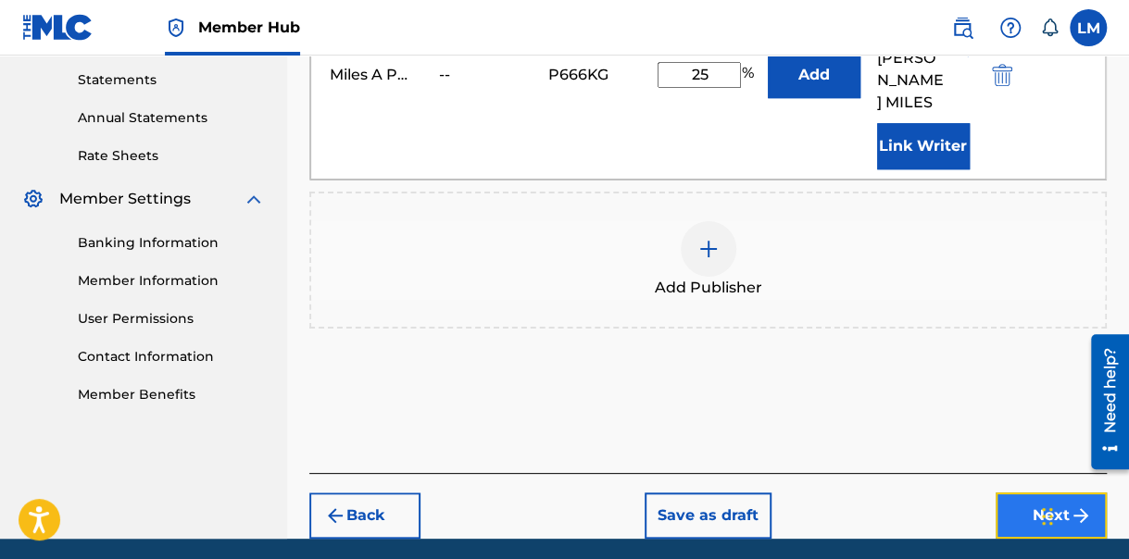
click at [1044, 493] on button "Next" at bounding box center [1051, 516] width 111 height 46
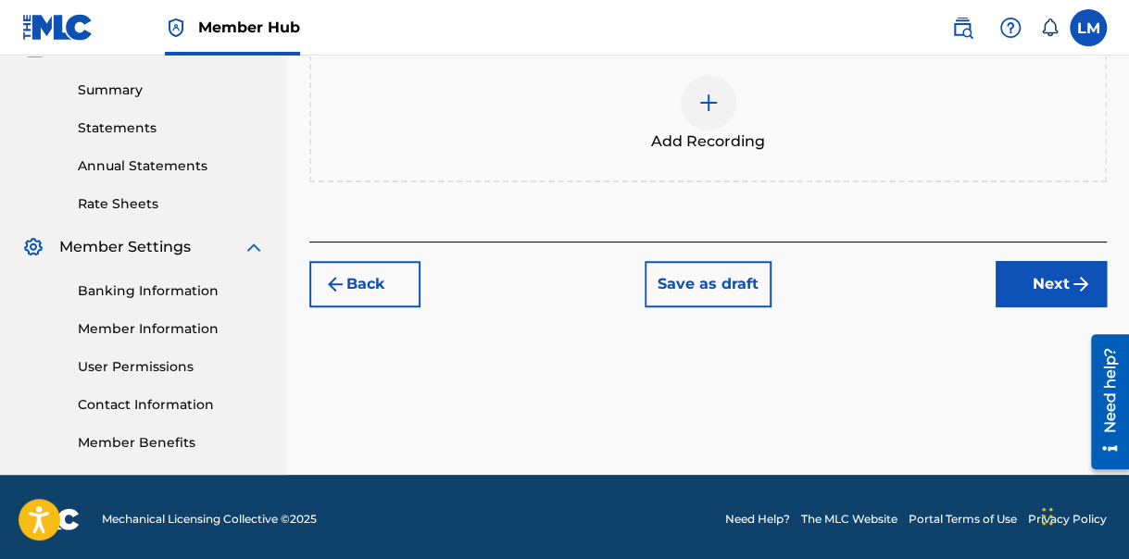
scroll to position [589, 0]
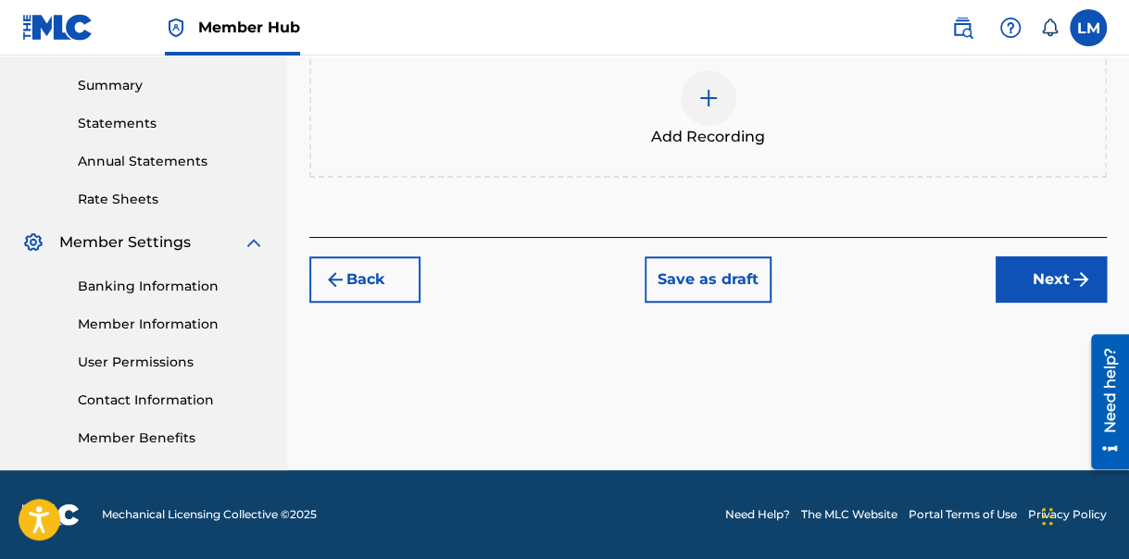
click at [709, 91] on img at bounding box center [708, 98] width 22 height 22
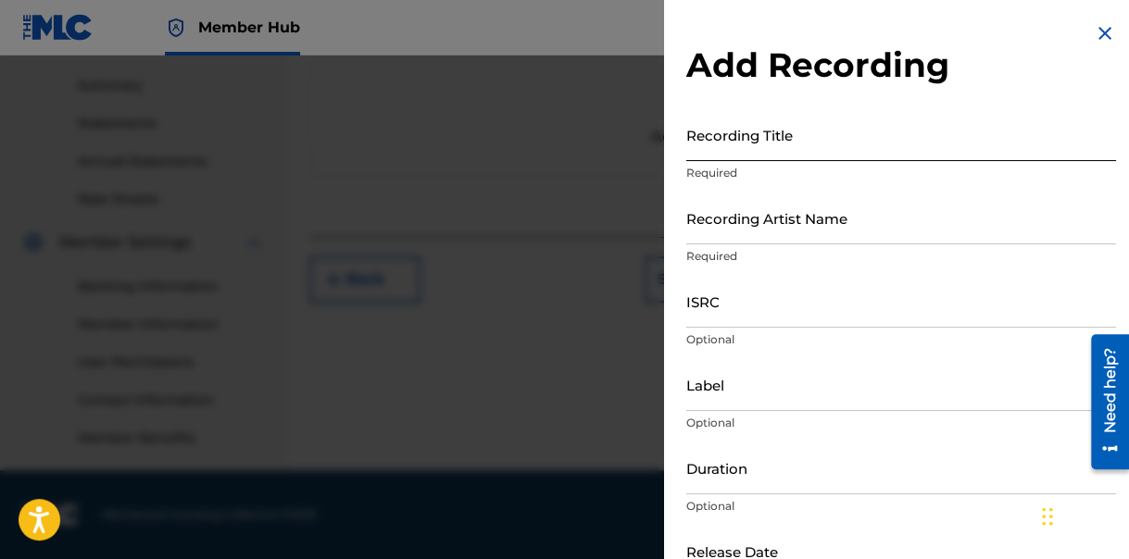
click at [833, 148] on input "Recording Title" at bounding box center [901, 134] width 430 height 53
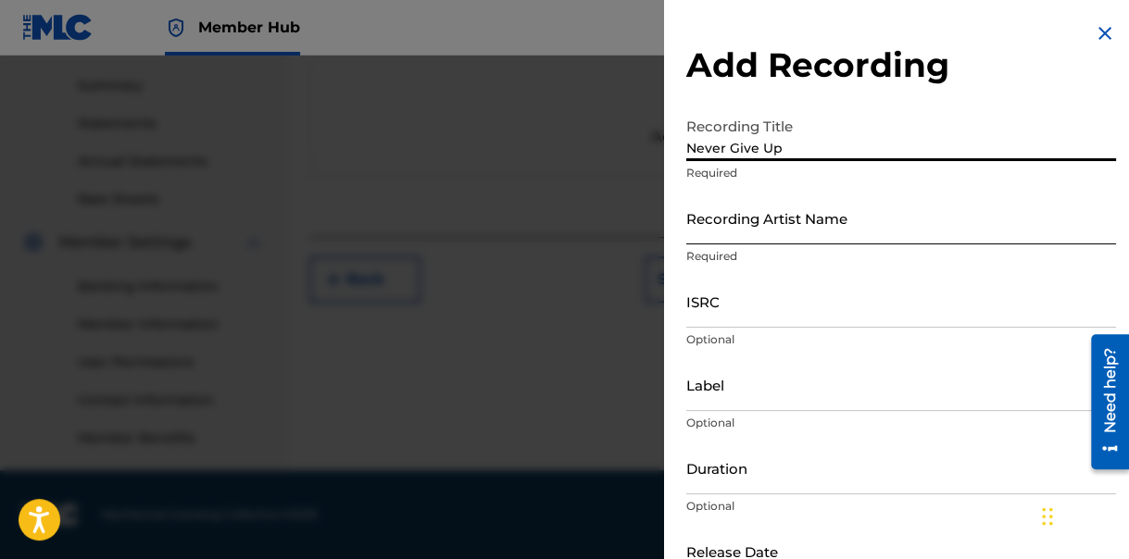
type input "Never Give Up"
click at [823, 232] on input "Recording Artist Name" at bounding box center [901, 218] width 430 height 53
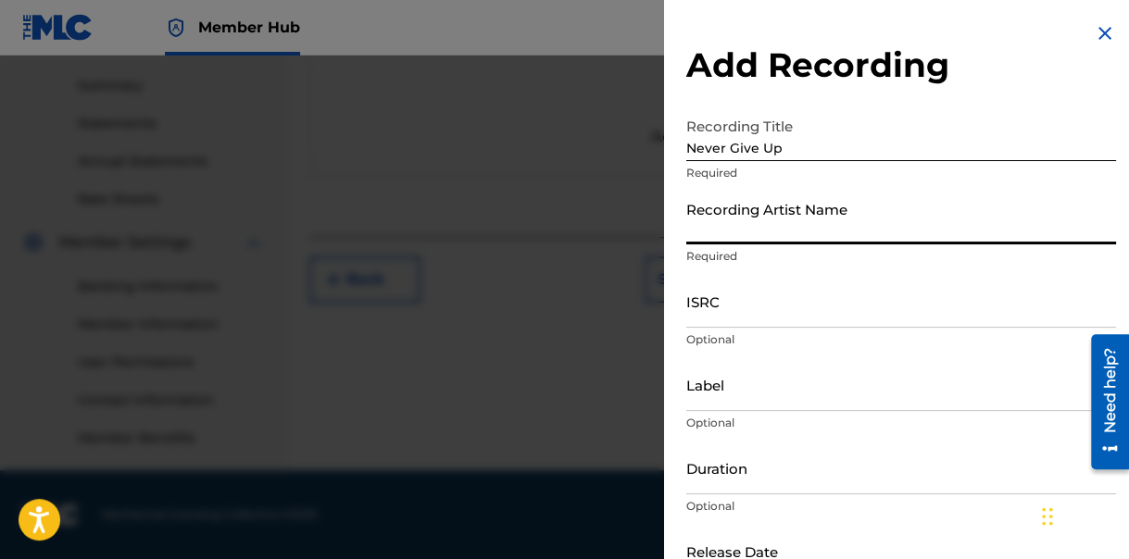
type input "[PERSON_NAME]"
type input "Miles Ahead Entertainment"
type input "03:16"
type input "[DATE]"
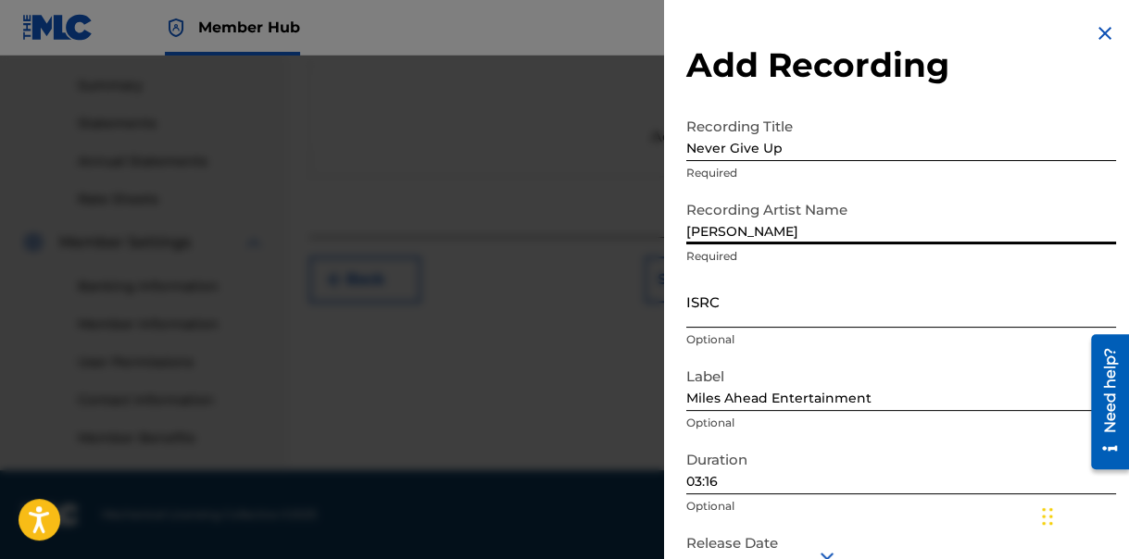
click at [740, 320] on input "ISRC" at bounding box center [901, 301] width 430 height 53
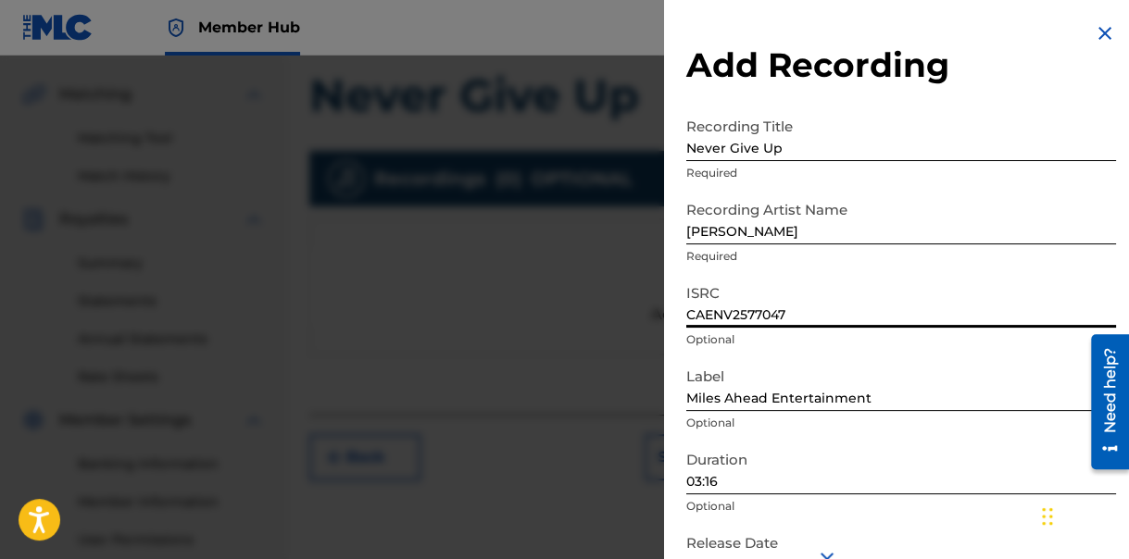
scroll to position [404, 0]
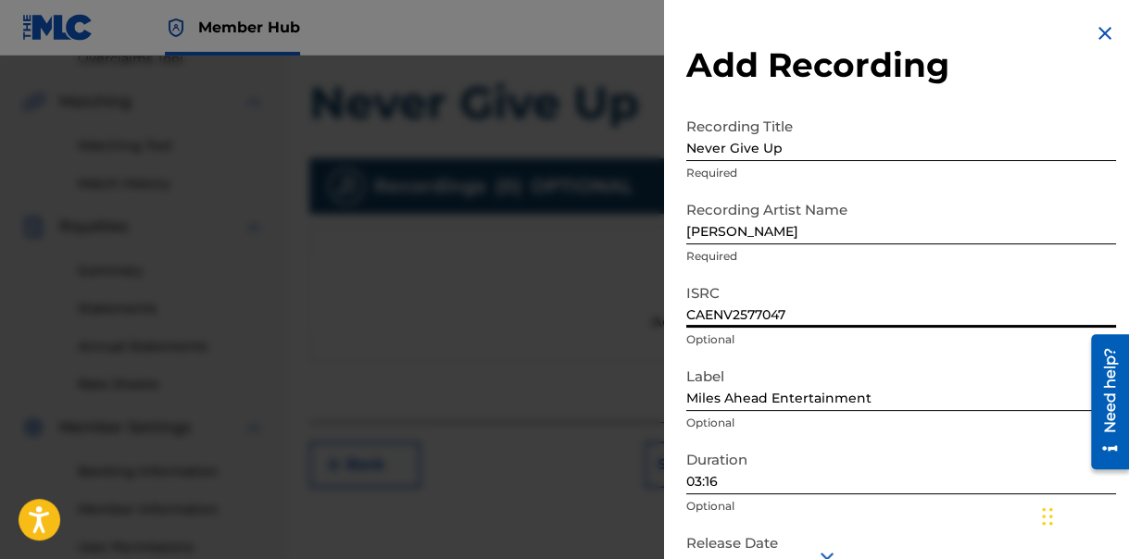
type input "CAENV2577047"
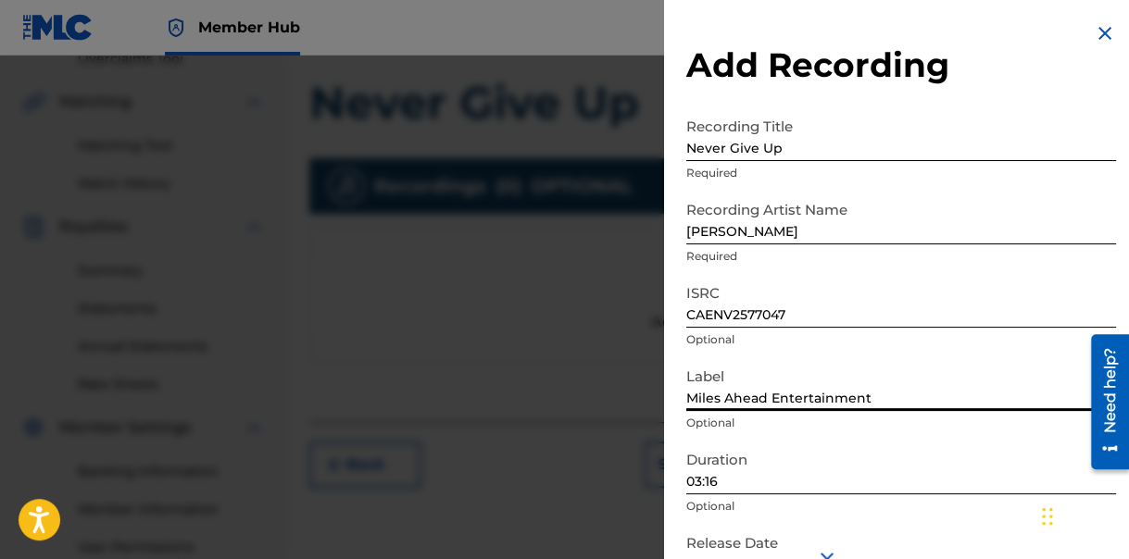
click at [870, 399] on input "Miles Ahead Entertainment" at bounding box center [901, 384] width 430 height 53
drag, startPoint x: 870, startPoint y: 399, endPoint x: 681, endPoint y: 393, distance: 189.1
click at [681, 393] on div "Add Recording Recording Title Never Give Up Required Recording Artist Name [PER…" at bounding box center [901, 338] width 474 height 677
type input "[PERSON_NAME] House Music"
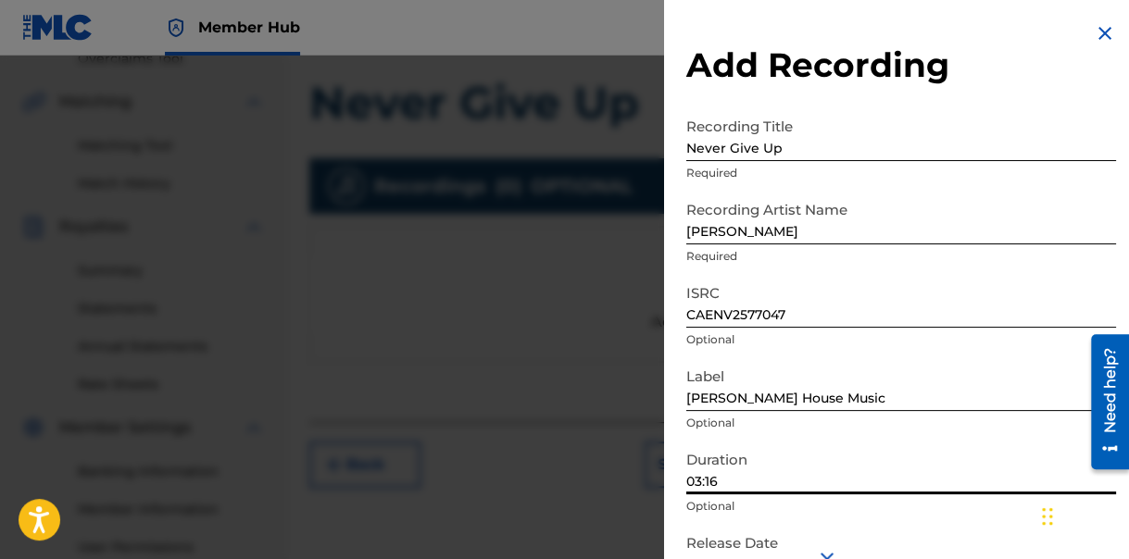
drag, startPoint x: 718, startPoint y: 482, endPoint x: 697, endPoint y: 487, distance: 22.0
click at [697, 487] on input "03:16" at bounding box center [901, 468] width 430 height 53
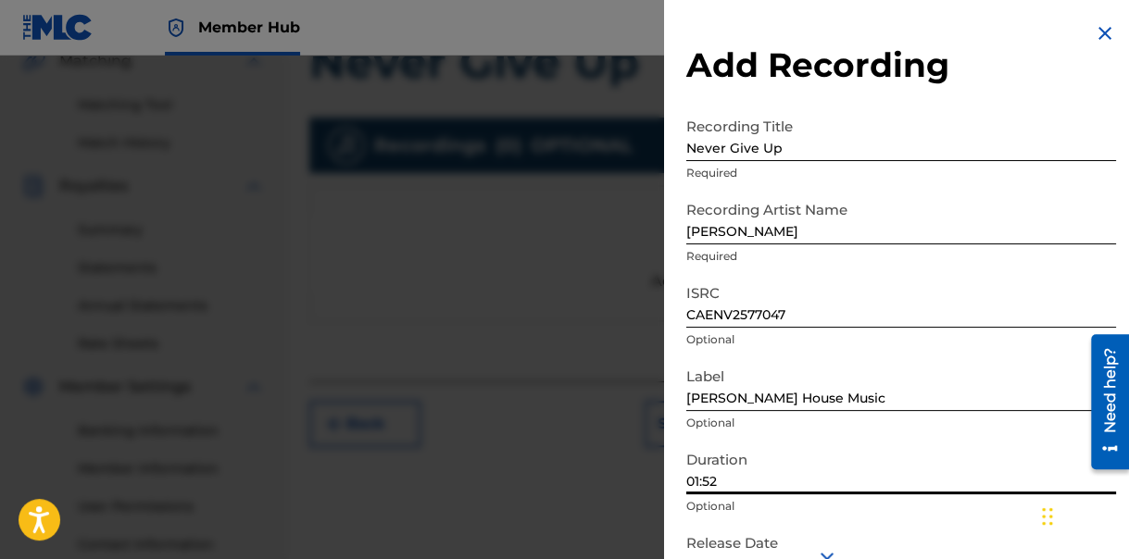
scroll to position [461, 0]
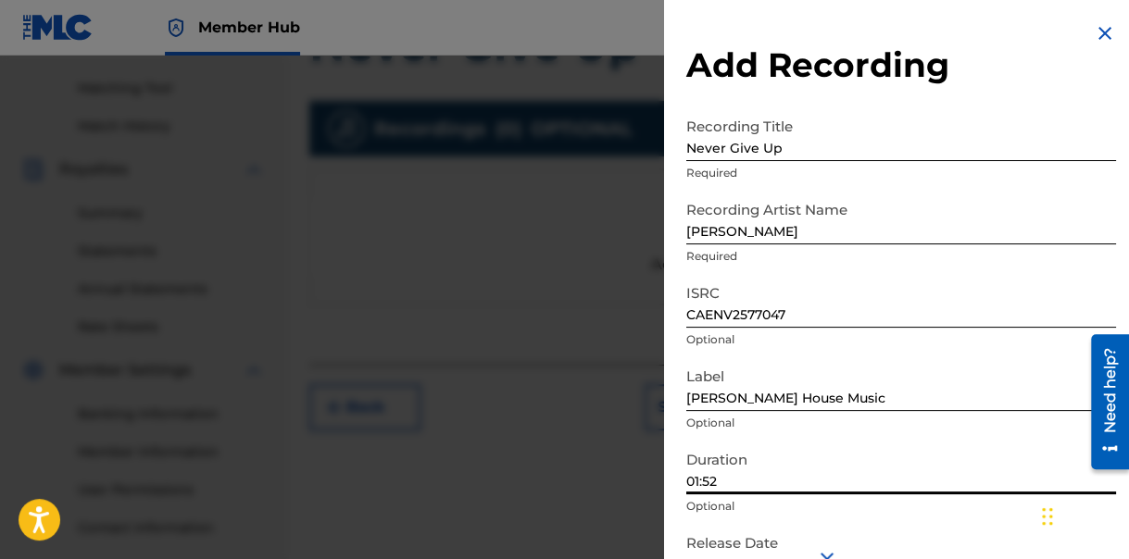
click at [849, 463] on input "01:52" at bounding box center [901, 468] width 430 height 53
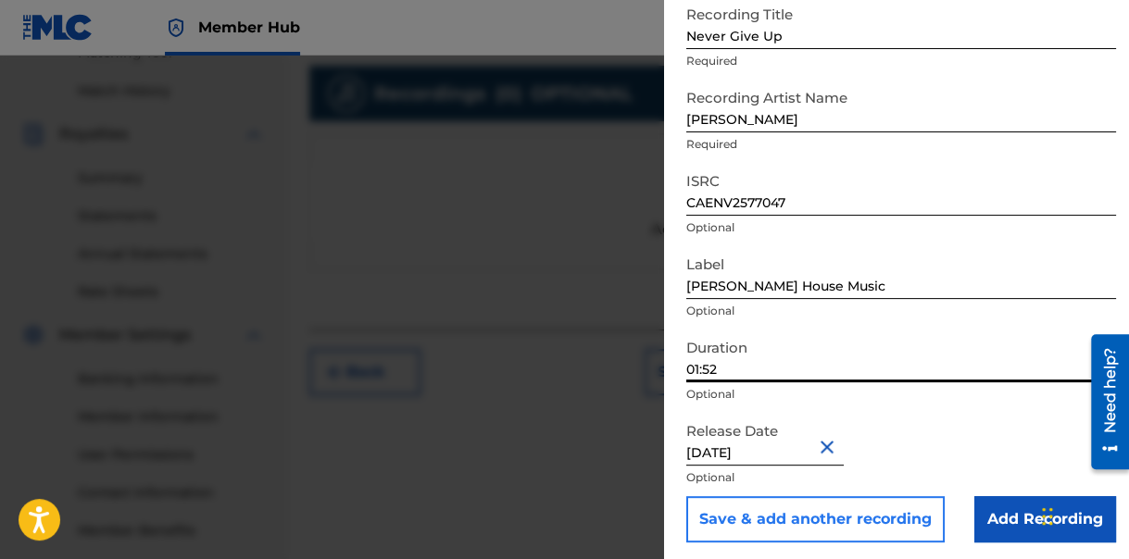
scroll to position [118, 0]
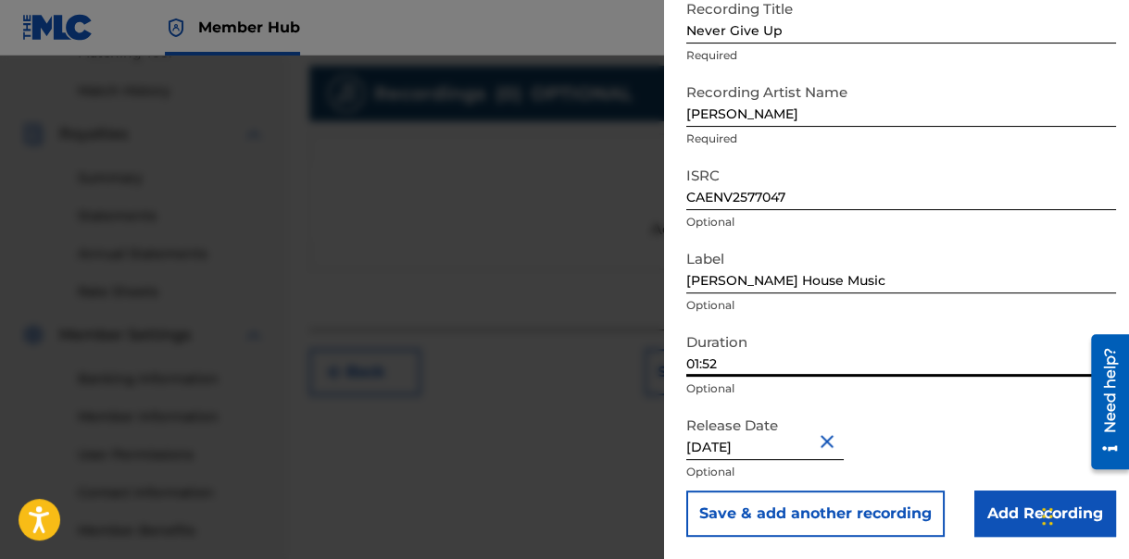
type input "01:52"
click at [838, 442] on button "Close" at bounding box center [830, 441] width 28 height 57
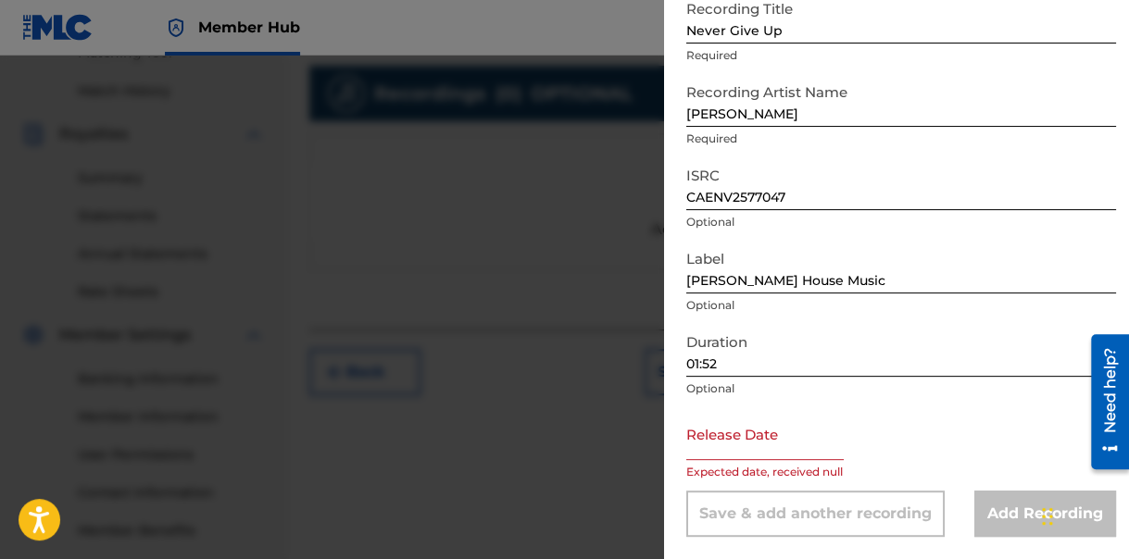
click at [757, 449] on input "text" at bounding box center [764, 434] width 157 height 53
select select "8"
select select "2025"
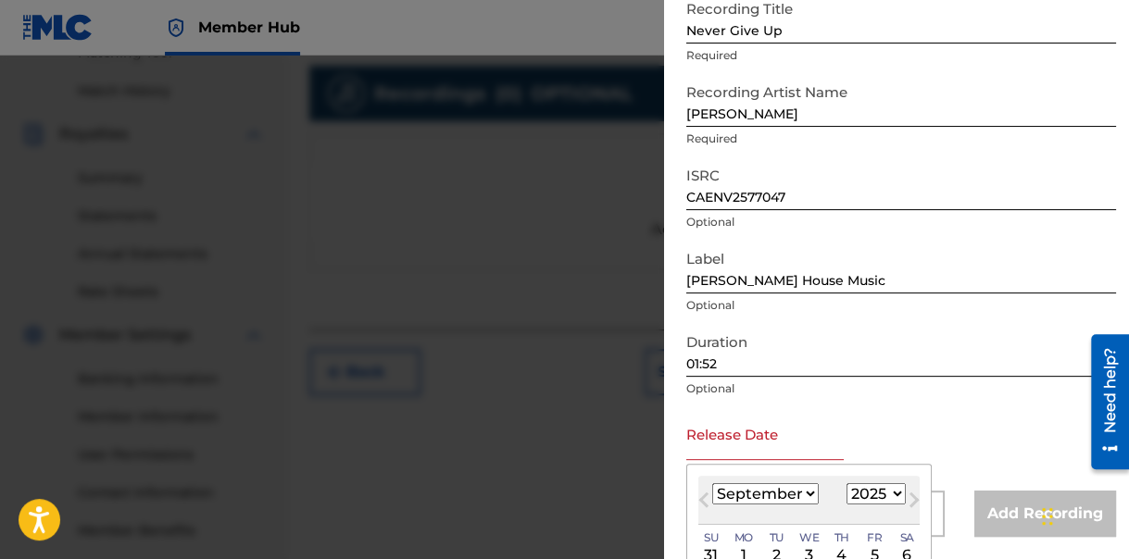
click at [809, 493] on select "January February March April May June July August September October November De…" at bounding box center [765, 493] width 107 height 21
click at [810, 492] on select "January February March April May June July August September October November De…" at bounding box center [765, 493] width 107 height 21
click at [712, 483] on select "January February March April May June July August September October November De…" at bounding box center [765, 493] width 107 height 21
click at [809, 485] on select "January February March April May June July August September October November De…" at bounding box center [765, 493] width 107 height 21
select select "4"
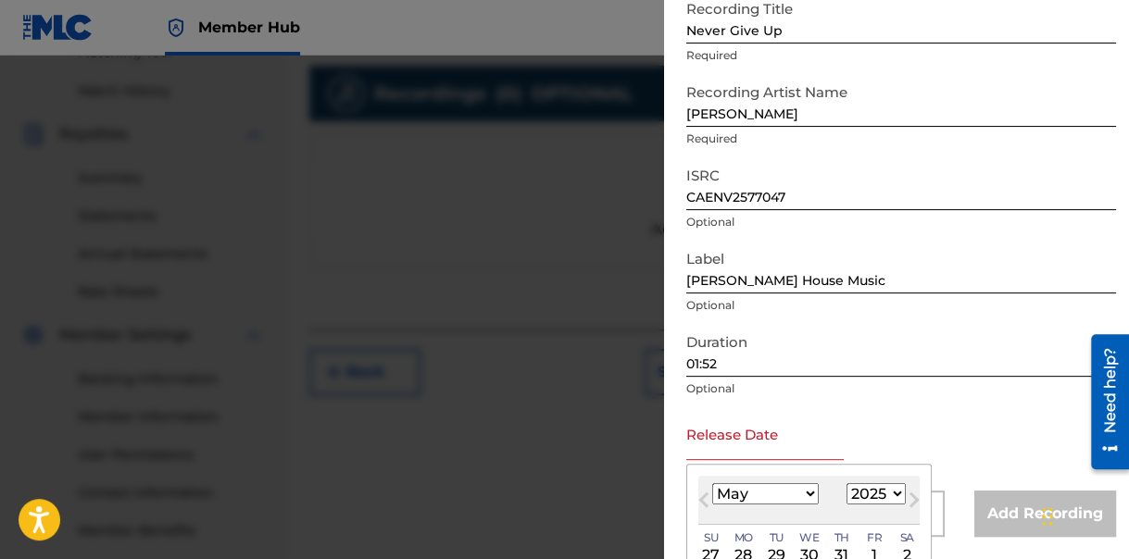
click at [712, 483] on select "January February March April May June July August September October November De…" at bounding box center [765, 493] width 107 height 21
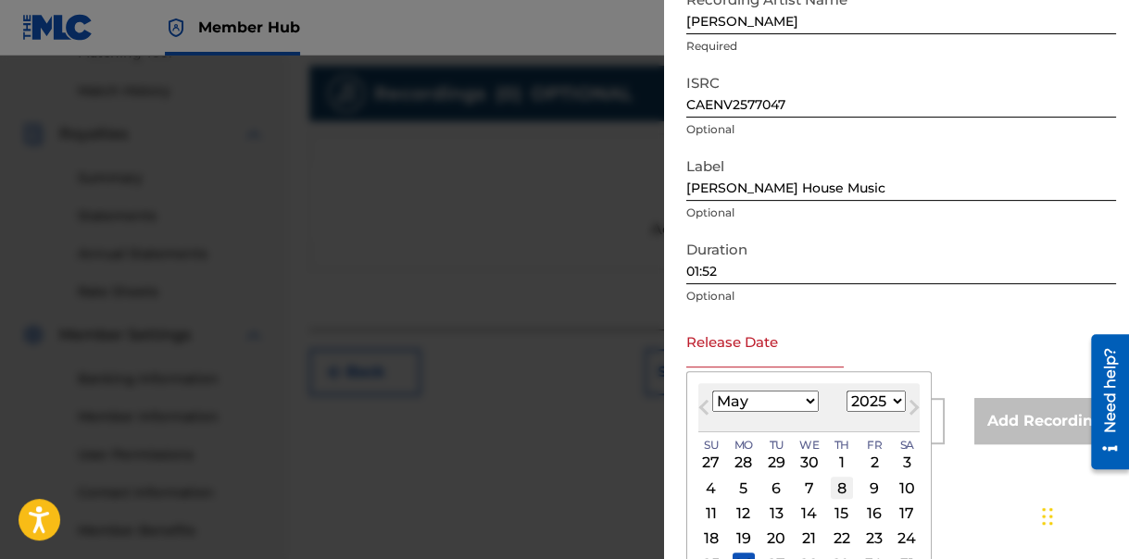
click at [840, 486] on div "8" at bounding box center [842, 488] width 22 height 22
type input "[DATE]"
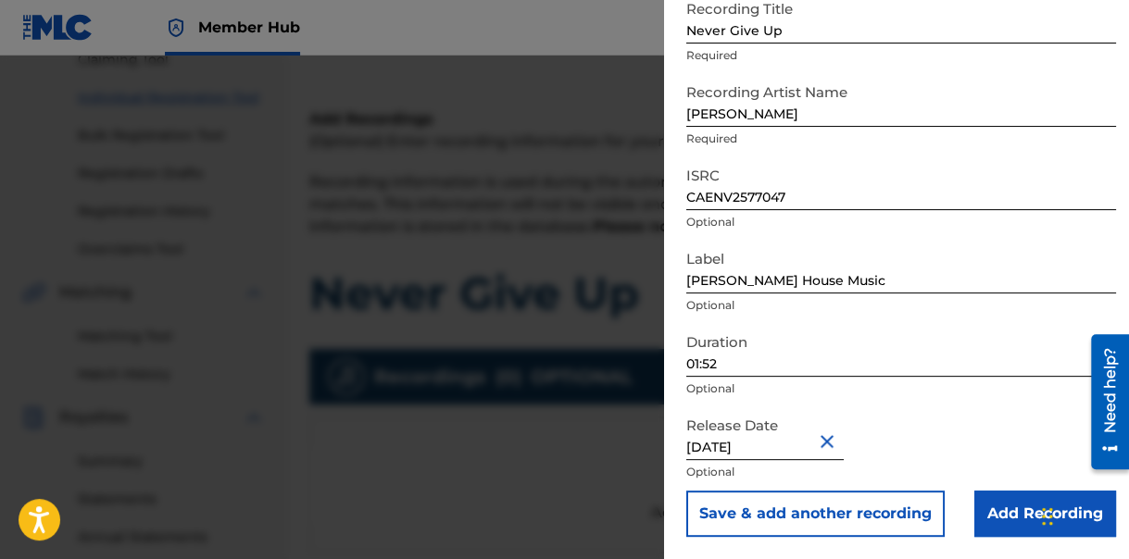
scroll to position [0, 0]
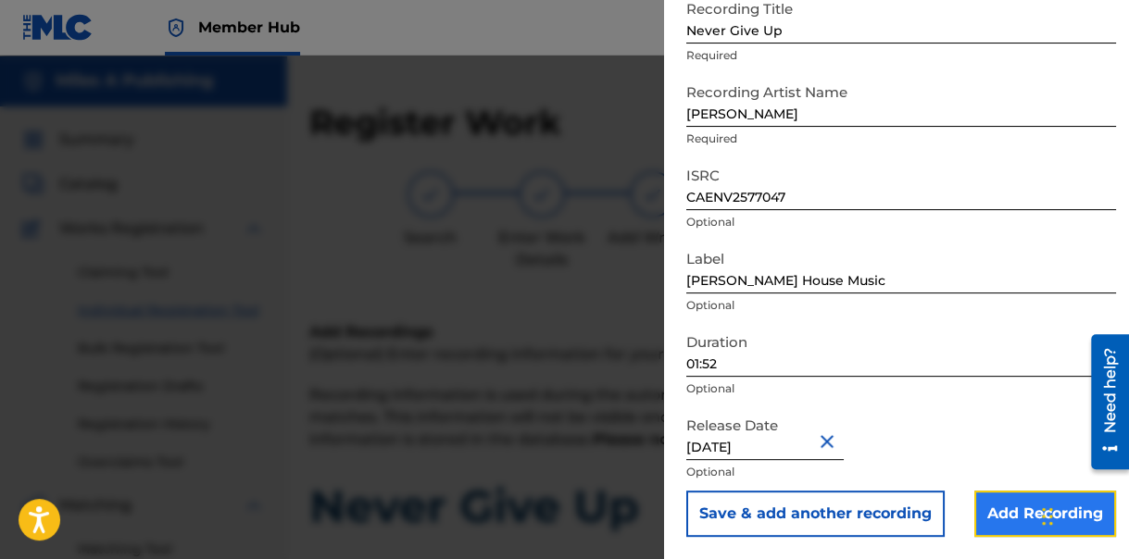
click at [999, 508] on input "Add Recording" at bounding box center [1045, 514] width 142 height 46
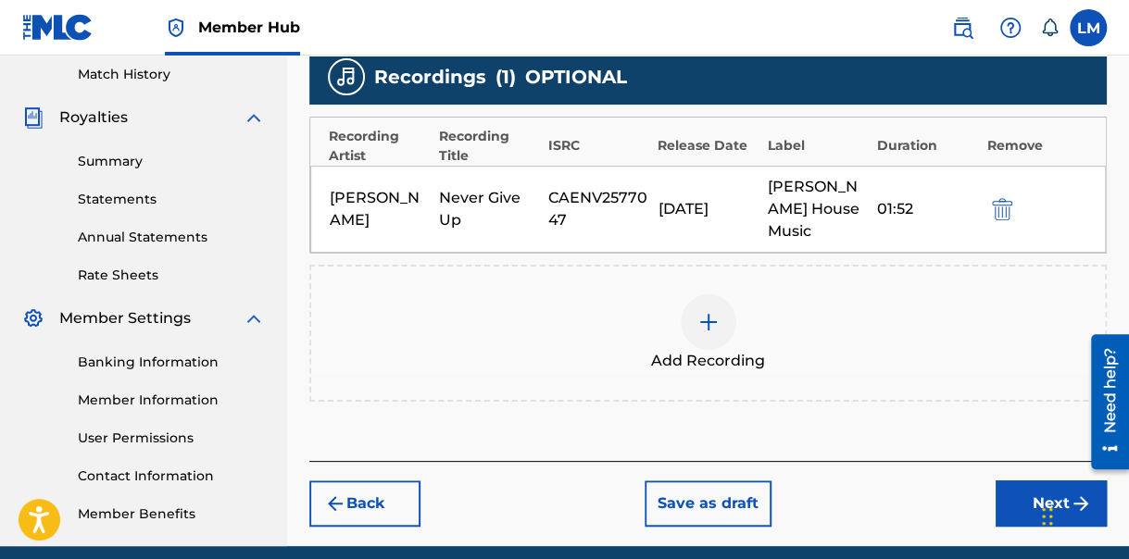
scroll to position [589, 0]
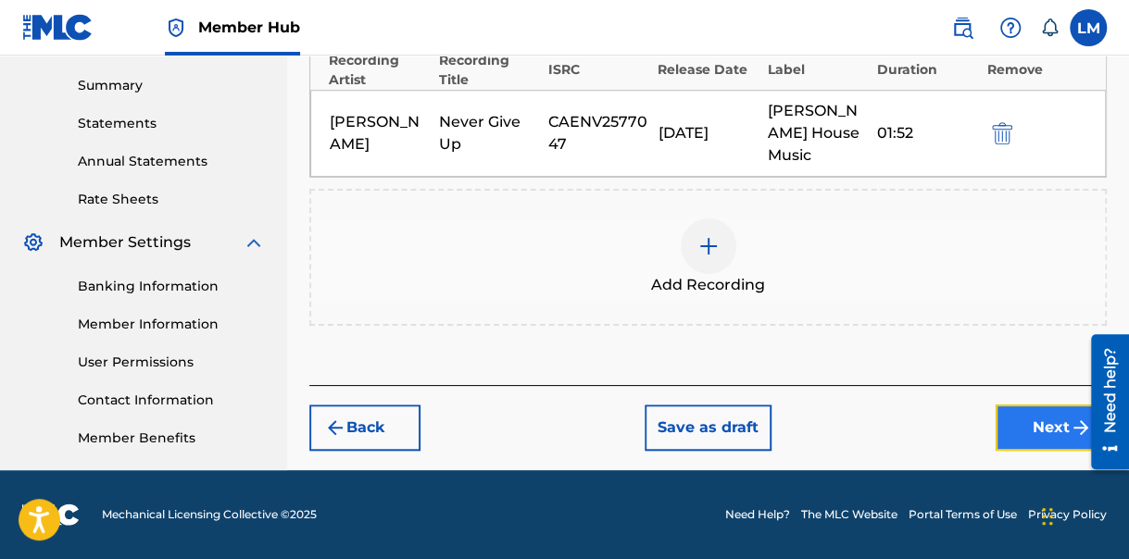
click at [1041, 405] on button "Next" at bounding box center [1051, 428] width 111 height 46
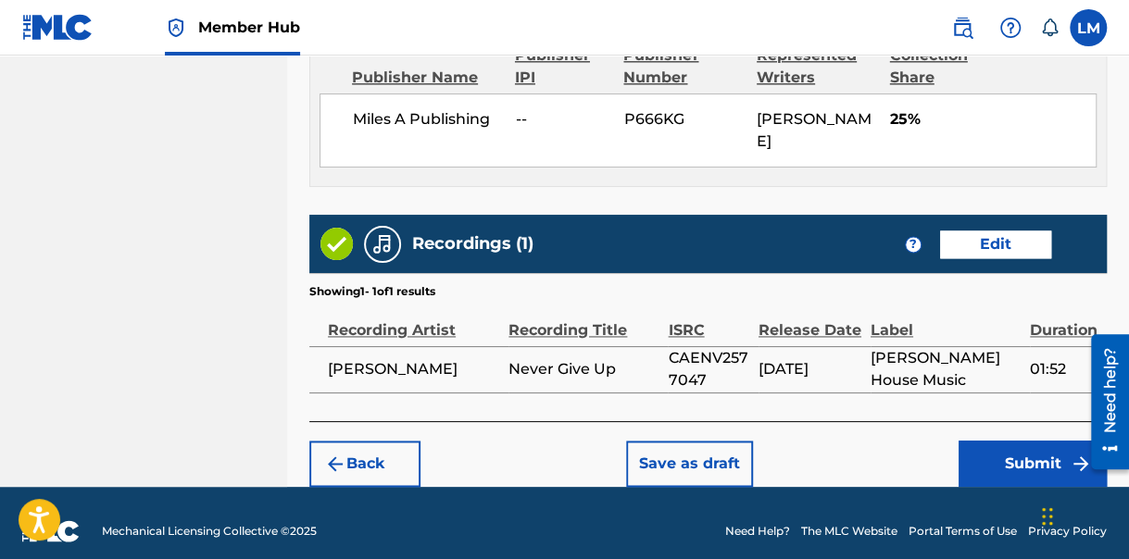
scroll to position [1108, 0]
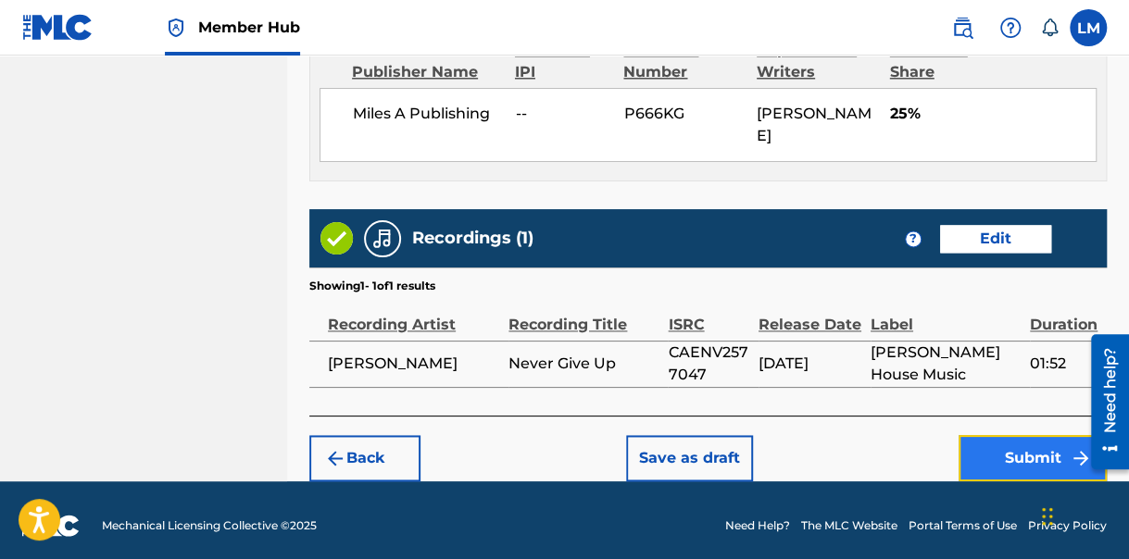
click at [1029, 452] on button "Submit" at bounding box center [1033, 458] width 148 height 46
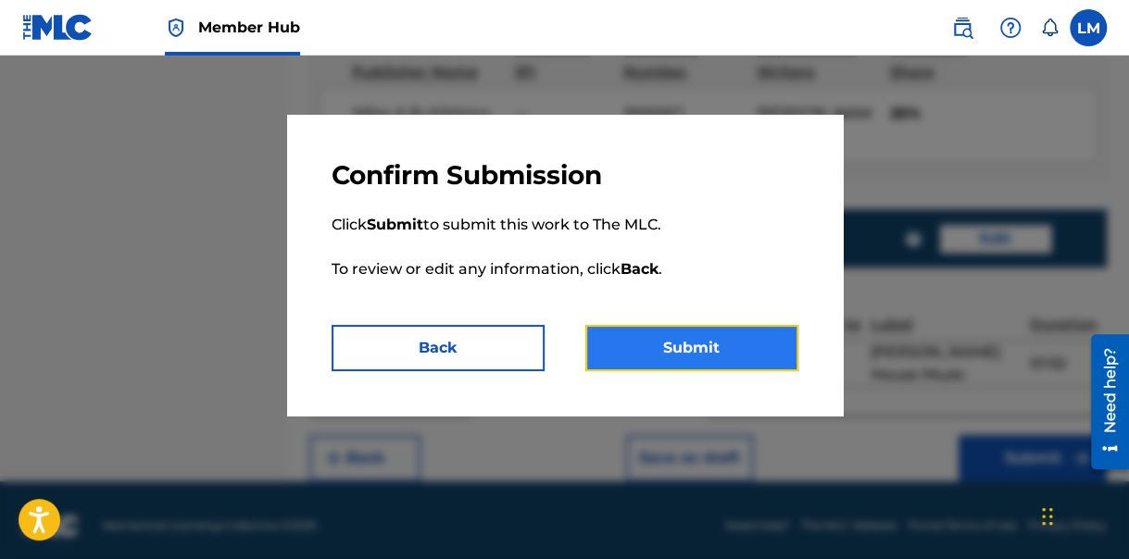
click at [712, 343] on button "Submit" at bounding box center [691, 348] width 213 height 46
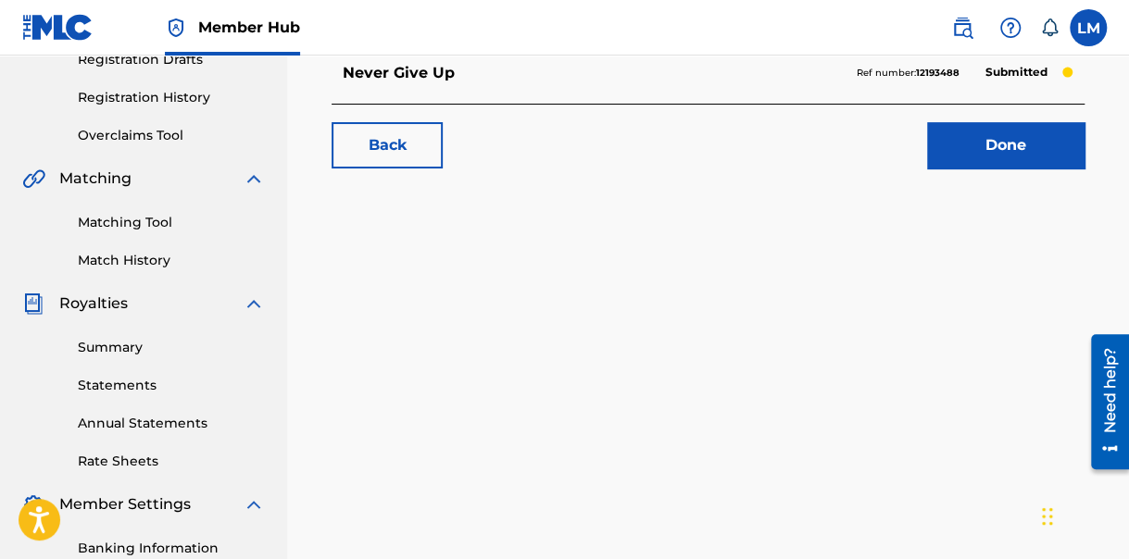
scroll to position [311, 0]
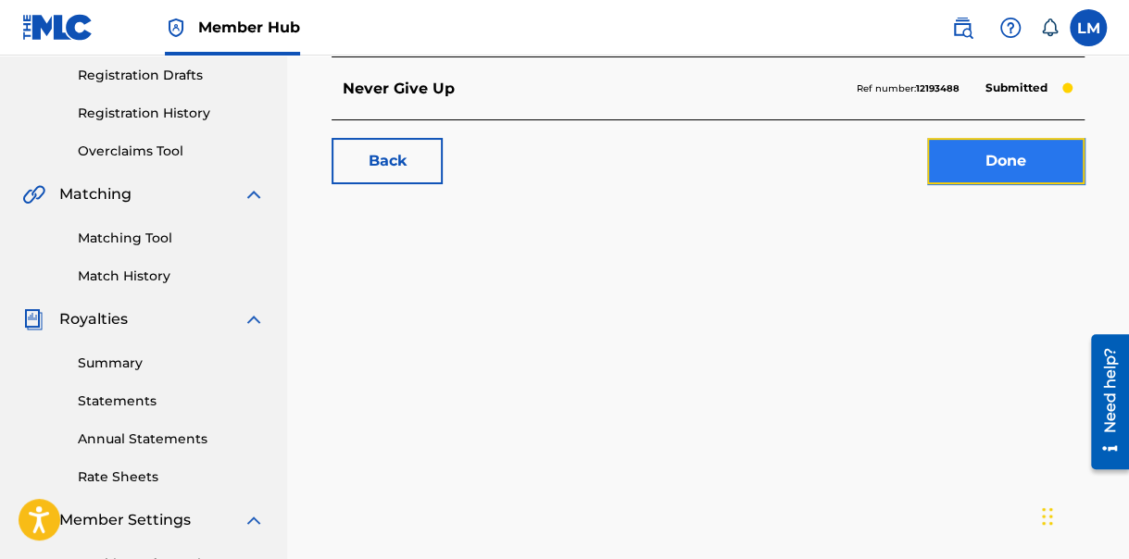
click at [999, 166] on link "Done" at bounding box center [1005, 161] width 157 height 46
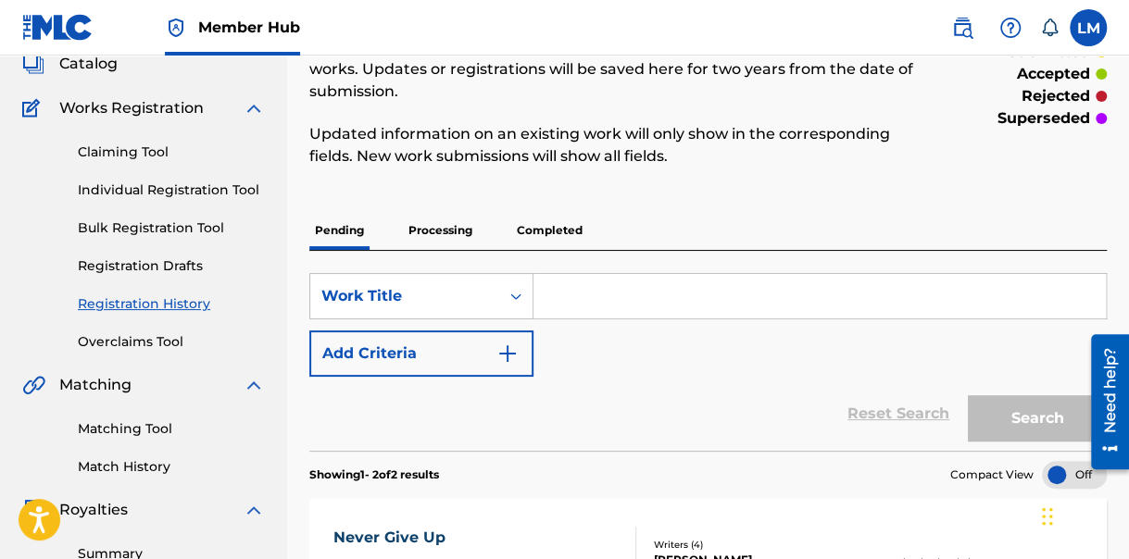
scroll to position [119, 0]
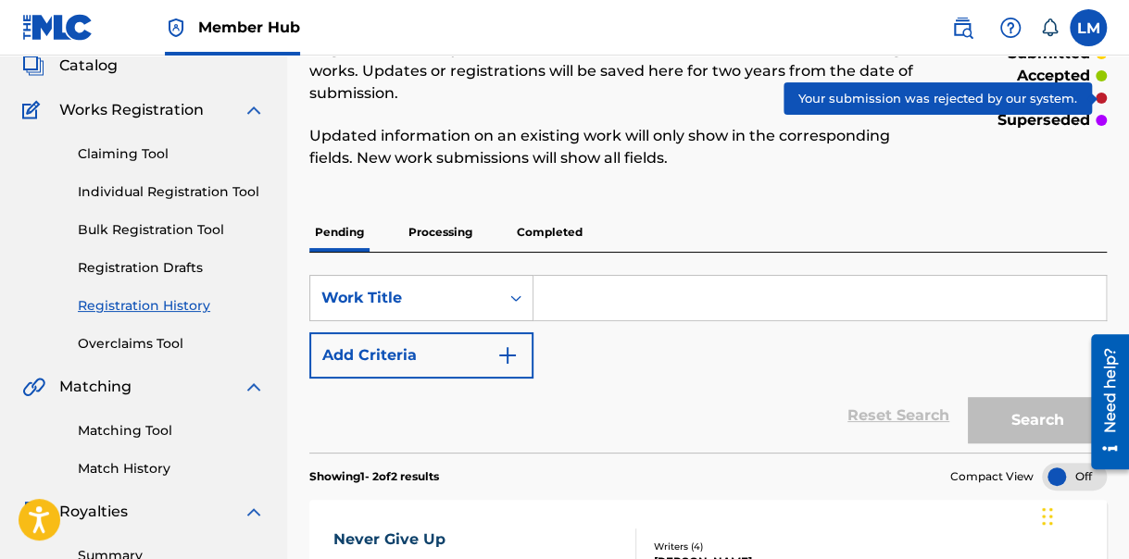
click at [223, 180] on div "Claiming Tool Individual Registration Tool Bulk Registration Tool Registration …" at bounding box center [143, 237] width 243 height 232
click at [247, 195] on link "Individual Registration Tool" at bounding box center [171, 191] width 187 height 19
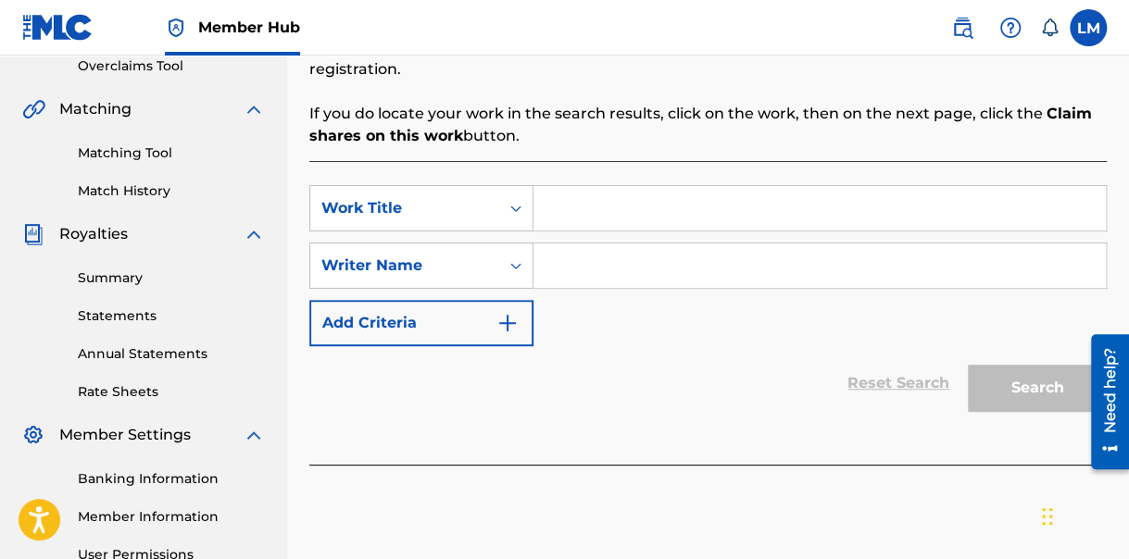
scroll to position [397, 0]
drag, startPoint x: 1129, startPoint y: 136, endPoint x: 35, endPoint y: 1, distance: 1102.2
click at [589, 212] on input "Search Form" at bounding box center [820, 207] width 572 height 44
type input "Same Whine"
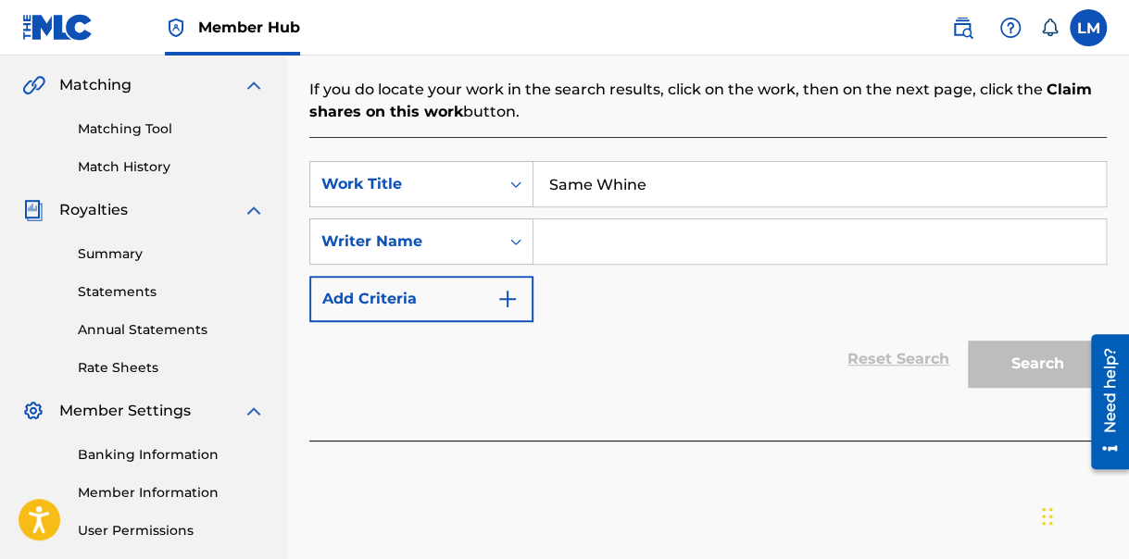
scroll to position [589, 0]
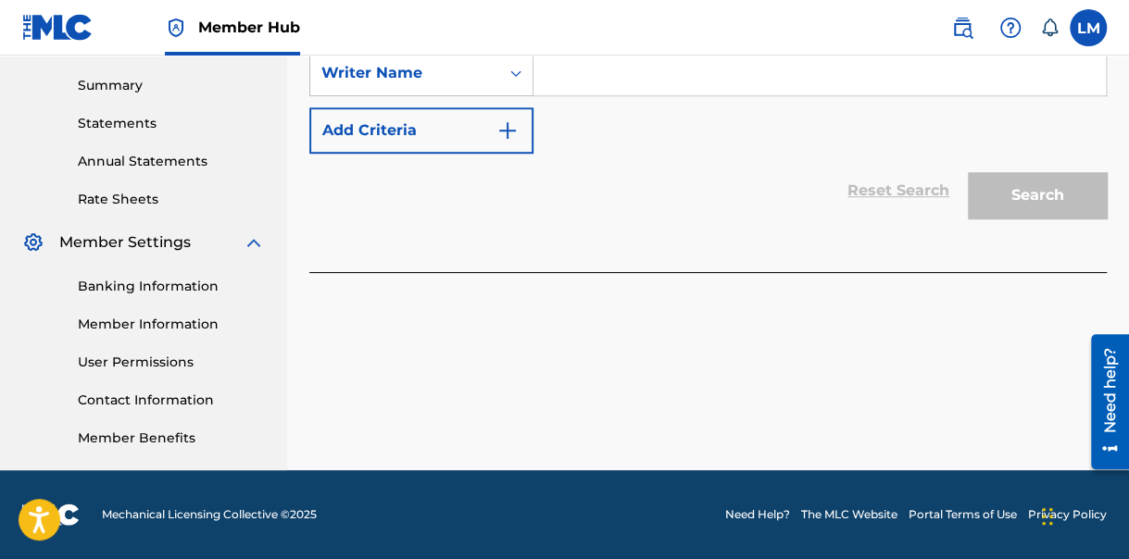
click at [675, 220] on div "Reset Search Search" at bounding box center [707, 191] width 797 height 74
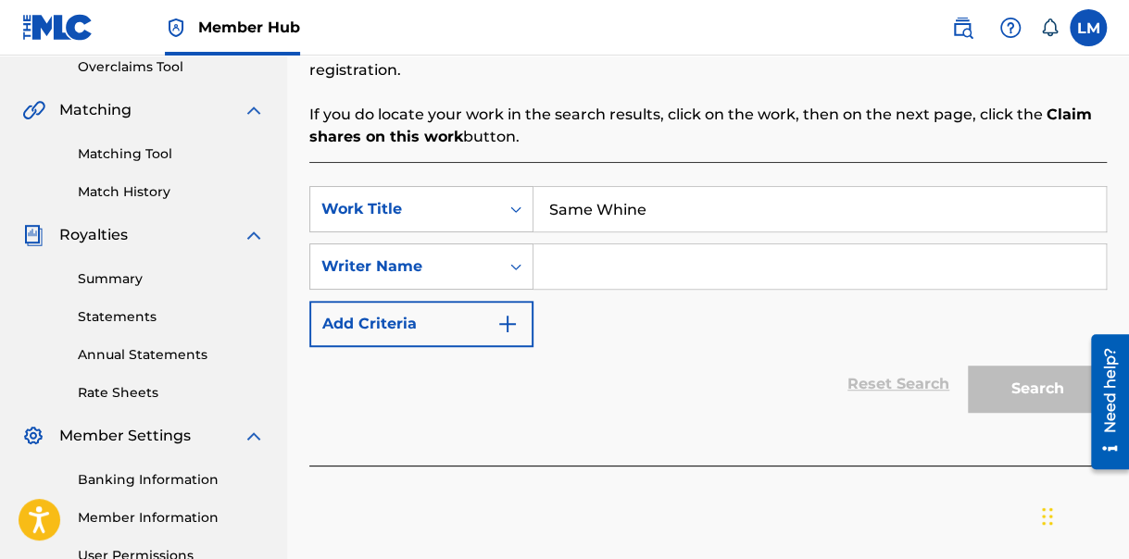
scroll to position [370, 0]
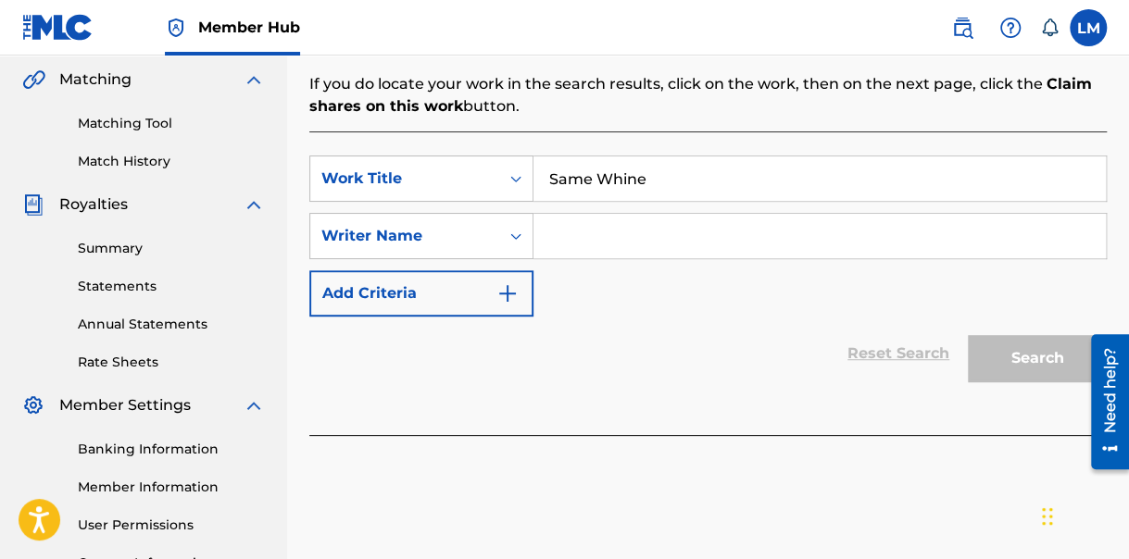
click at [659, 237] on div "SearchWithCriteriafd970c2f-07ef-4097-a88e-d34fff943a11 Work Title Same Whine Se…" at bounding box center [707, 236] width 797 height 161
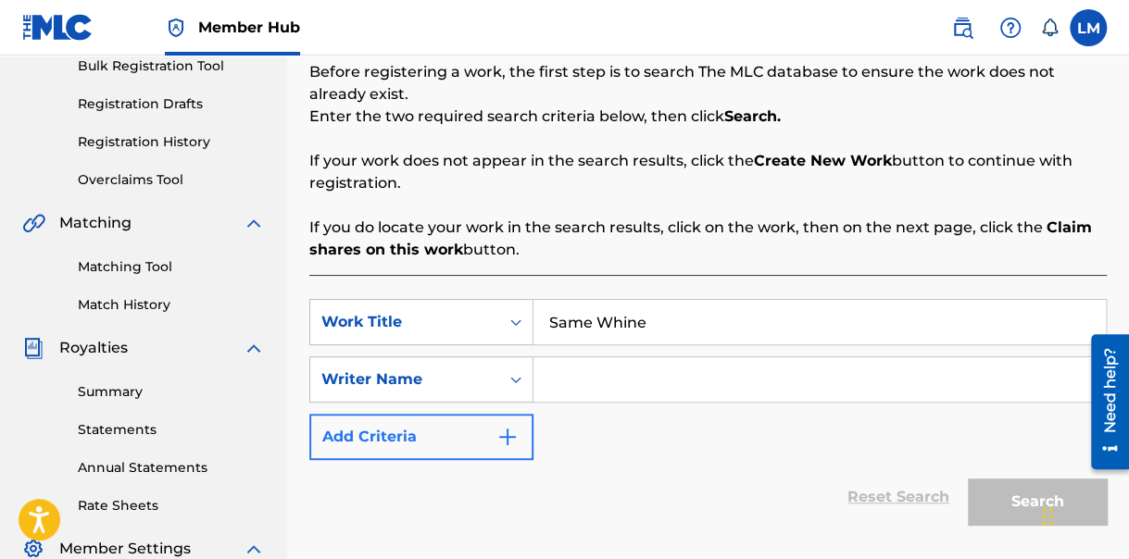
scroll to position [219, 0]
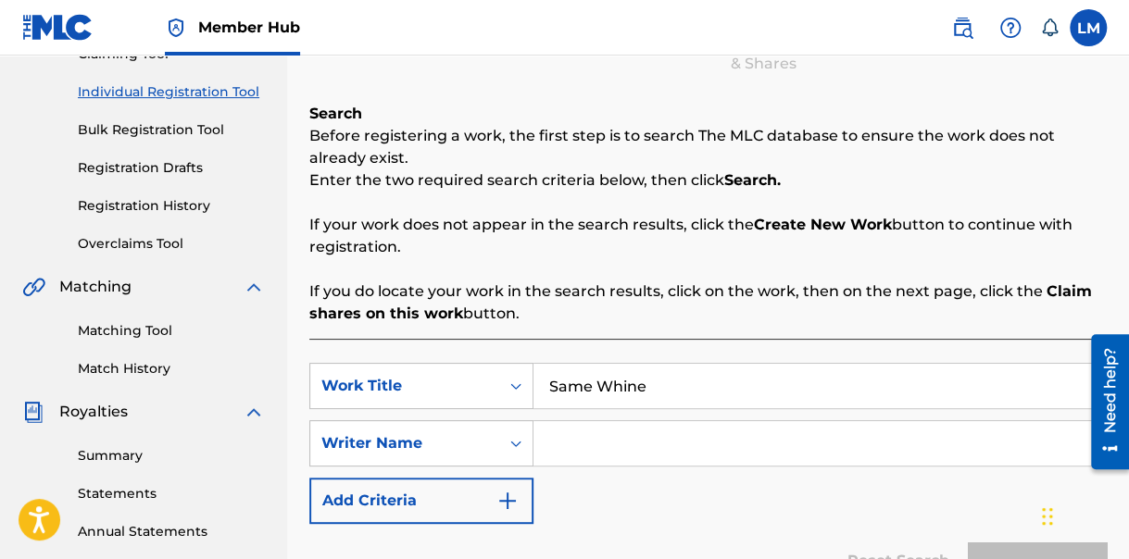
click at [596, 443] on input "Search Form" at bounding box center [820, 443] width 572 height 44
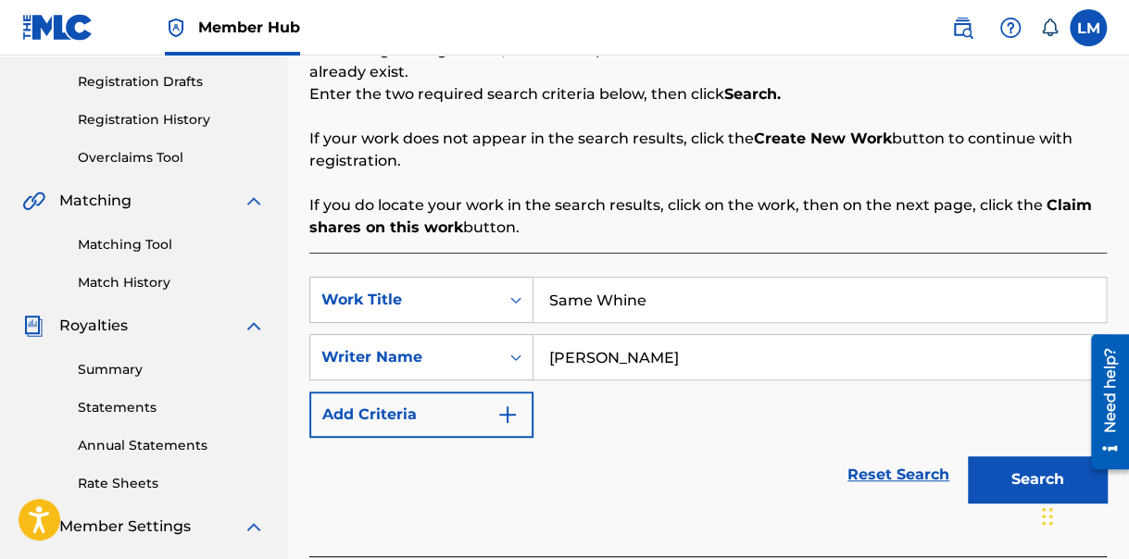
scroll to position [382, 0]
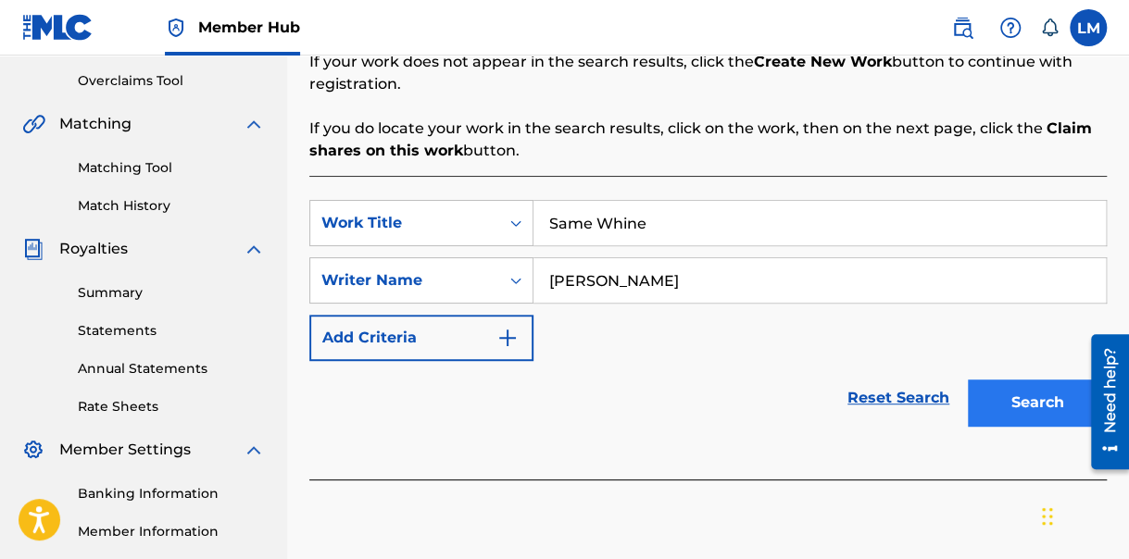
type input "[PERSON_NAME]"
click at [1018, 380] on button "Search" at bounding box center [1037, 403] width 139 height 46
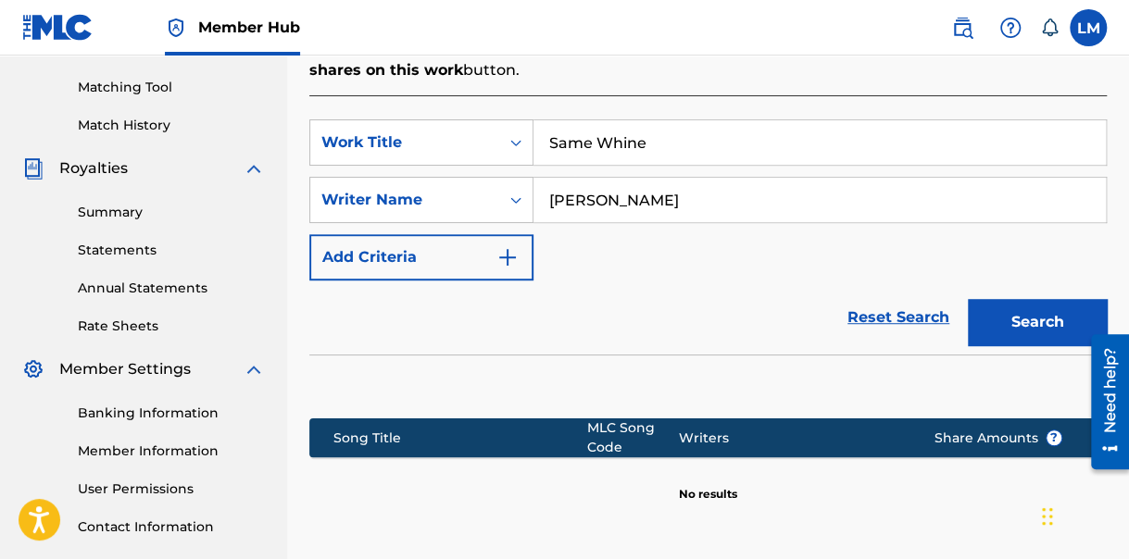
scroll to position [567, 0]
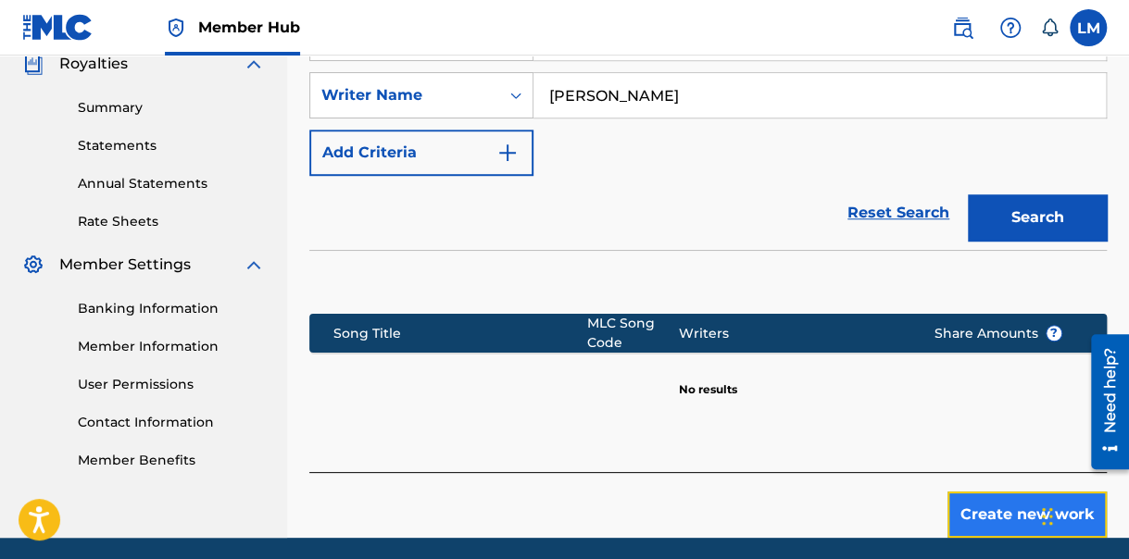
click at [997, 516] on button "Create new work" at bounding box center [1027, 515] width 159 height 46
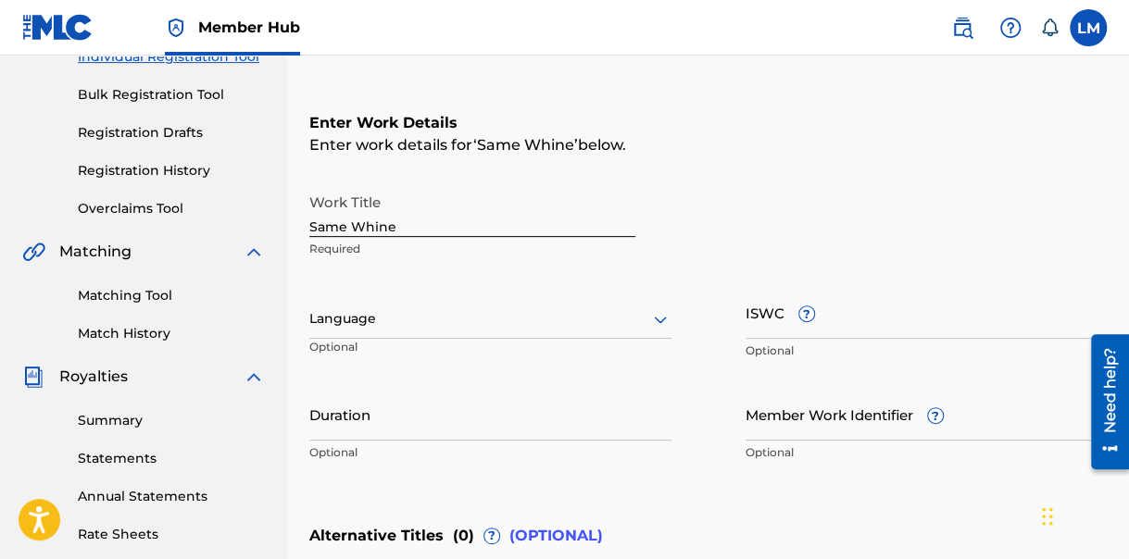
scroll to position [278, 0]
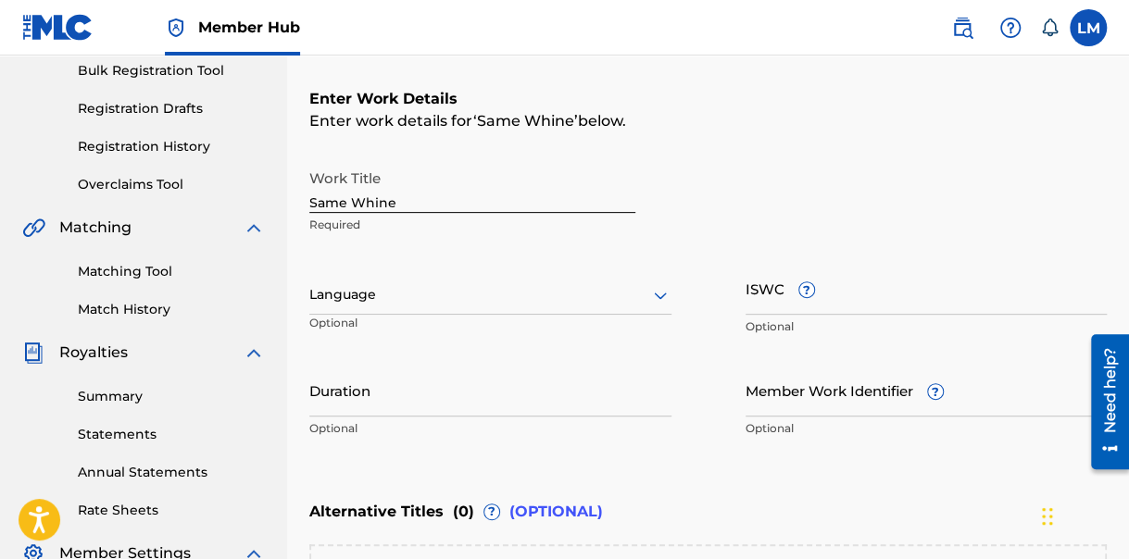
click at [660, 301] on icon at bounding box center [660, 295] width 22 height 22
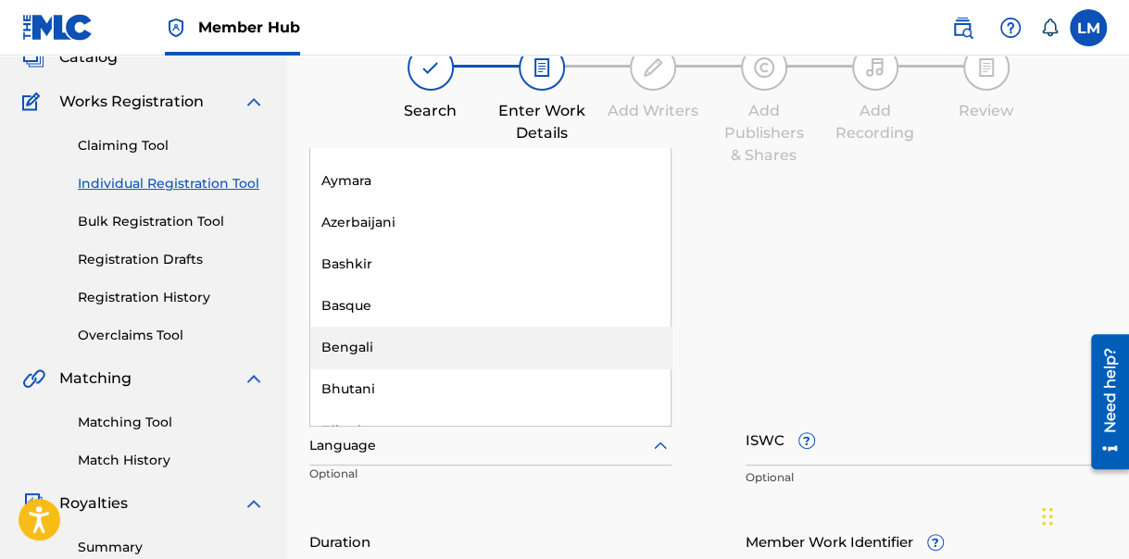
scroll to position [0, 0]
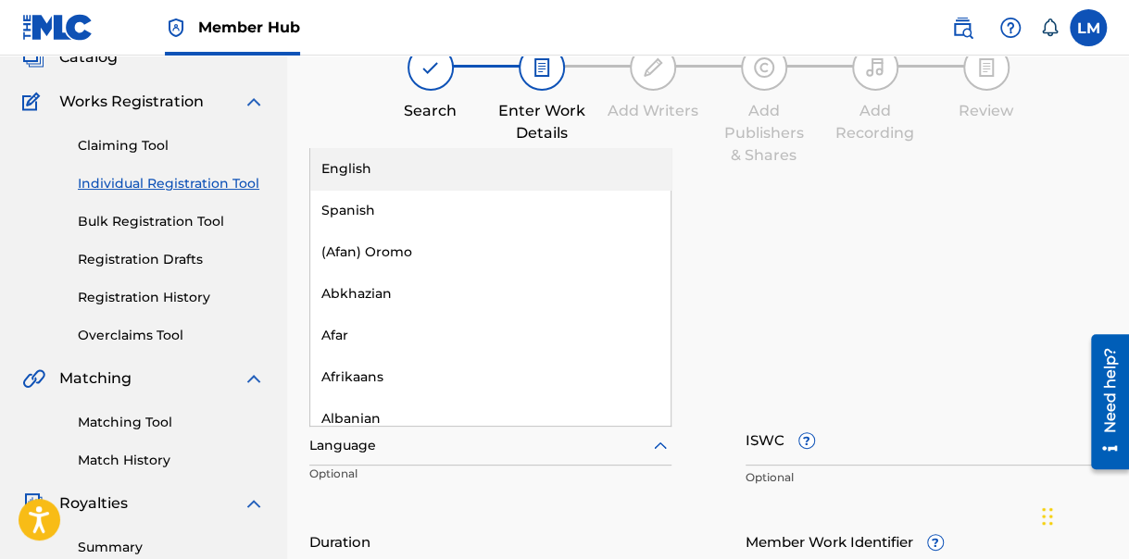
click at [520, 171] on div "English" at bounding box center [490, 169] width 360 height 42
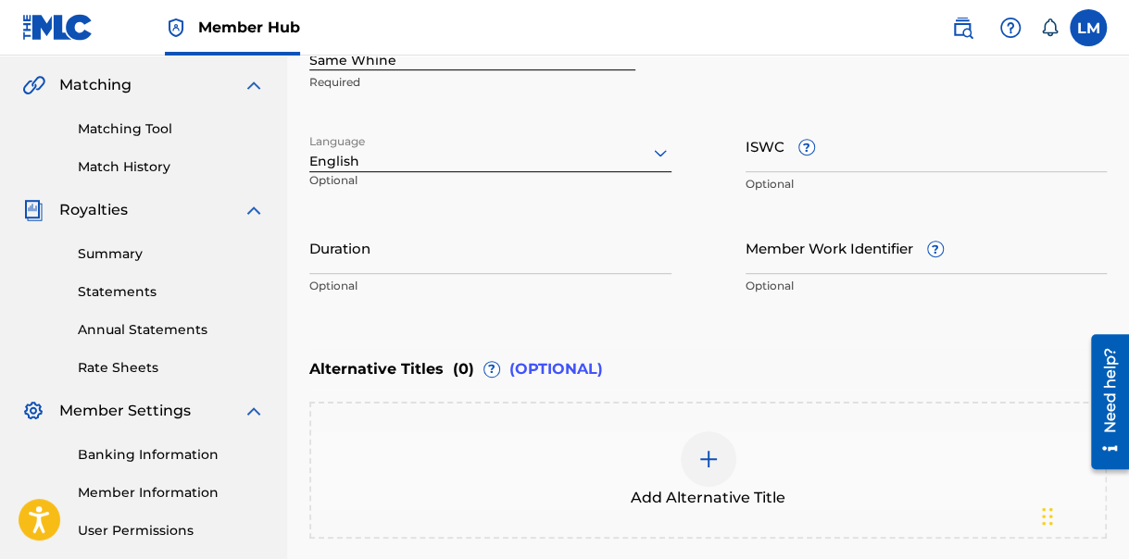
scroll to position [430, 0]
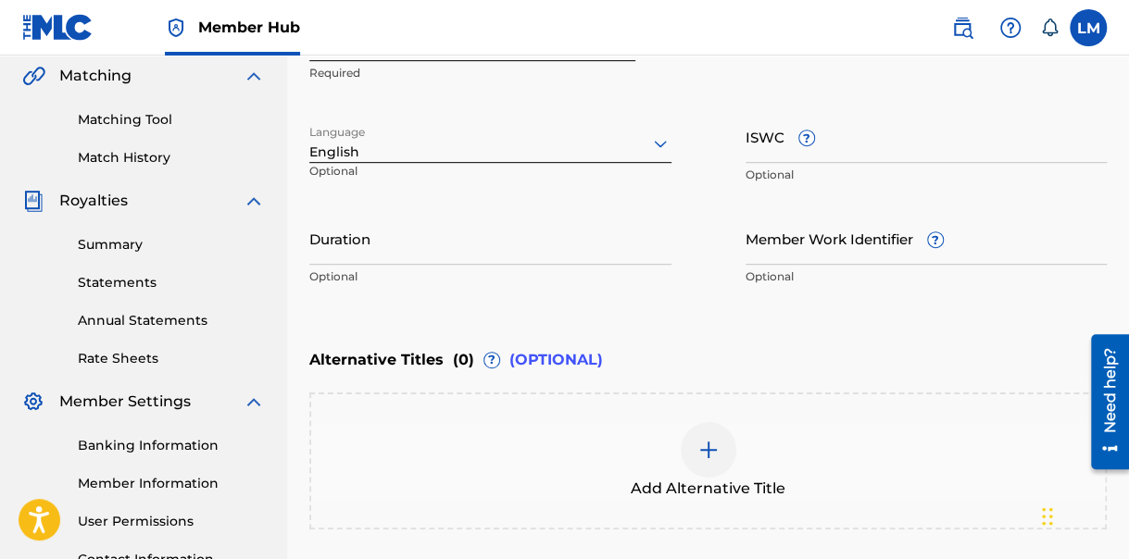
drag, startPoint x: 1131, startPoint y: 206, endPoint x: 47, endPoint y: 24, distance: 1098.8
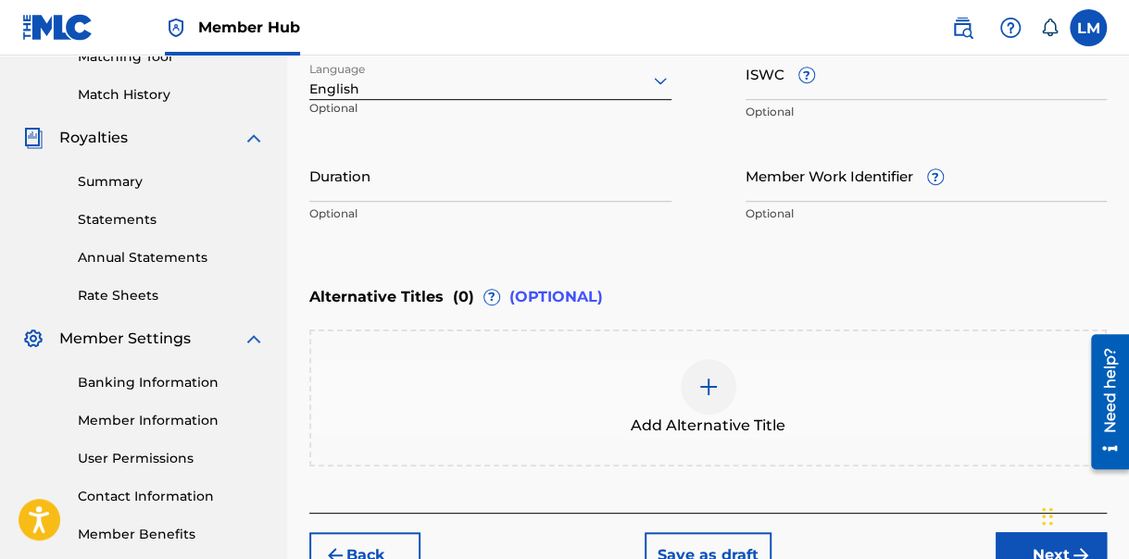
scroll to position [463, 0]
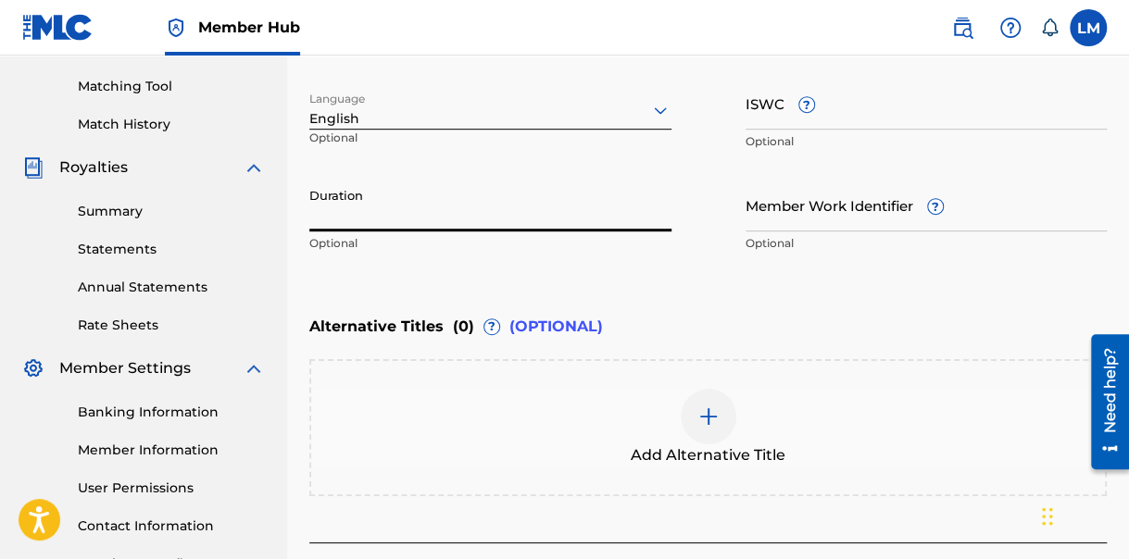
click at [333, 219] on input "Duration" at bounding box center [490, 205] width 362 height 53
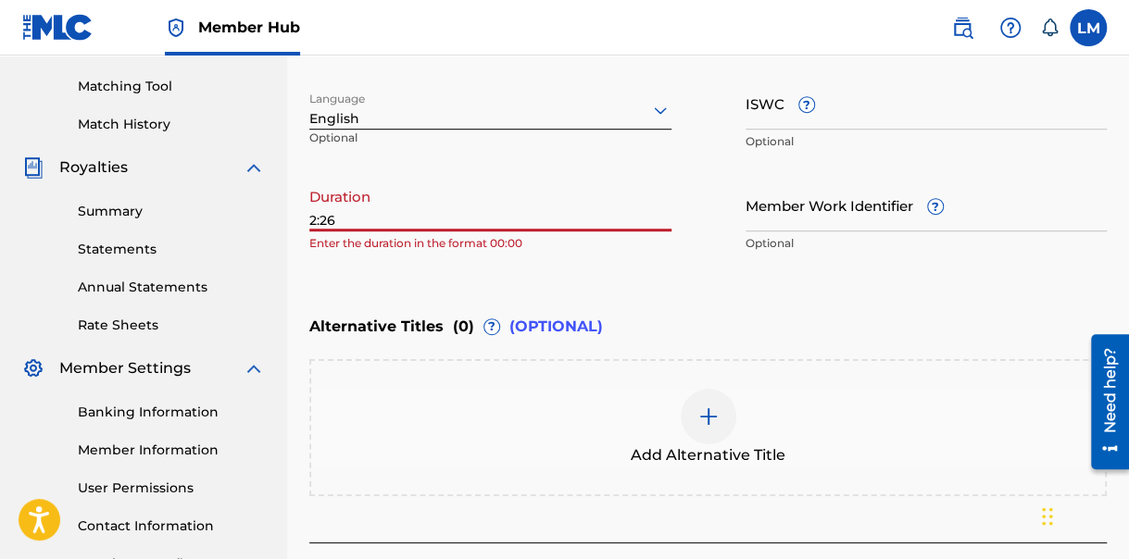
click at [310, 222] on input "2:26" at bounding box center [490, 205] width 362 height 53
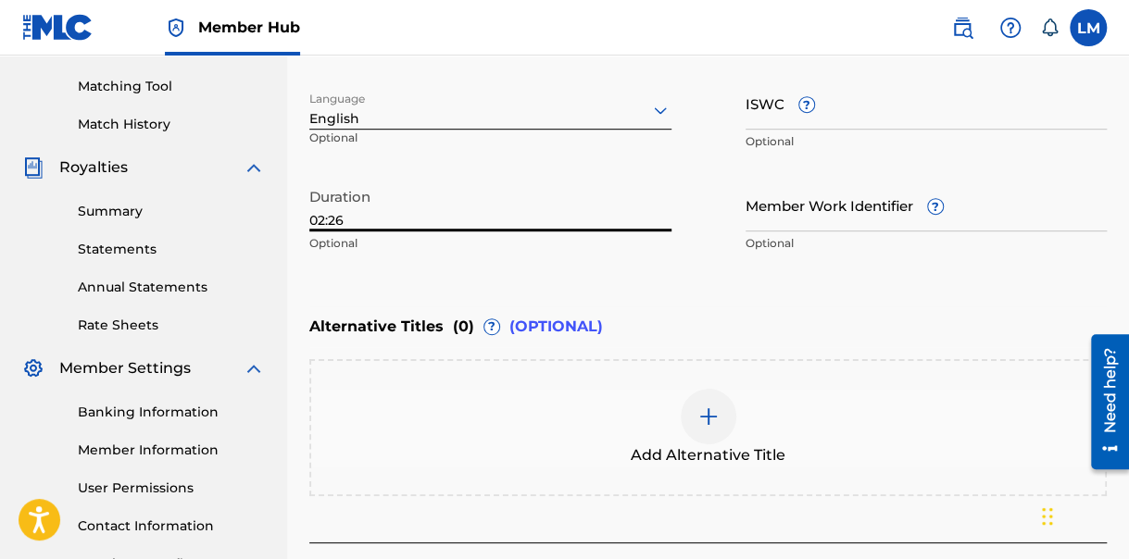
type input "02:26"
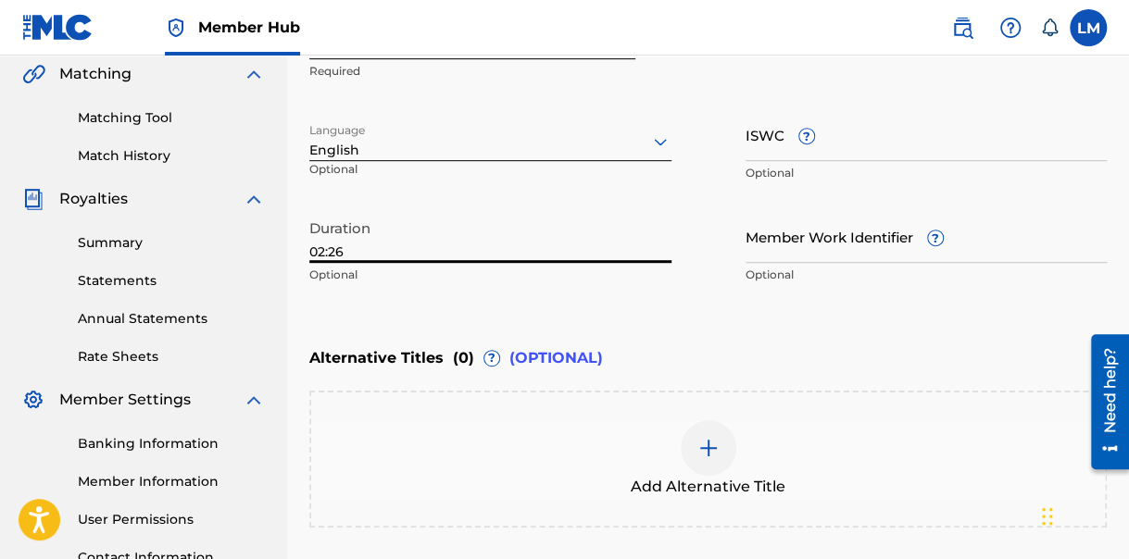
scroll to position [600, 0]
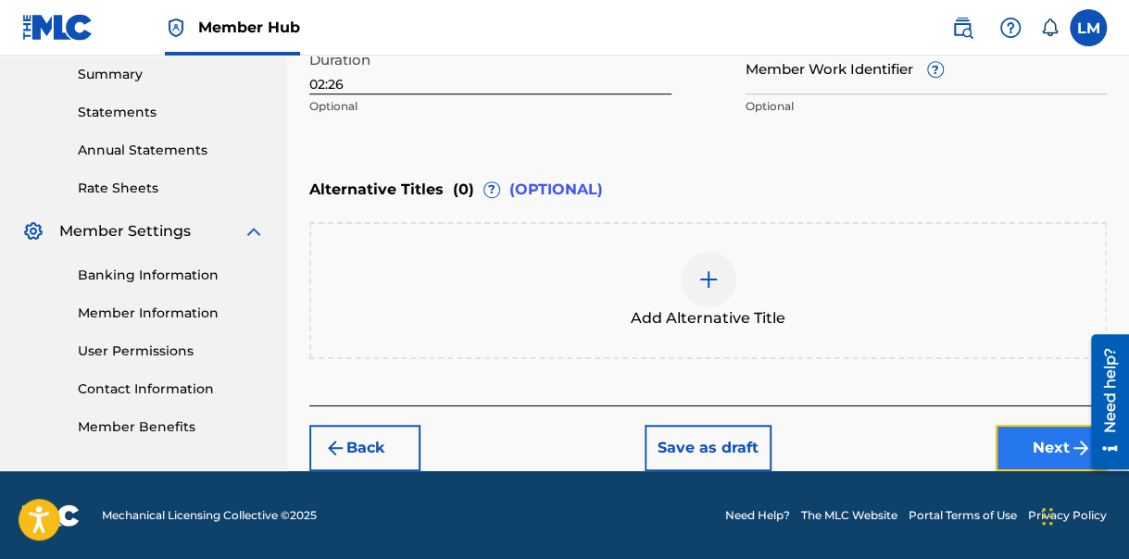
click at [1036, 448] on button "Next" at bounding box center [1051, 448] width 111 height 46
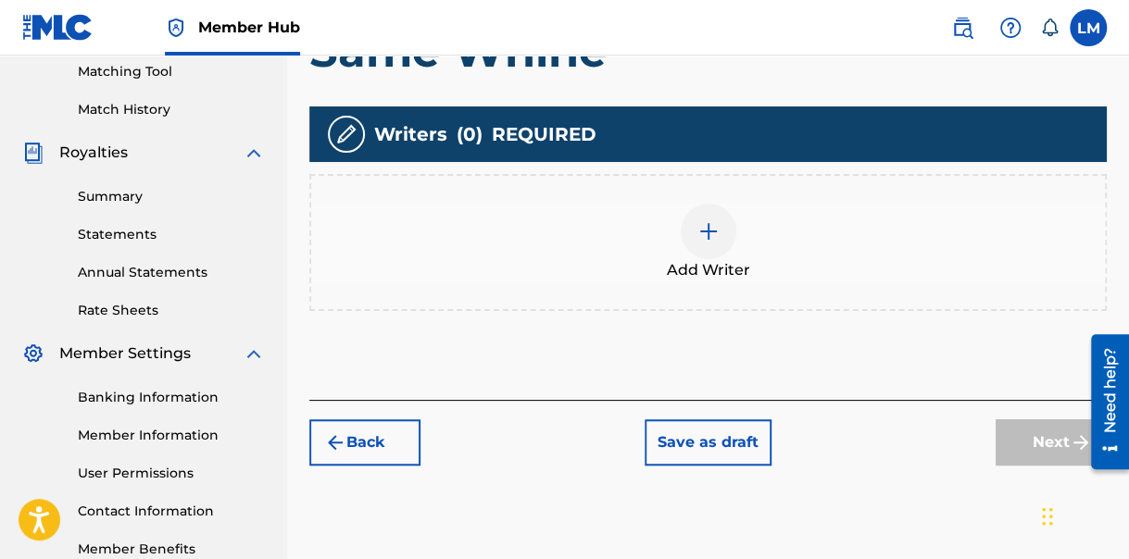
scroll to position [466, 0]
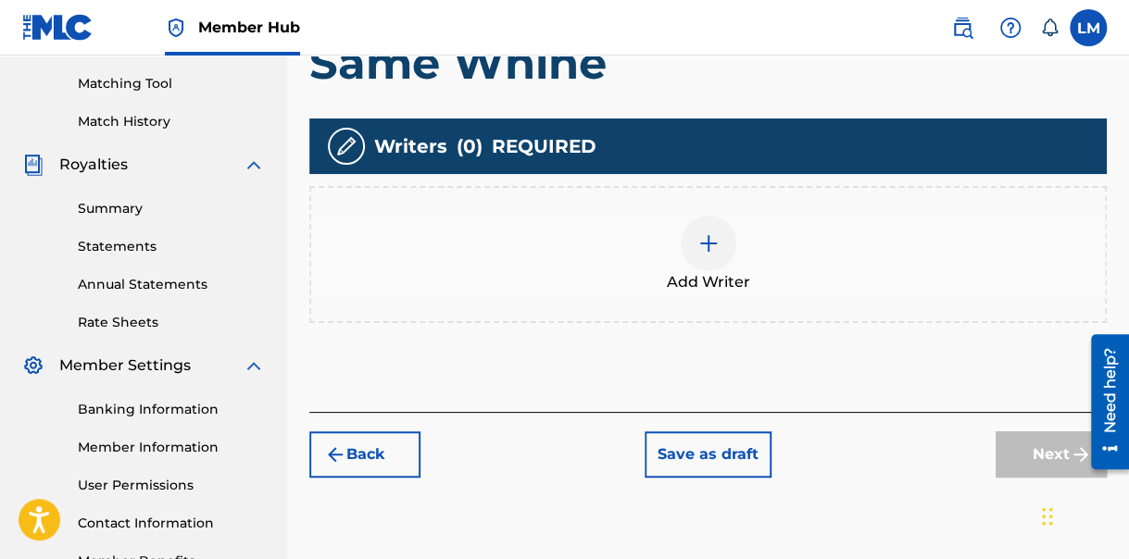
click at [714, 232] on img at bounding box center [708, 243] width 22 height 22
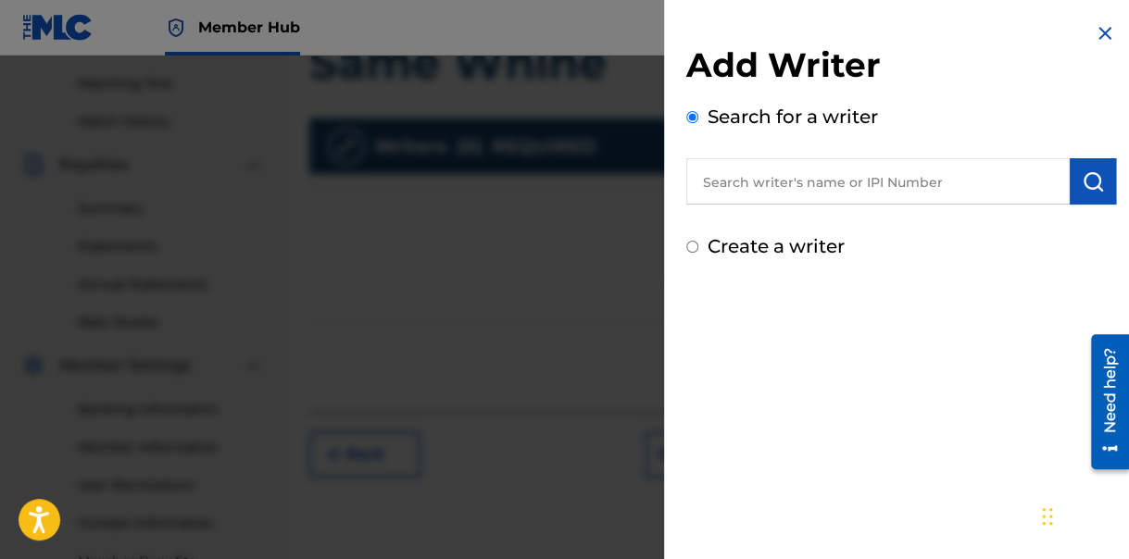
click at [844, 191] on input "text" at bounding box center [877, 181] width 383 height 46
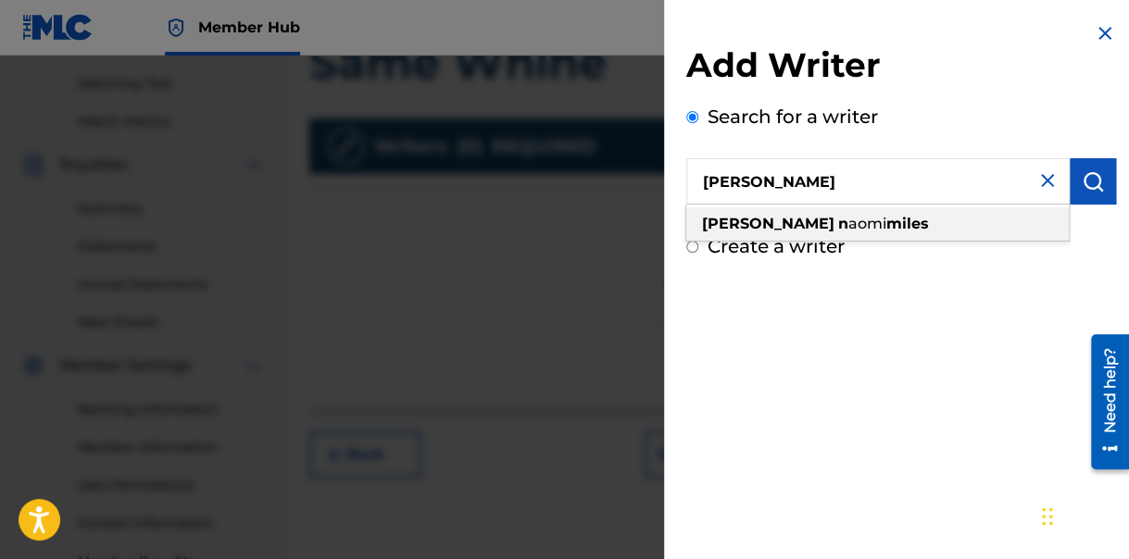
click at [927, 230] on div "[PERSON_NAME] n aomi miles" at bounding box center [877, 223] width 383 height 33
type input "[PERSON_NAME]"
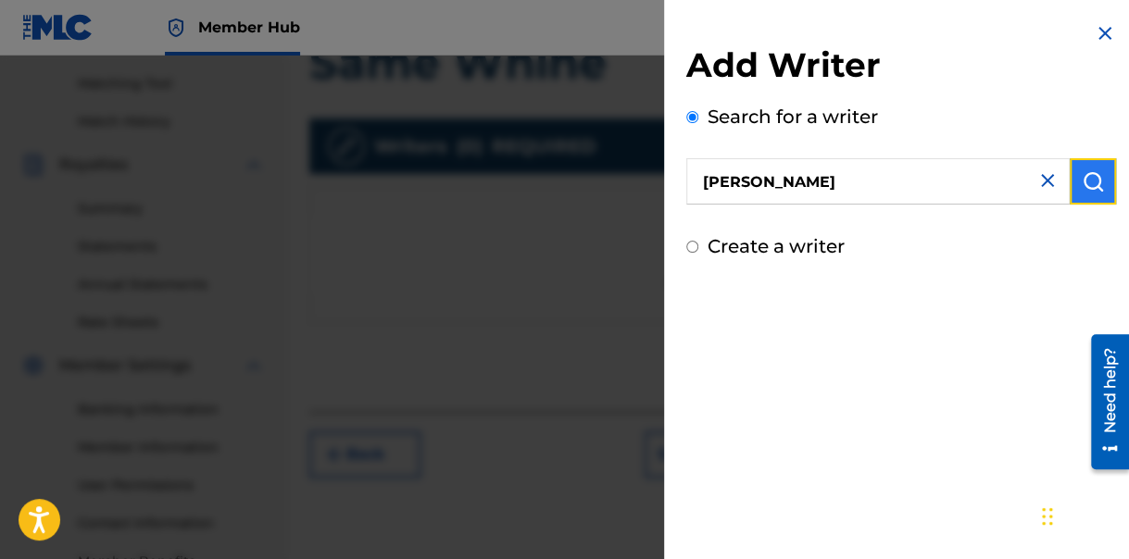
click at [1085, 178] on img "submit" at bounding box center [1093, 181] width 22 height 22
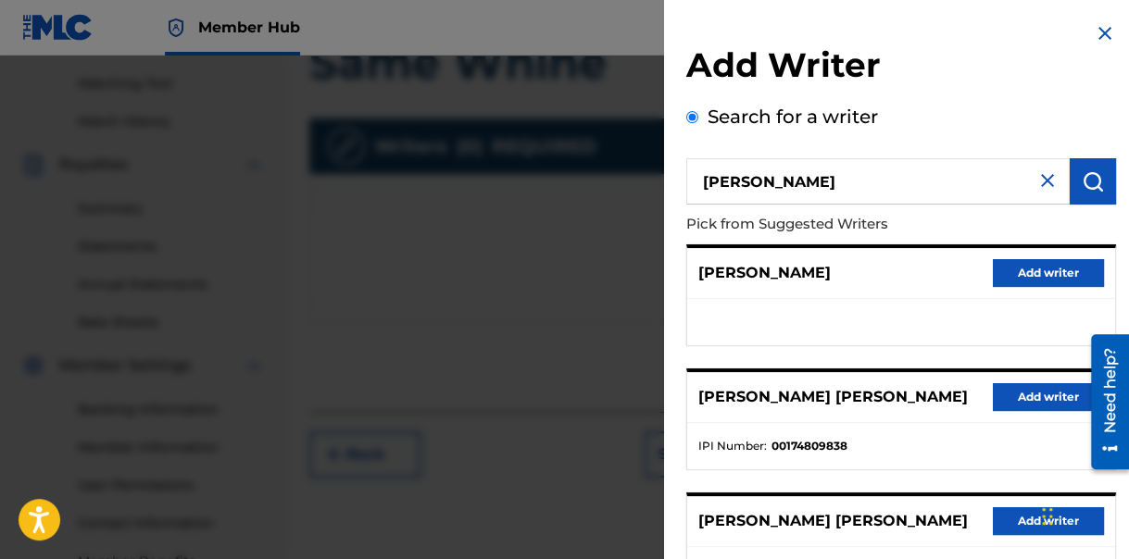
drag, startPoint x: 1127, startPoint y: 254, endPoint x: 1120, endPoint y: 305, distance: 51.5
click at [1120, 305] on div "Add Writer Search for a writer [PERSON_NAME] Pick from Suggested Writers [PERSO…" at bounding box center [901, 480] width 474 height 960
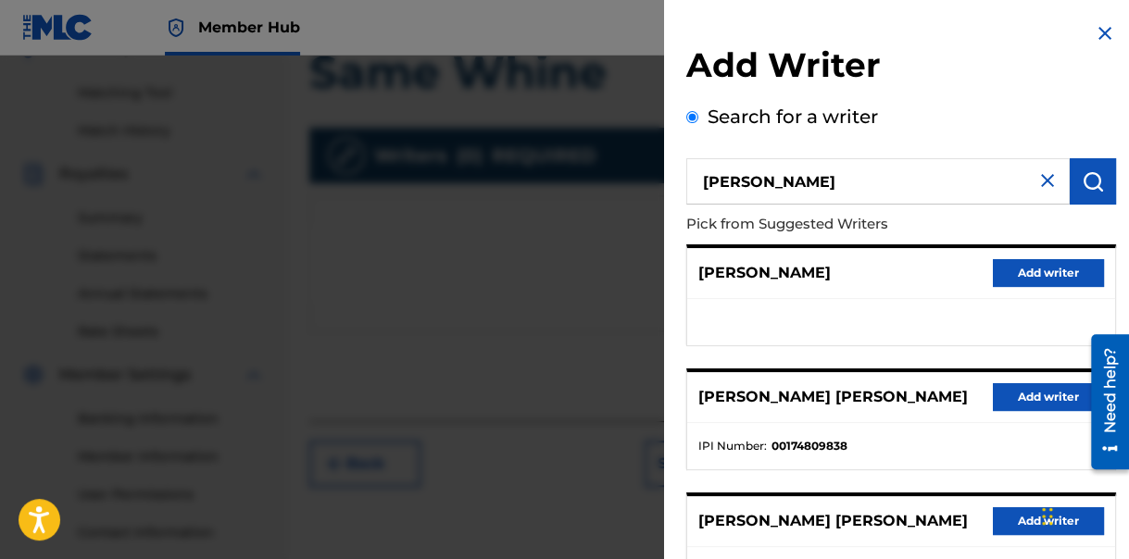
scroll to position [454, 0]
click at [895, 300] on ul at bounding box center [901, 322] width 428 height 46
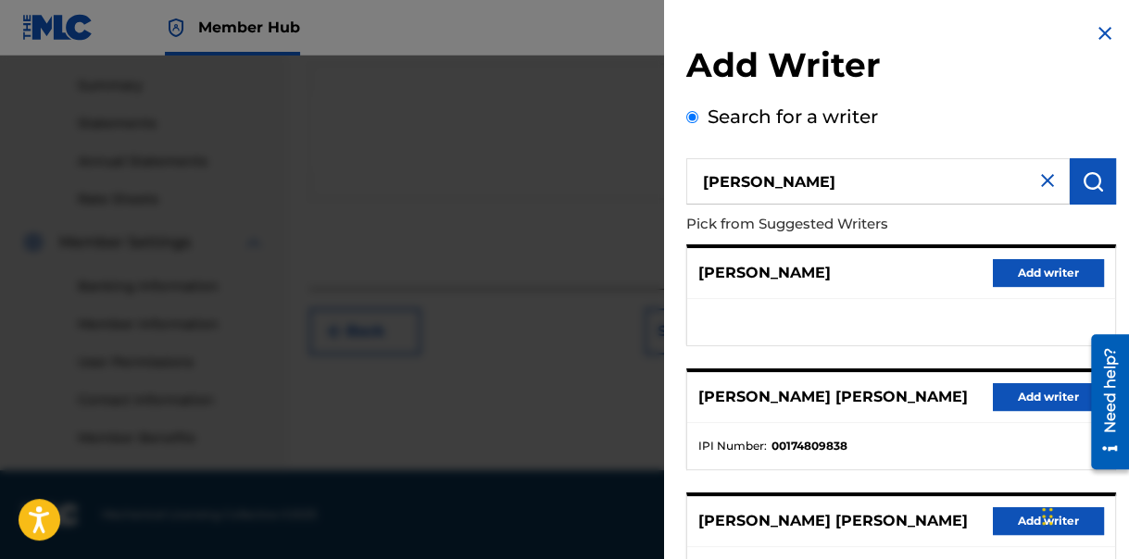
click at [841, 532] on div "[PERSON_NAME] [PERSON_NAME] Add writer" at bounding box center [901, 521] width 428 height 51
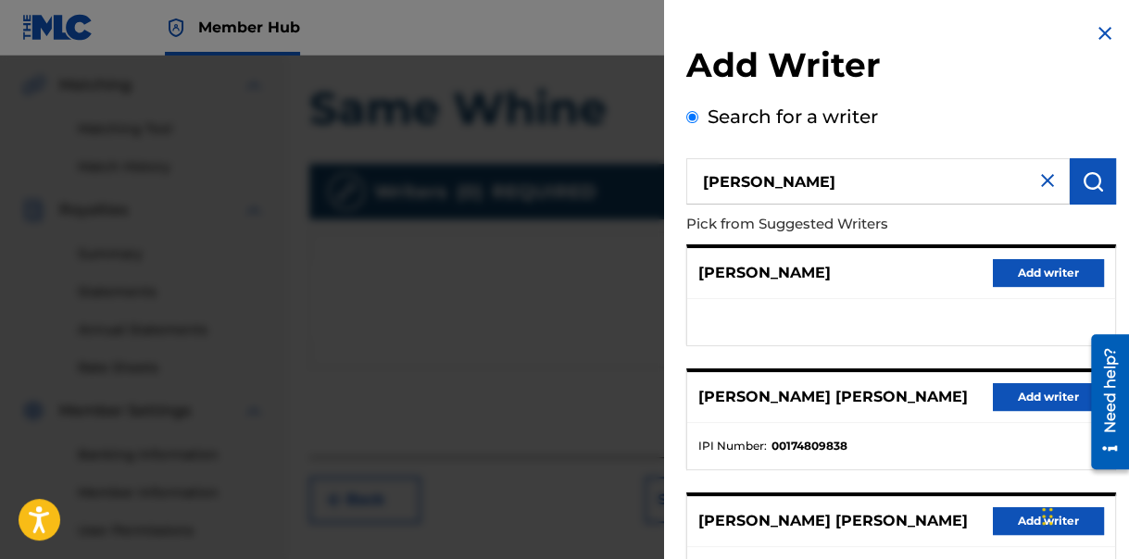
scroll to position [463, 0]
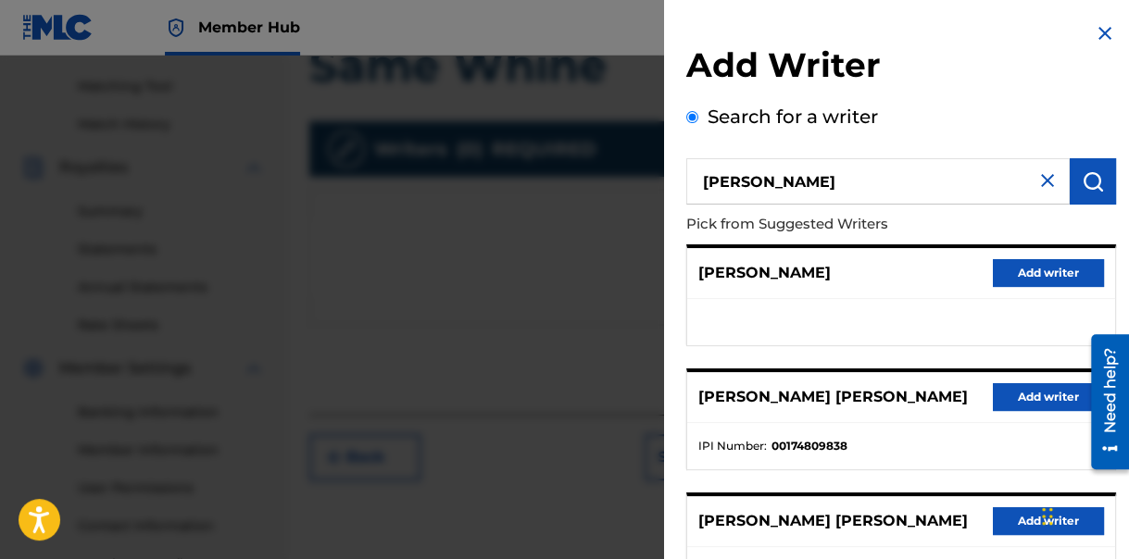
click at [896, 187] on input "[PERSON_NAME]" at bounding box center [877, 181] width 383 height 46
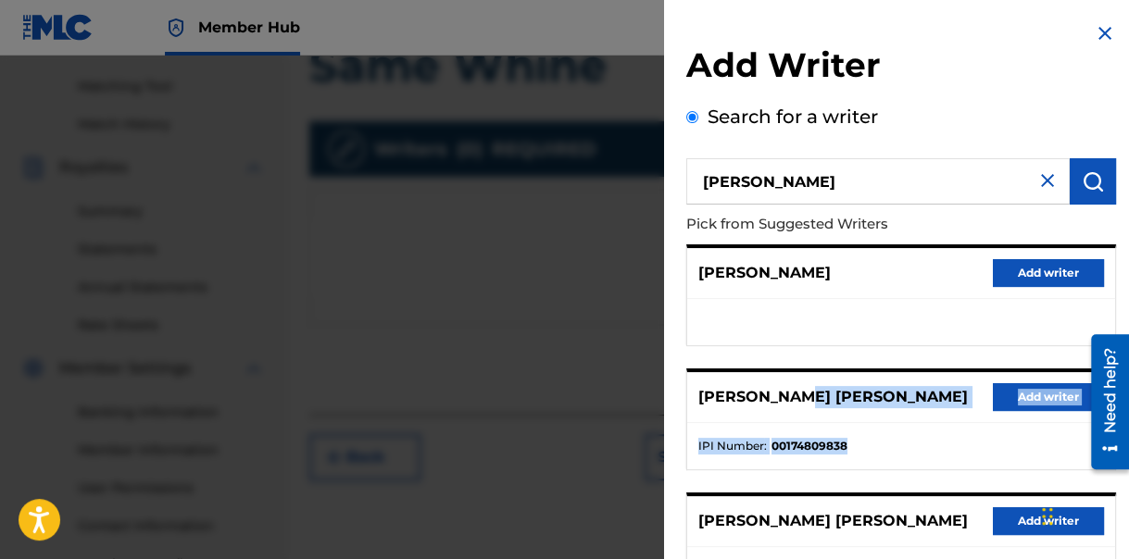
click at [890, 415] on div "[PERSON_NAME] [PERSON_NAME] Add writer IPI Number : 00174809838" at bounding box center [901, 420] width 430 height 102
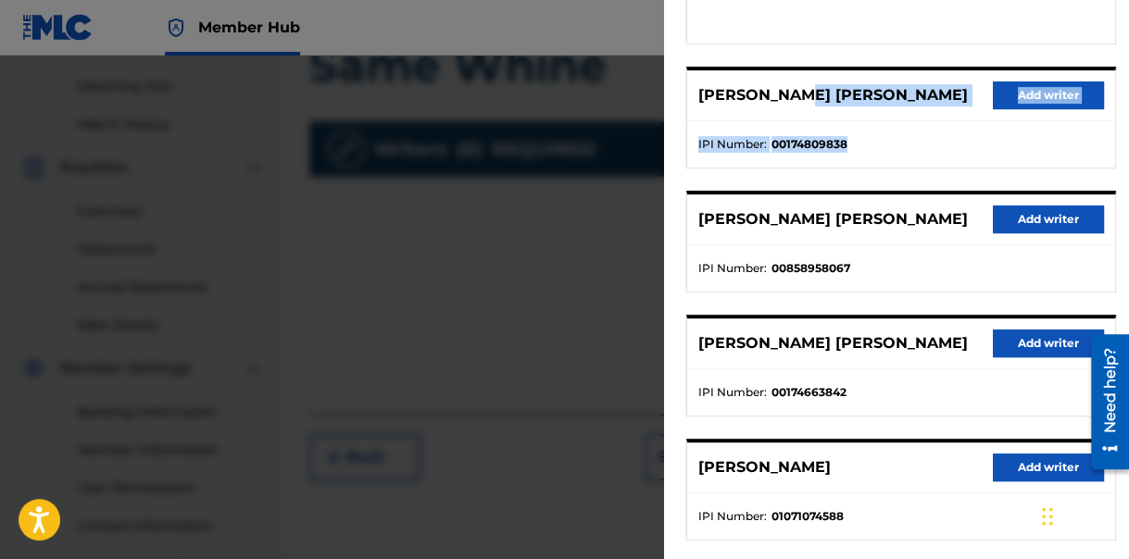
scroll to position [304, 0]
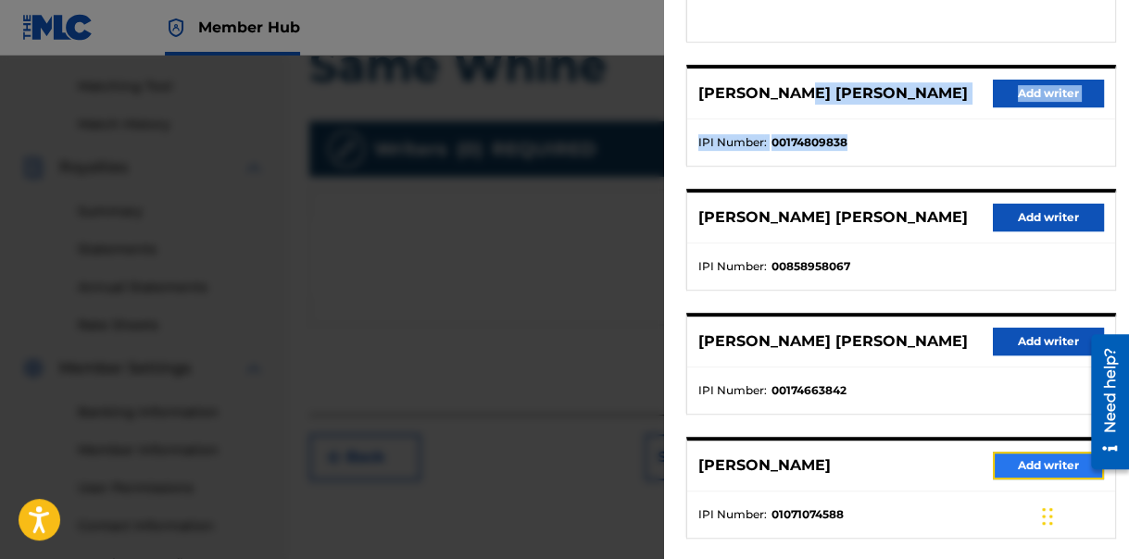
click at [1044, 458] on button "Add writer" at bounding box center [1048, 466] width 111 height 28
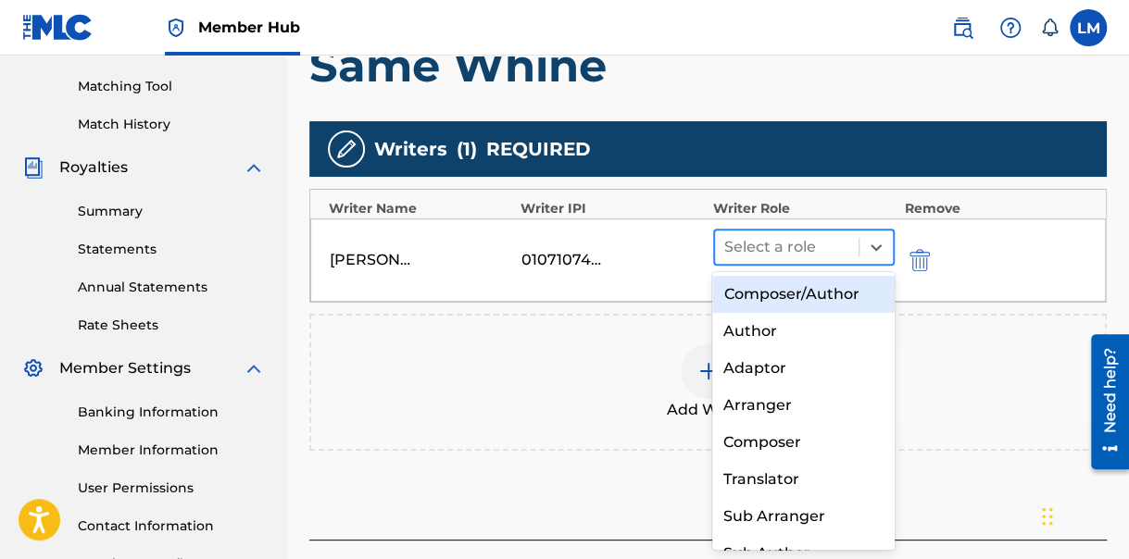
click at [779, 234] on div at bounding box center [787, 247] width 126 height 26
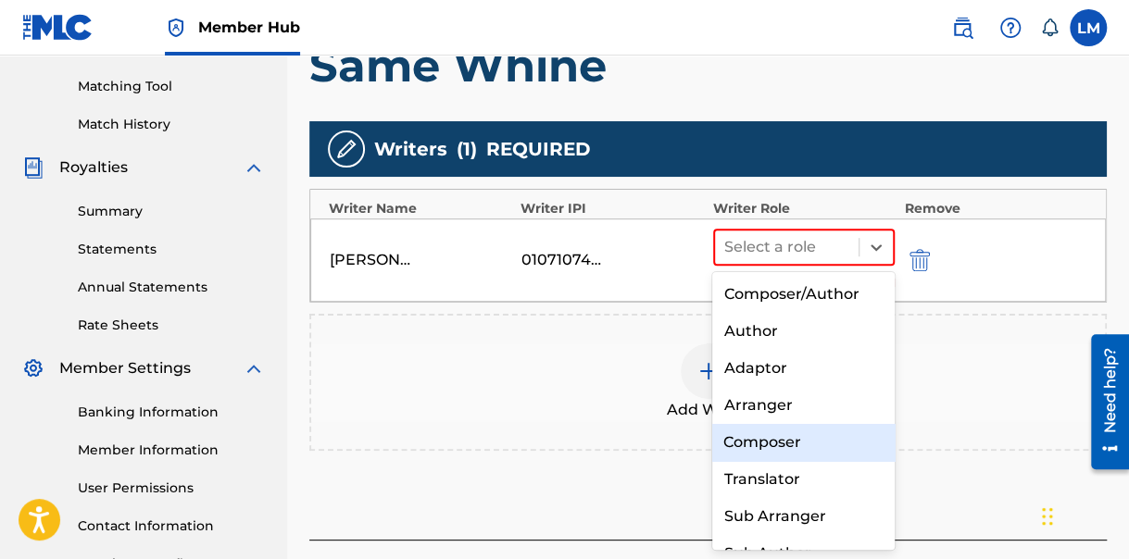
click at [771, 439] on div "Composer" at bounding box center [803, 442] width 182 height 37
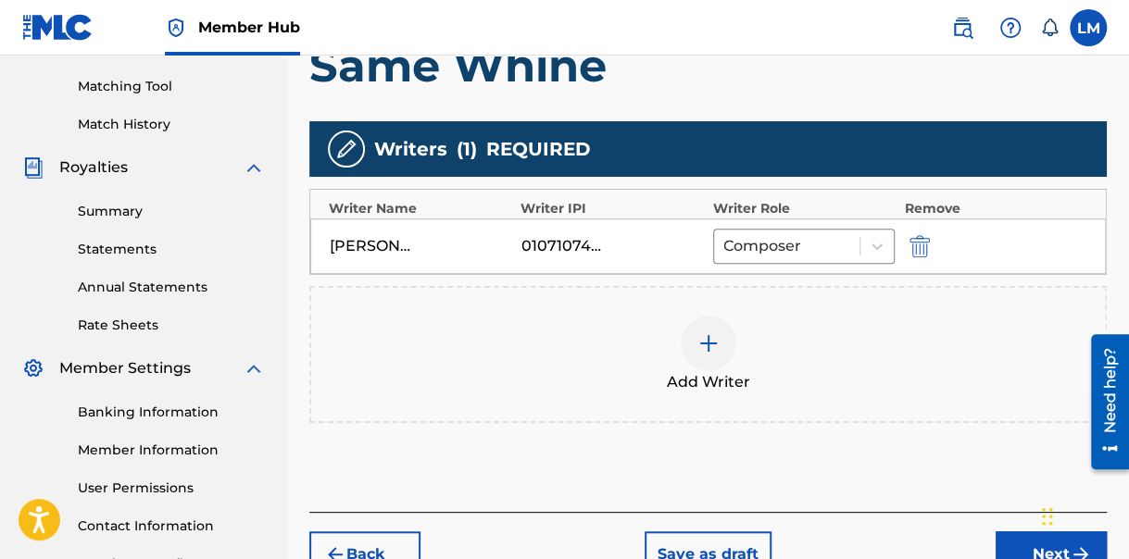
click at [706, 340] on img at bounding box center [708, 344] width 22 height 22
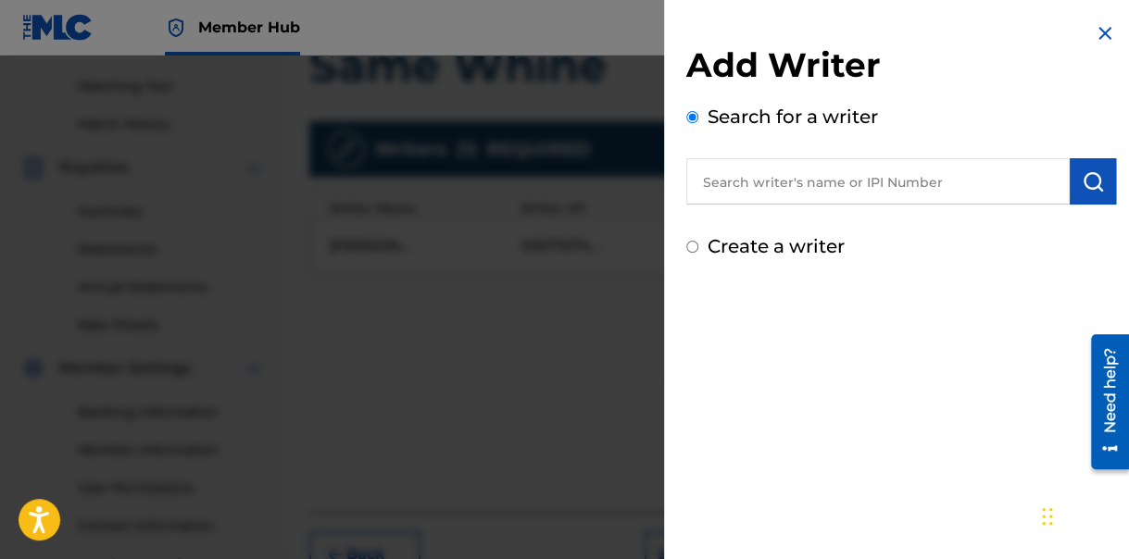
click at [851, 183] on input "text" at bounding box center [877, 181] width 383 height 46
click at [798, 187] on input "text" at bounding box center [877, 181] width 383 height 46
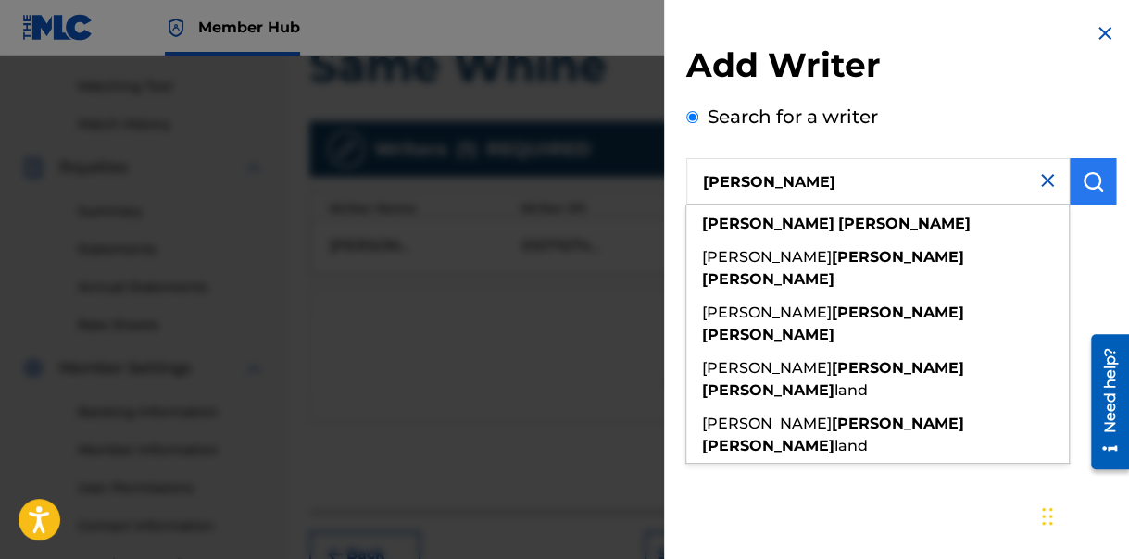
type input "[PERSON_NAME]"
click at [1085, 177] on img "submit" at bounding box center [1093, 181] width 22 height 22
